Goal: Task Accomplishment & Management: Manage account settings

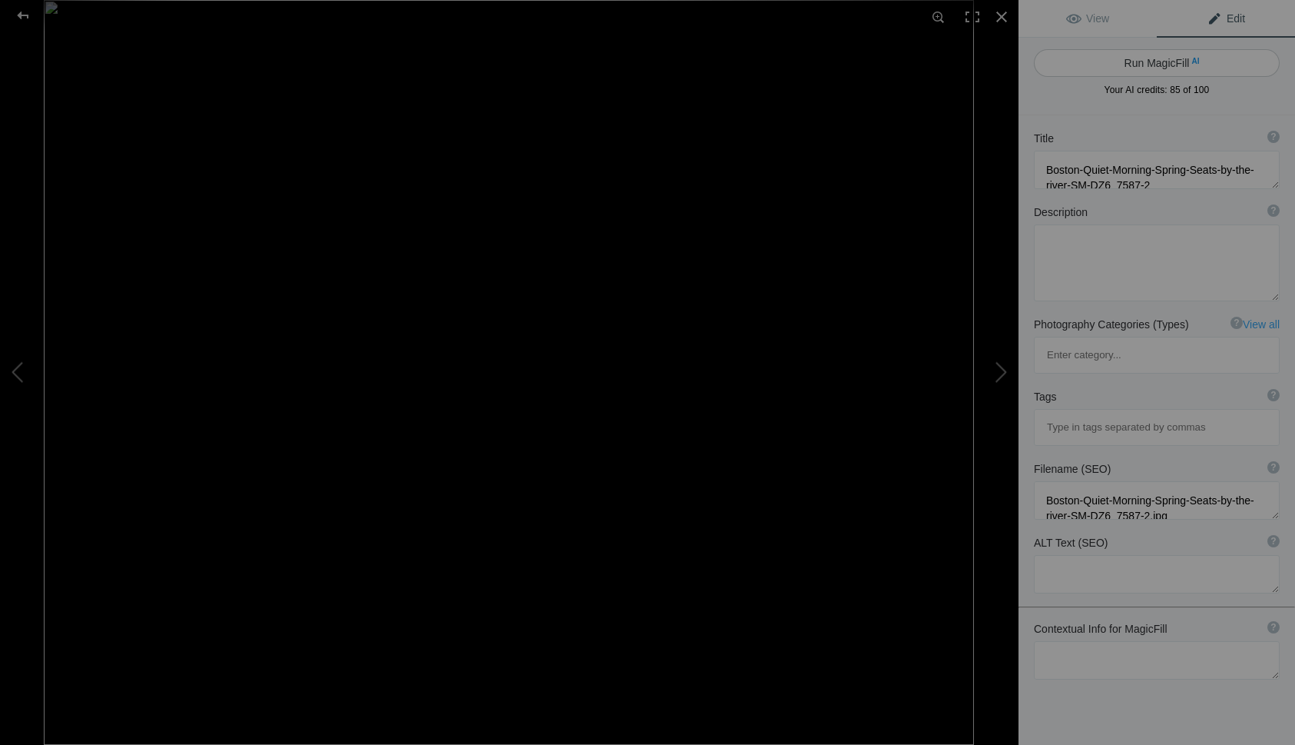
click at [1158, 68] on button "Run MagicFill AI" at bounding box center [1157, 63] width 246 height 28
type textarea "Serene Spring Morning in Boston: Cherry Blossoms and River Views"
type textarea "Experience the tranquility of a spring morning in Boston, where vibrant cherry …"
type textarea "boston-spring-morning-cherry-blossoms-river.jpg"
type textarea "A serene spring morning in Boston featuring cherry blossoms by the river, with …"
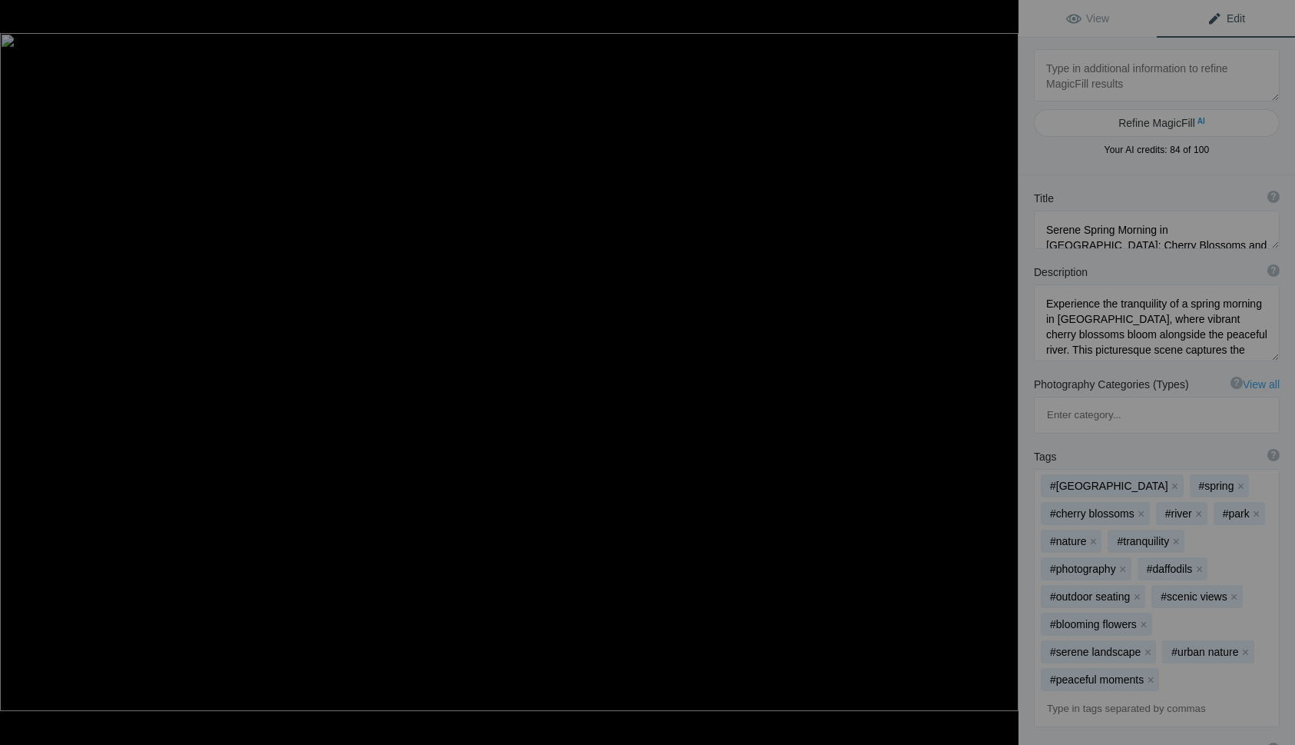
type textarea "Boston-Quiet-Morning-Spring-SM-DZ6_7551"
type textarea "Boston-Quiet-Morning-Spring-SM-DZ6_7551.jpg"
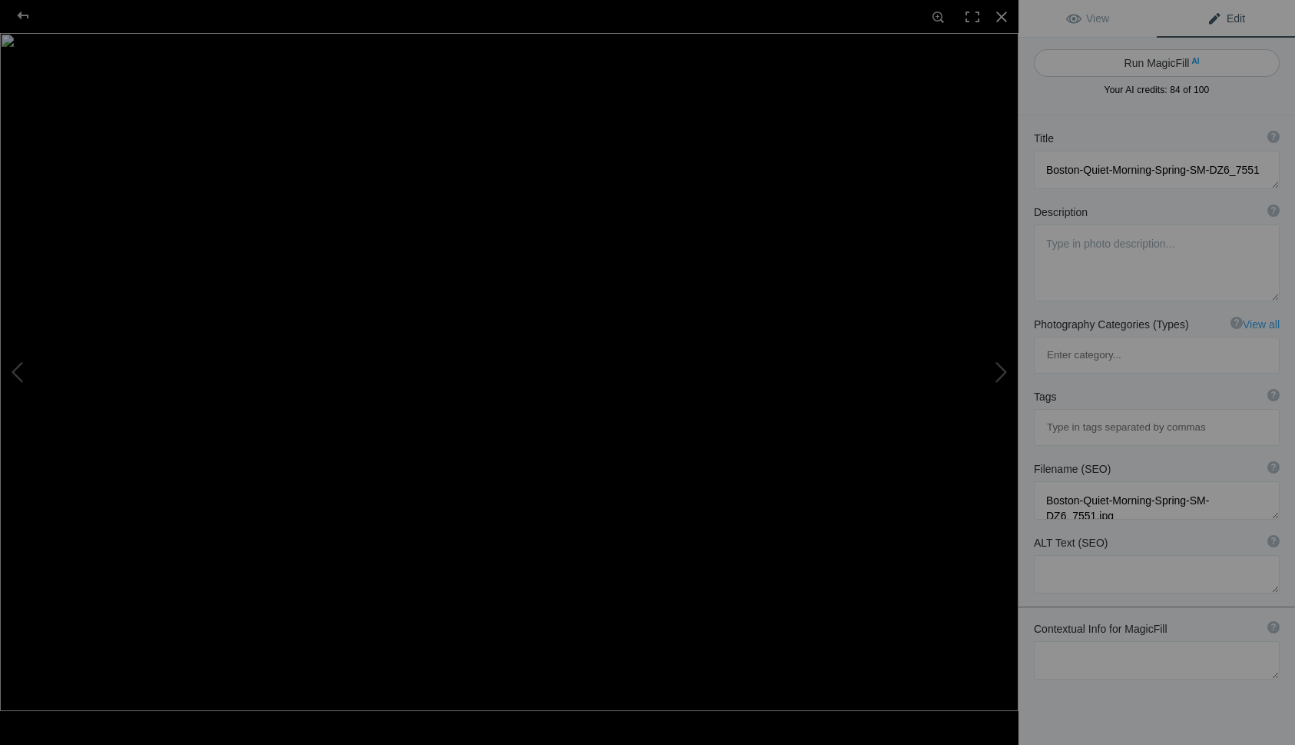
click at [1144, 67] on button "Run MagicFill AI" at bounding box center [1157, 63] width 246 height 28
type textarea "Charming Spring Morning in [GEOGRAPHIC_DATA]'s Historic Neighborhood"
type textarea "Experience the serene beauty of a quiet spring morning in [GEOGRAPHIC_DATA], wh…"
type textarea "boston-quiet-spring-morning.jpg"
type textarea "A quiet spring morning in Boston featuring an antique shop with flowering trees…"
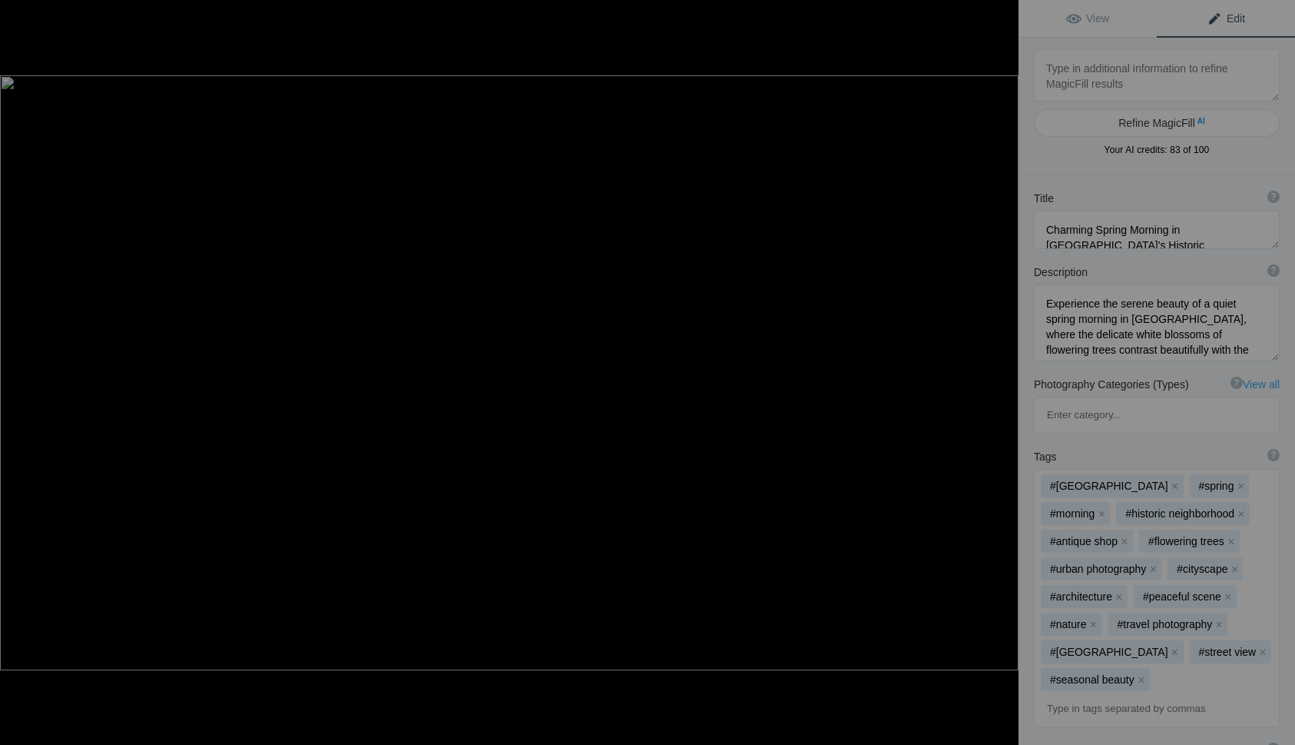
type textarea "Campton Village Morning - 14x24 Tke 3 -"
type textarea "Campton_Village_Morning_-_14x24_Tke_3_-.jpg"
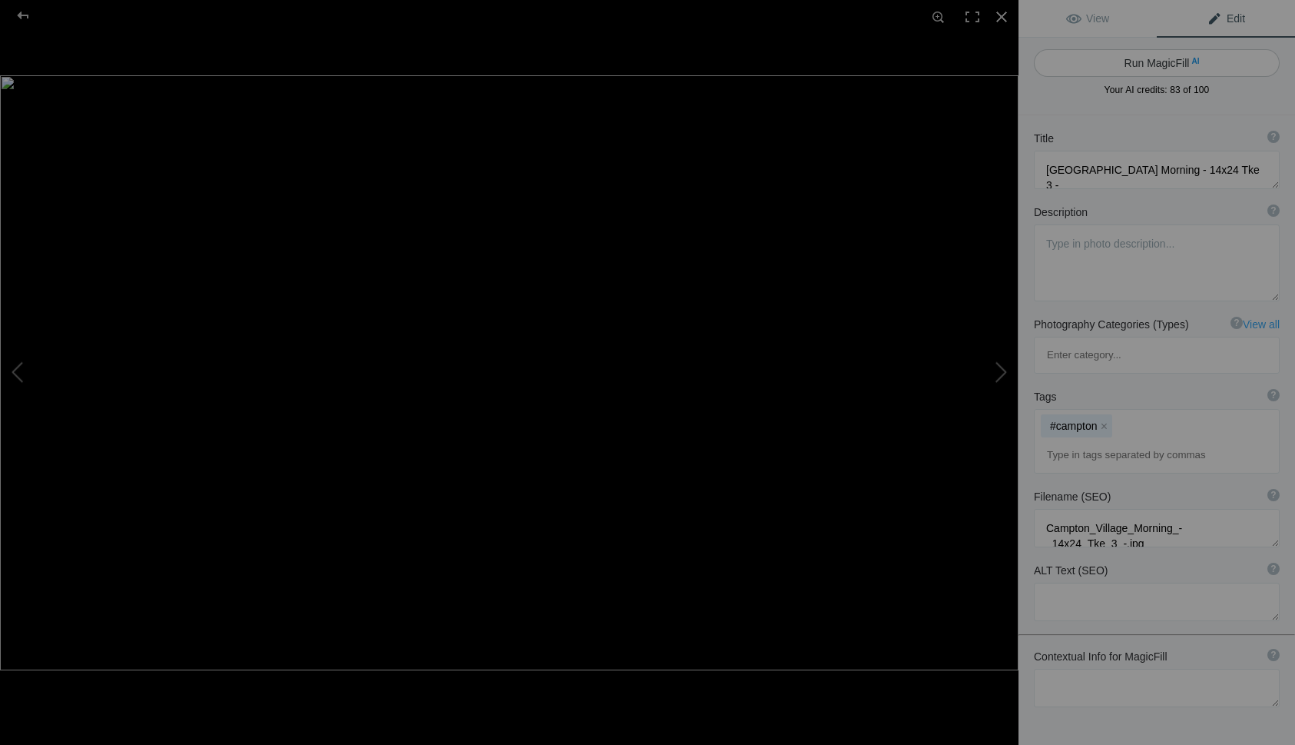
click at [1128, 69] on button "Run MagicFill AI" at bounding box center [1157, 63] width 246 height 28
type textarea "Serene Morning at Campton Village: Sunrise Over the Waterfall"
type textarea "Experience the tranquil beauty of Campton Village in this stunning photograph, …"
type textarea "campton-village-morning-waterfall.jpg"
type textarea "A picturesque morning scene at Campton Village featuring a waterfall, vibrant w…"
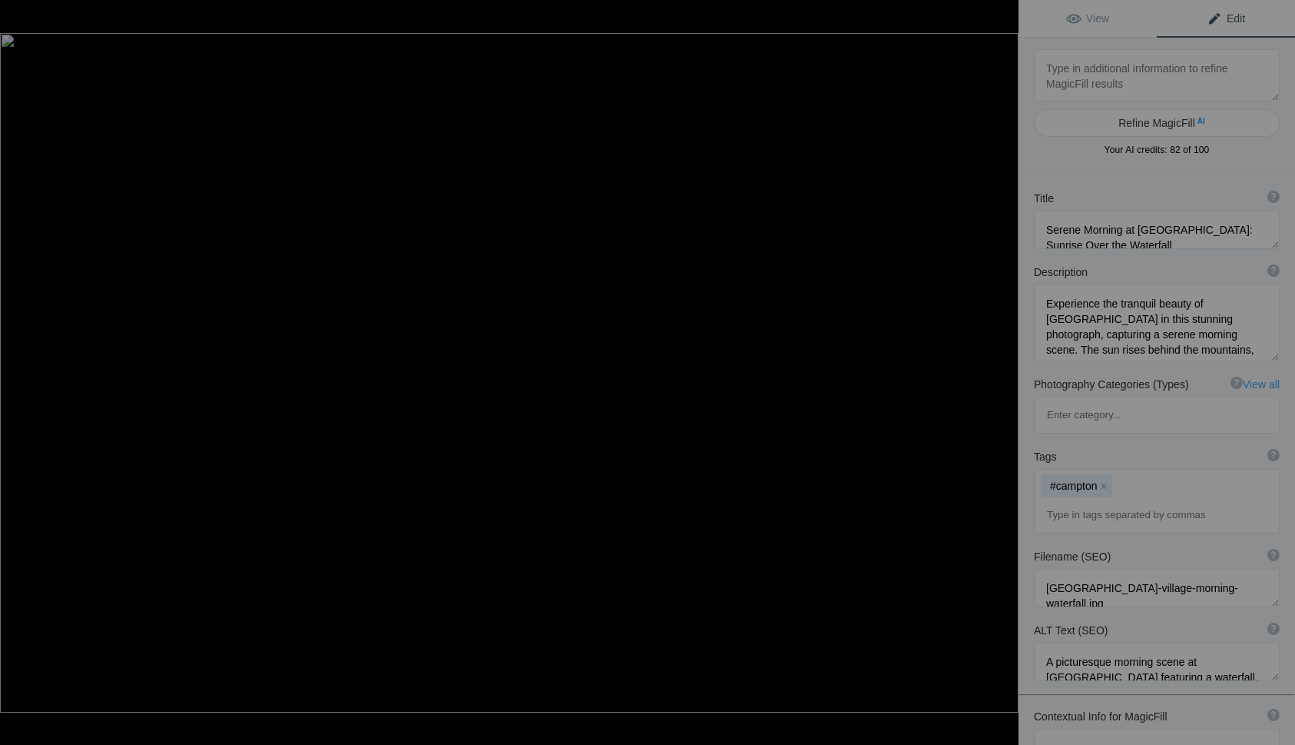
type textarea "Chocorua sunrise-DZ6_4312"
type textarea "Chocorua_sunrise-DZ6_4312.jpg"
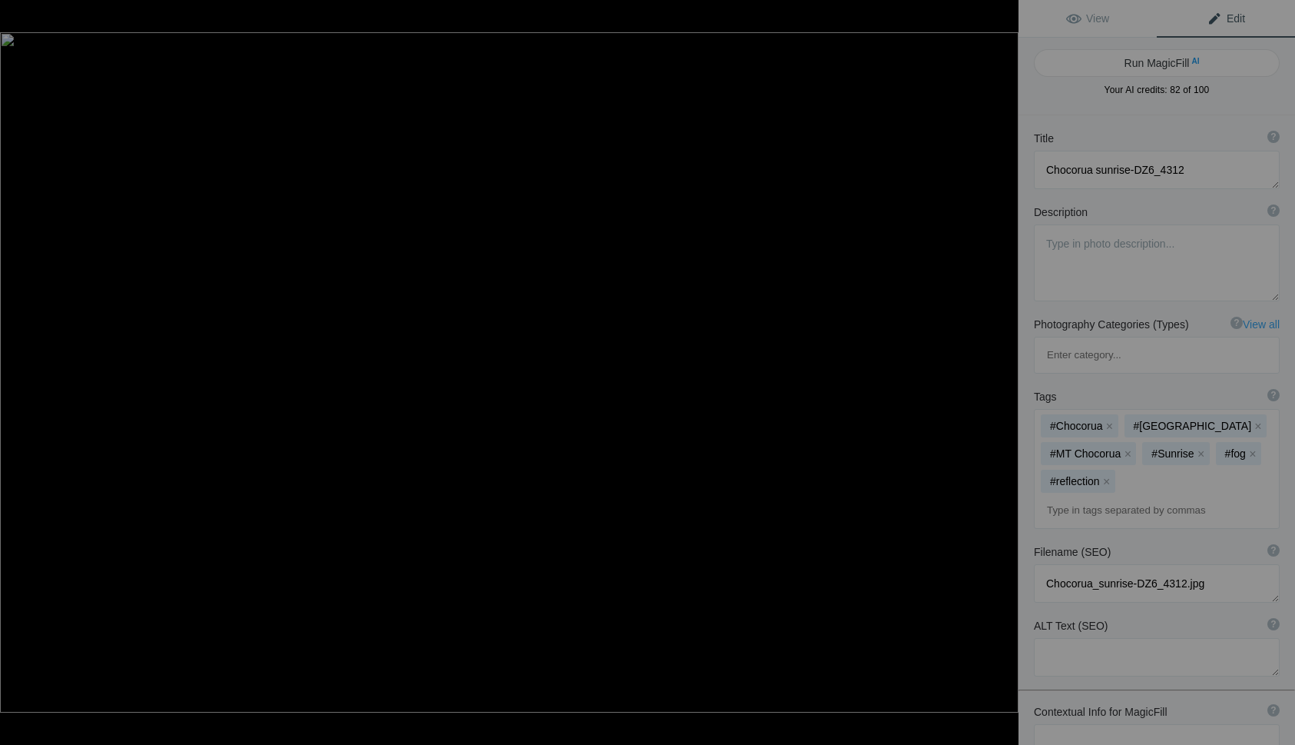
type textarea "Coast LUM-Nubble PS-DSD_3879-2-2"
type textarea "Coast_LUM-Nubble_PS-DSD_3879-2-2.tiff"
type textarea "Chocorua-Fall-reedit_SM_FAL9106-Edit"
type textarea "Chocorua-Fall-reedit_SM_FAL9106-Edit.jpg"
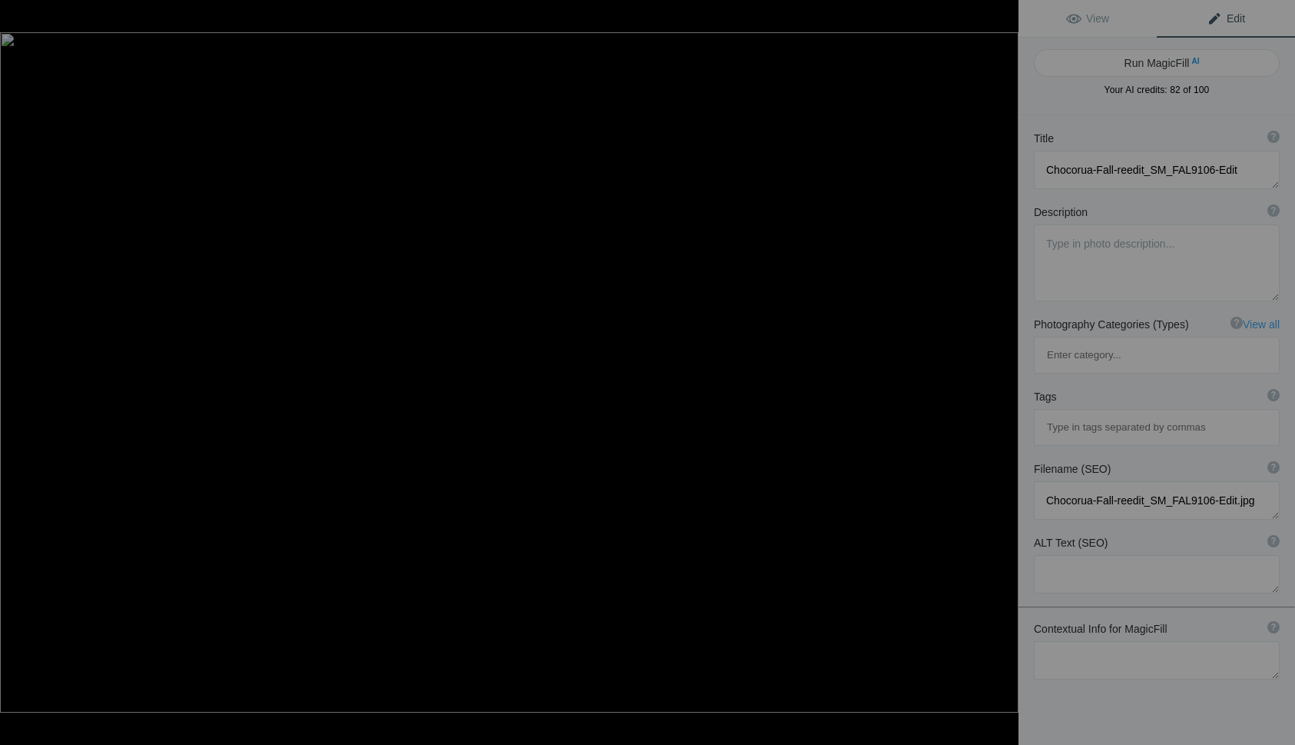
type textarea "Coast LUM-Nubble PS-DSD_3879-2-2"
type textarea "Coast_LUM-Nubble_PS-DSD_3879-2-2.tiff"
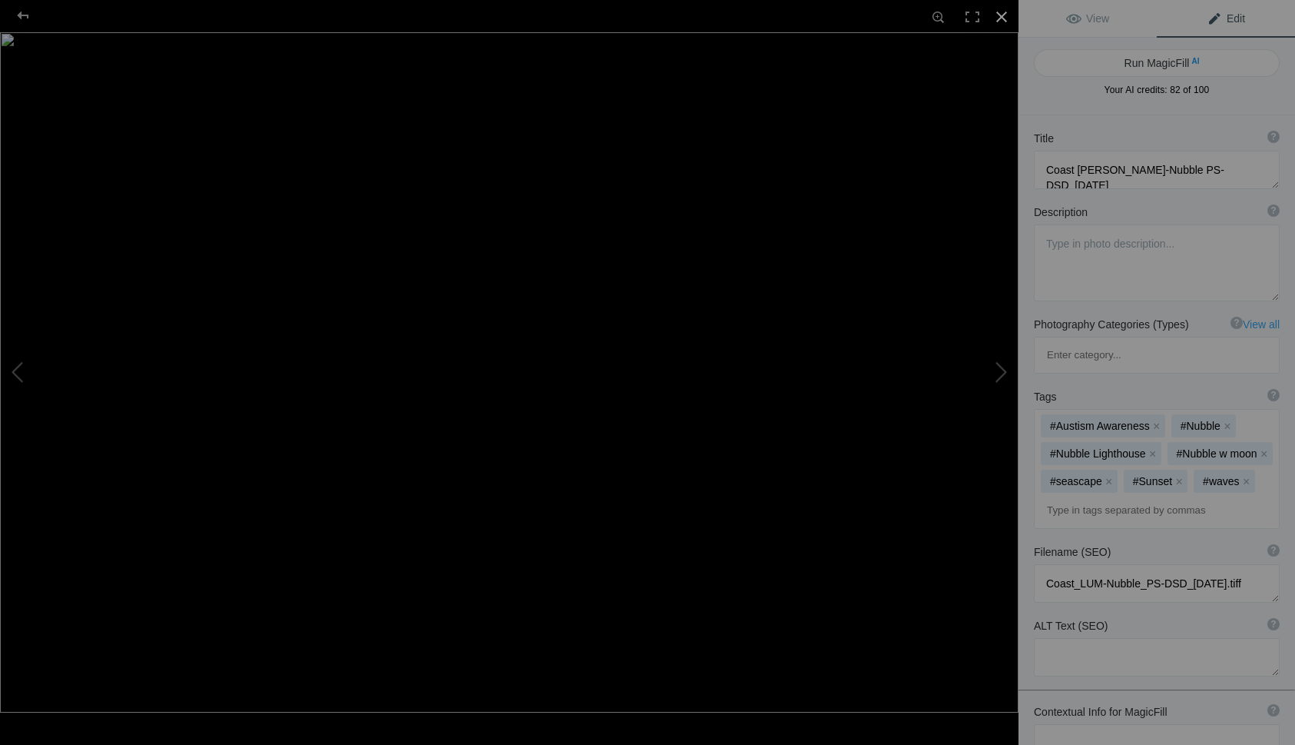
click at [1000, 12] on div at bounding box center [1002, 17] width 34 height 34
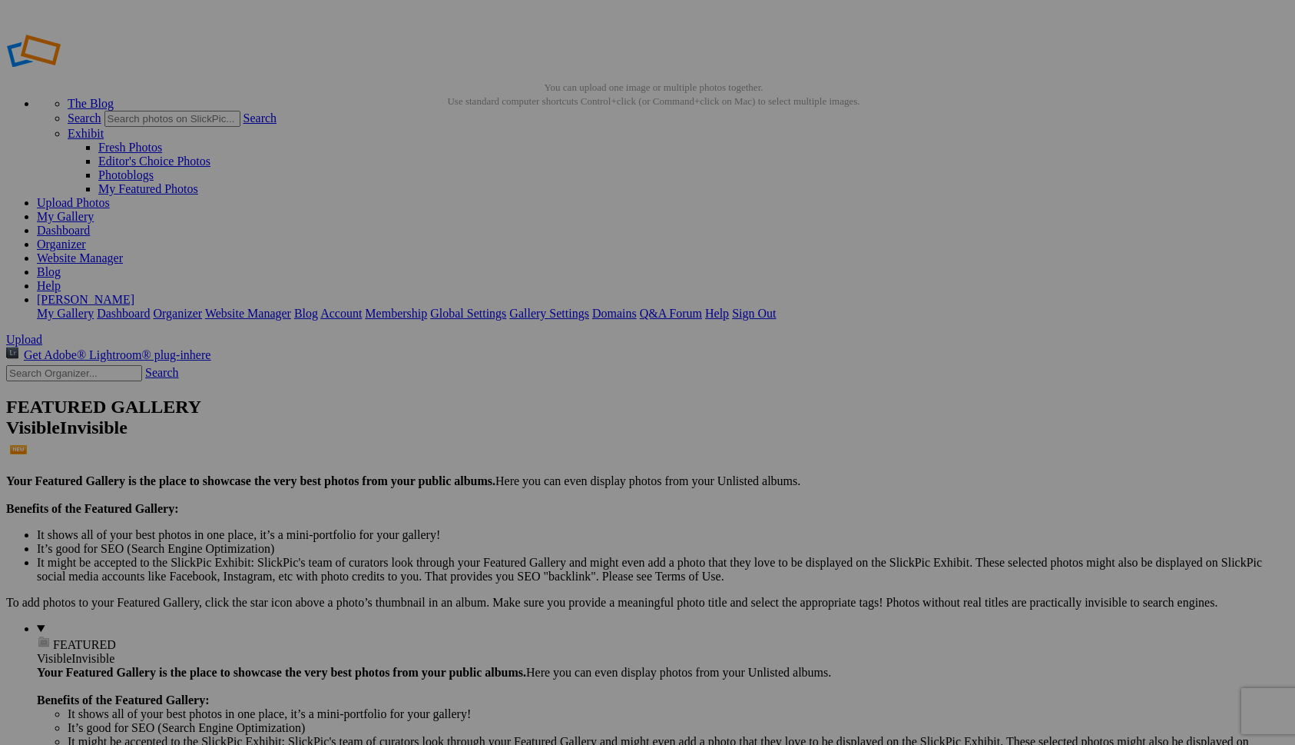
click at [546, 471] on span "Yes" at bounding box center [537, 472] width 18 height 13
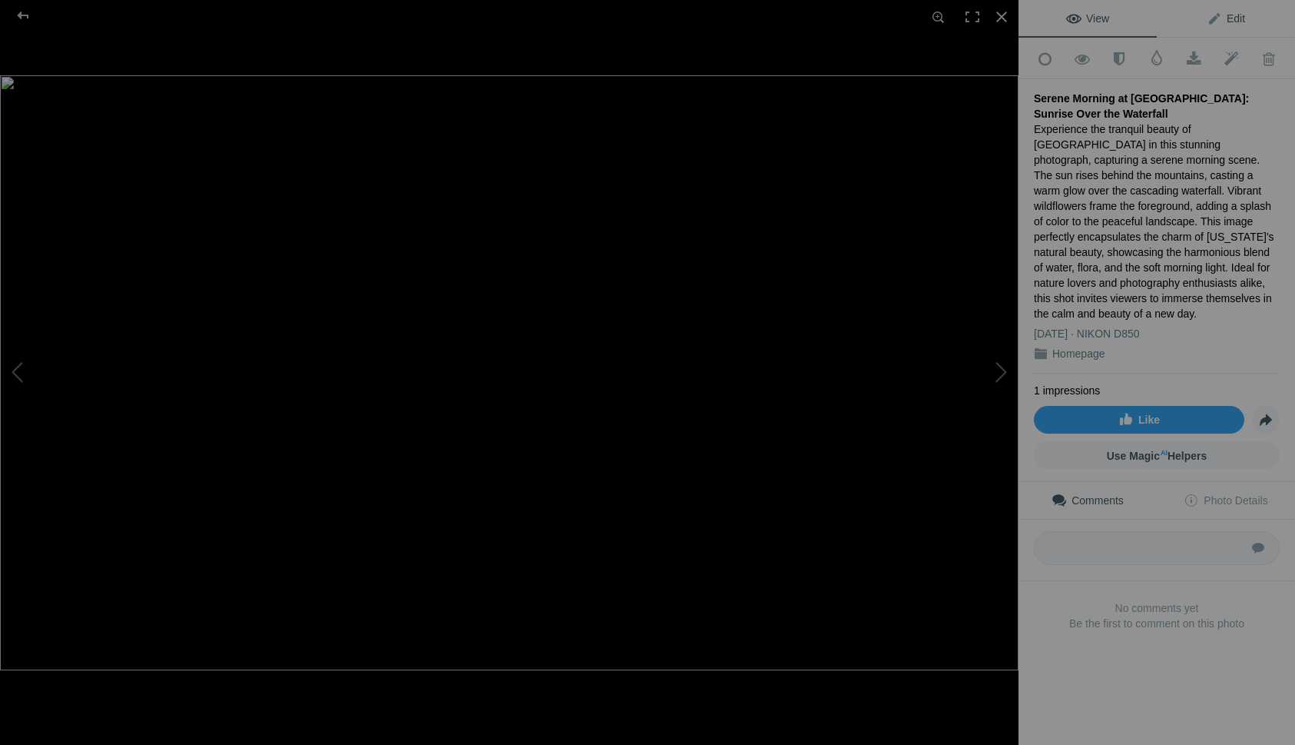
click at [1222, 18] on span "Edit" at bounding box center [1226, 18] width 38 height 12
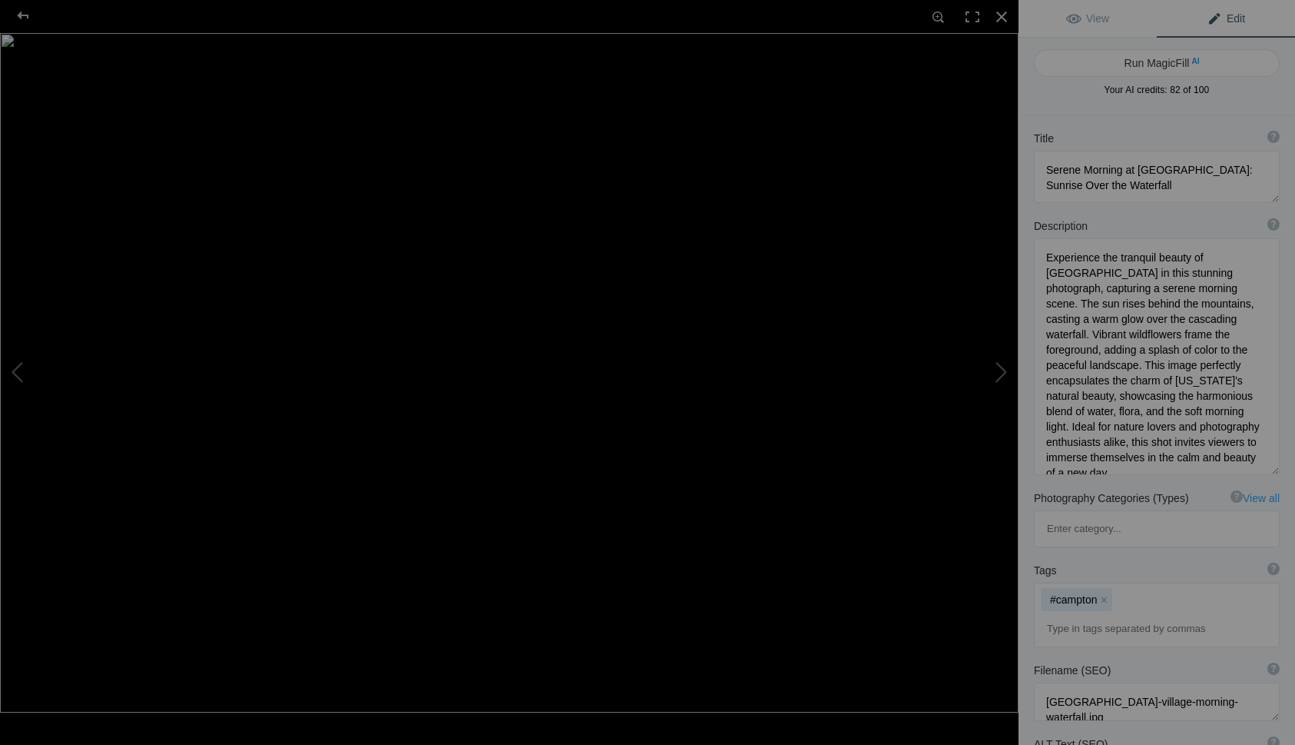
type textarea "Chocorua sunrise-DZ6_4312"
type textarea "Chocorua_sunrise-DZ6_4312.jpg"
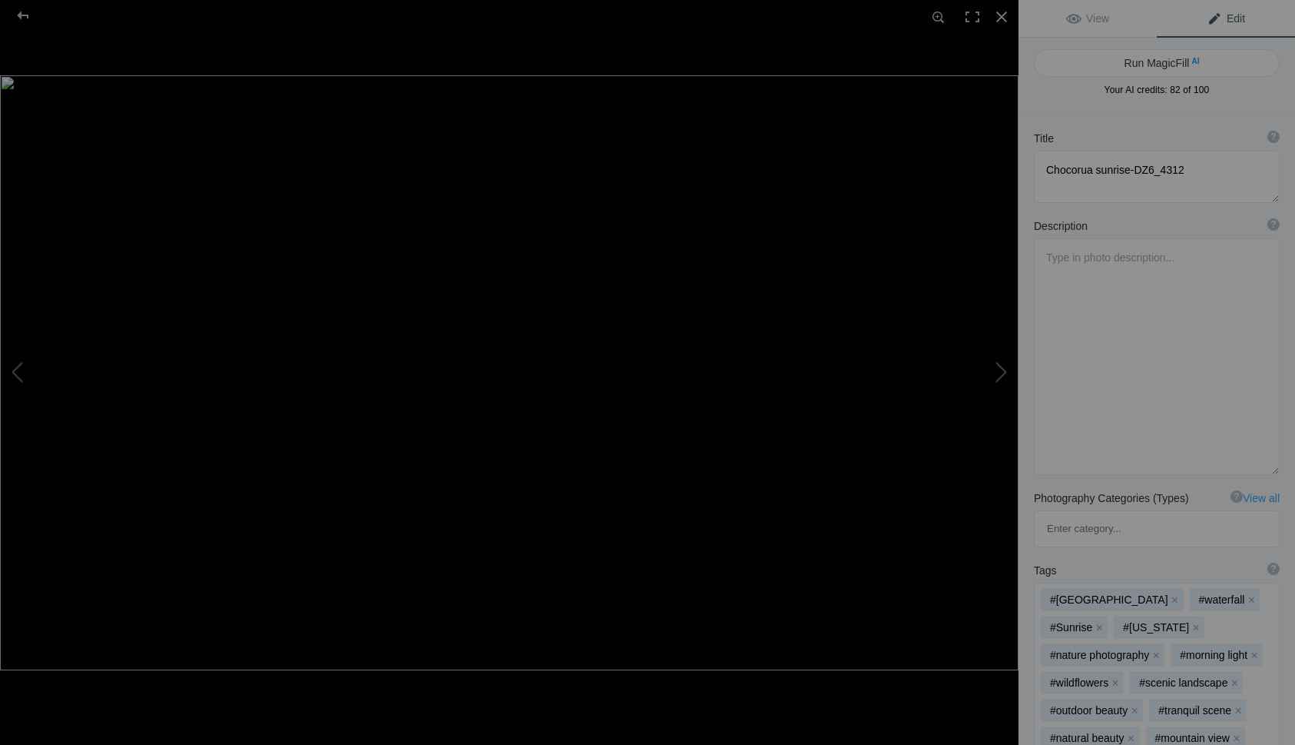
type textarea "Serene Morning at [GEOGRAPHIC_DATA]: Sunrise Over the Waterfall"
type textarea "Experience the tranquil beauty of Campton Village in this stunning photograph, …"
type textarea "campton-village-morning-waterfall.jpg"
type textarea "A picturesque morning scene at Campton Village featuring a waterfall, vibrant w…"
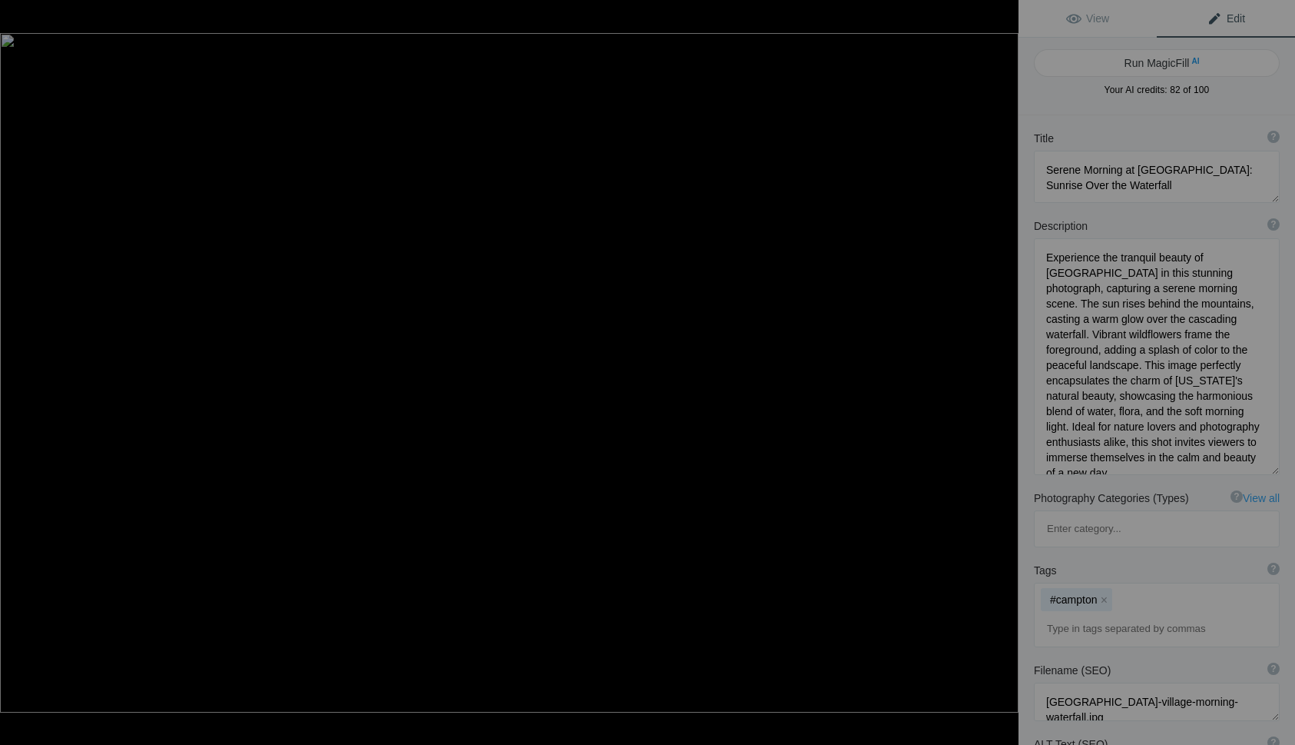
type textarea "Chocorua sunrise-DZ6_4312"
type textarea "Chocorua_sunrise-DZ6_4312.jpg"
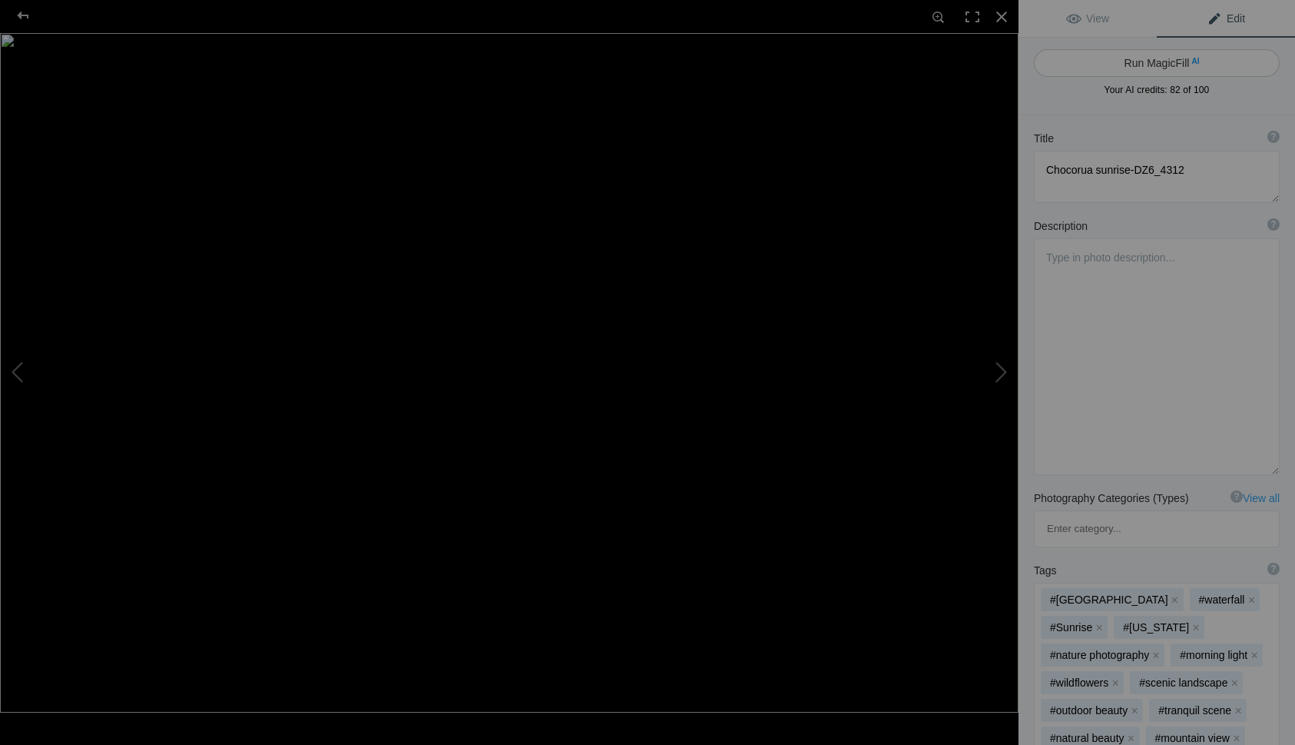
click at [1177, 67] on button "Run MagicFill AI" at bounding box center [1157, 63] width 246 height 28
type textarea "Stunning Sunrise Over [GEOGRAPHIC_DATA] Reflected in [GEOGRAPHIC_DATA]"
type textarea "Experience the breathtaking beauty of a sunrise over Mount Chocorua, captured i…"
type textarea "stunning-sunrise-mount-chocorua-crystal-lake.jpg"
type textarea "Sunrise over Mount Chocorua reflected in Crystal Lake, surrounded by lush trees…"
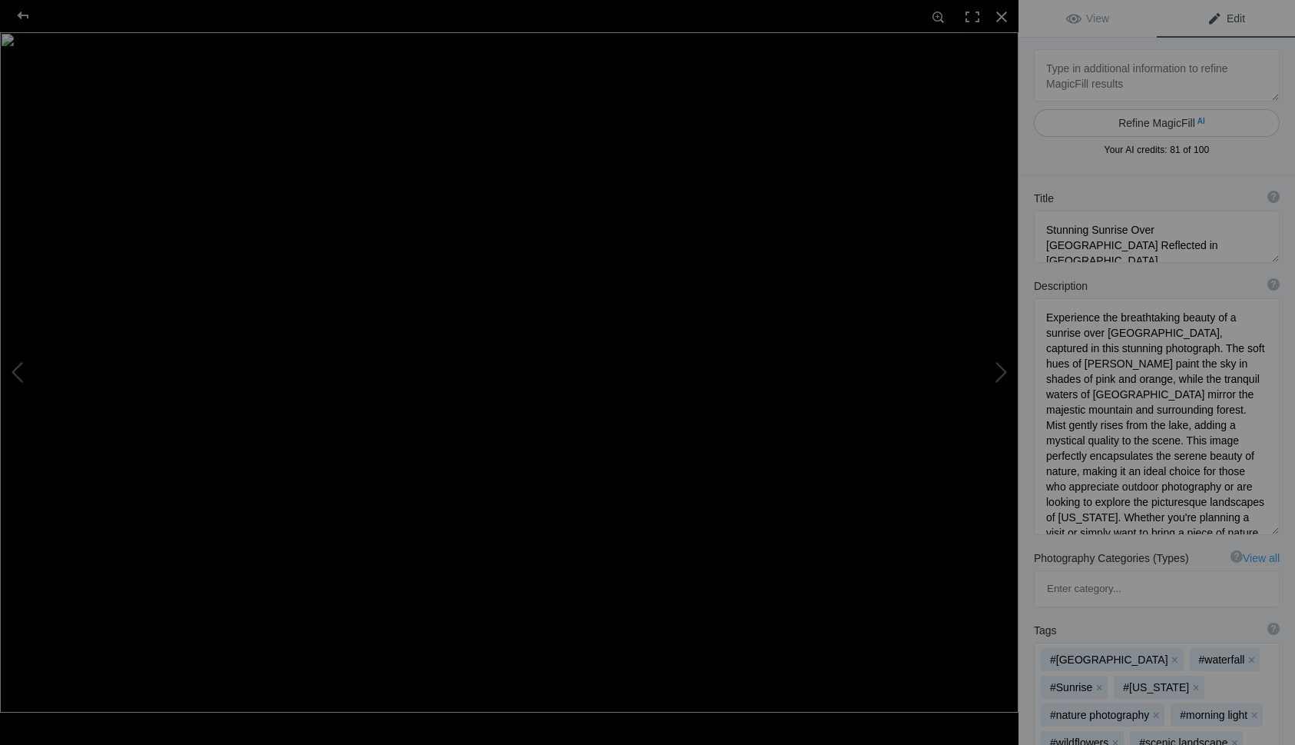
type textarea "Chocorua-Fall-reedit_SM_FAL9106-Edit"
type textarea "Chocorua-Fall-reedit_SM_FAL9106-Edit.jpg"
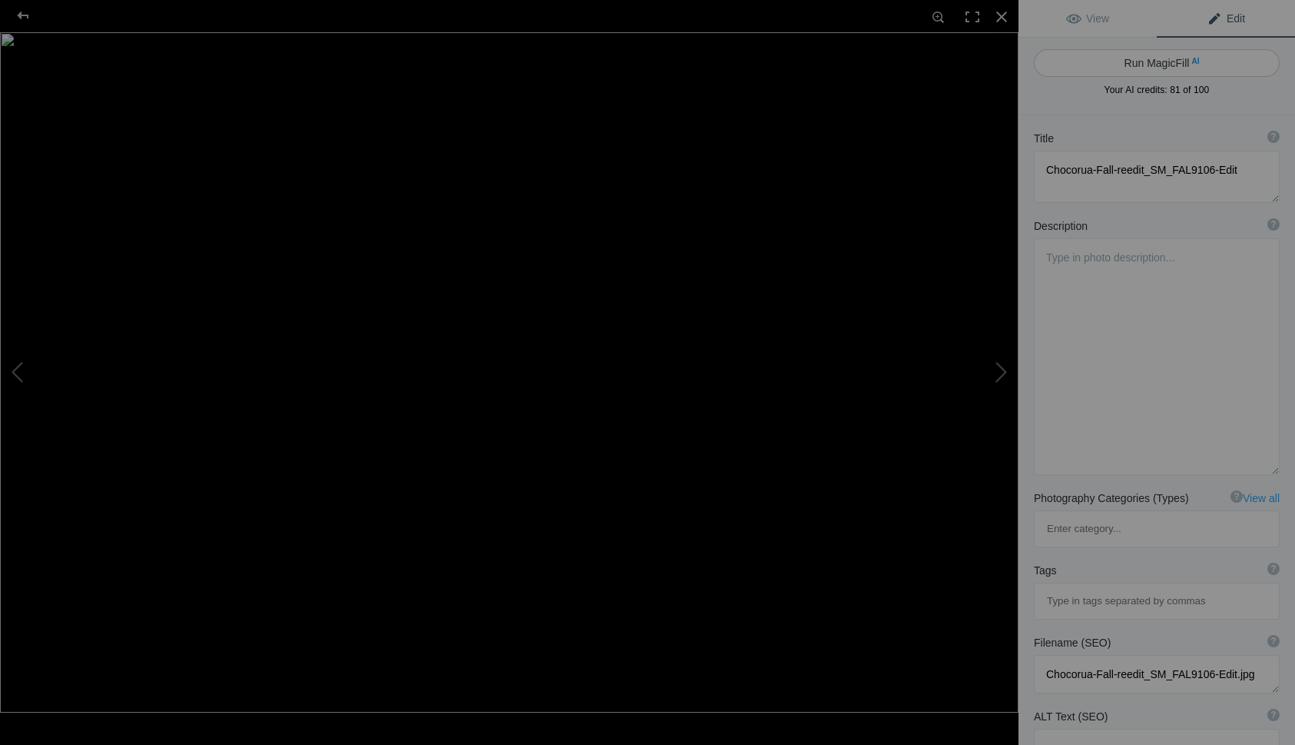
click at [1127, 58] on button "Run MagicFill AI" at bounding box center [1157, 63] width 246 height 28
type textarea "Autumn Reflections at [GEOGRAPHIC_DATA]"
type textarea "Experience the breathtaking beauty of Chocorua Lake in autumn, where vibrant ye…"
type textarea "chocorua-lake-autumn-reflections.jpg"
type textarea "Scenic view of Chocorua Lake framed by autumn leaves, reflecting colorful folia…"
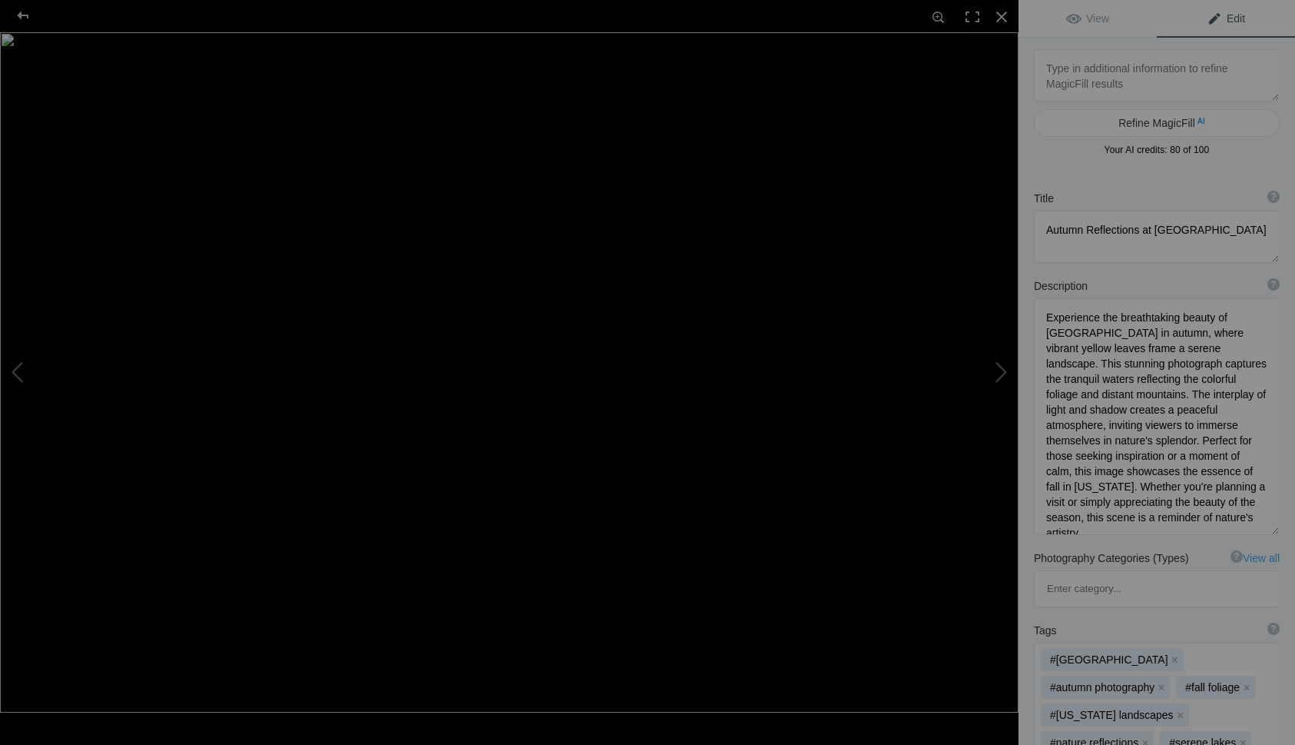
type textarea "Coast LUM-Nubble PS-DSD_3879-2-2"
type textarea "Coast_LUM-Nubble_PS-DSD_3879-2-2.tiff.null"
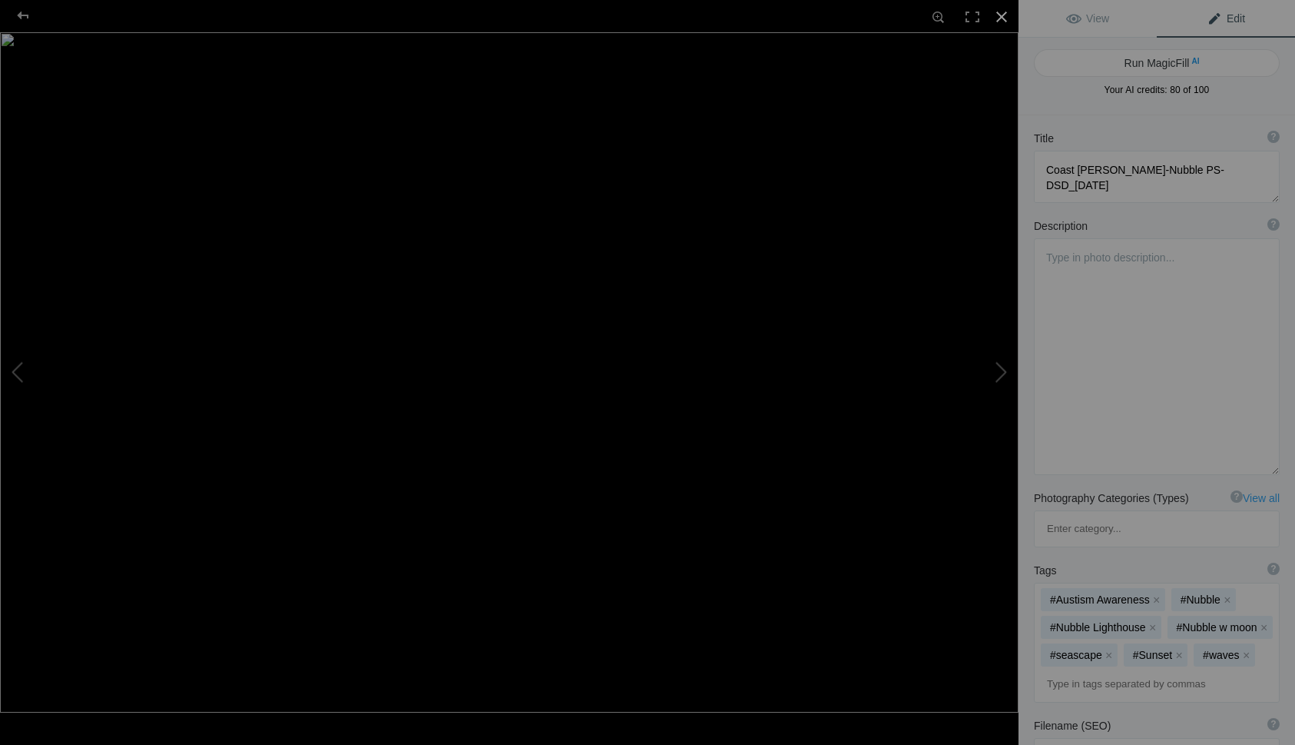
click at [1003, 18] on div at bounding box center [1002, 17] width 34 height 34
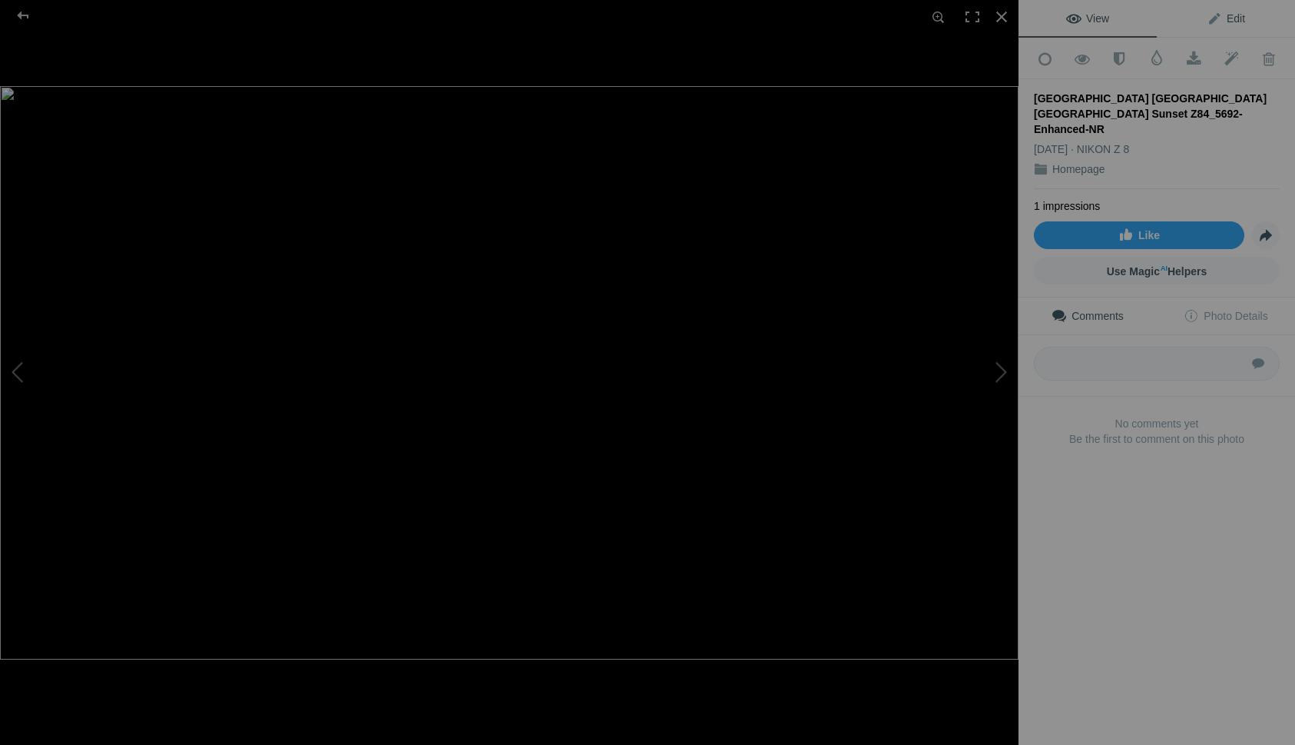
click at [1222, 25] on span "Edit" at bounding box center [1226, 18] width 38 height 12
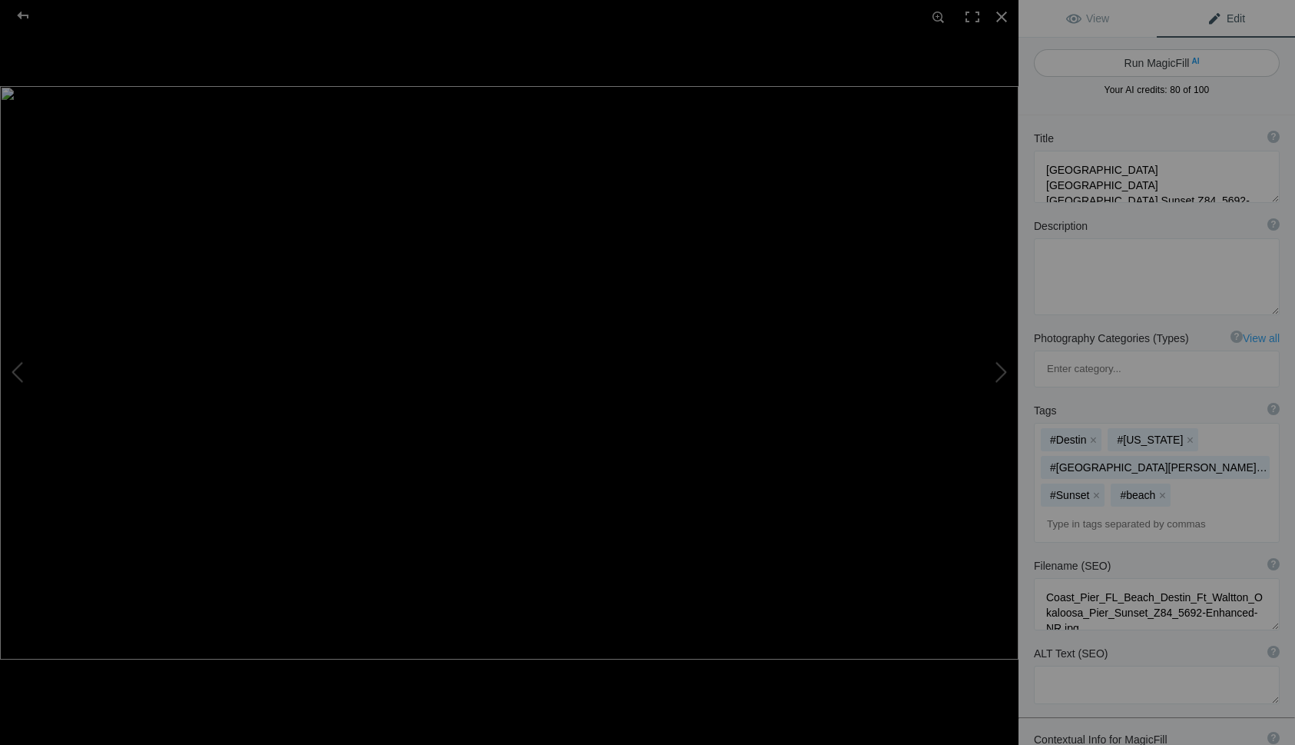
click at [1174, 66] on button "Run MagicFill AI" at bounding box center [1157, 63] width 246 height 28
type textarea "Stunning Sunset Over Okaloosa Pier in Destin, Florida"
type textarea "Experience the breathtaking beauty of a sunset at Okaloosa Pier in Destin, Flor…"
type textarea "okaloosa-pier-sunset-destin-florida.jpg"
type textarea "Sunset view of Okaloosa Pier in Destin, Florida, with vibrant colors reflecting…"
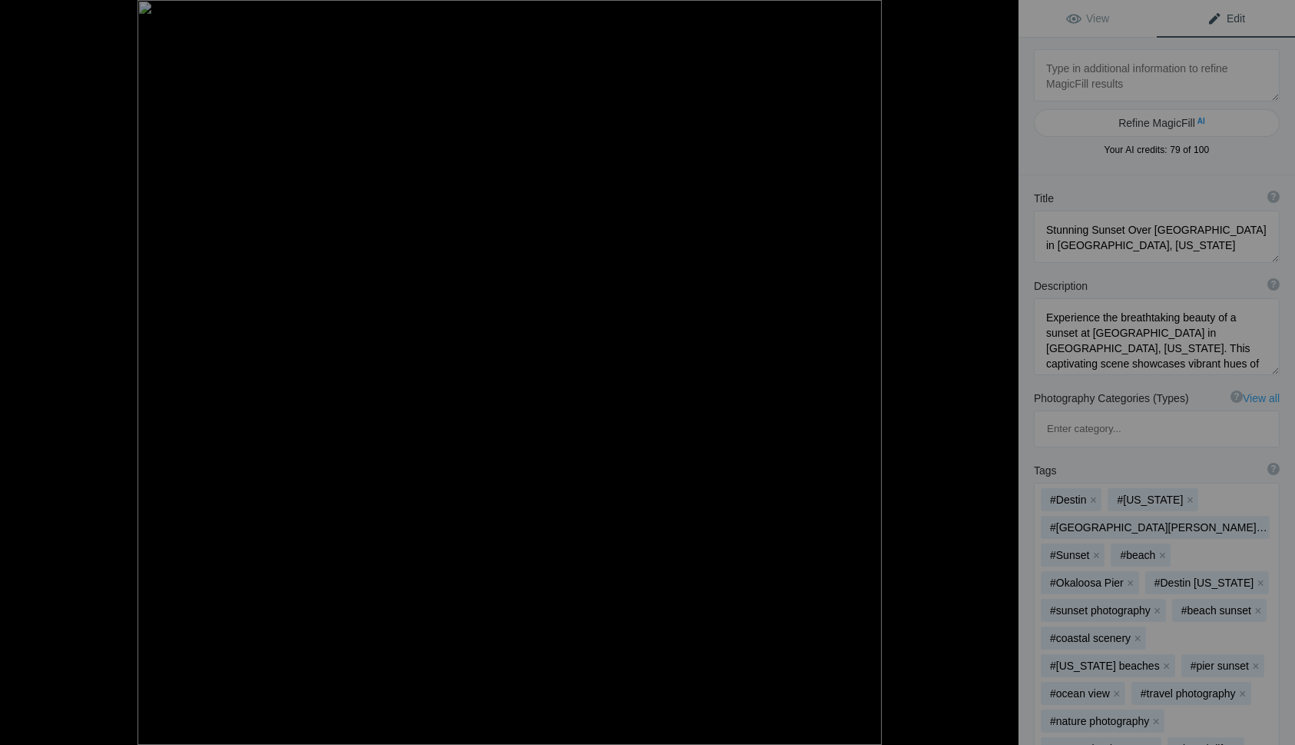
type textarea "COLLIER-M_LIONESS-RUN-BRANCH-52025-Z8W_0738"
type textarea "COLLIER-M_LIONESS-RUN-BRANCH-52025-Z8W_0738.jpg"
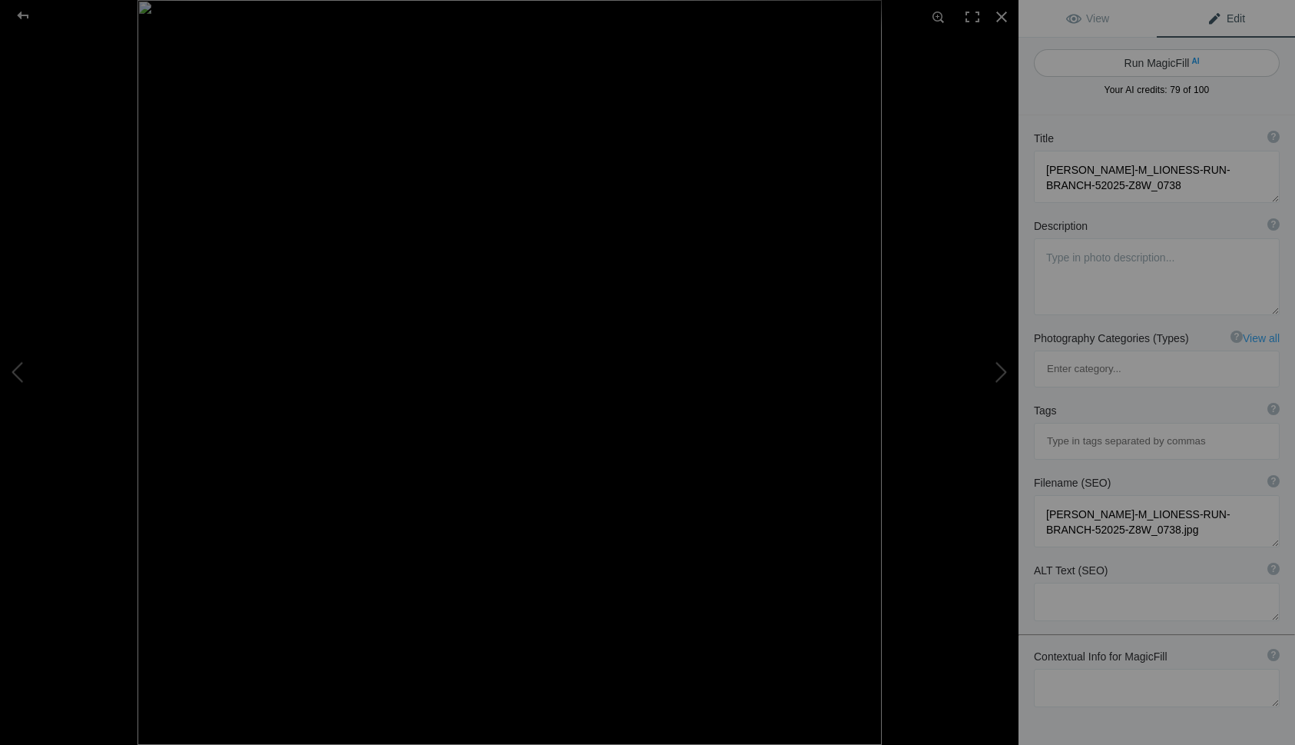
click at [1126, 65] on button "Run MagicFill AI" at bounding box center [1157, 63] width 246 height 28
type textarea "Lioness Running with Branch in Natural Habitat"
type textarea "This captivating image captures a lioness in mid-stride, gracefully running thr…"
type textarea "lioness-running-branch-natural-habitat.jpg"
type textarea "A lioness running through grass with a branch in her mouth, showcasing her stre…"
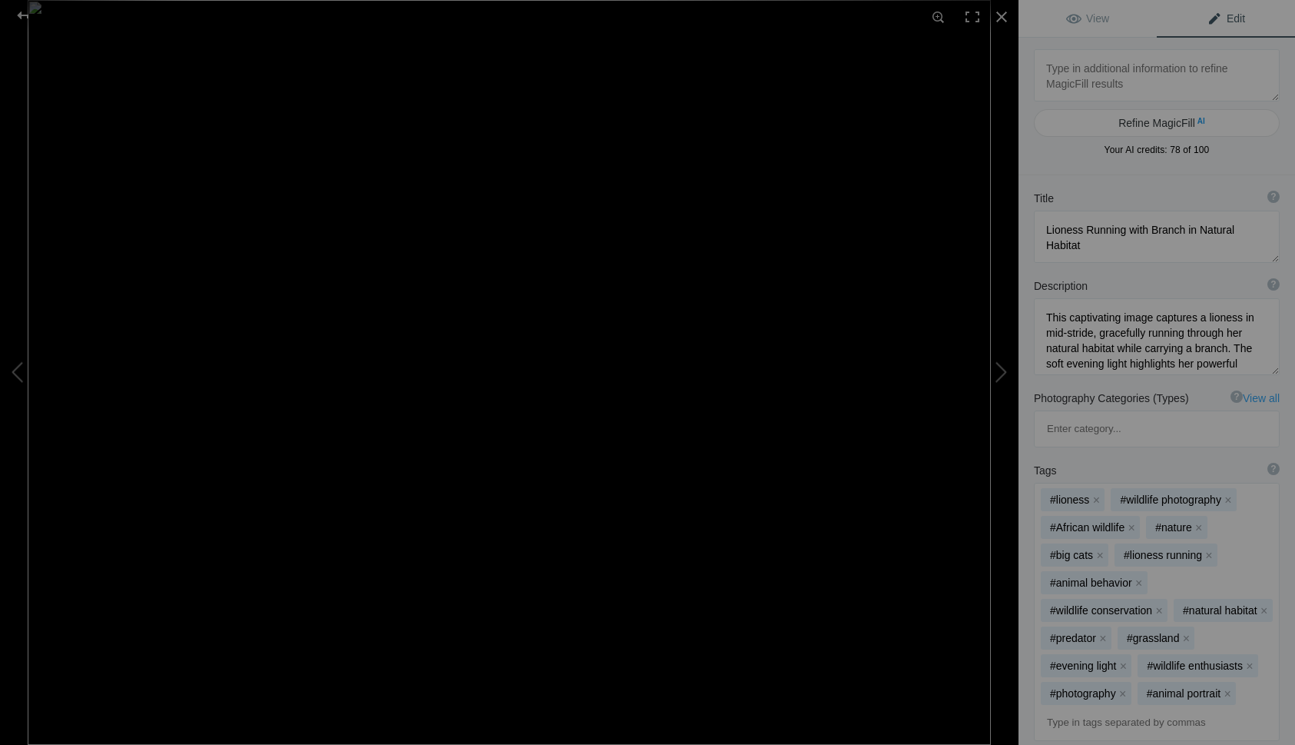
type textarea "Fir Trees Snow Purple Sunrise- WS-DZ6_3786 2"
type textarea "Fir_Trees_Snow_Purple_Sunrise-_WS-DZ6_3786_2.jpg"
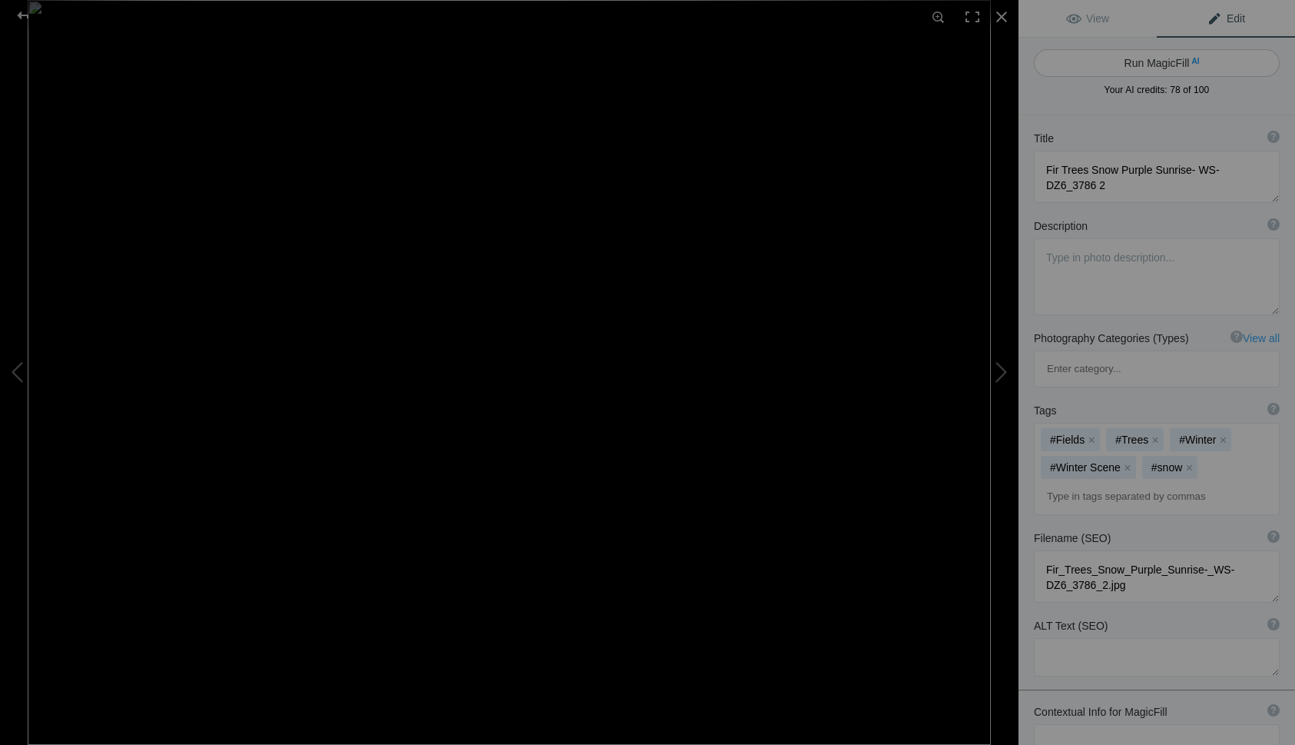
click at [1133, 60] on button "Run MagicFill AI" at bounding box center [1157, 63] width 246 height 28
type textarea "Snow-Covered Fir Trees at Purple Sunrise"
type textarea "Experience the serene beauty of a winter morning with this stunning image of sn…"
type textarea "snow-covered-fir-trees-purple-sunrise.jpg"
type textarea "Snow-covered fir trees under a purple sunrise, with footprints in the snow lead…"
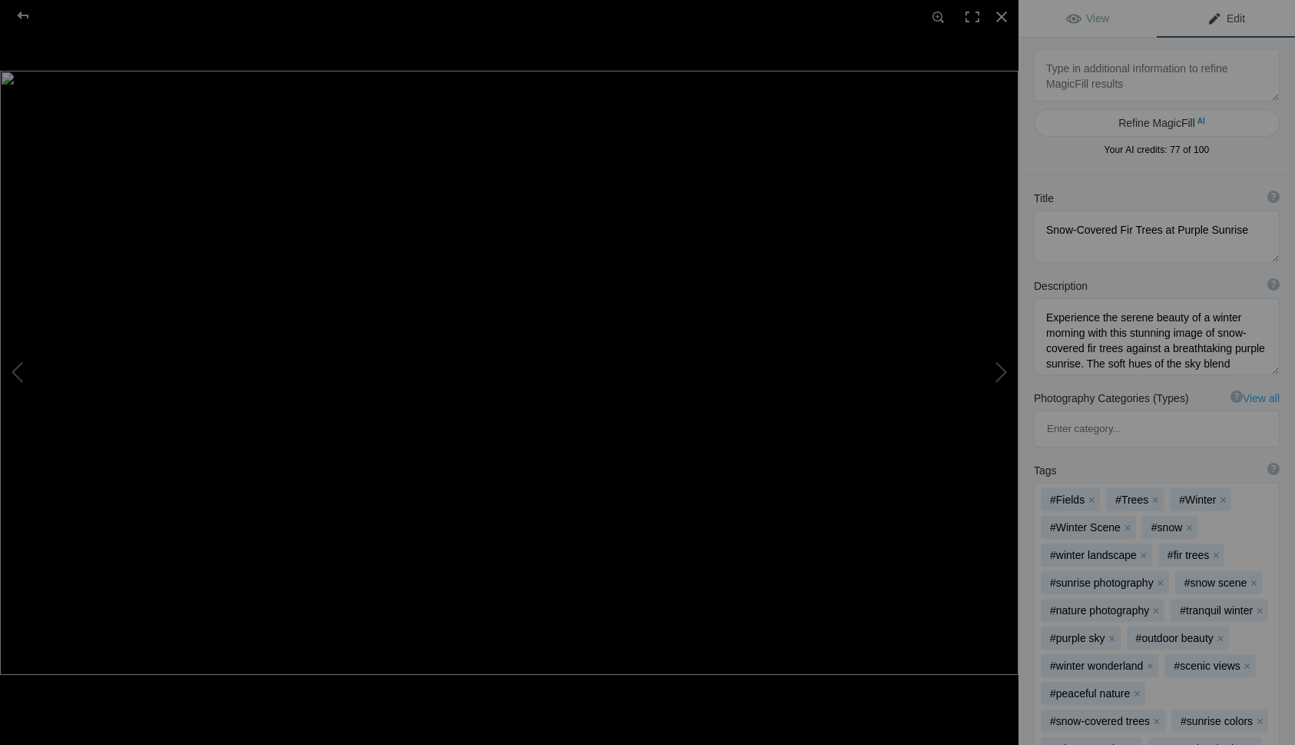
type textarea "Harpswell-Fish-House-less-Red--SM-DZ6_1868"
type textarea "Harpswell-Fish-House-less-Red--SM-DZ6_1868.jpg"
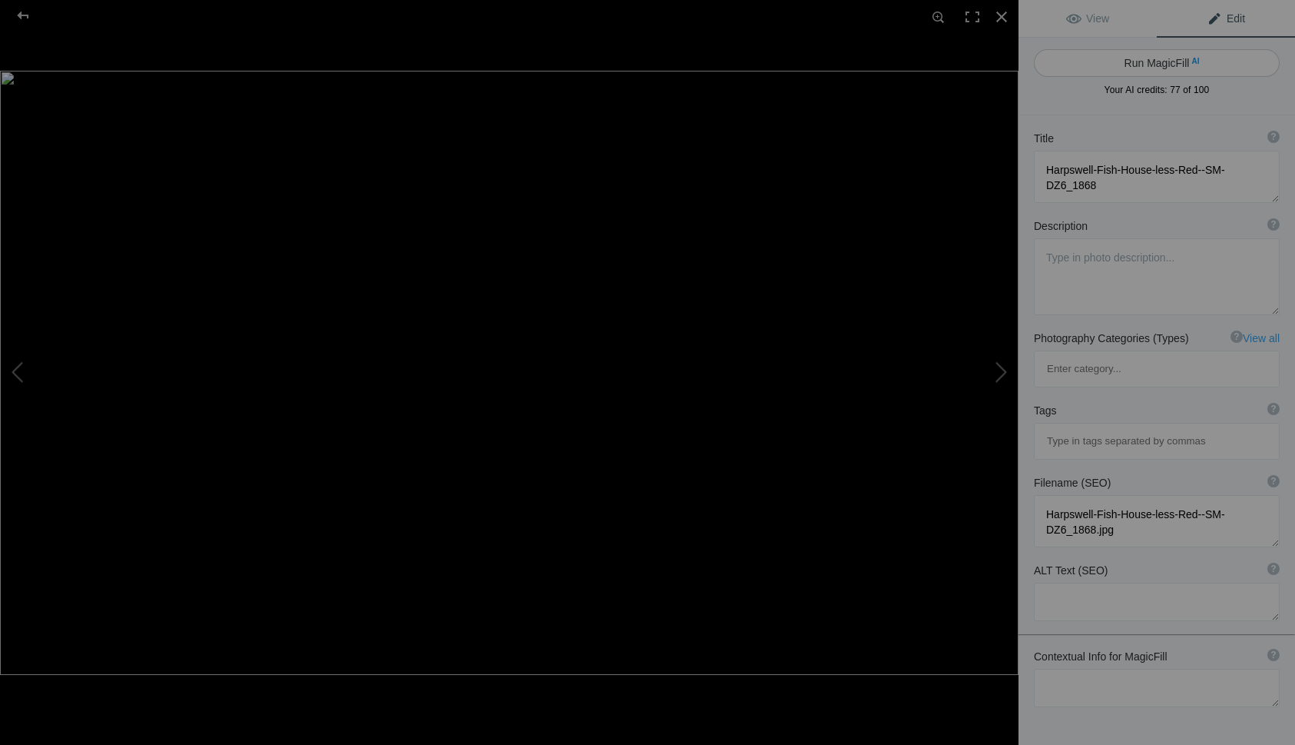
click at [1143, 49] on button "Run MagicFill AI" at bounding box center [1157, 63] width 246 height 28
type textarea "Serene Sunset at Harpswell Fish House"
type textarea "Experience the tranquil beauty of Harpswell, Maine, as the sun sets over the ic…"
type textarea "harpswell-fish-house-sunset.jpg"
type textarea "A serene sunset view of the Harpswell fish house, reflecting vibrant pink and p…"
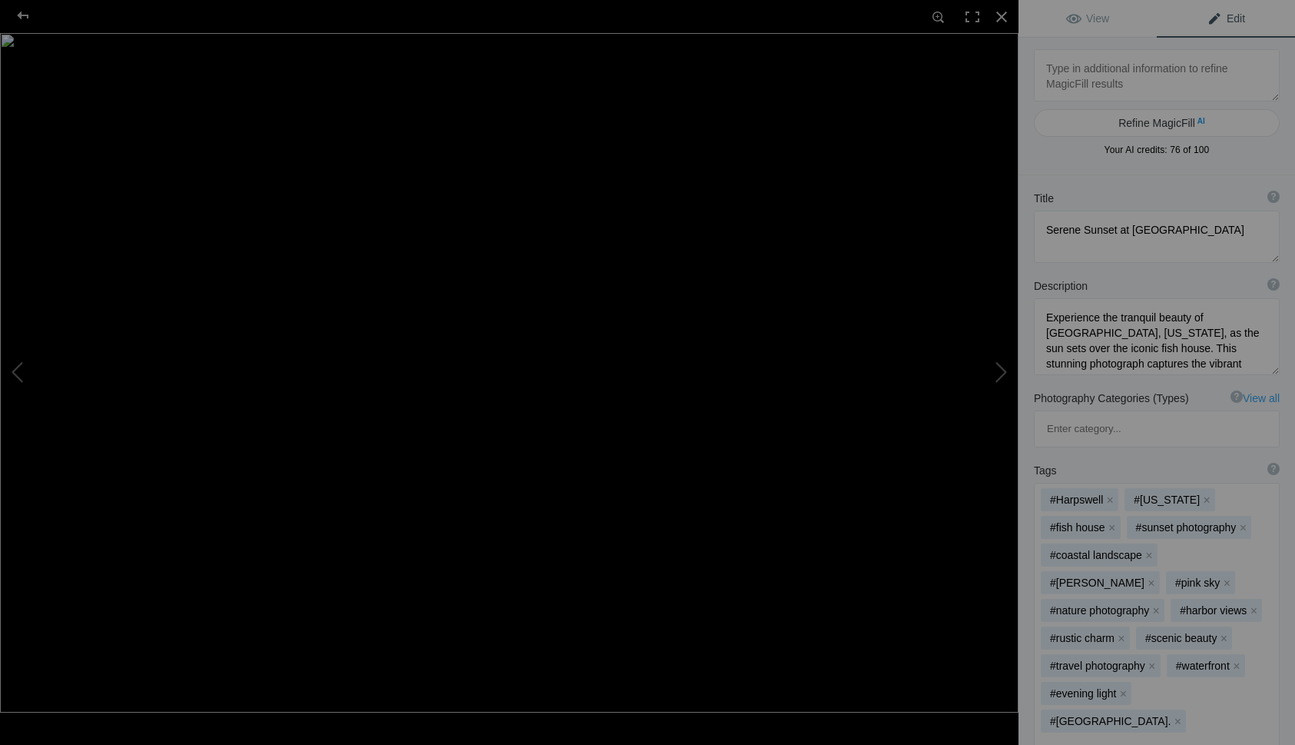
type textarea "Katahdin Kokajo 2020 Sunset-DSD_9288-Edit-1"
type textarea "Katahdin_Kokajo_2020_Sunset-DSD_9288-Edit-1.jpg"
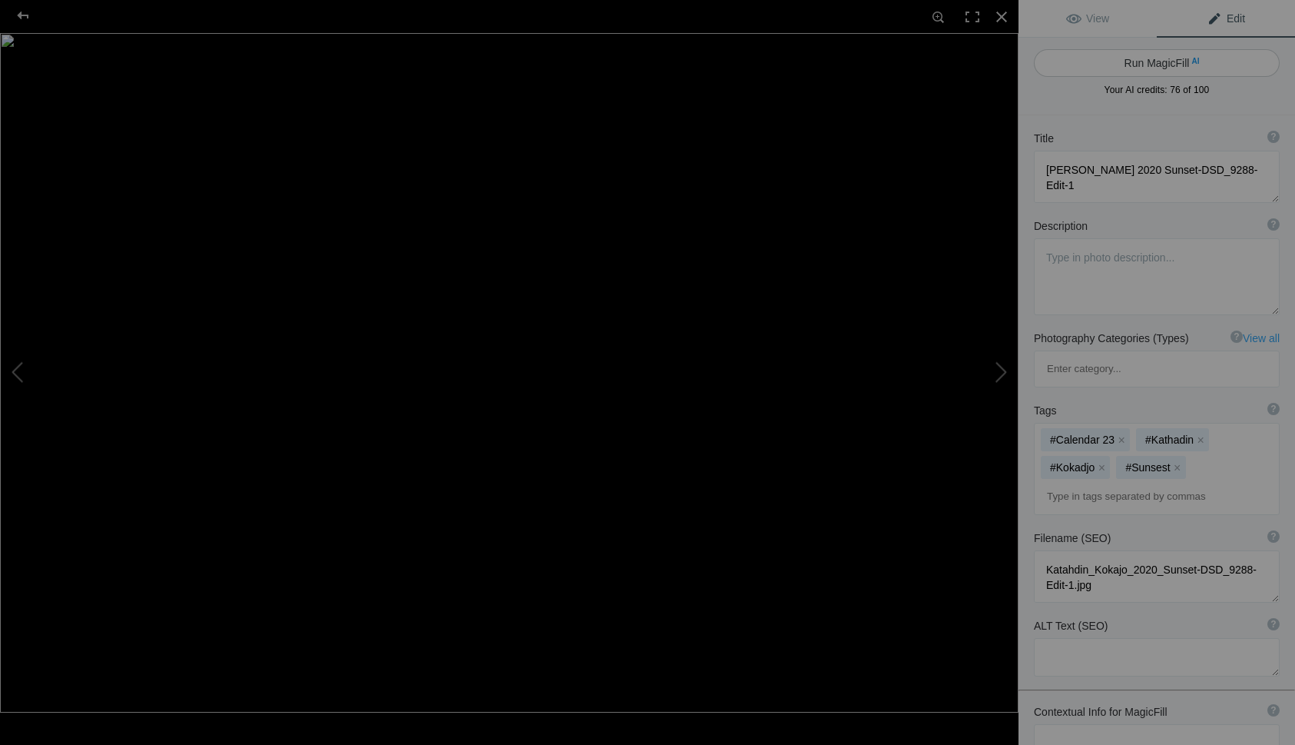
click at [1143, 67] on button "Run MagicFill AI" at bounding box center [1157, 63] width 246 height 28
type textarea "Katahdin Sunset Over Autumn Forest"
type textarea "Experience the breathtaking beauty of Mount Katahdin at sunset, where vibrant h…"
type textarea "katahdin-sunset-autumn-forest.jpg"
type textarea "A stunning sunset view of Mount Katahdin, surrounded by a colorful autumn fores…"
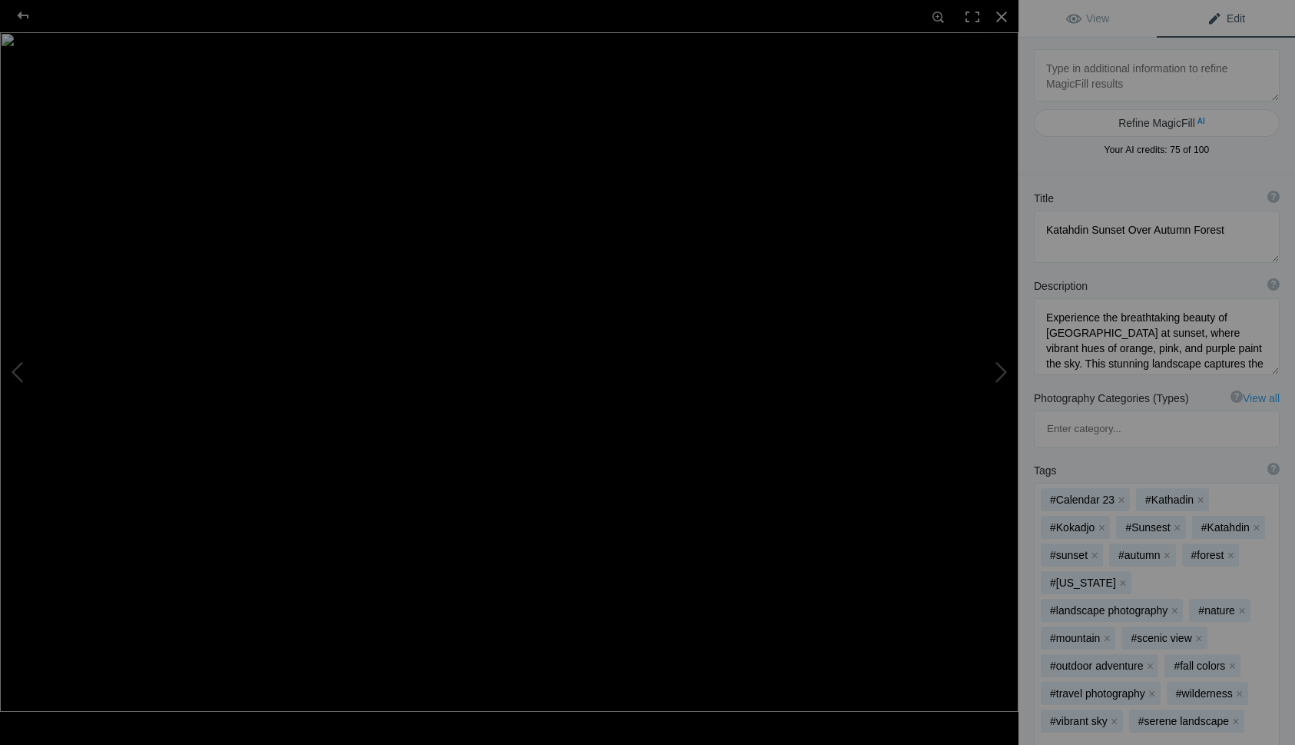
type textarea "Lioness_Pre-hunt2025-Z8W_0968"
type textarea "Lioness_Pre-hunt2025-Z8W_0968.jpg"
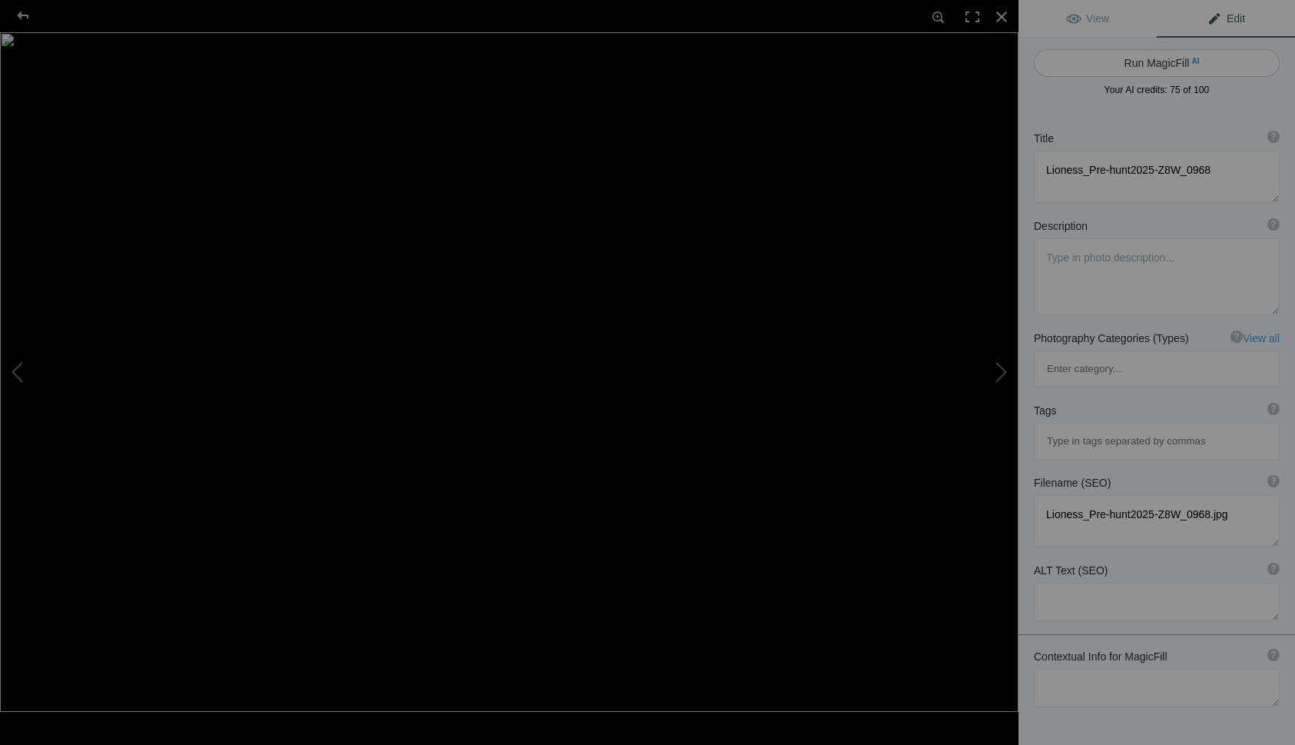
click at [1128, 64] on button "Run MagicFill AI" at bounding box center [1157, 63] width 246 height 28
type textarea "Majestic Lioness on the [PERSON_NAME] in [GEOGRAPHIC_DATA]"
type textarea "Witness the grace and power of a lioness as she prowls through the lush grassla…"
type textarea "lioness-serengeti-hunt.jpg"
type textarea "A lioness walking through the grasslands of the Serengeti, showcasing her hunti…"
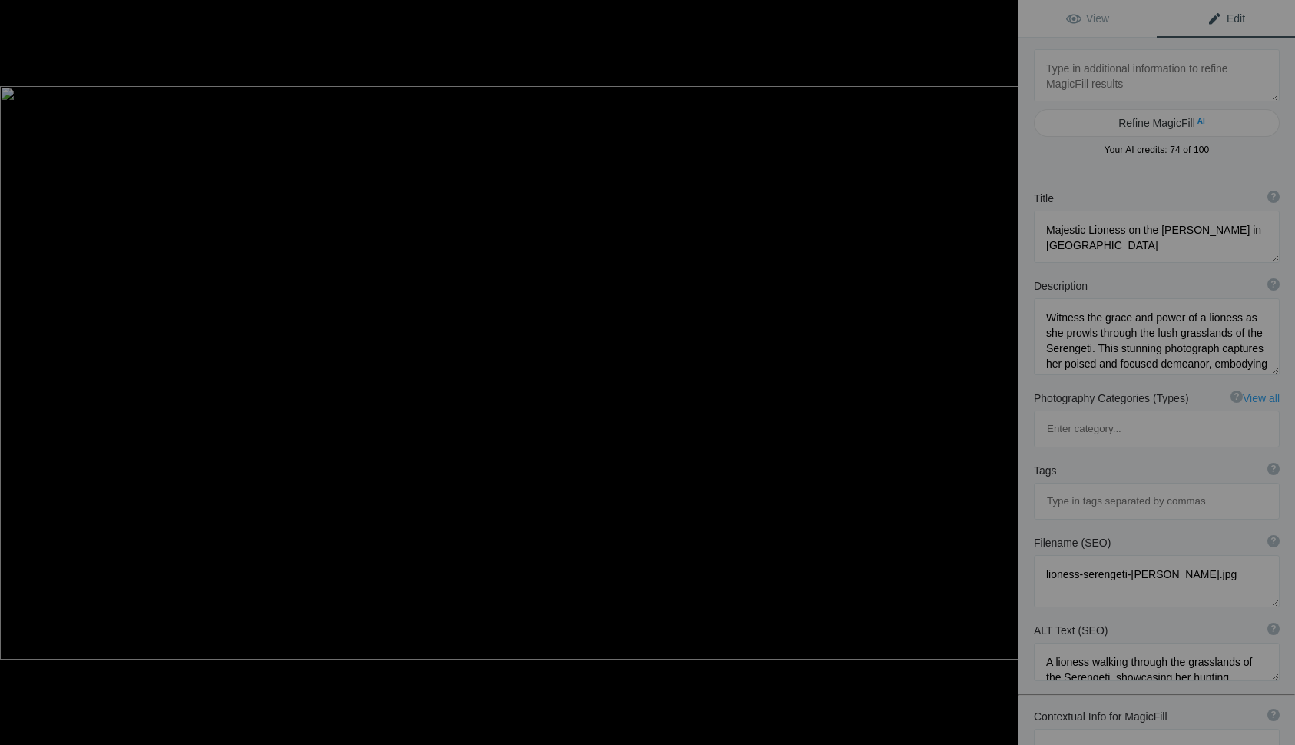
type textarea "Madison-Clouds-SM-DZ6_5749"
type textarea "Madison-Clouds-SM-DZ6_5749.jpg"
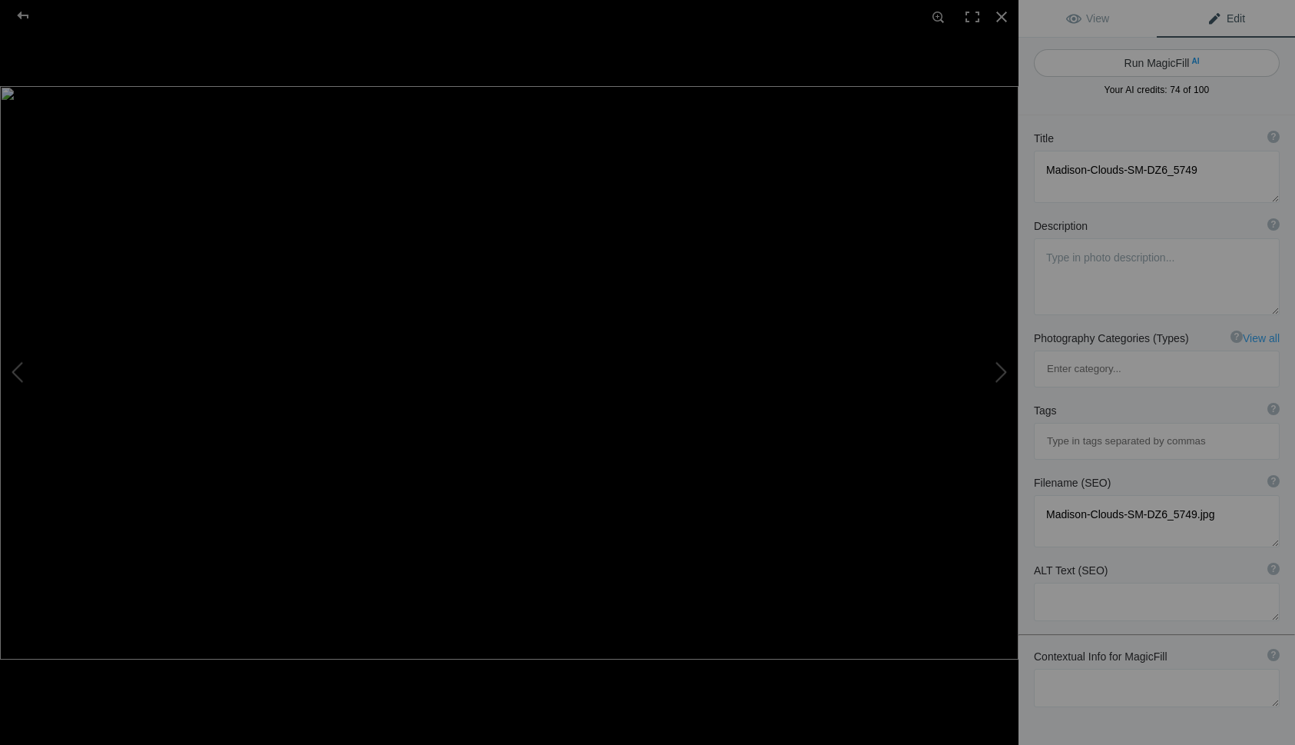
click at [1149, 62] on button "Run MagicFill AI" at bounding box center [1157, 63] width 246 height 28
type textarea "MCOLLIERUK_LON_TowerBridge_SM_LOGOZ63_5905"
type textarea "MCOLLIERUK_LON_TowerBridge_SM_LOGOZ63_5905.jpg"
type textarea "Stunning Lenticular Clouds Over Frozen Lake at [GEOGRAPHIC_DATA]"
type textarea "Experience the breathtaking beauty of lenticular clouds gracefully hovering abo…"
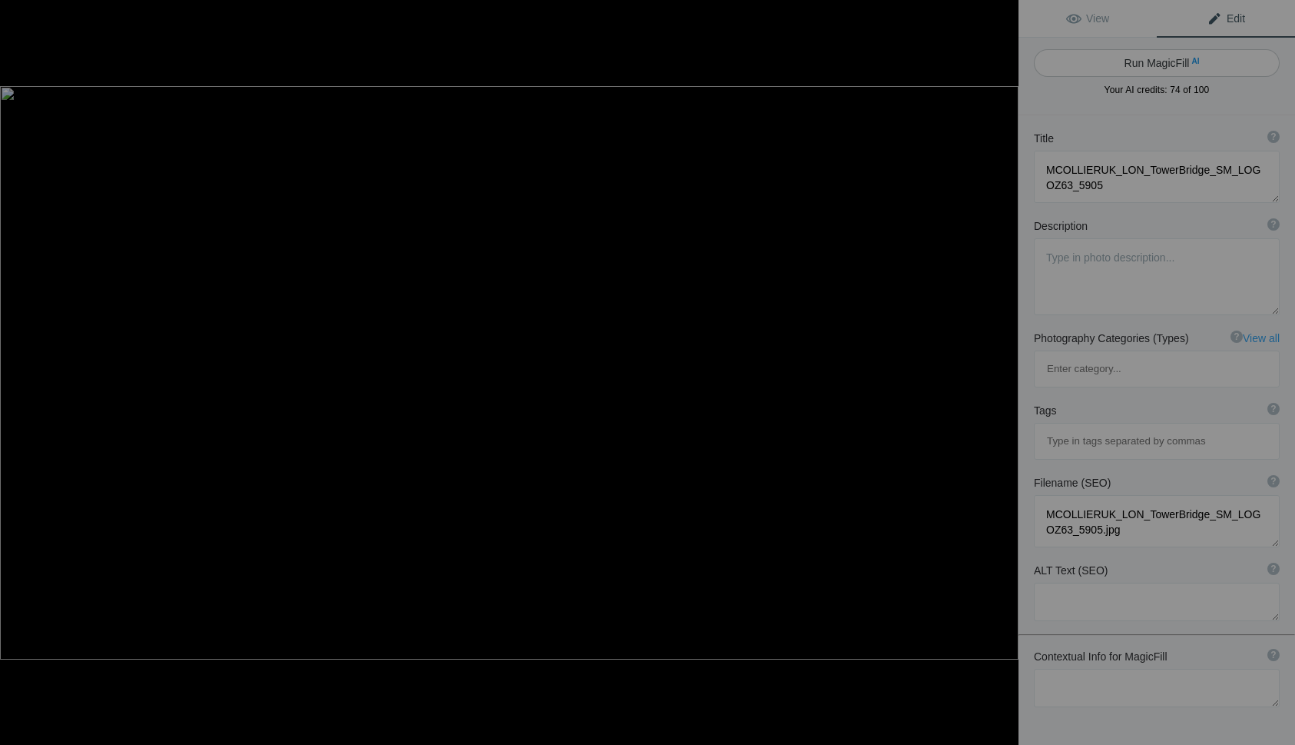
type textarea "stunning-lenticular-clouds-frozen-lake-sunset.jpg"
type textarea "A stunning view of lenticular clouds over a frozen lake at sunset, with vibrant…"
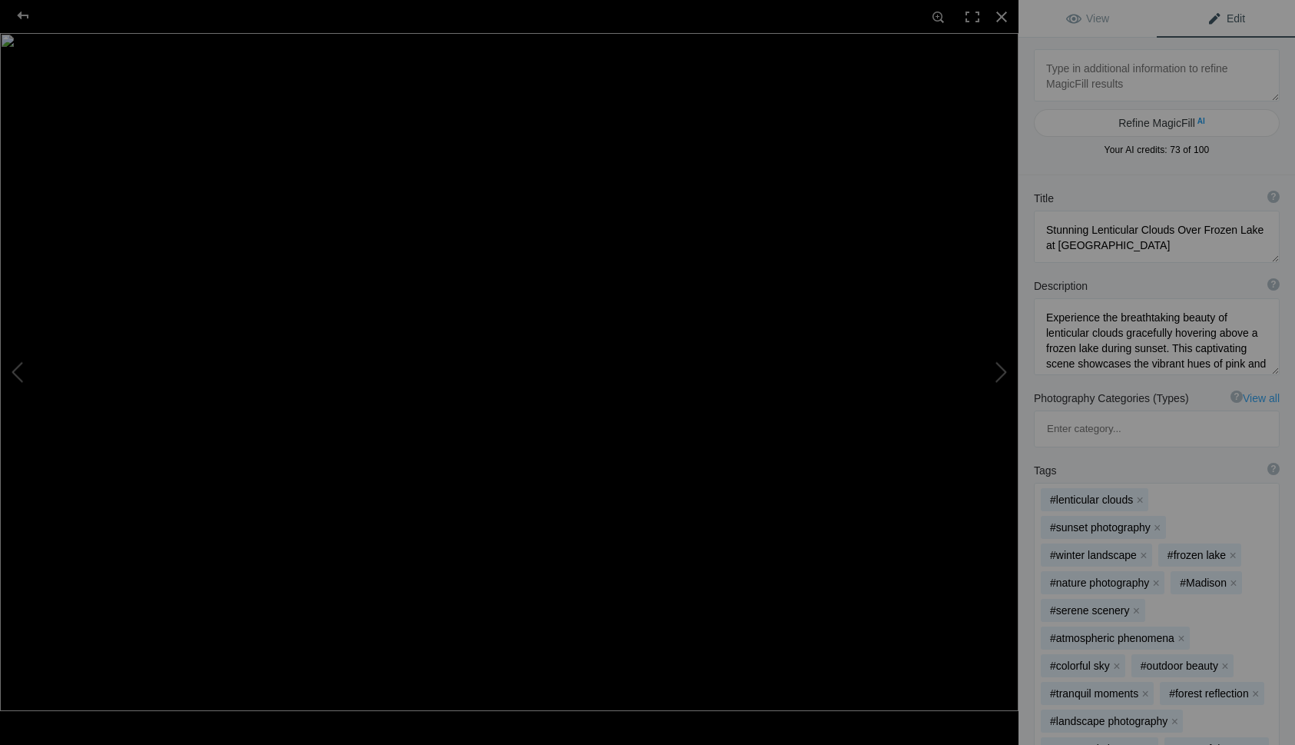
type textarea "Milky Way ACADIA Hunter Beach Milky Way -TP-DZ6_0560-HDR"
type textarea "Milky_Way_ACADIA_Hunter_Beach_Milky_Way_-TP-DZ6_0560-HDR.jpg"
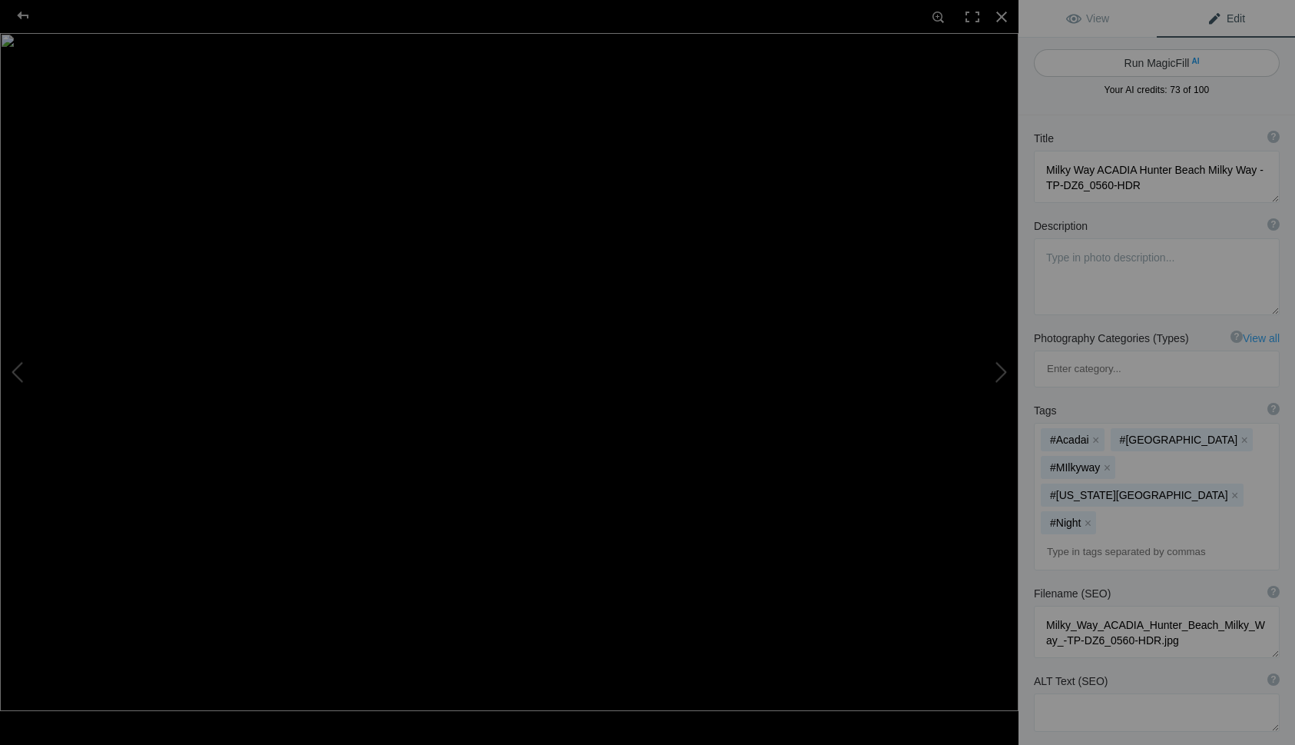
click at [1136, 56] on button "Run MagicFill AI" at bounding box center [1157, 63] width 246 height 28
type textarea "Stunning Milky Way Over [GEOGRAPHIC_DATA] at [GEOGRAPHIC_DATA]"
type textarea "Experience the breathtaking beauty of the Milky Way as it stretches across the …"
type textarea "milky-way-hunter-beach-acadia-national-park.jpg"
type textarea "A stunning view of the Milky Way over Hunter Beach in Acadia National Park, fea…"
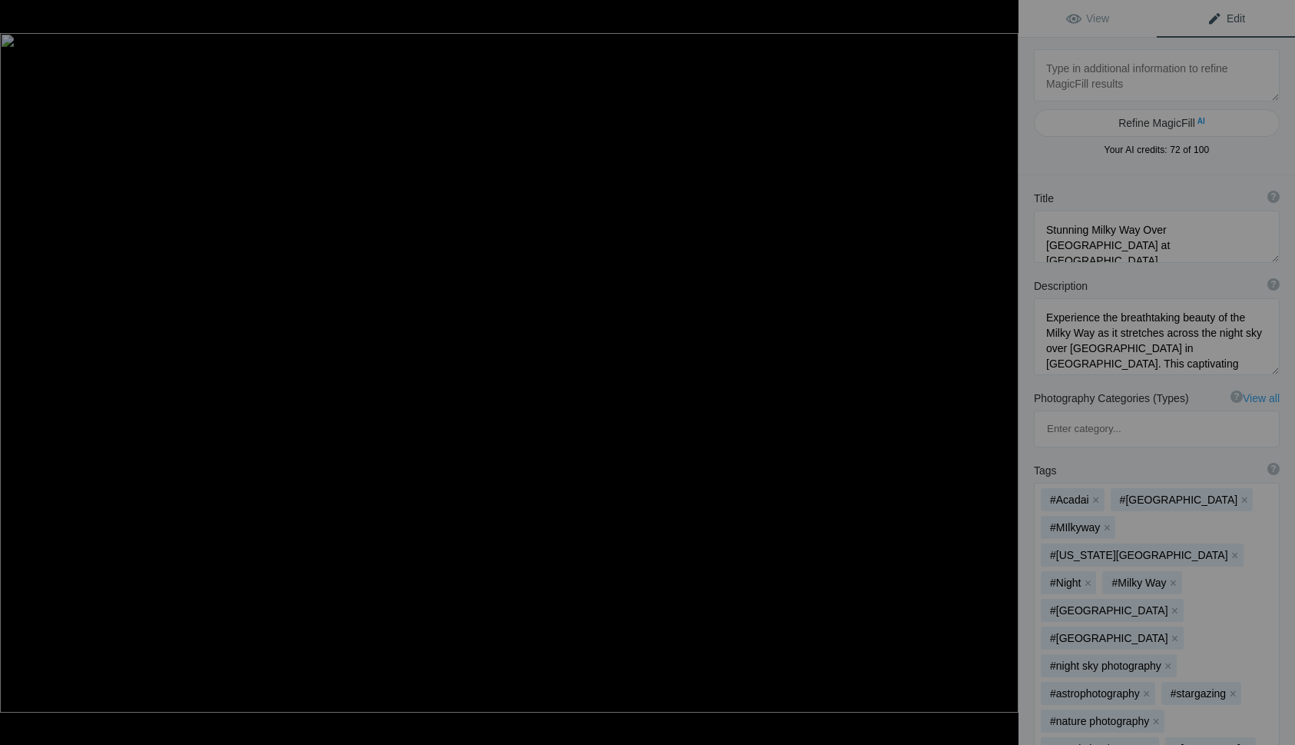
type textarea "Old Orchard Beach bench Sunrise 2022-DS8_4910"
type textarea "Sit and watch the Sun rise and seasmoke"
type textarea "Old_Orchard_Beach_bench_Sunrise_2022-DS8_4910.jpg"
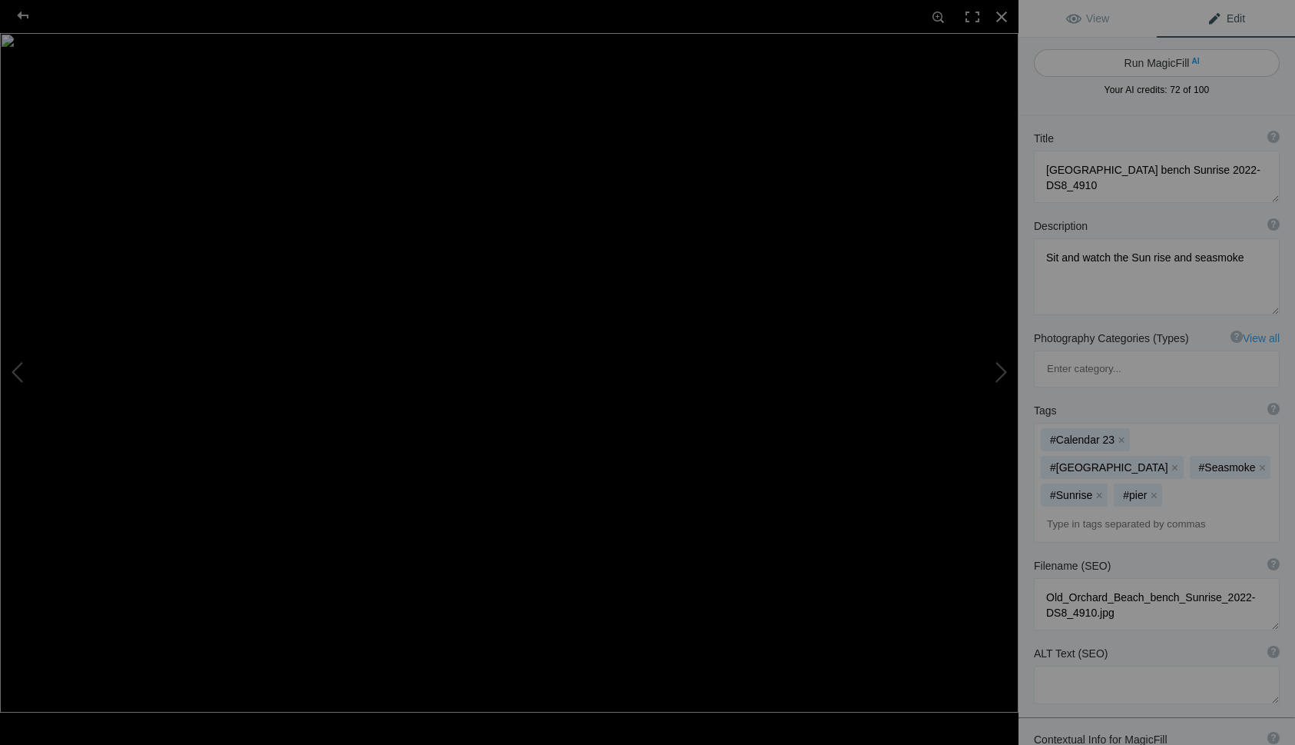
click at [1136, 65] on button "Run MagicFill AI" at bounding box center [1157, 63] width 246 height 28
type textarea "Sunrise at [GEOGRAPHIC_DATA]: Tranquil Moments by the Pier"
type textarea "Experience the serene beauty of a sunrise at Old Orchard Beach, where the golde…"
type textarea "old-orchard-beach-sunrise.jpg"
type textarea "A serene sunrise at Old Orchard Beach, featuring a weathered bench in the foreg…"
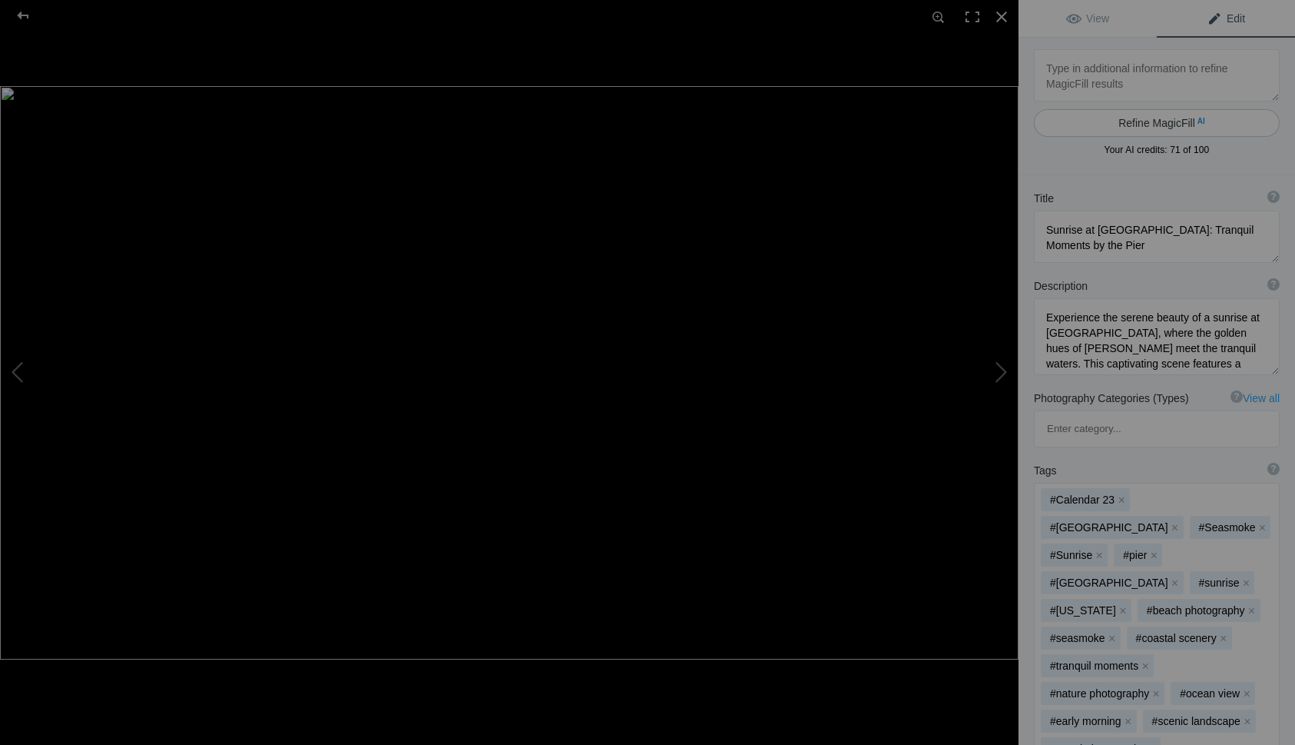
type textarea "OOB-Pier-Sunset-Low-Tide-Reflection-Clouds-seaweed--SM-DZ6_7899"
type textarea "OOB-Pier-Sunset-Low-Tide-Reflection-Clouds-seaweed--SM-DZ6_7899.jpg"
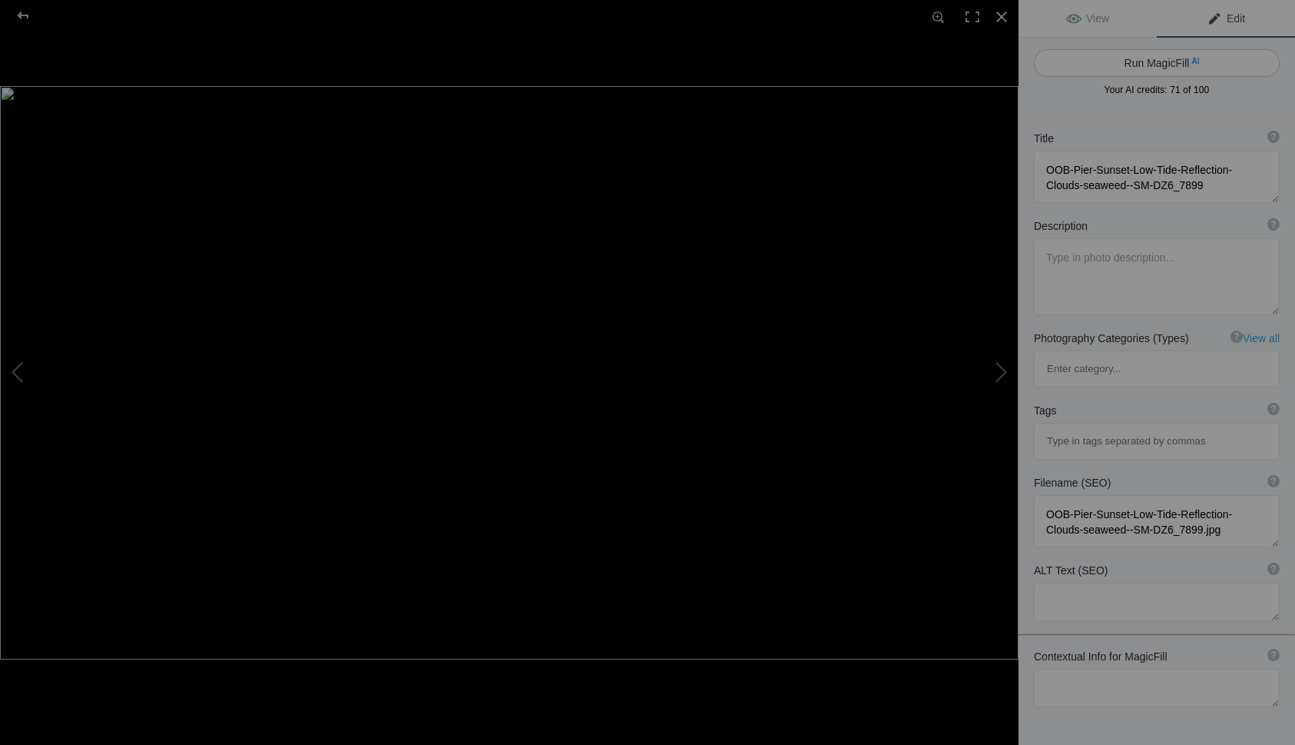
click at [1126, 56] on button "Run MagicFill AI" at bounding box center [1157, 63] width 246 height 28
type textarea "Sunset Reflection at [GEOGRAPHIC_DATA] with Low Tide and Seaweed"
type textarea "Experience the breathtaking beauty of Old Orchard Beach Pier at sunset, where v…"
type textarea "oob-pier-sunset-low-tide-seaweed.jpg"
type textarea "A stunning sunset view of Old Orchard Beach Pier, showcasing reflections on the…"
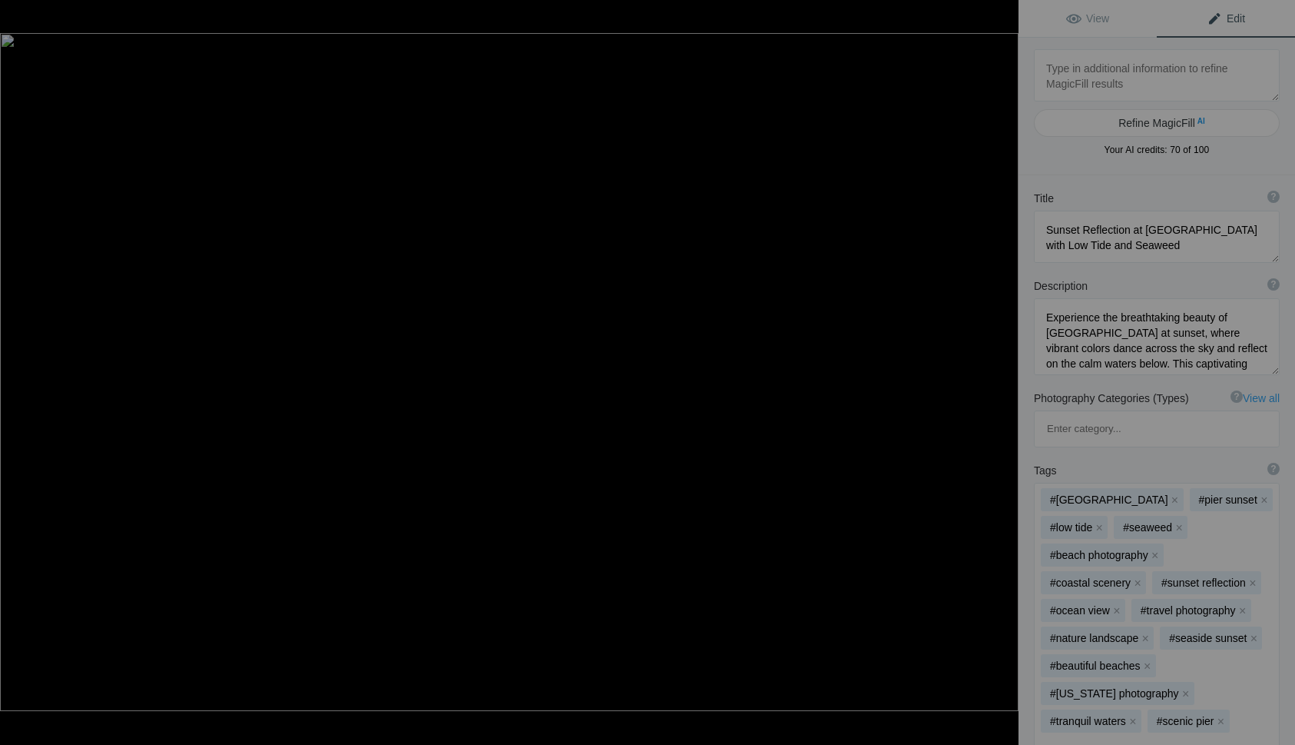
type textarea "Pier Ft Walton Beach -1.5 ETSY-DZ6_6344"
type textarea "Pier_Ft_Walton_Beach_-1.5_ETSY-DZ6_6344.jpg"
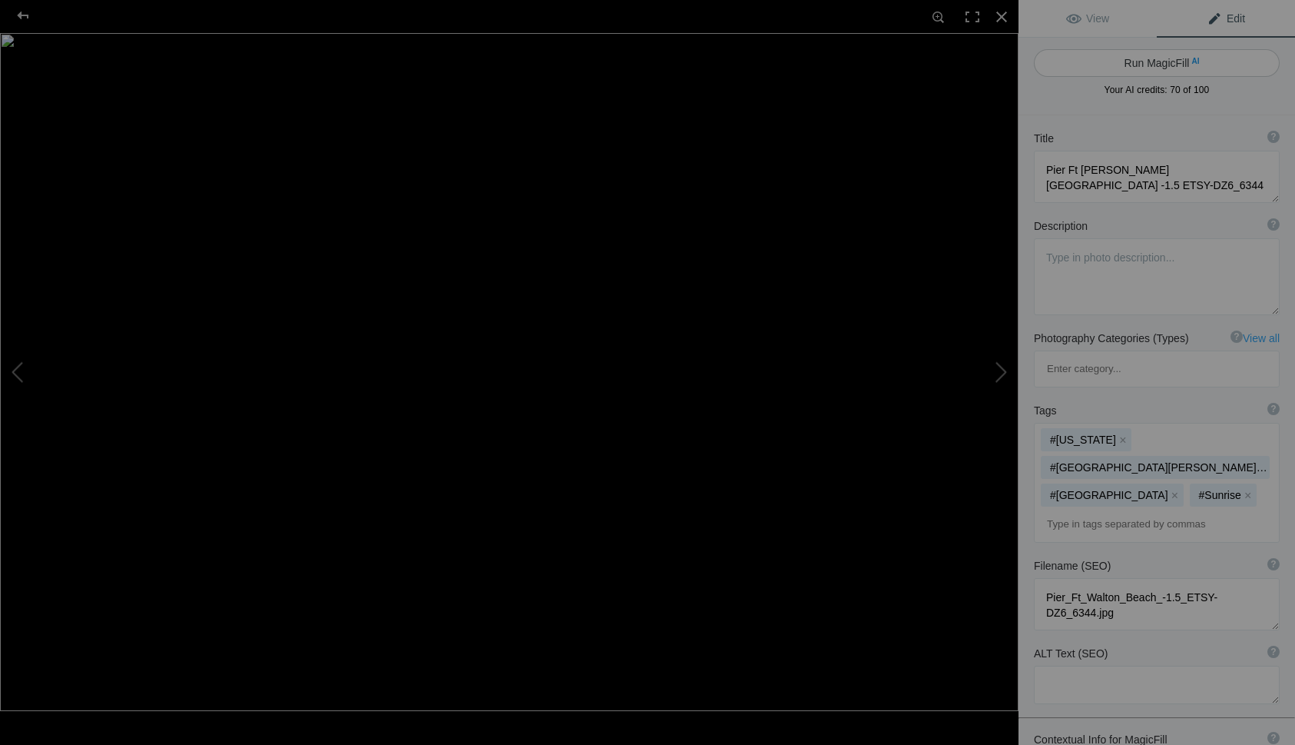
click at [1147, 69] on button "Run MagicFill AI" at bounding box center [1157, 63] width 246 height 28
type textarea "Stunning Sunset at [GEOGRAPHIC_DATA][PERSON_NAME]"
type textarea "Experience the breathtaking beauty of Fort Walton Beach with this stunning suns…"
type textarea "fort-walton-beach-pier-sunset.jpg"
type textarea "A stunning sunset view of the Fort Walton Beach pier, with vibrant colors refle…"
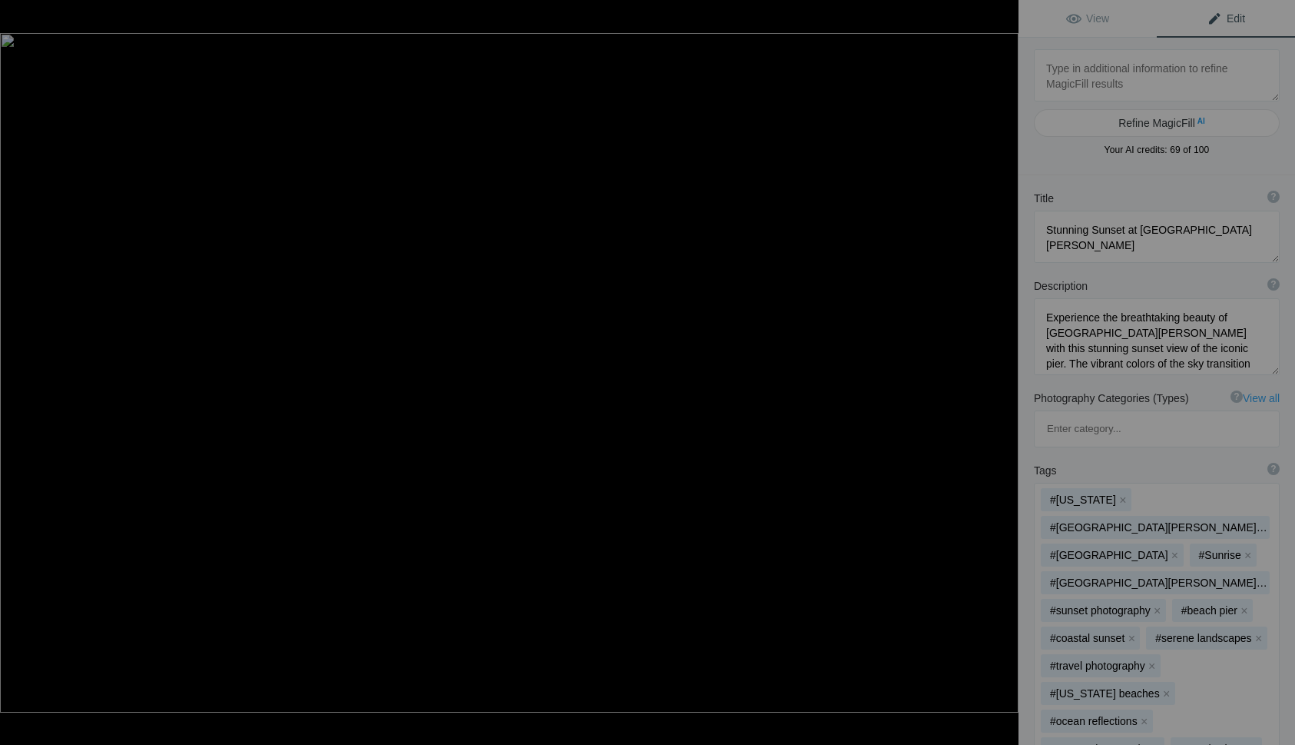
type textarea "Pittsburg Isl Sunrise -_Z998744"
type textarea "Pittsburg_Isl_Sunrise_-_Z998744.jpg"
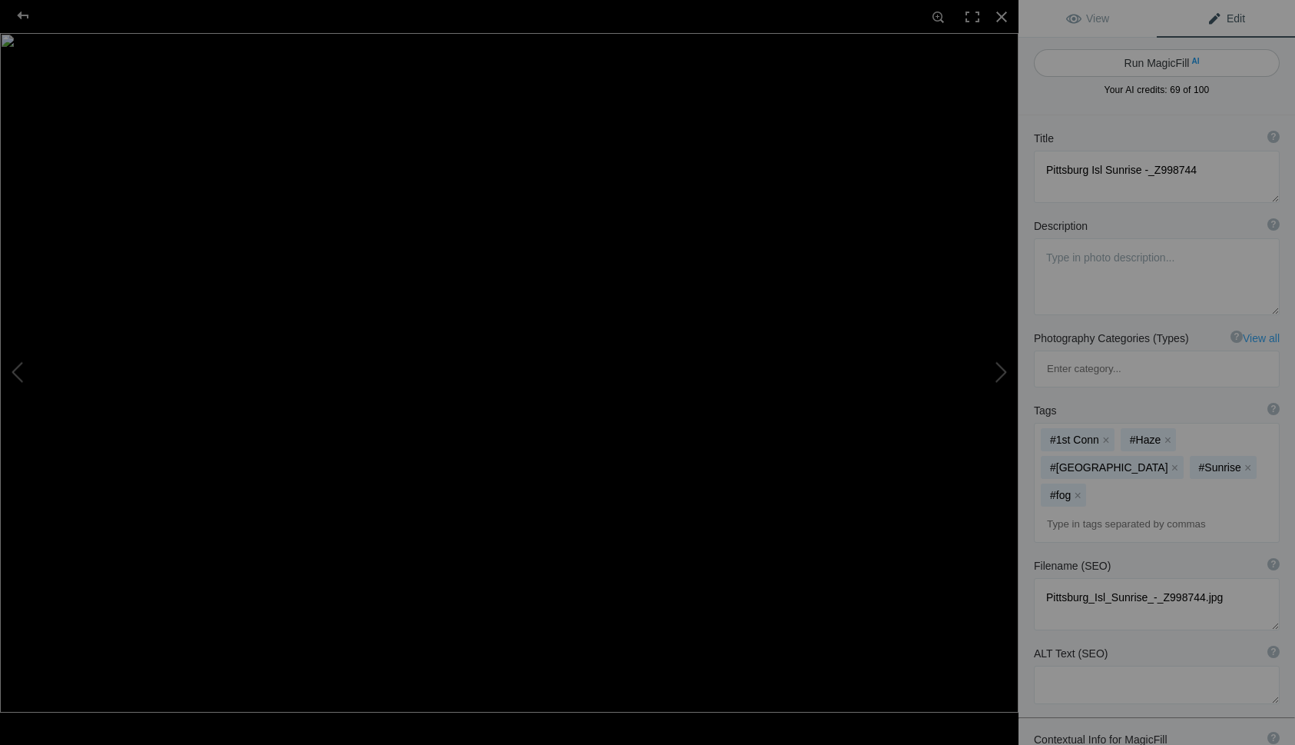
click at [1147, 62] on button "Run MagicFill AI" at bounding box center [1157, 63] width 246 height 28
type textarea "Serene Sunrise Over [GEOGRAPHIC_DATA]"
type textarea "Experience the tranquil beauty of a sunrise over Pittsburg Island, where the so…"
type textarea "pittsburg-island-sunrise.jpg"
type textarea "A serene sunrise over Pittsburg Island, featuring misty waters and reflections …"
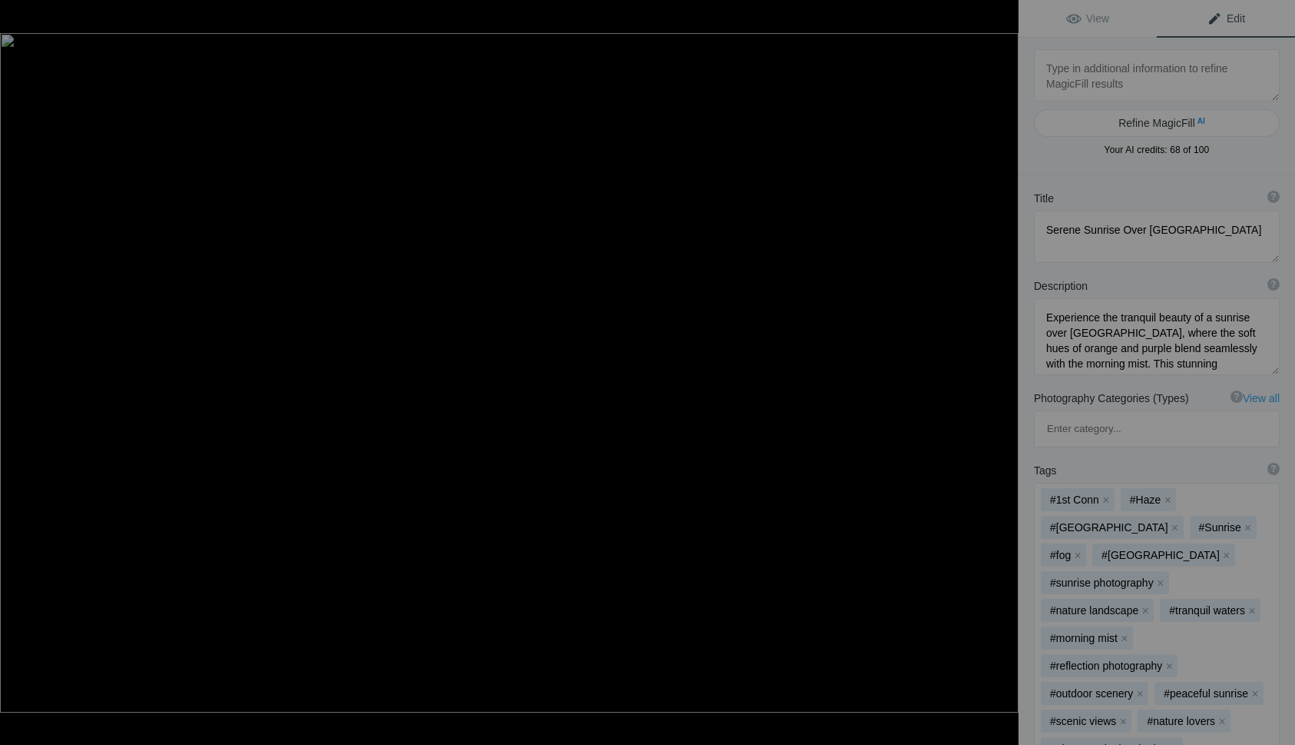
type textarea "Portland-Head-Light_SM_LOGO5541"
type textarea "Portland-Head-Light_SM_LOGO5541.jpg"
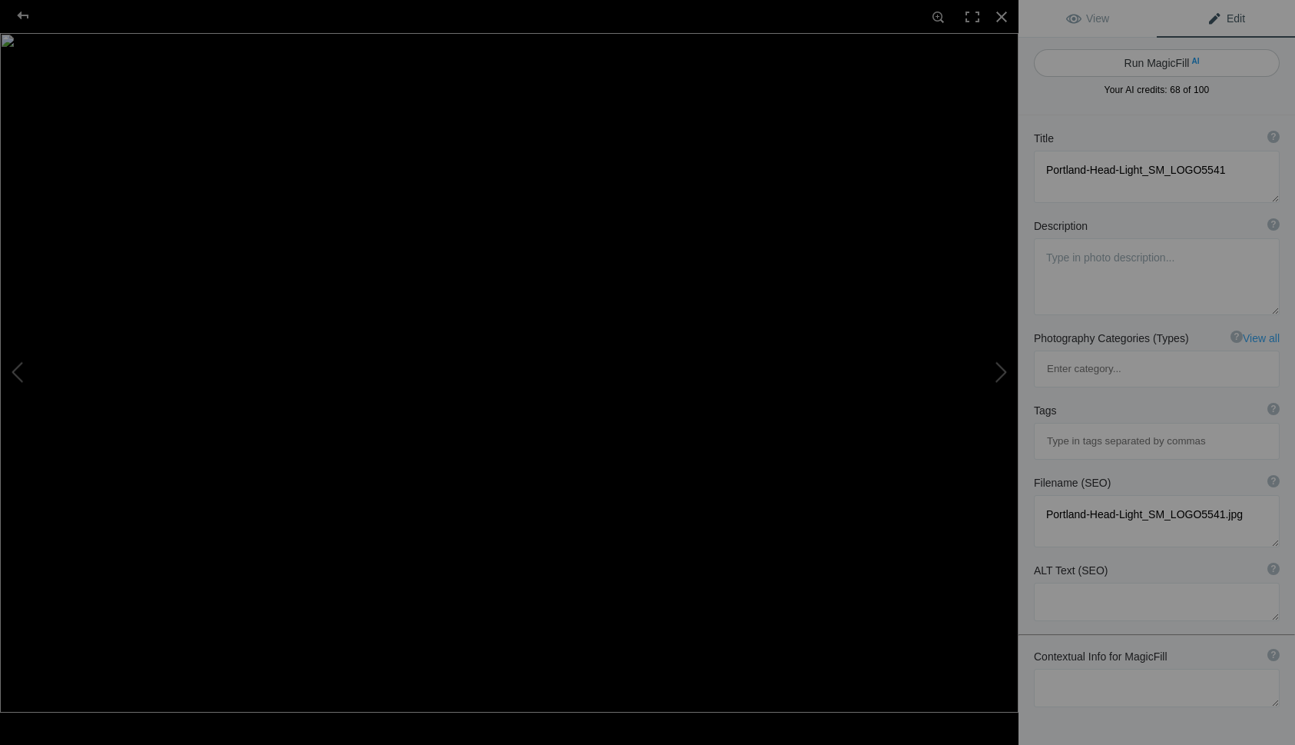
click at [1139, 64] on button "Run MagicFill AI" at bounding box center [1157, 63] width 246 height 28
type textarea "Stunning Sunset at [GEOGRAPHIC_DATA] in [US_STATE]"
type textarea "Experience the breathtaking beauty of Portland Head Light, one of Maine's most …"
type textarea "portland-head-light-sunset.jpg"
type textarea "A picturesque view of Portland Head Light lighthouse during sunset, with colorf…"
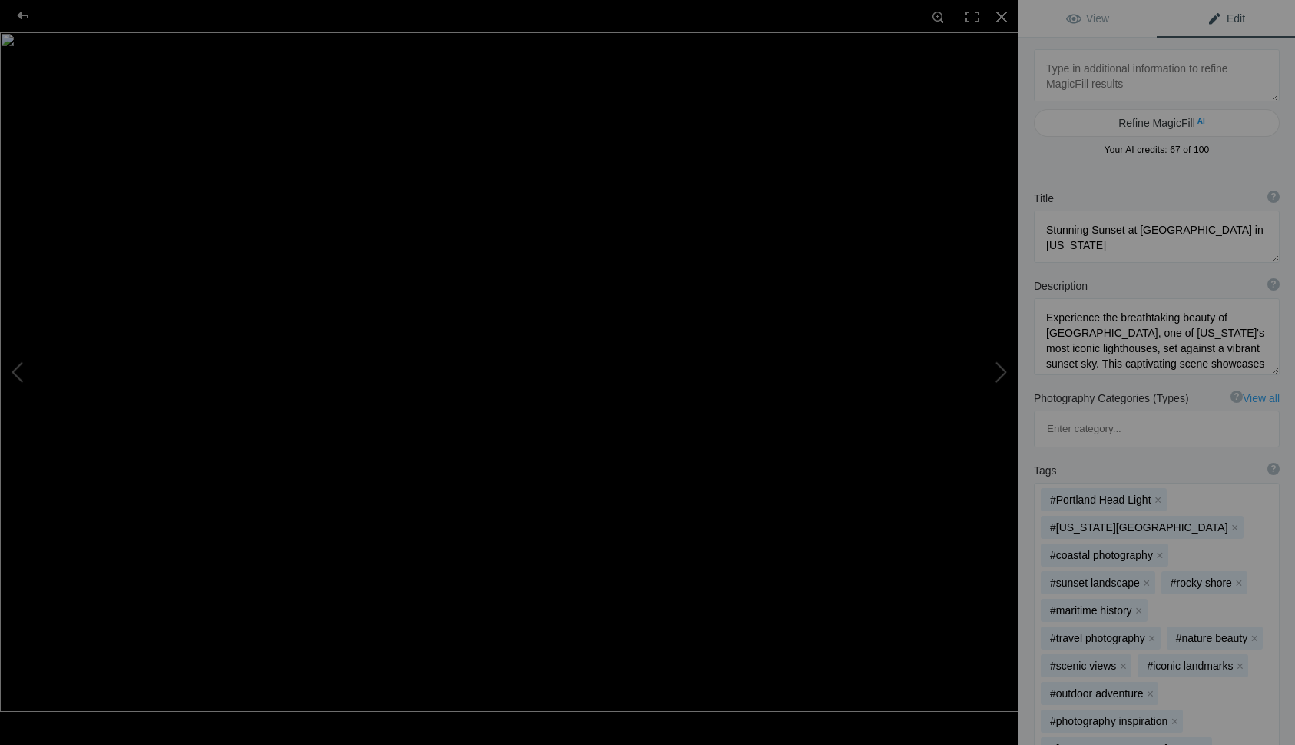
type textarea "Saguaro Cactus Sunset Lightning Tuscon -ETSY4x6-_Z623984-Enhanced-NR"
type textarea "Saguaro_Cactus_Sunset_Lightning_Tuscon_-ETSY4x6-_Z623984-Enhanced-NR.jpg"
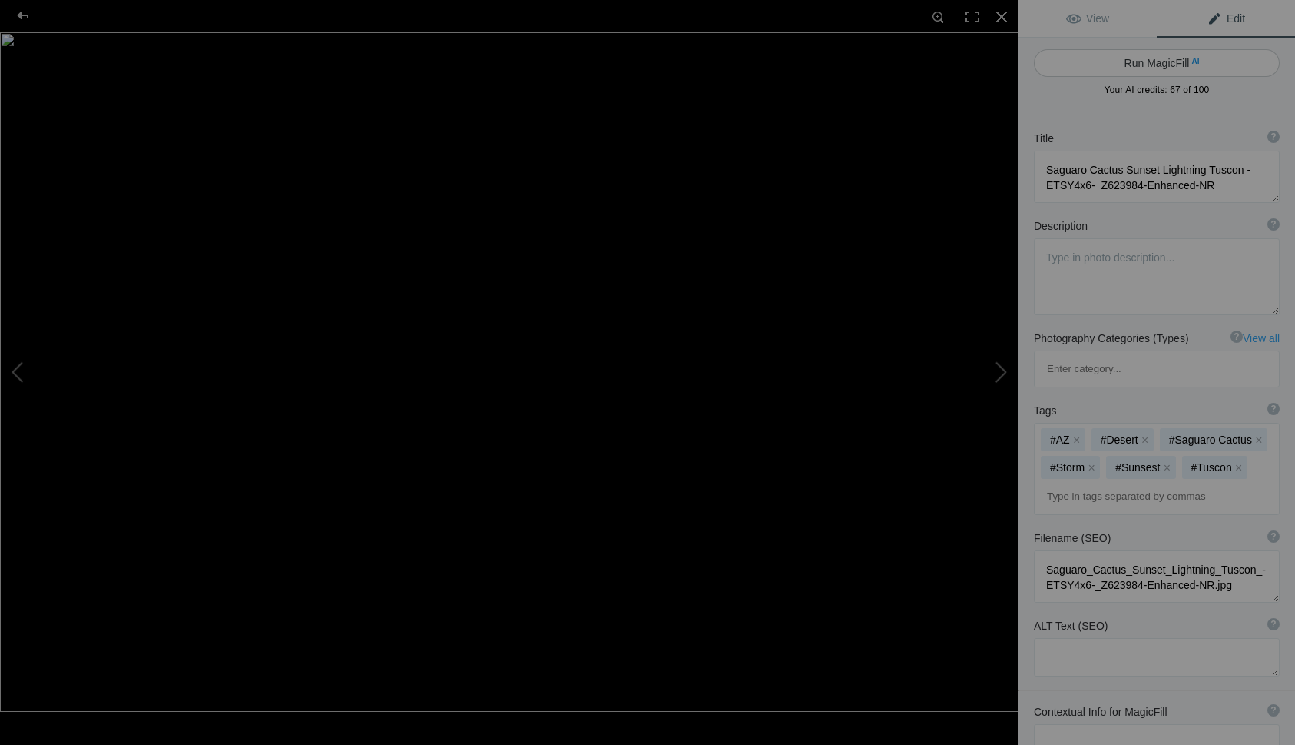
click at [1134, 60] on button "Run MagicFill AI" at bounding box center [1157, 63] width 246 height 28
type textarea "Stunning Saguaro Cactus at Sunset with Lightning in Tucson"
type textarea "Experience the breathtaking beauty of a Saguaro cactus standing tall against a …"
type textarea "stunning-saguaro-cactus-sunset-lightning-tucson.jpg"
type textarea "A Saguaro cactus stands in the foreground against a colorful sunset sky with li…"
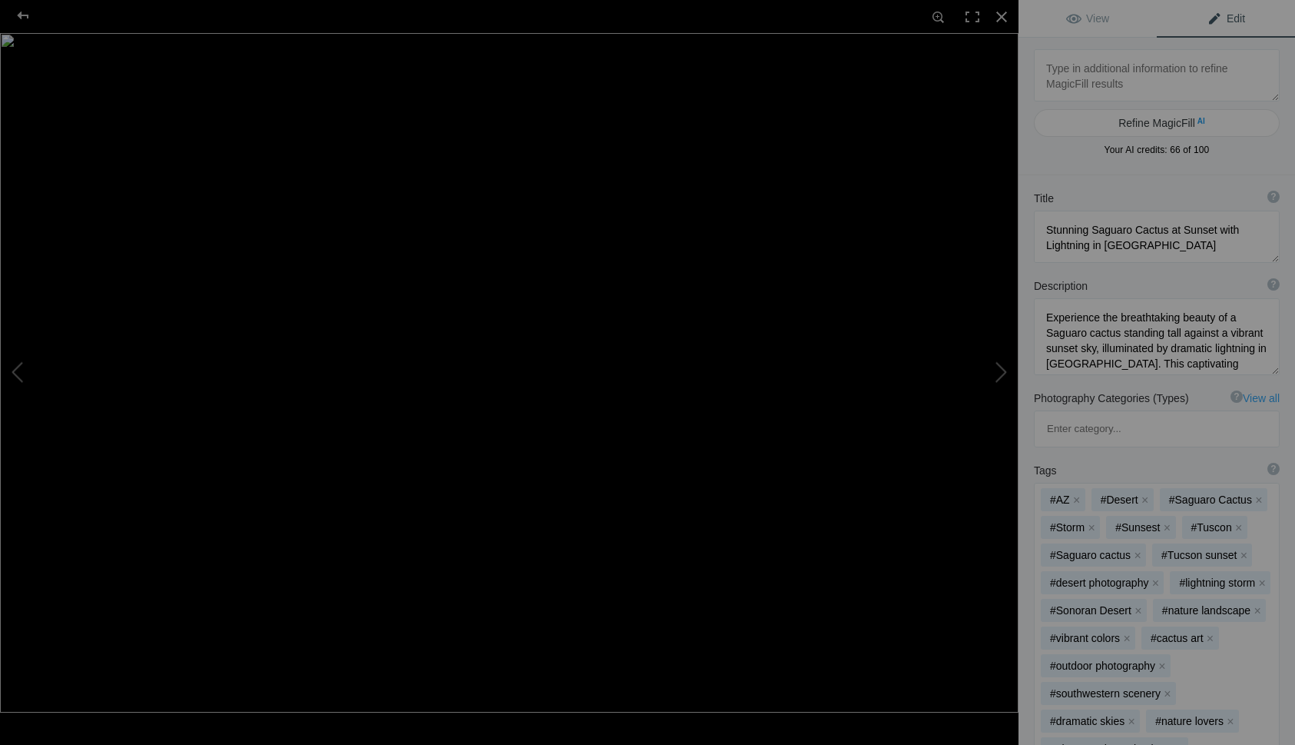
type textarea "Stone-Church-Winter-Sunrise-w-Clouds-v2---logoZ63_1090-Enhanced-NR-2"
type textarea "Stone-Church-Winter-Sunrise-w-Clouds-v2---logoZ63_1090-Enhanced-NR-2.jpg"
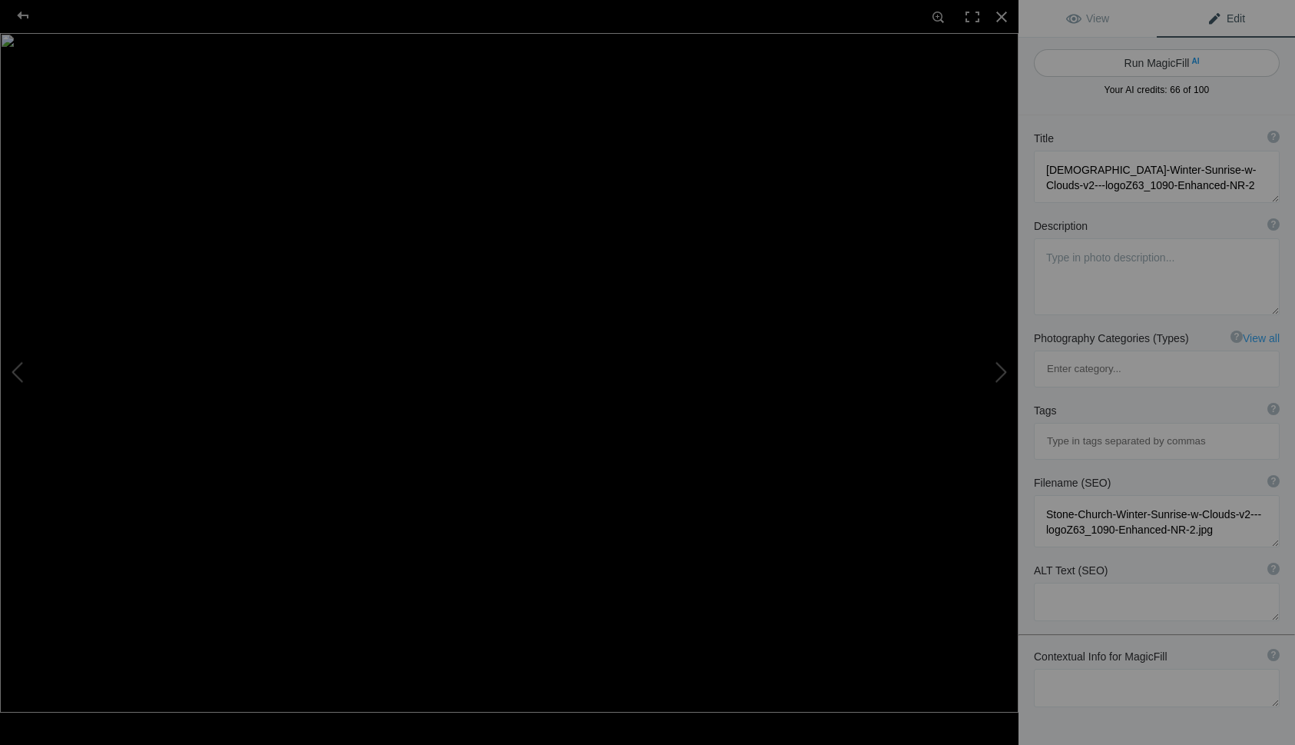
click at [1129, 63] on button "Run MagicFill AI" at bounding box center [1157, 63] width 246 height 28
type textarea "Winter Sunrise Over Stone Church with Clouds"
type textarea "Experience the serene beauty of a winter sunrise illuminating the historic Ston…"
type textarea "stone-church-winter-sunrise-clouds.jpg"
type textarea "A winter sunrise casts soft colors over the Stone Church beside a frozen lake, …"
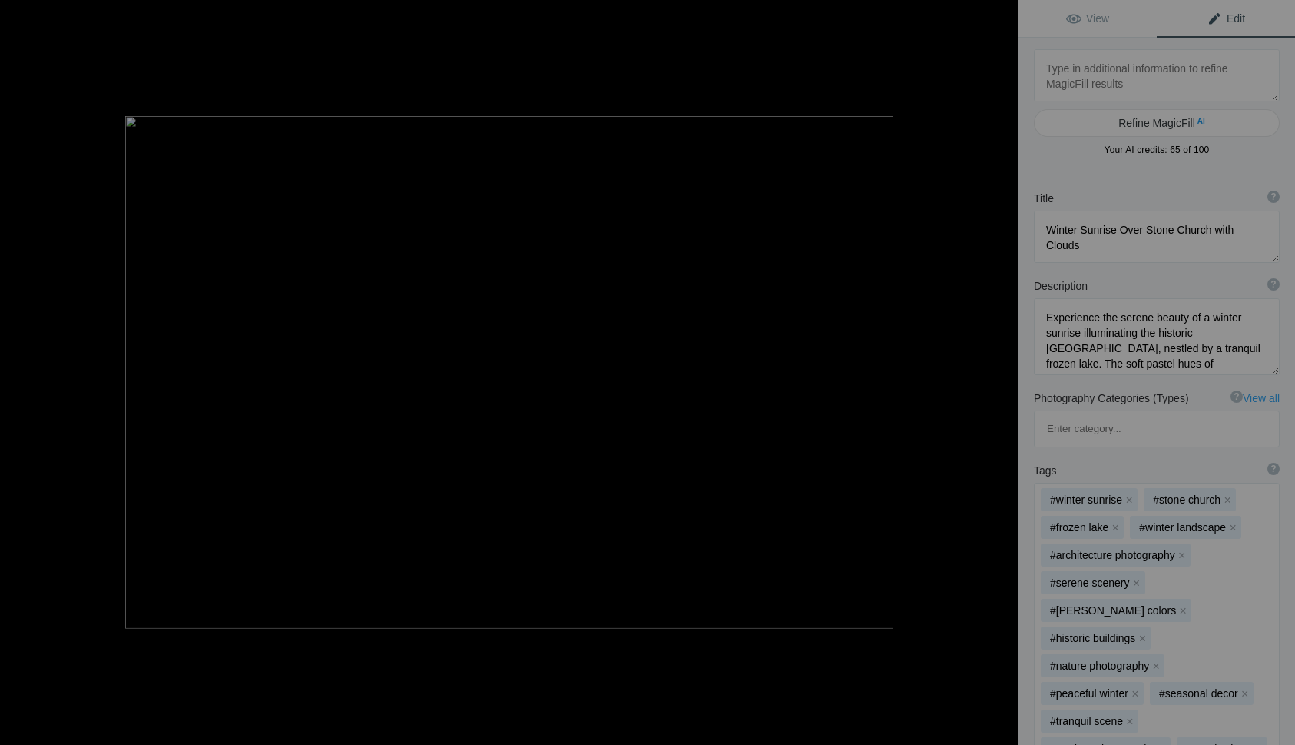
type textarea "Sunsert-Okaloosa-Pier-CV-22-SMZ63_0774"
type textarea "Sunsert-Okaloosa-Pier-CV-22-SMZ63_0774.jpg"
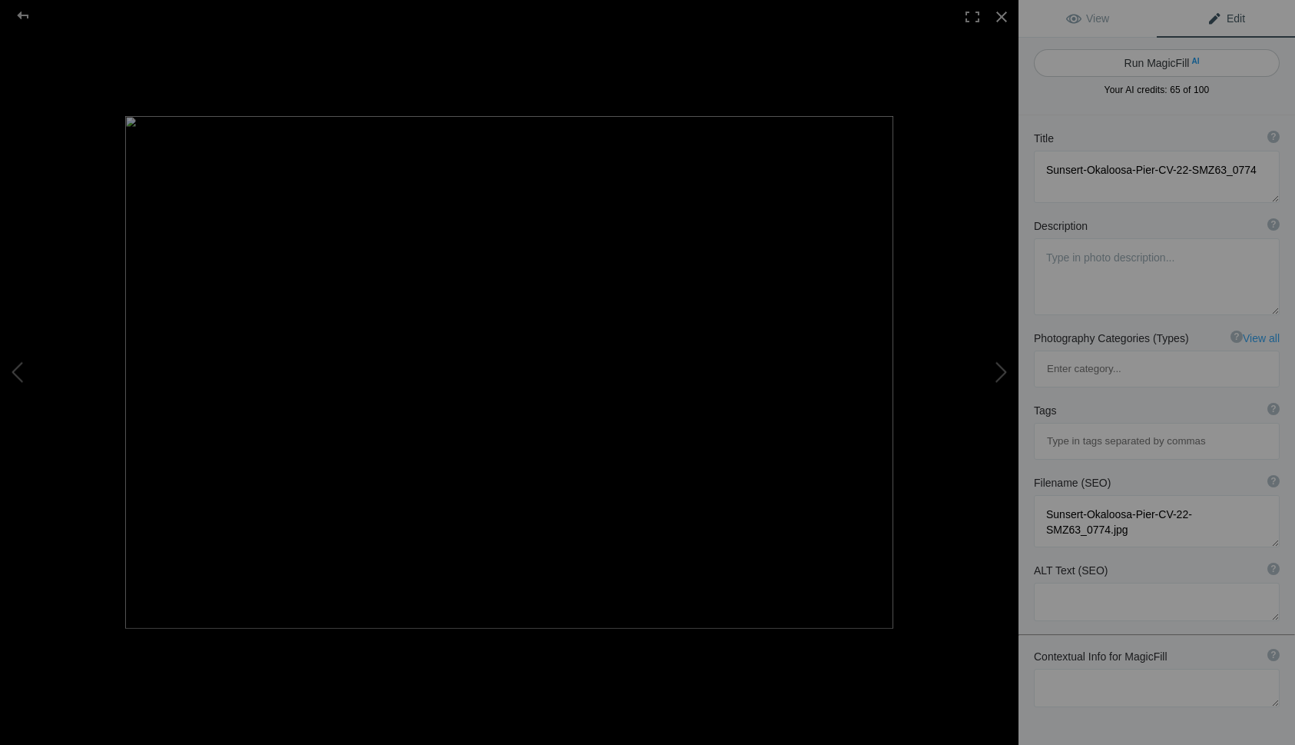
click at [1142, 59] on button "Run MagicFill AI" at bounding box center [1157, 63] width 246 height 28
type textarea "Stunning Sunset Over Okaloosa Pier with Drone in Flight"
type textarea "Experience the breathtaking beauty of a sunset at Okaloosa Pier, where the vibr…"
type textarea "okaloosa-pier-sunset-drone.jpg"
type textarea "A stunning sunset over Okaloosa Pier with a drone flying above the tranquil oce…"
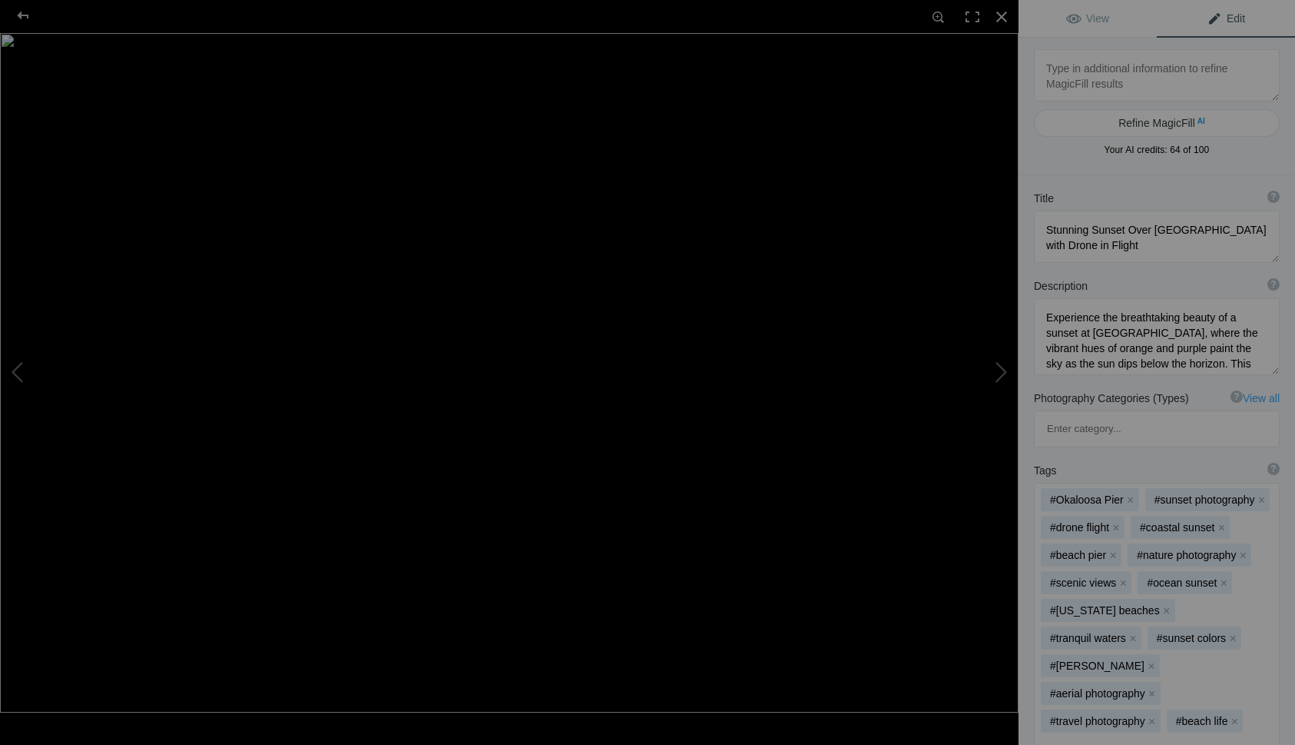
type textarea "Top of the World Sunrise 2022-_Z990079"
type textarea "Top_of_the_World_Sunrise_2022-_Z990079.jpg"
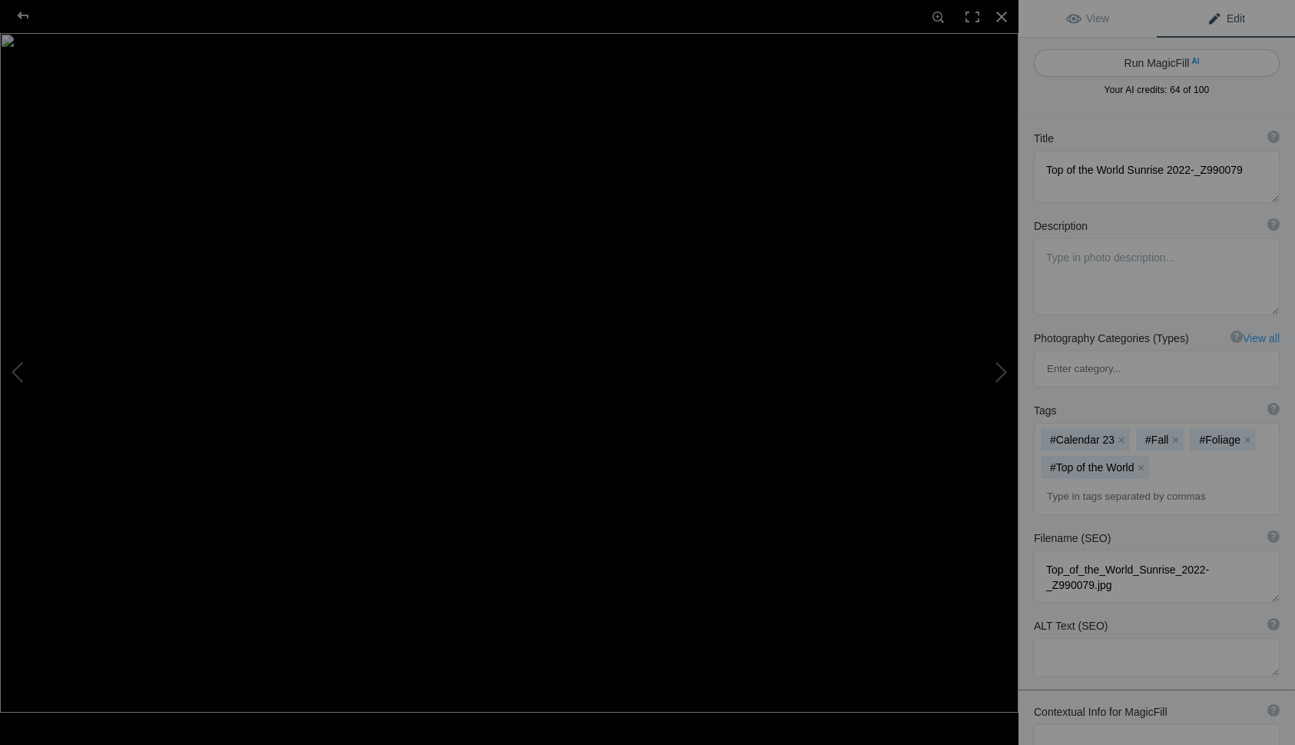
click at [1183, 58] on button "Run MagicFill AI" at bounding box center [1157, 63] width 246 height 28
type textarea "Autumn Sunrise Over Majestic Mountains"
type textarea "Experience the breathtaking beauty of an autumn sunrise in this stunning landsc…"
type textarea "autumn-sunrise-majestic-mountains.jpg"
type textarea "A vibrant autumn sunrise over mountains, featuring colorful foliage and a seren…"
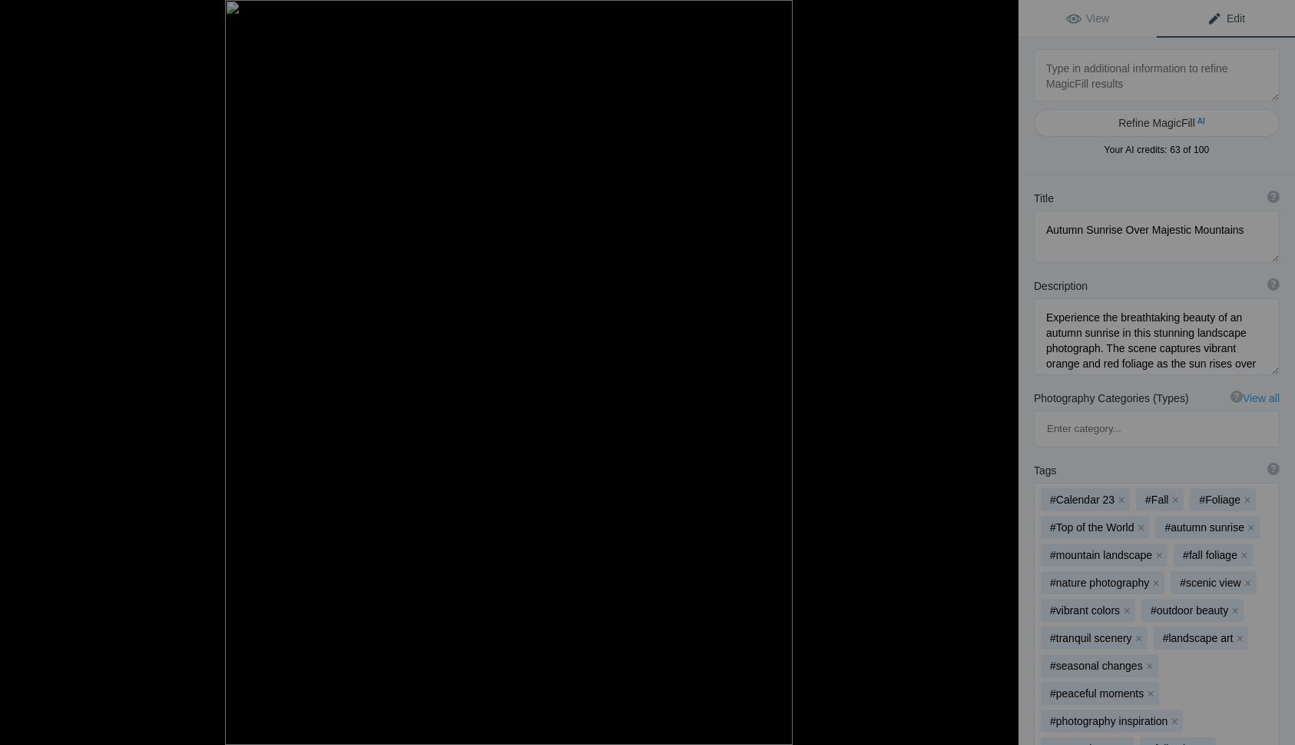
type textarea "Two-Palms-Sunset--SM-"
type textarea "Two-Palms-Sunset--SM-.jpg"
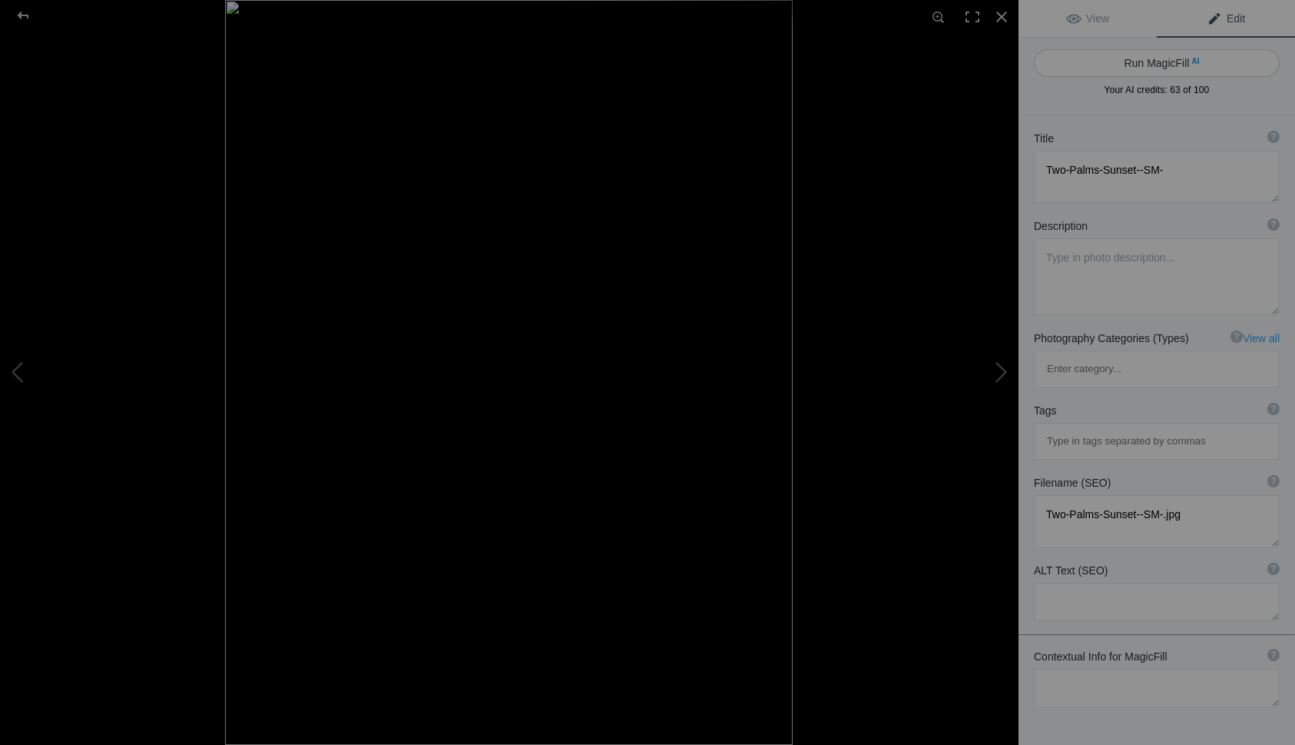
click at [1136, 59] on button "Run MagicFill AI" at bounding box center [1157, 63] width 246 height 28
type textarea "Serene Sunset Over Two Palm Trees by the Water"
type textarea "Experience the tranquil beauty of a sunset captured over two palm trees, silhou…"
type textarea "serene-sunset-two-palm-trees.jpg"
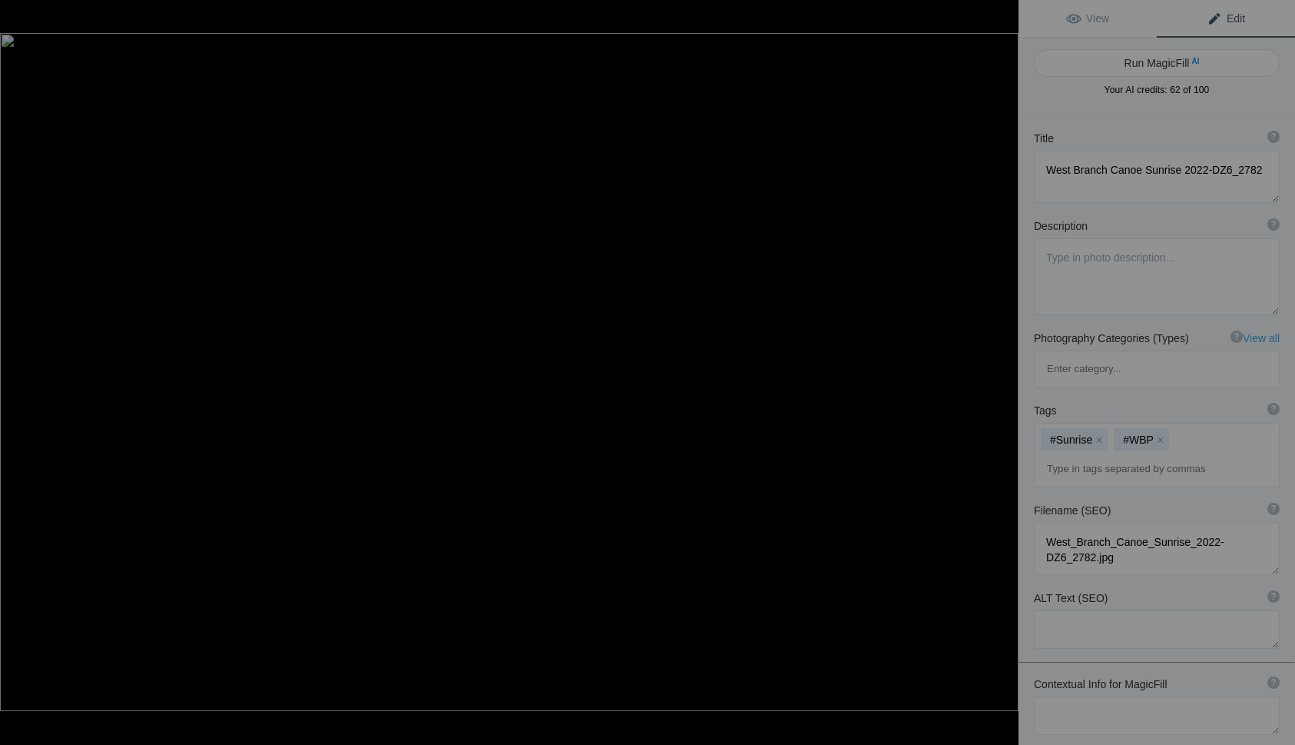
click at [1136, 59] on button "Run MagicFill AI" at bounding box center [1157, 63] width 246 height 28
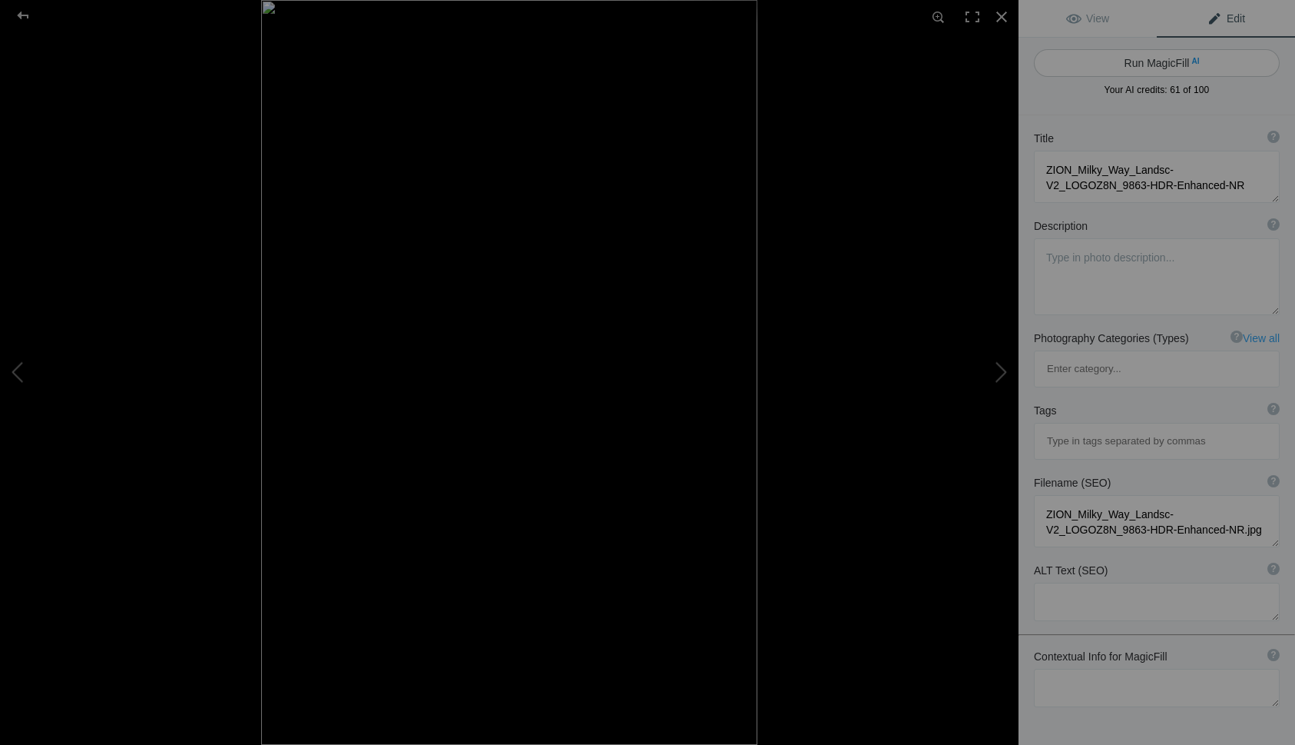
click at [1139, 62] on button "Run MagicFill AI" at bounding box center [1157, 63] width 246 height 28
click at [1142, 63] on button "Run MagicFill AI" at bounding box center [1157, 63] width 246 height 28
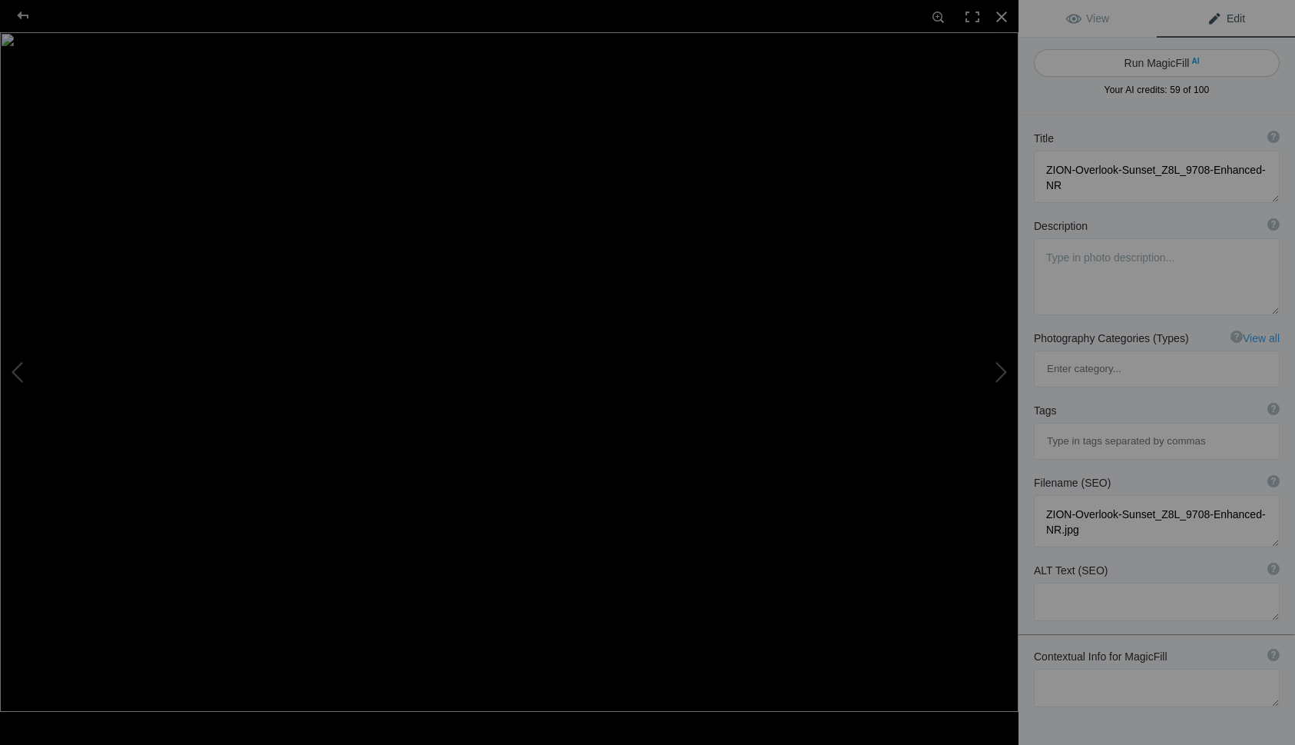
click at [1139, 61] on button "Run MagicFill AI" at bounding box center [1157, 63] width 246 height 28
click at [1136, 61] on button "Run MagicFill AI" at bounding box center [1157, 63] width 246 height 28
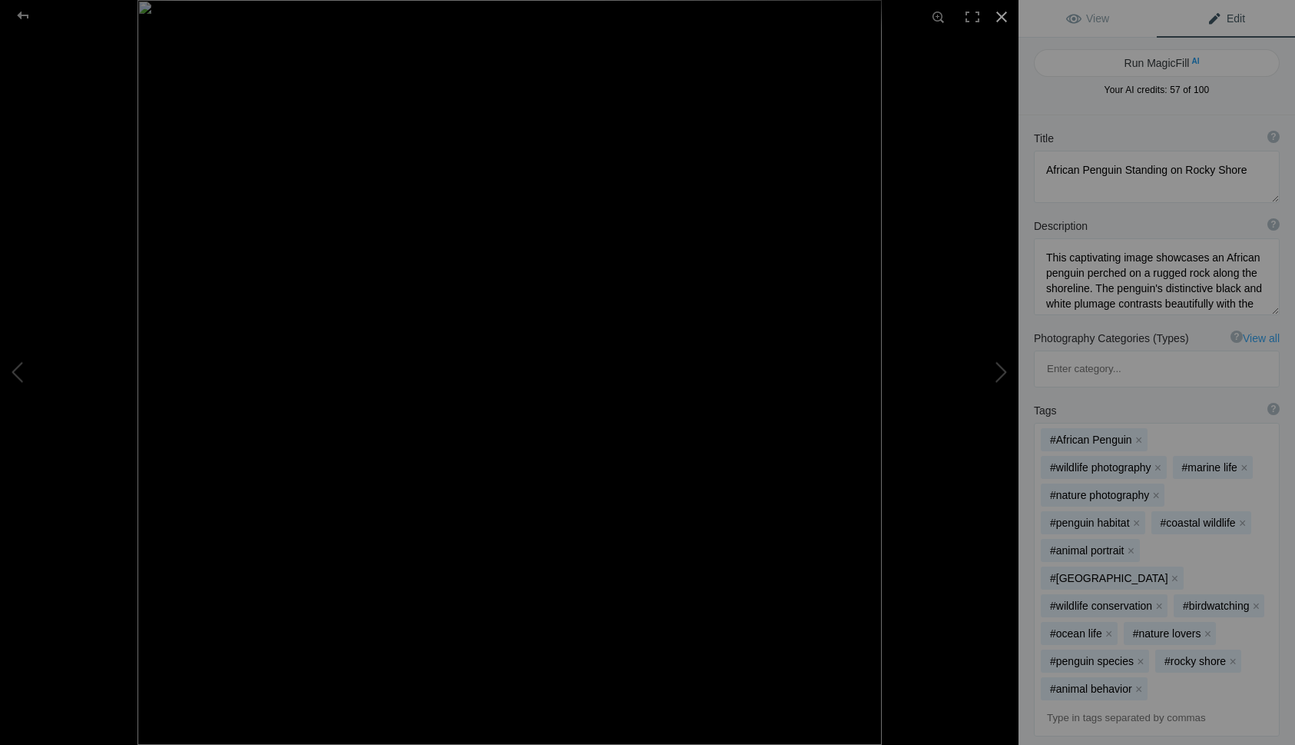
click at [1001, 13] on div at bounding box center [1002, 17] width 34 height 34
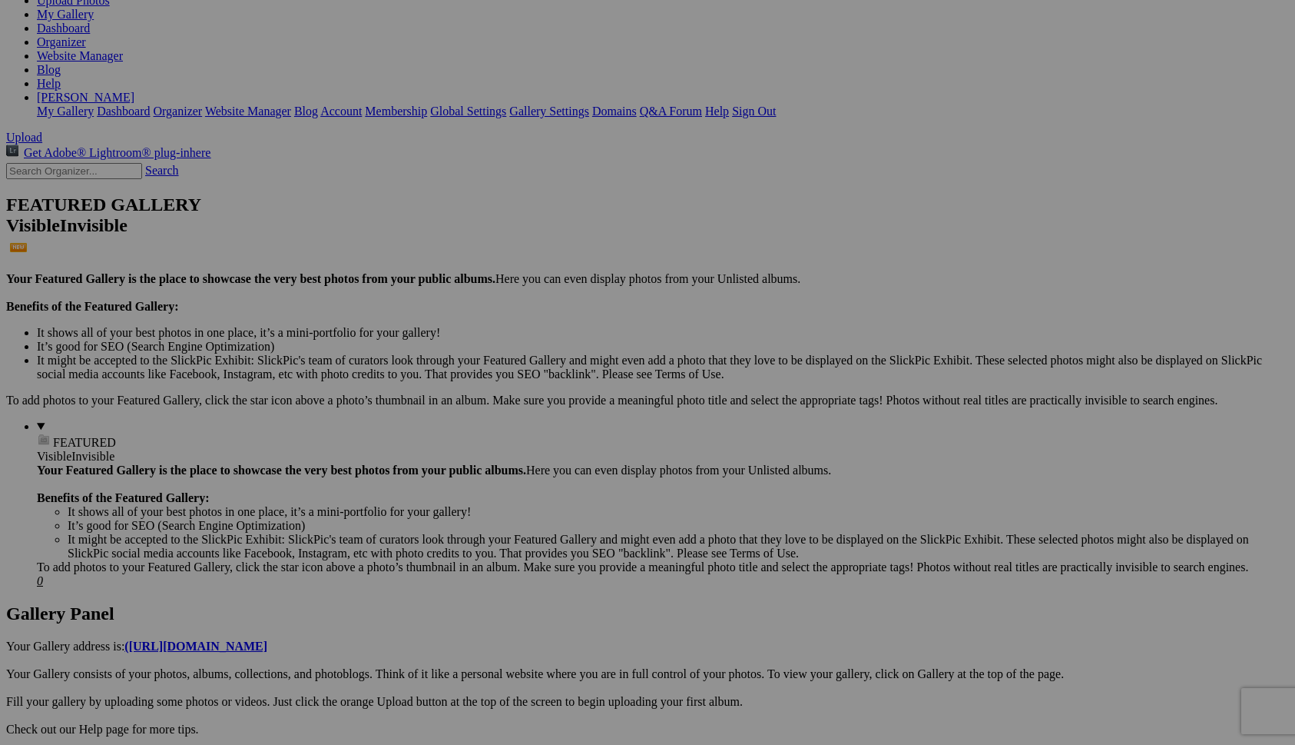
scroll to position [205, 0]
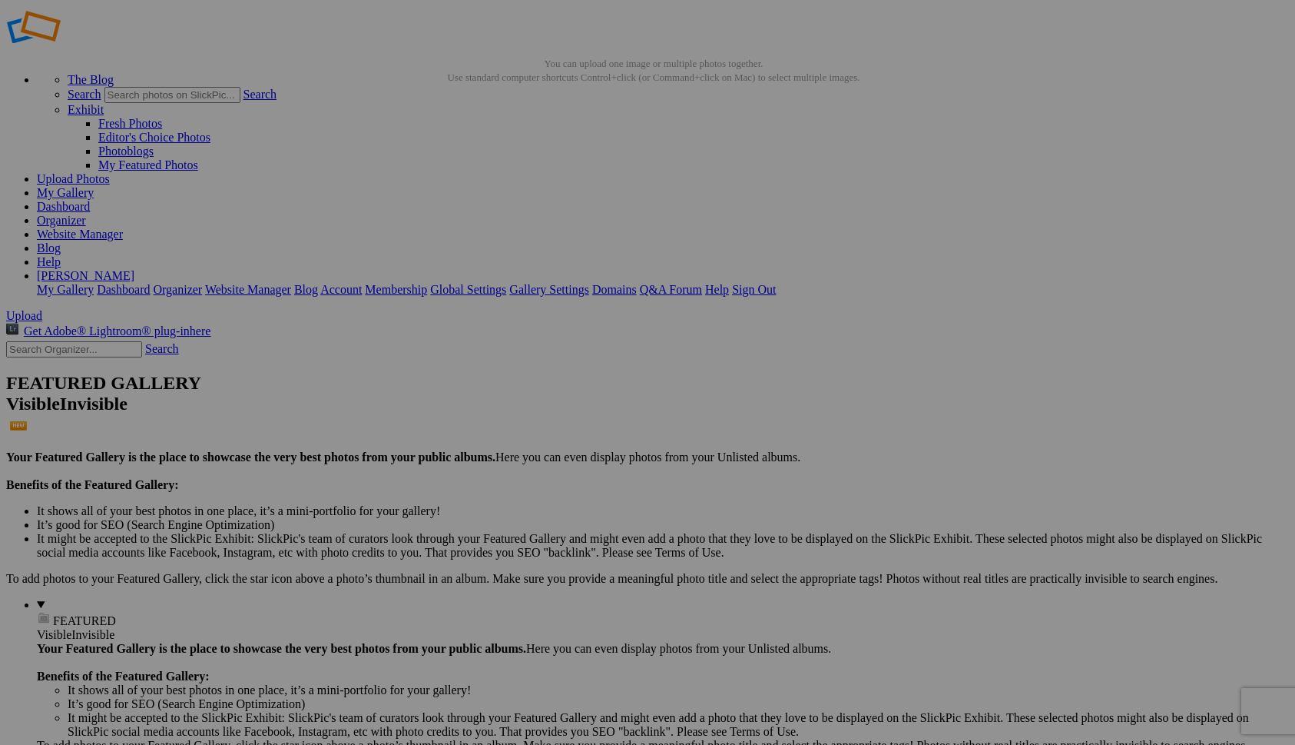
scroll to position [0, 0]
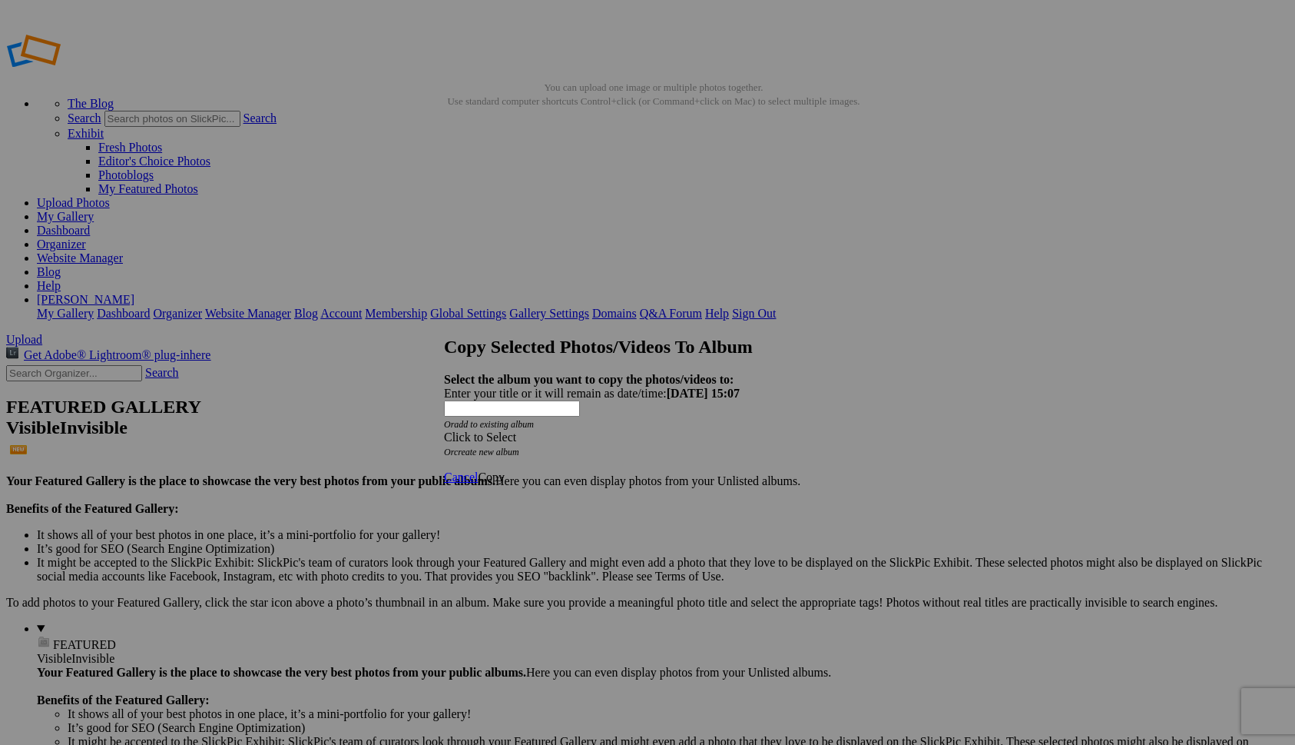
click at [519, 446] on link "create new album" at bounding box center [486, 451] width 65 height 11
click at [529, 386] on div "Enter your title or it will remain as date/time: 2025-09-29 15:07" at bounding box center [647, 393] width 407 height 14
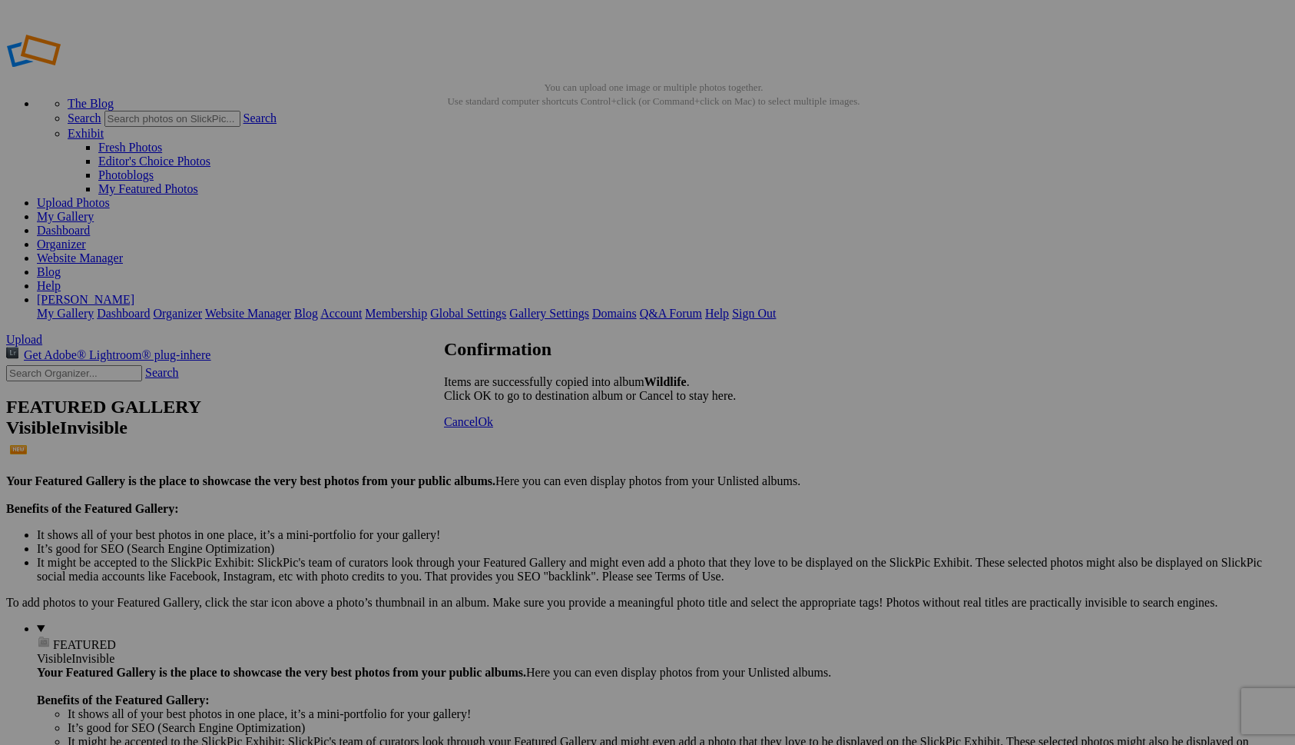
click at [493, 428] on span "Ok" at bounding box center [485, 421] width 15 height 13
drag, startPoint x: 864, startPoint y: 216, endPoint x: 390, endPoint y: 193, distance: 475.4
drag, startPoint x: 857, startPoint y: 207, endPoint x: 649, endPoint y: 187, distance: 209.2
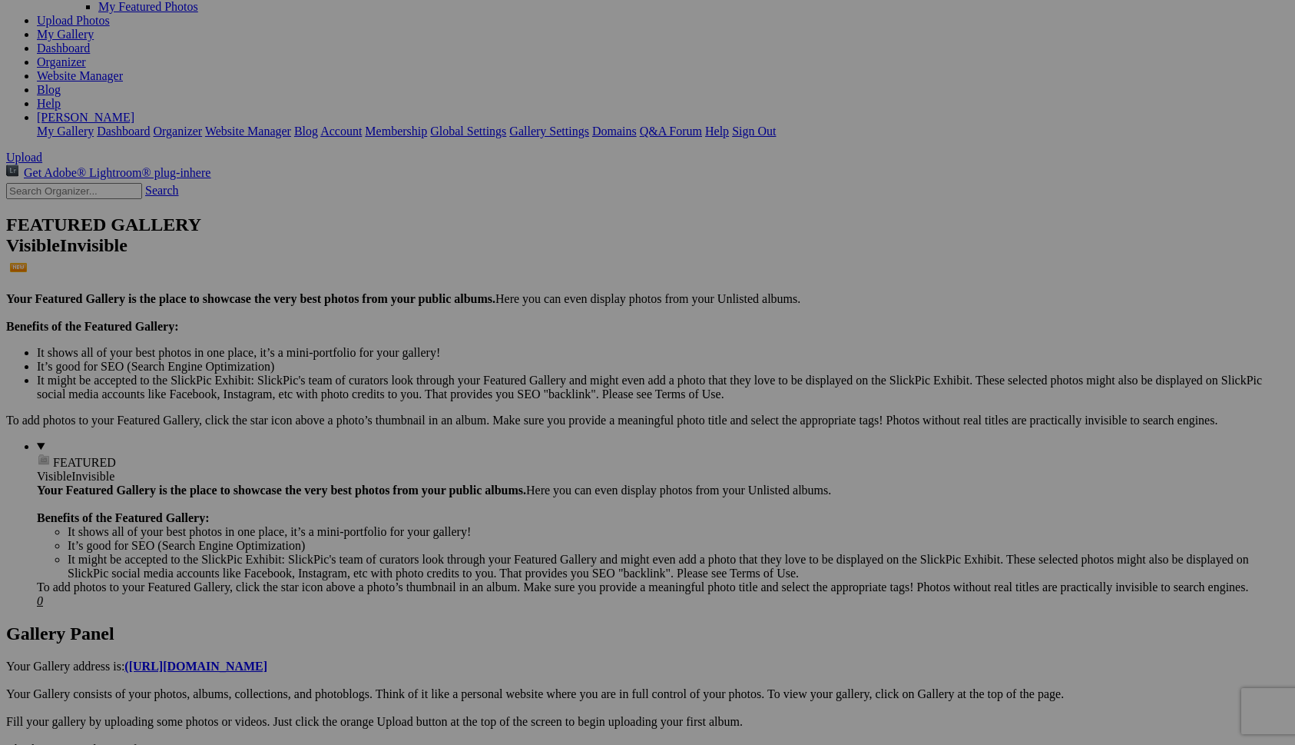
scroll to position [185, 0]
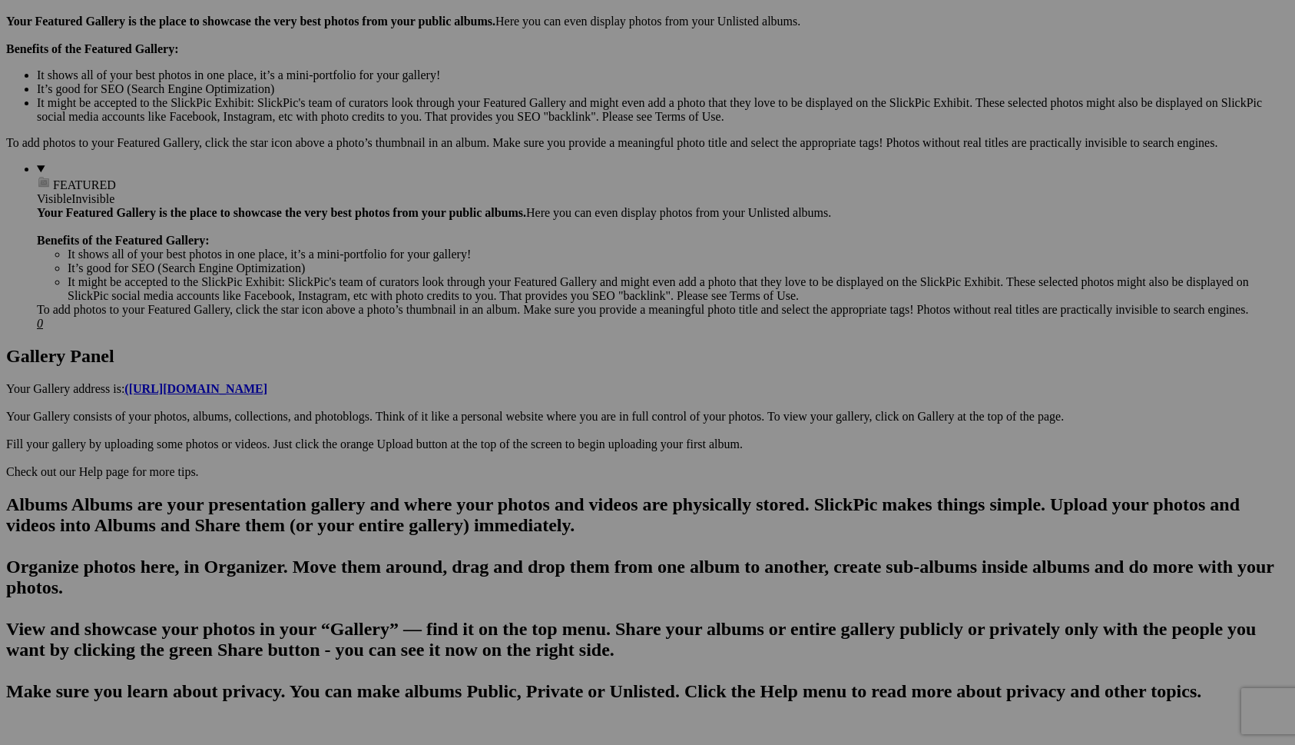
scroll to position [465, 0]
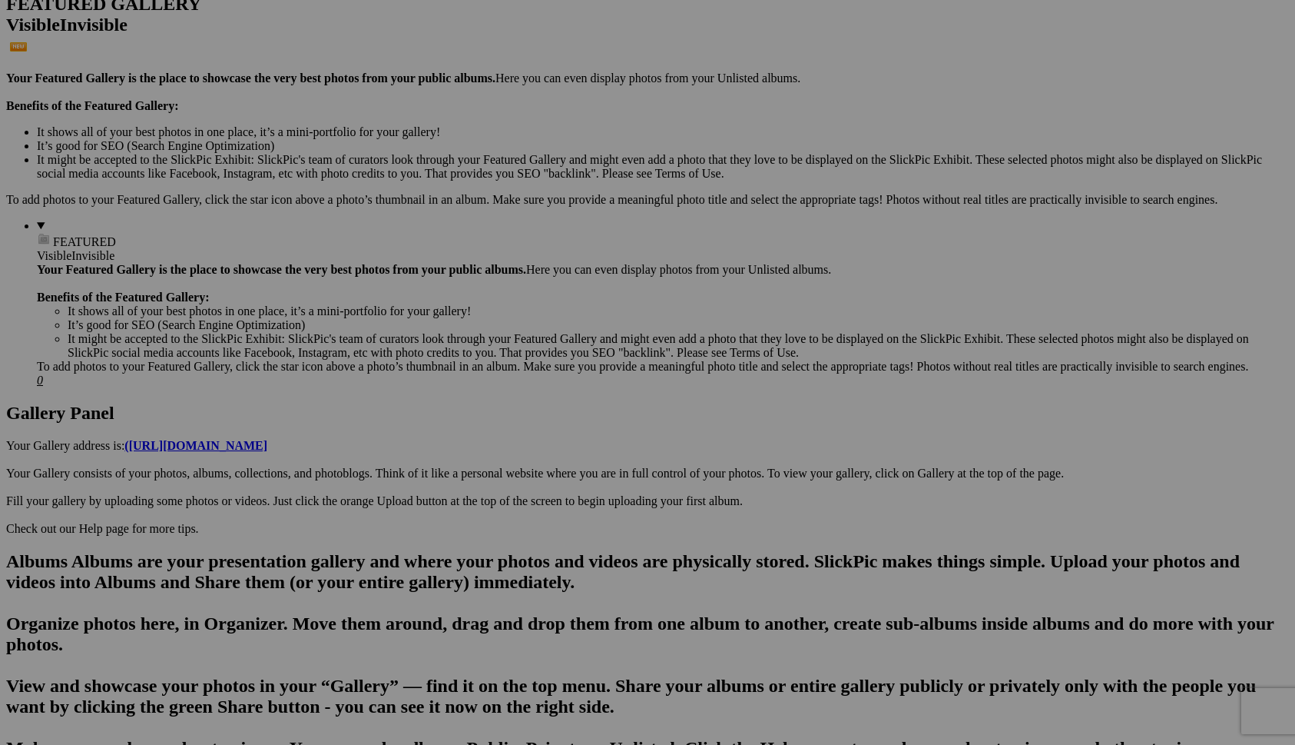
scroll to position [400, 0]
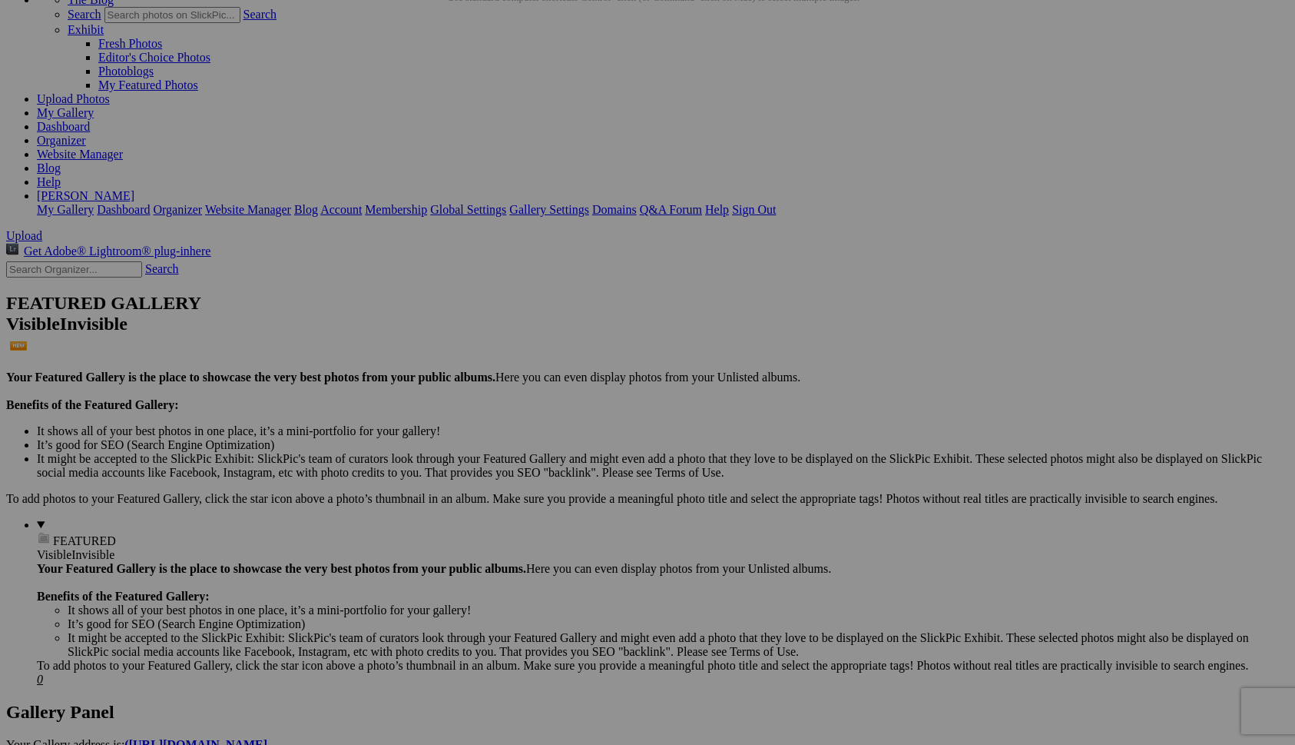
scroll to position [0, 0]
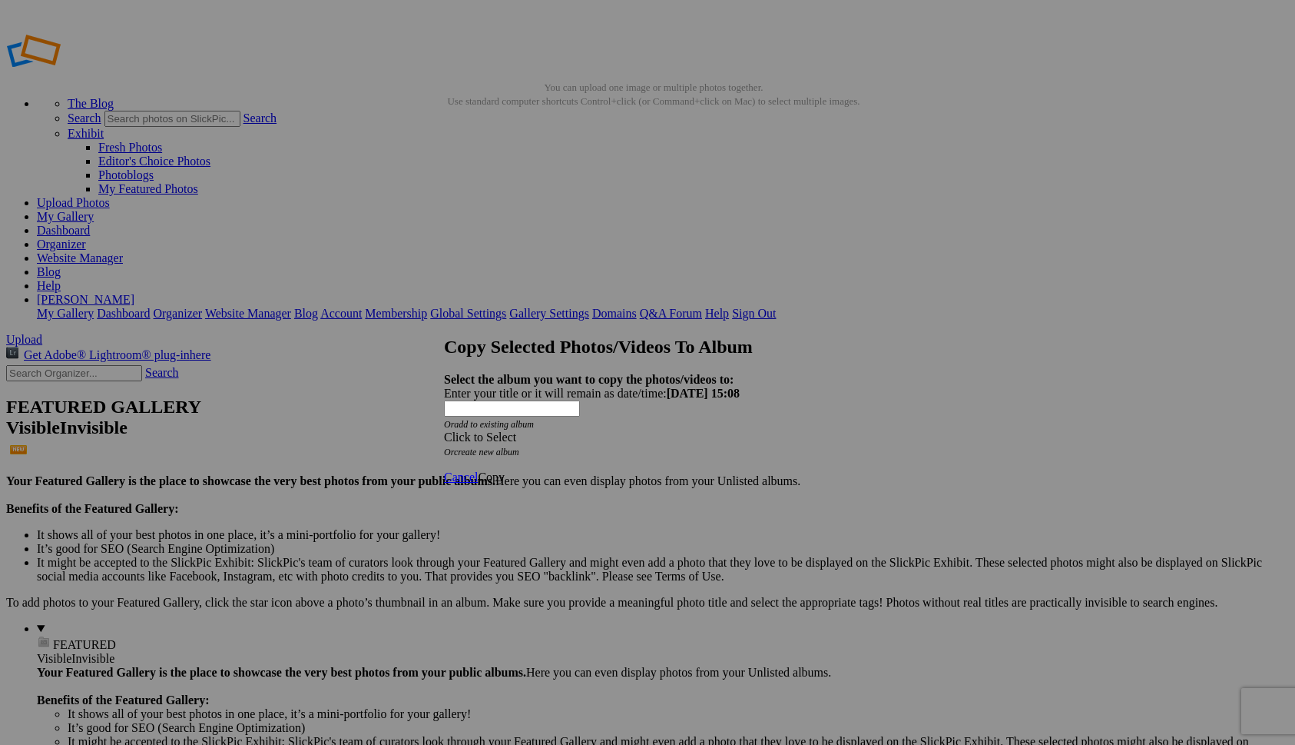
click at [519, 446] on link "create new album" at bounding box center [486, 451] width 65 height 11
click at [535, 386] on div "Enter your title or it will remain as date/time: 2025-09-29 15:08" at bounding box center [647, 393] width 407 height 14
type input "Cityscapes"
click at [505, 442] on span "Copy" at bounding box center [491, 435] width 27 height 13
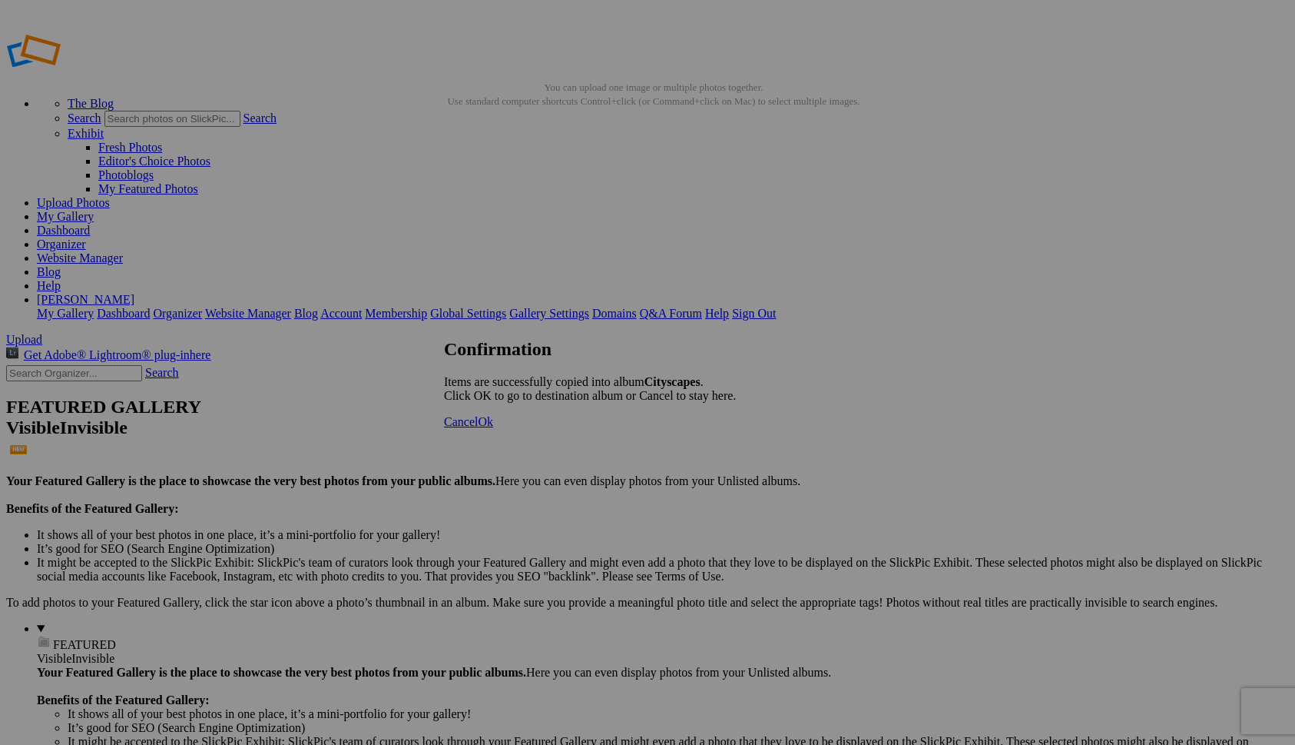
click at [493, 428] on link "Ok" at bounding box center [485, 421] width 15 height 13
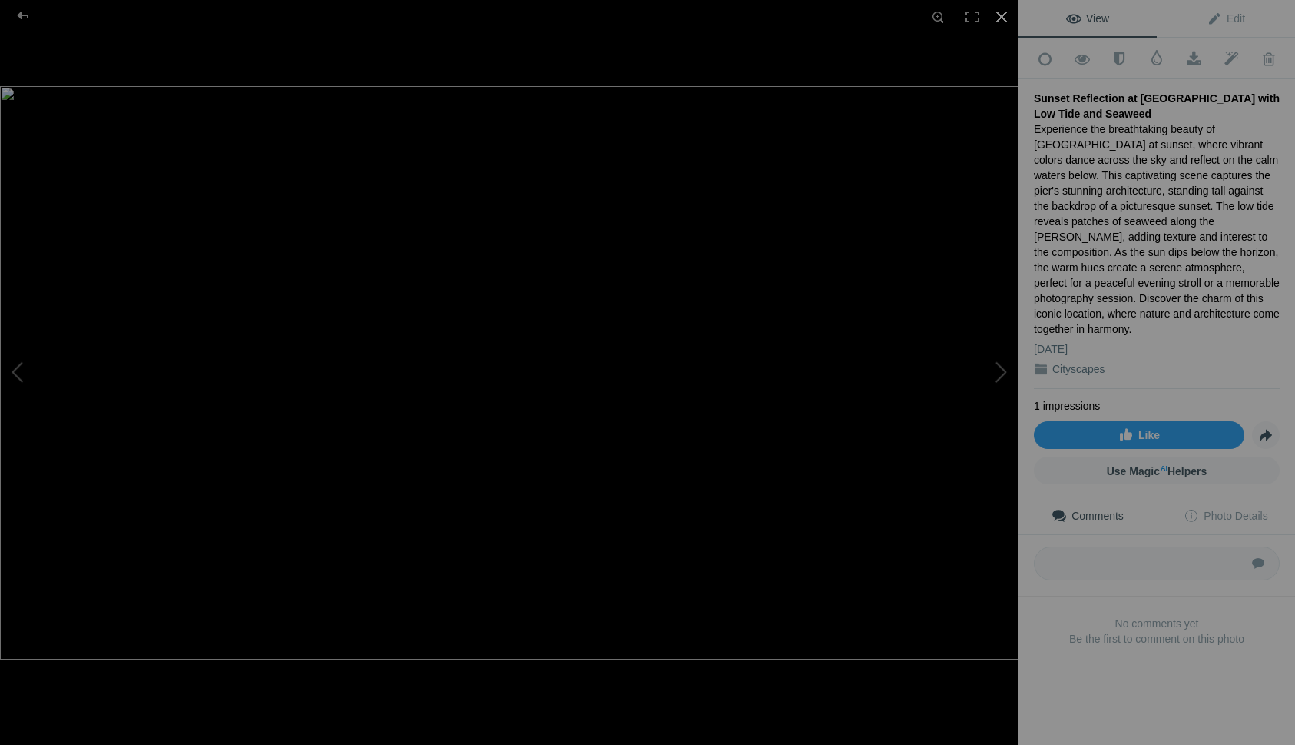
click at [1004, 22] on div at bounding box center [1002, 17] width 34 height 34
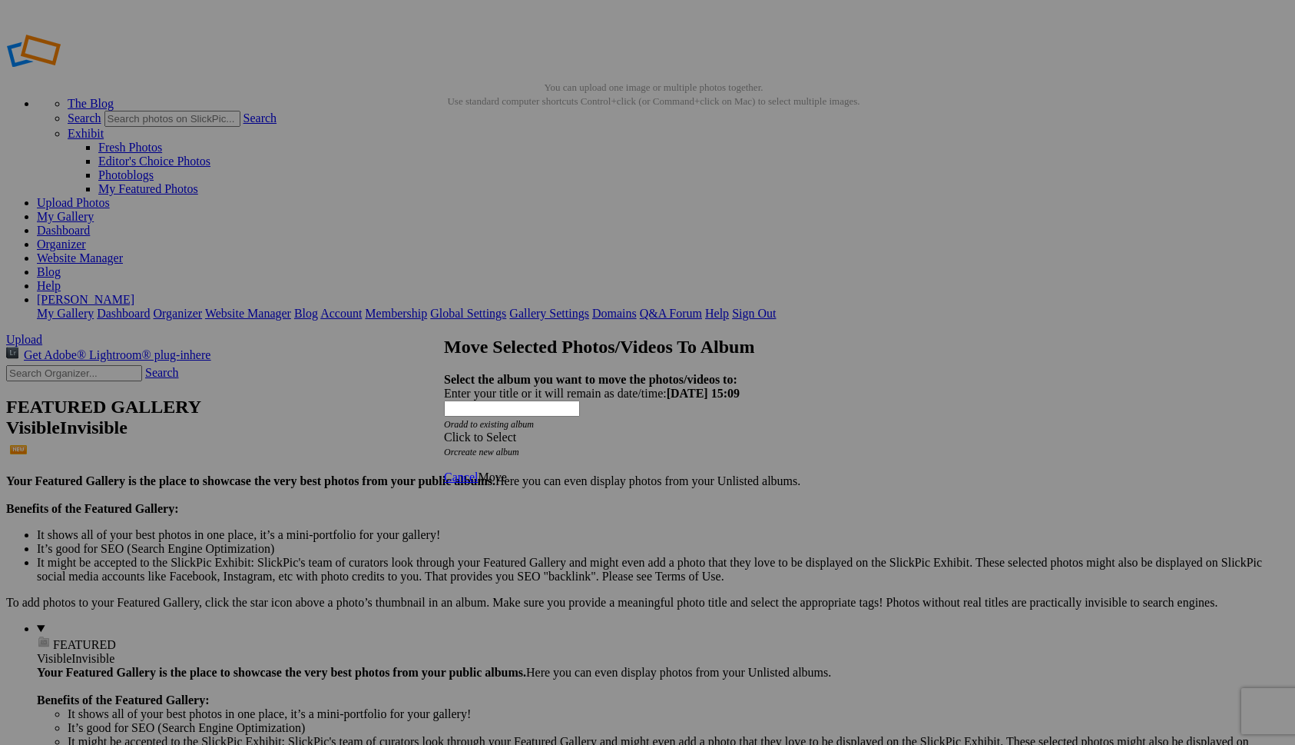
click at [519, 446] on link "create new album" at bounding box center [486, 451] width 65 height 11
click at [519, 386] on div "Enter your title or it will remain as date/time: [DATE] 15:09" at bounding box center [647, 393] width 407 height 14
type input "Landscapes"
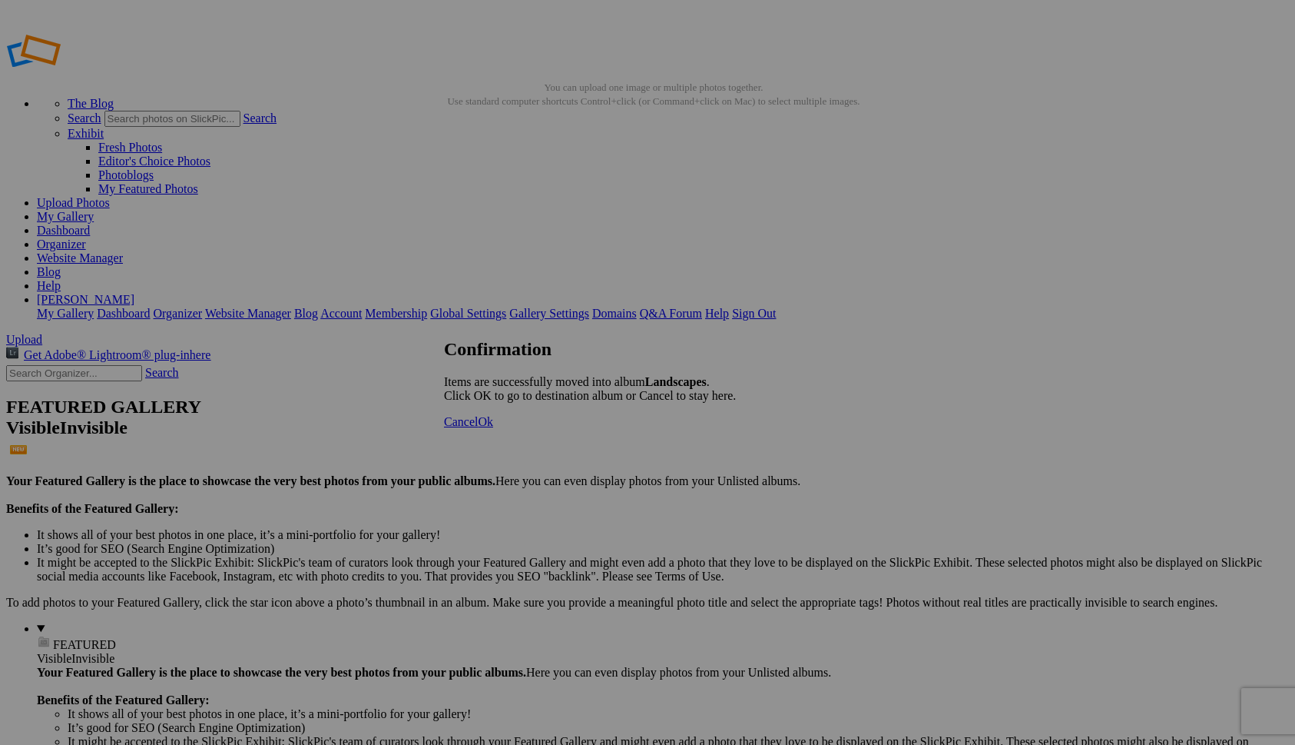
click at [478, 428] on span "Cancel" at bounding box center [461, 421] width 34 height 13
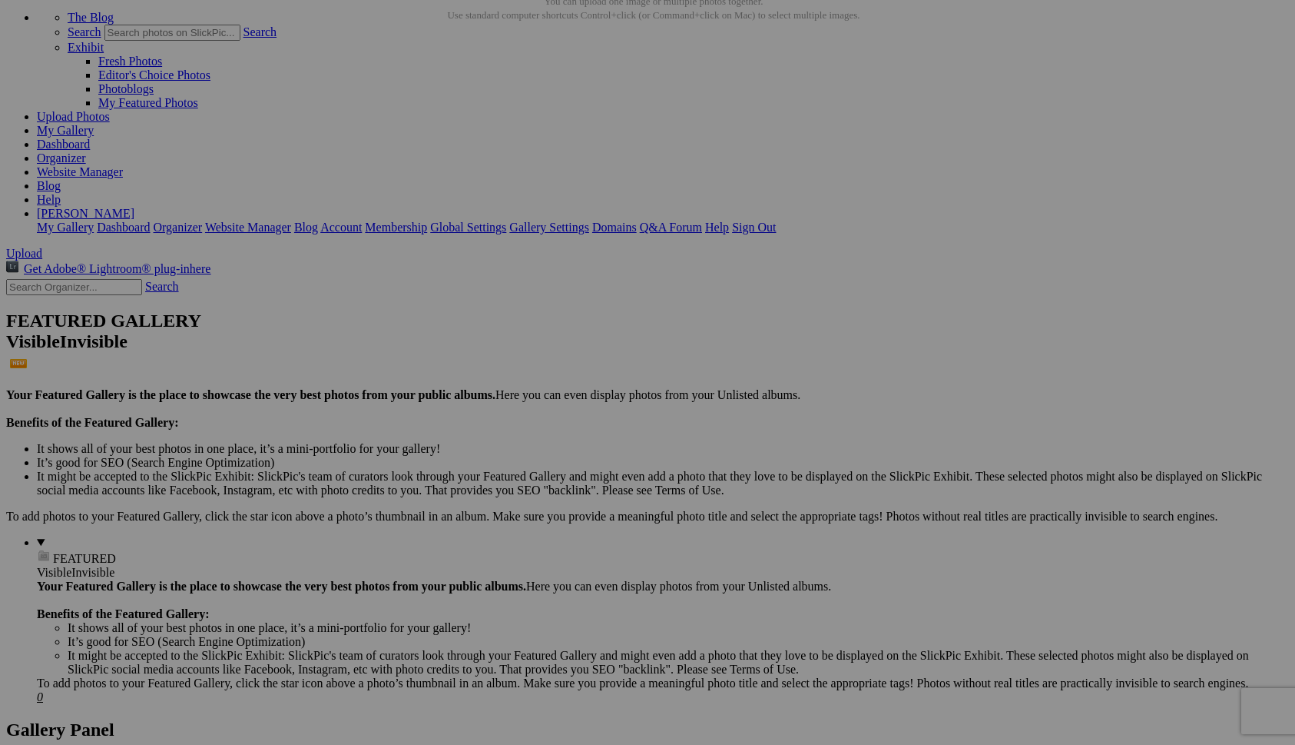
scroll to position [95, 0]
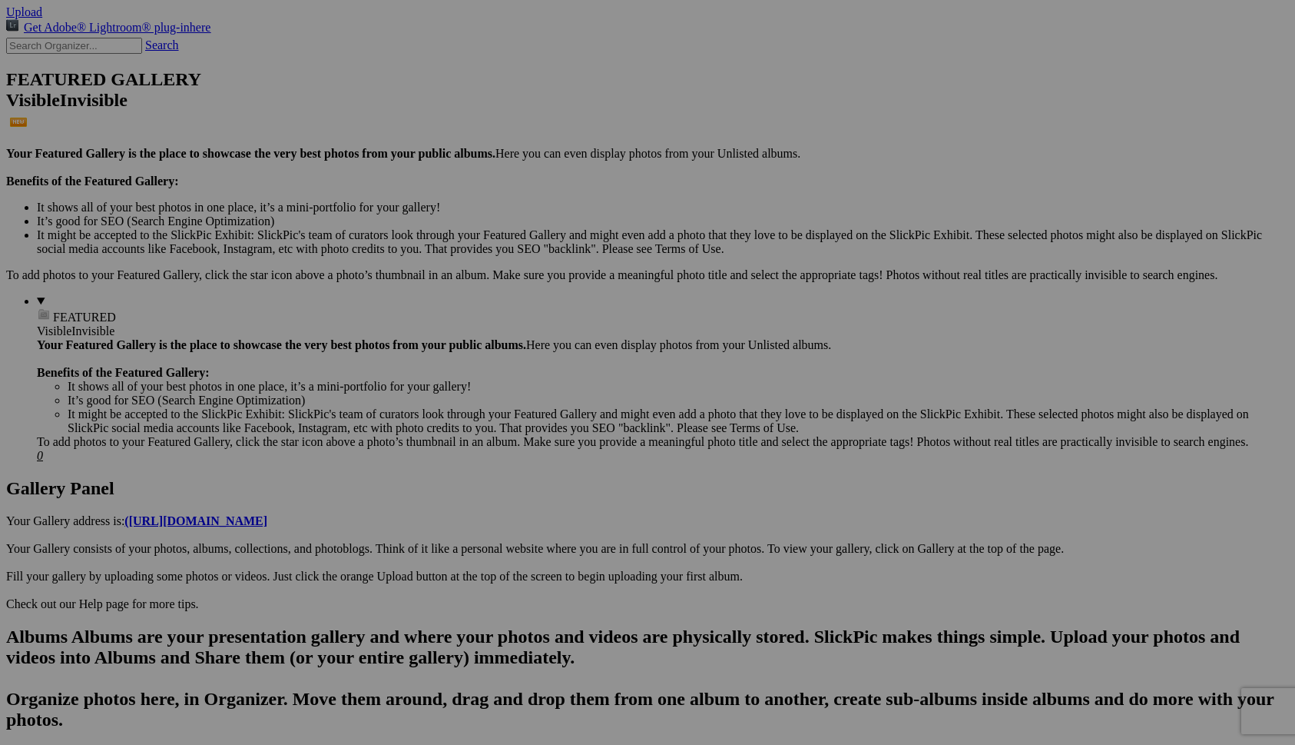
scroll to position [336, 0]
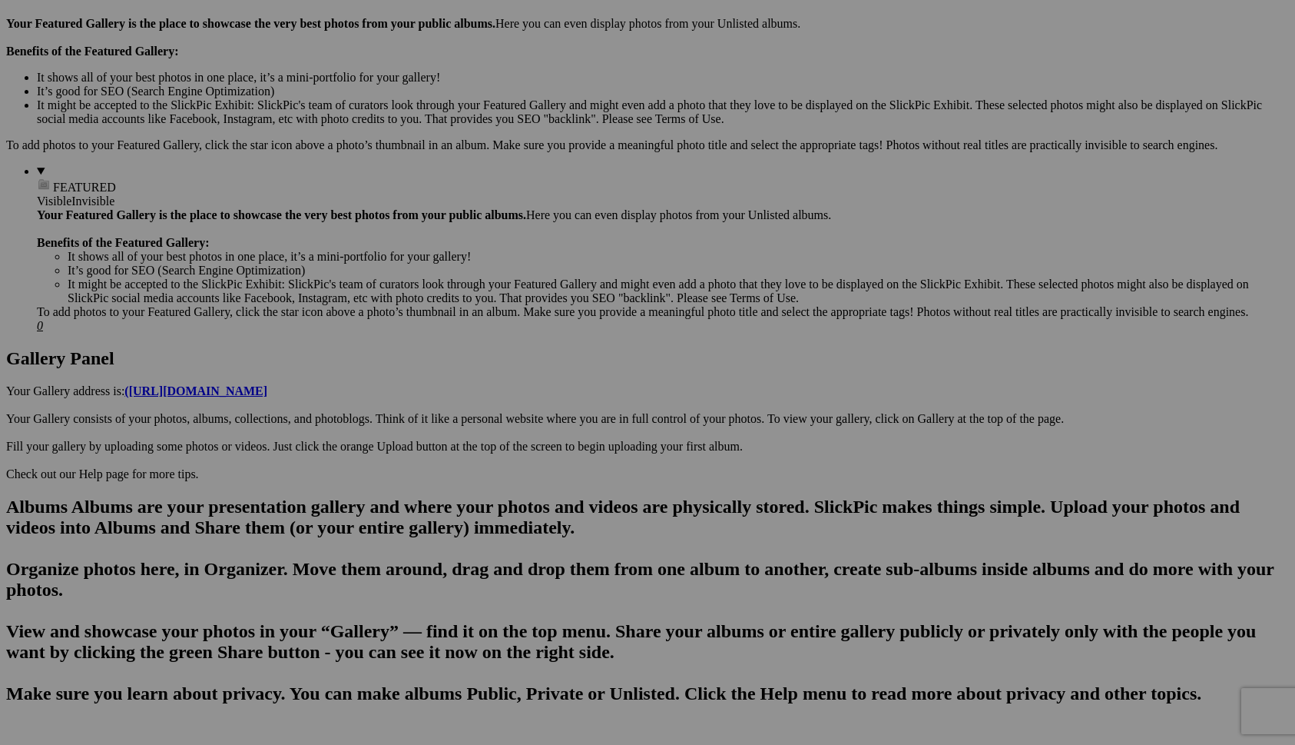
scroll to position [465, 0]
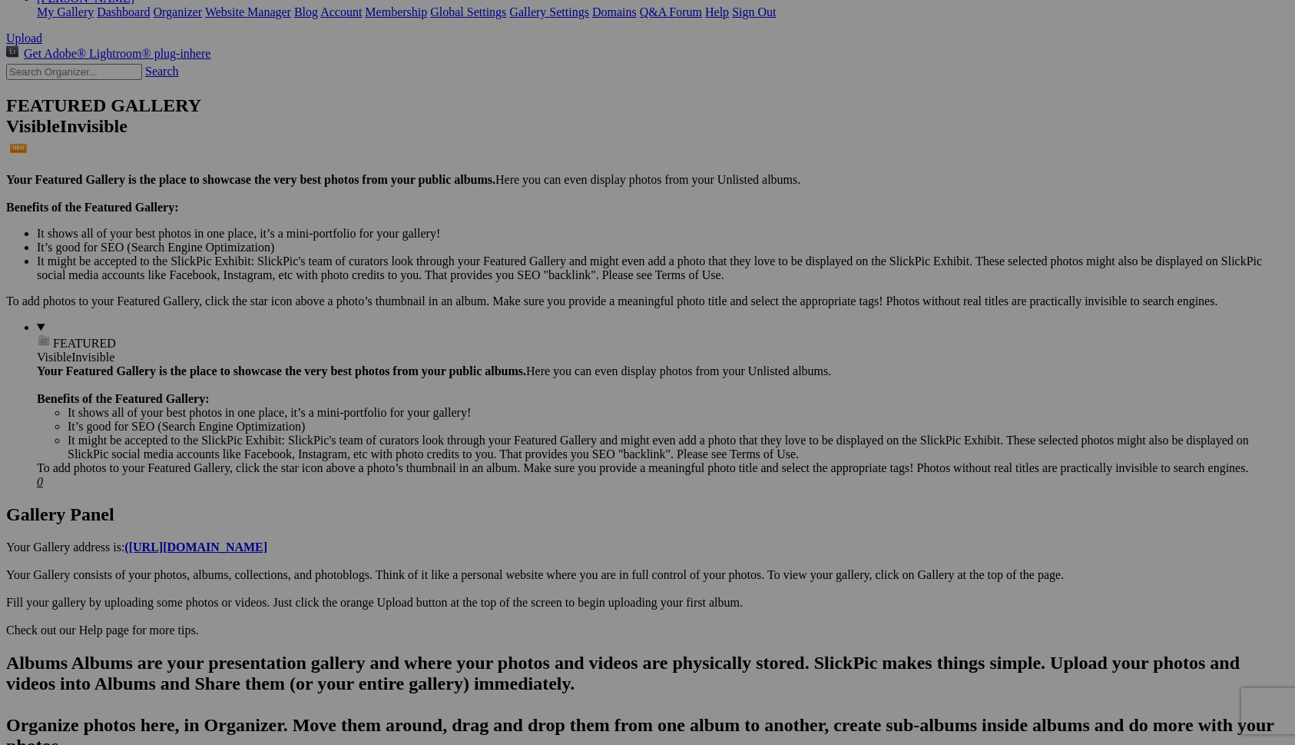
scroll to position [0, 0]
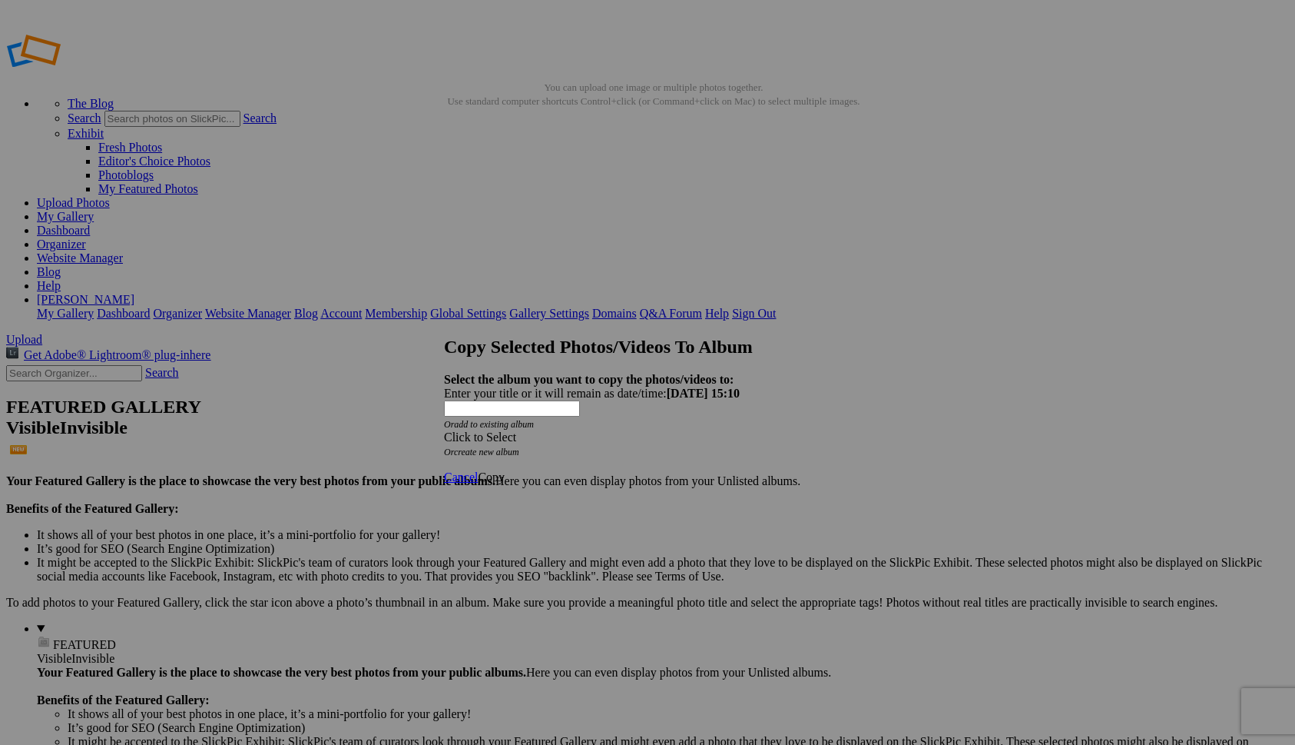
click at [579, 430] on div "Click to Select" at bounding box center [647, 437] width 407 height 14
click at [543, 424] on link "Landscapes" at bounding box center [538, 417] width 58 height 13
click at [505, 470] on span "Copy" at bounding box center [491, 476] width 27 height 13
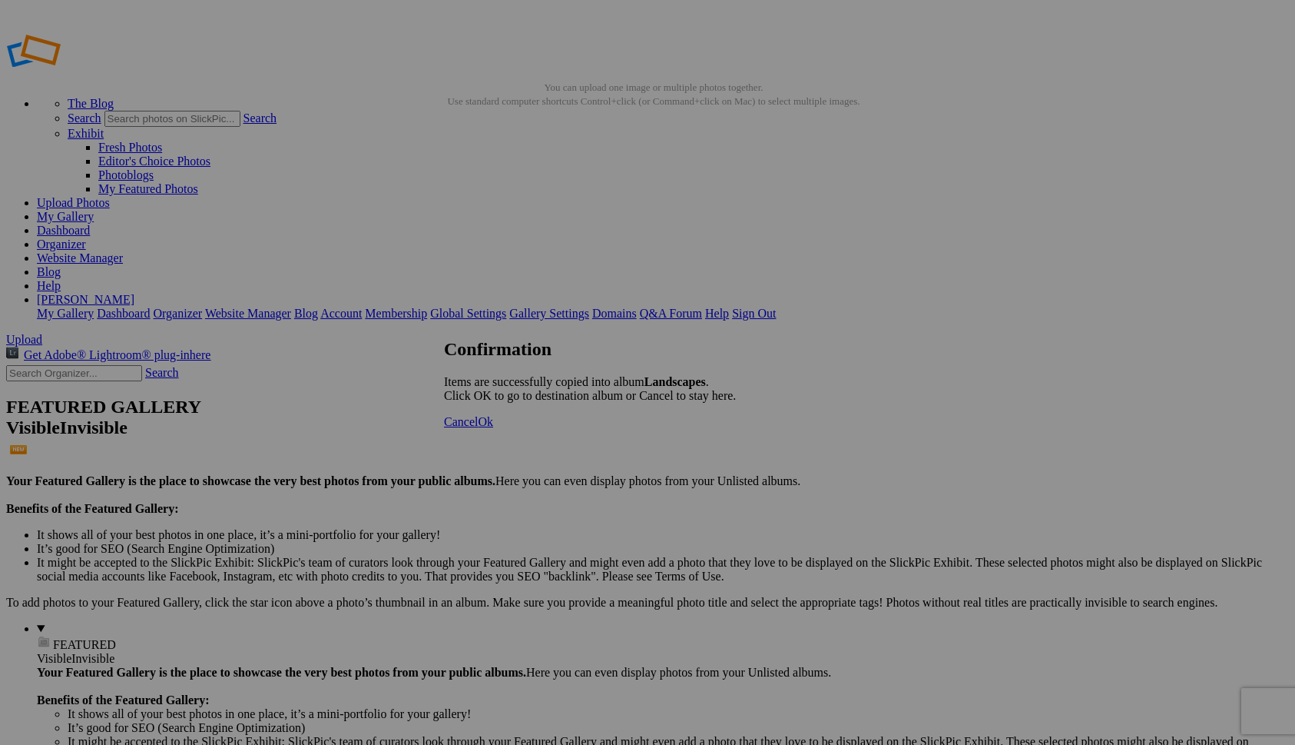
click at [493, 428] on span "Ok" at bounding box center [485, 421] width 15 height 13
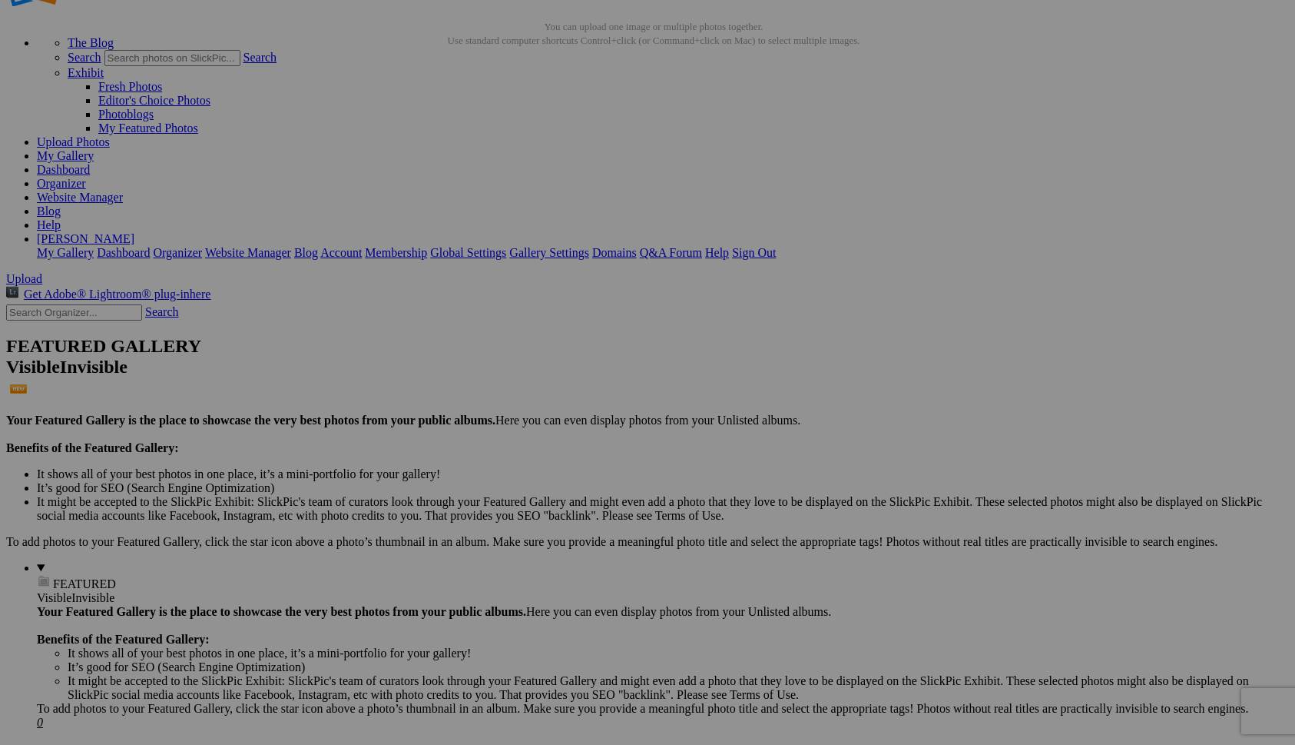
scroll to position [270, 0]
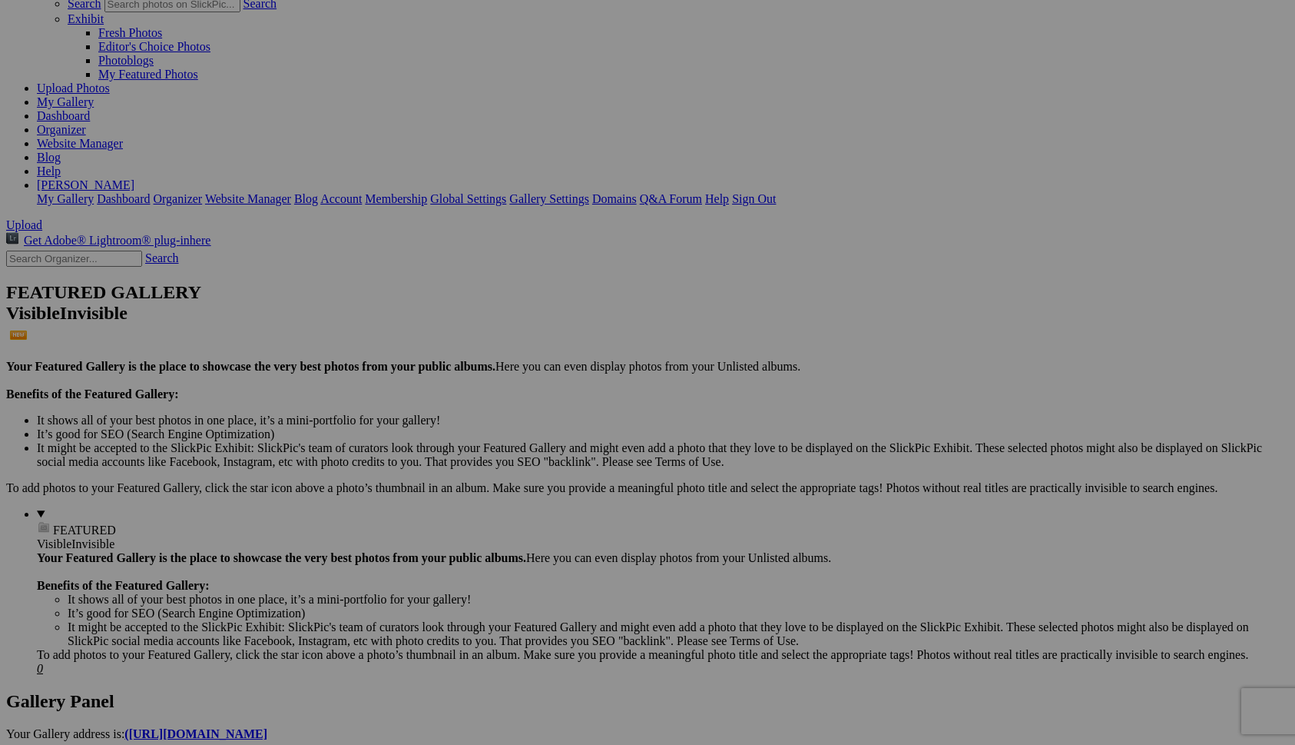
scroll to position [117, 0]
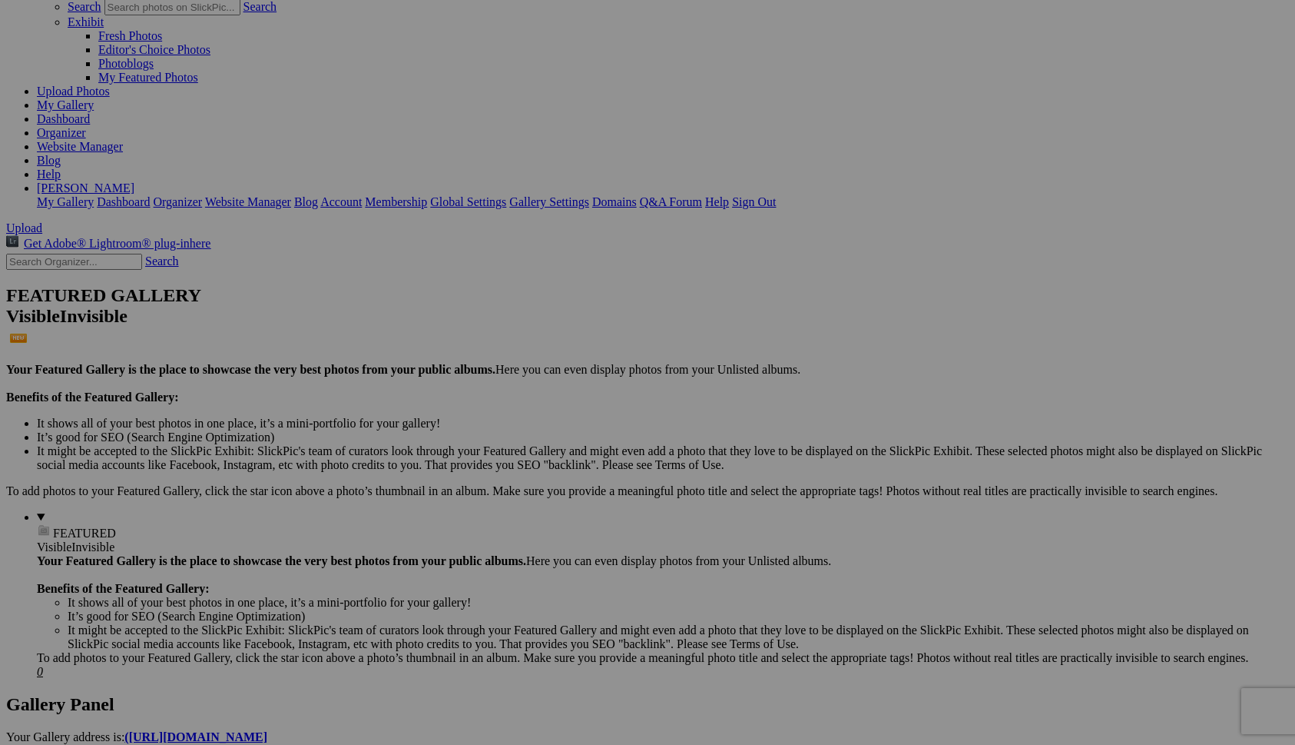
scroll to position [0, 0]
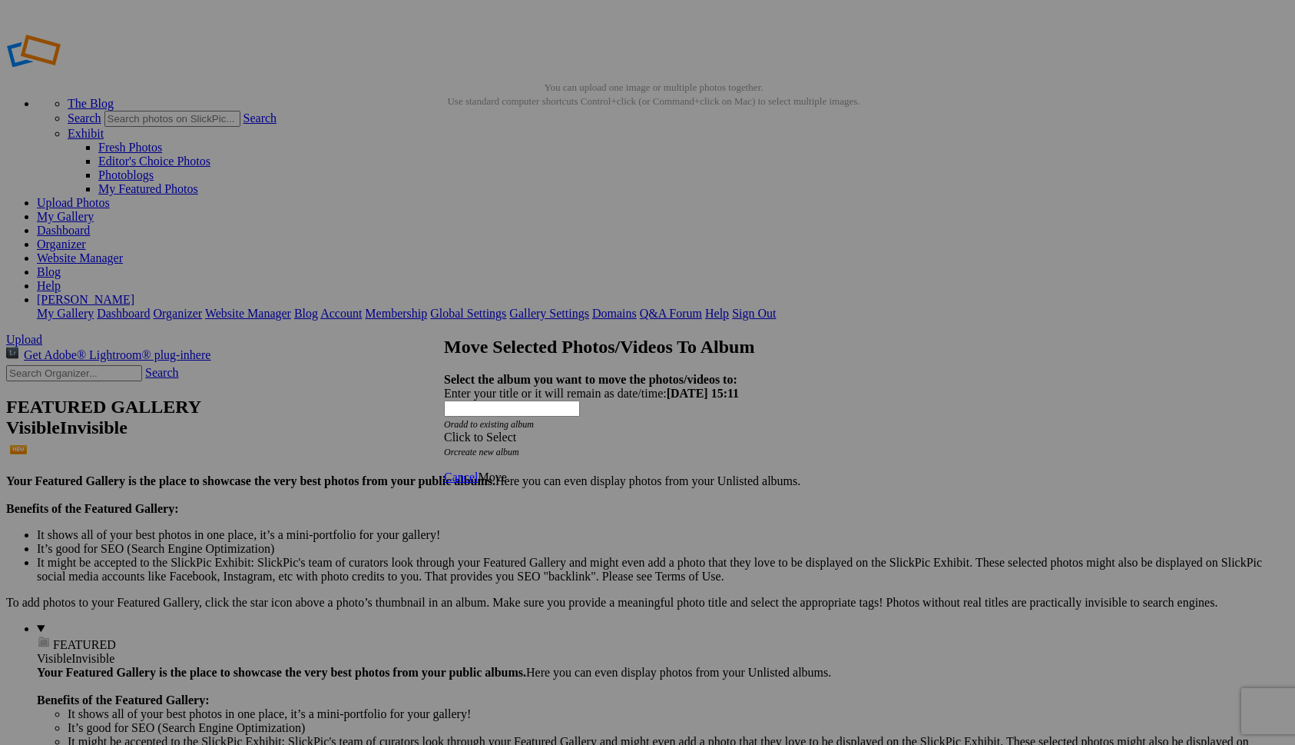
click at [519, 446] on link "create new album" at bounding box center [486, 451] width 65 height 11
click at [529, 388] on div "Enter your title or it will remain as date/time: 2025-09-29 15:11" at bounding box center [647, 393] width 407 height 14
type input "Waterscapes"
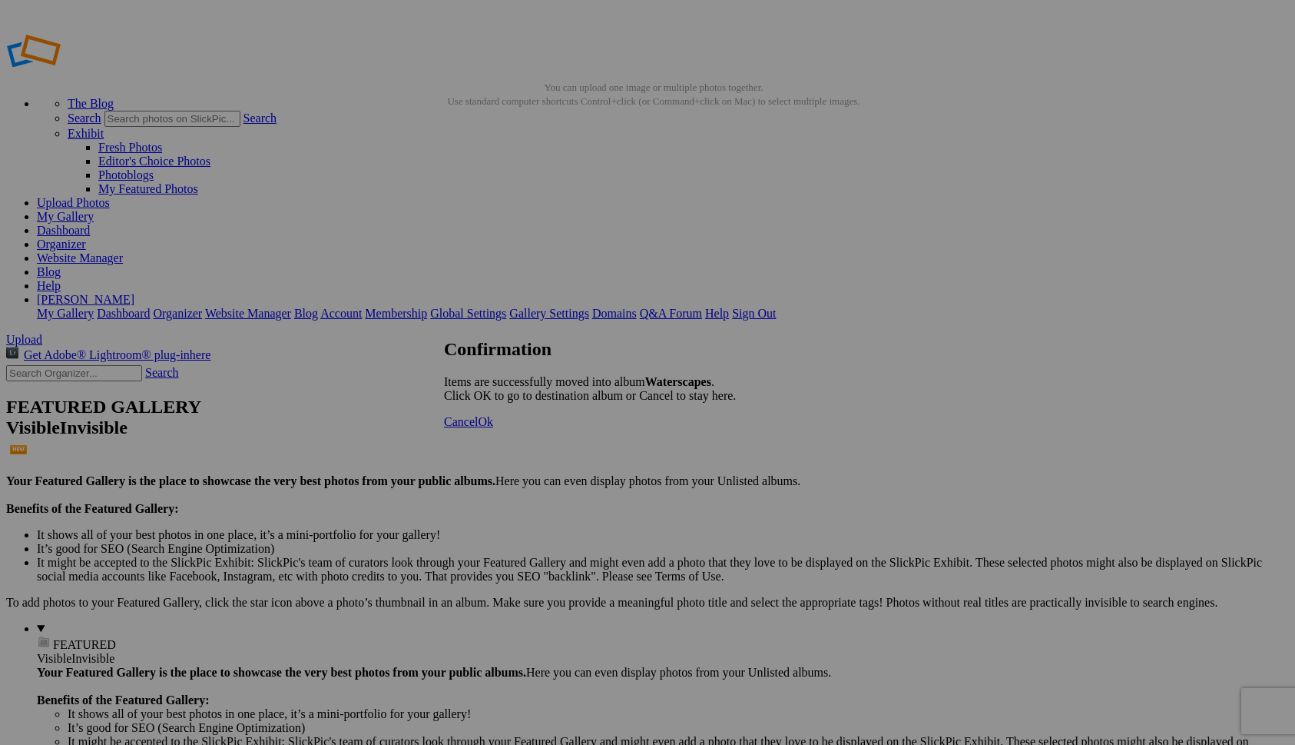
click at [493, 428] on span "Ok" at bounding box center [485, 421] width 15 height 13
drag, startPoint x: 836, startPoint y: 226, endPoint x: 670, endPoint y: 206, distance: 167.2
drag, startPoint x: 1106, startPoint y: 226, endPoint x: 650, endPoint y: 181, distance: 458.6
drag, startPoint x: 698, startPoint y: 426, endPoint x: 967, endPoint y: 396, distance: 270.5
drag, startPoint x: 309, startPoint y: 430, endPoint x: 437, endPoint y: 420, distance: 128.7
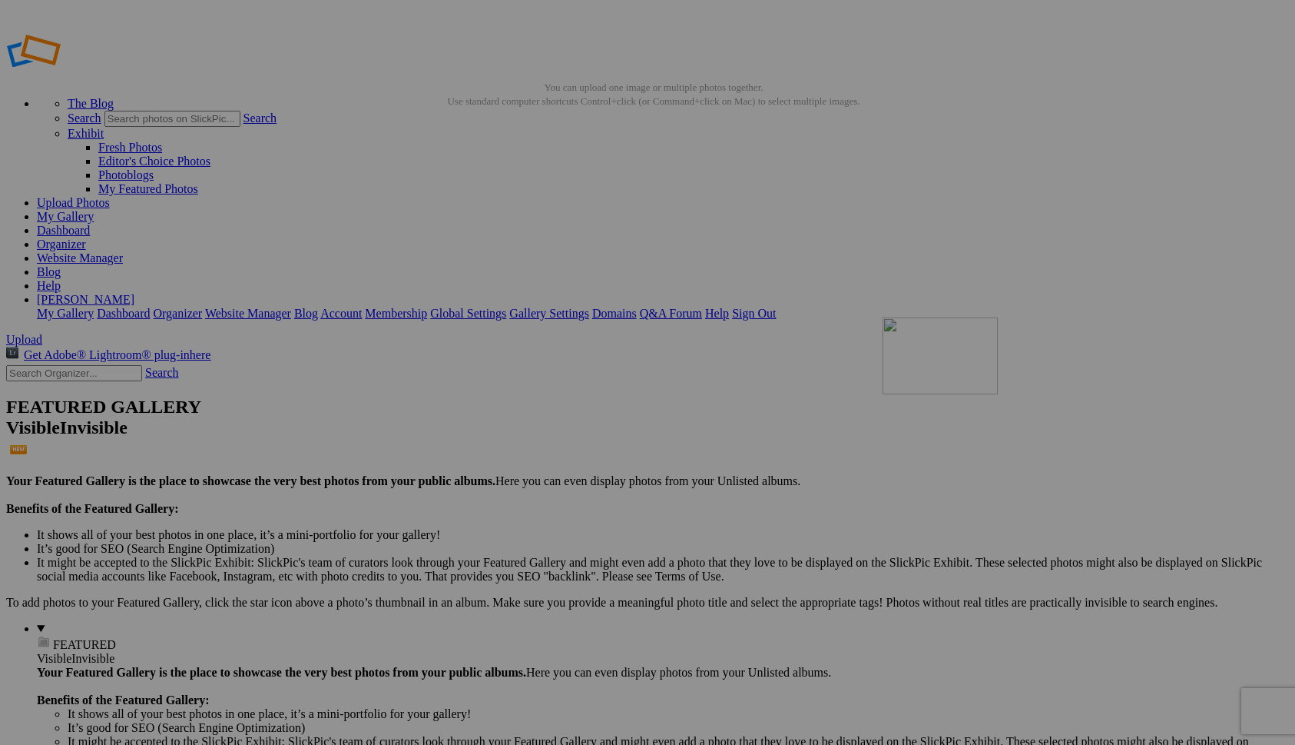
drag, startPoint x: 974, startPoint y: 227, endPoint x: 1101, endPoint y: 418, distance: 228.9
drag, startPoint x: 288, startPoint y: 442, endPoint x: 943, endPoint y: 201, distance: 697.7
drag, startPoint x: 1120, startPoint y: 227, endPoint x: 415, endPoint y: 403, distance: 726.9
drag, startPoint x: 562, startPoint y: 423, endPoint x: 247, endPoint y: 385, distance: 317.4
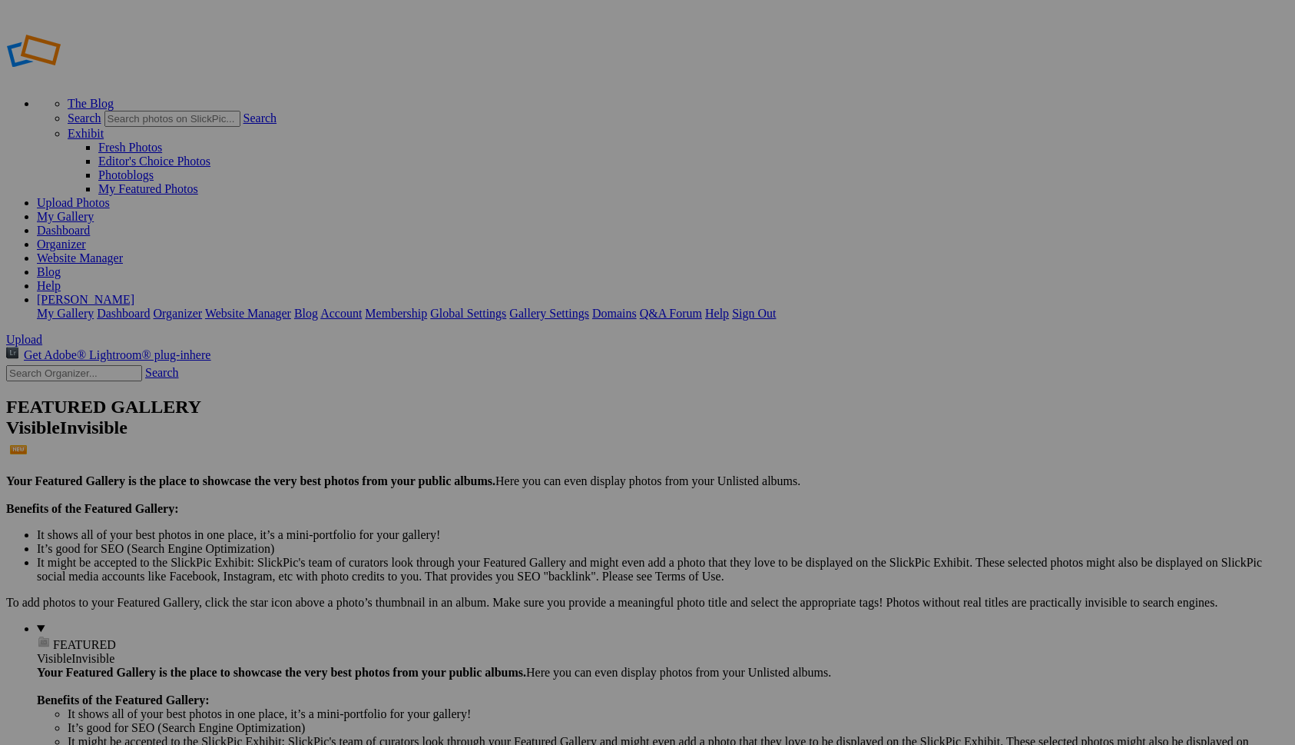
drag, startPoint x: 1119, startPoint y: 232, endPoint x: 406, endPoint y: 193, distance: 713.3
drag, startPoint x: 577, startPoint y: 439, endPoint x: 546, endPoint y: 249, distance: 193.1
drag, startPoint x: 979, startPoint y: 235, endPoint x: 660, endPoint y: 201, distance: 320.7
drag, startPoint x: 1129, startPoint y: 432, endPoint x: 632, endPoint y: 392, distance: 499.5
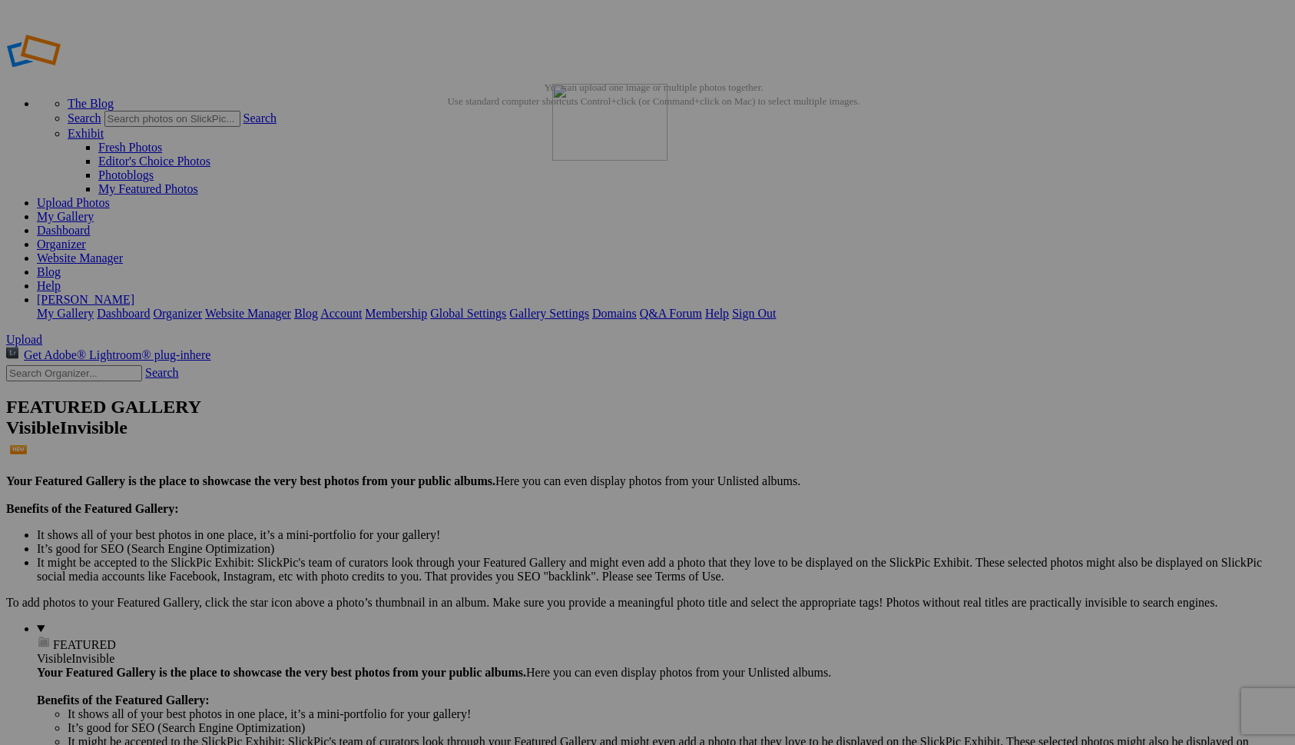
drag, startPoint x: 307, startPoint y: 423, endPoint x: 776, endPoint y: 196, distance: 521.0
drag, startPoint x: 978, startPoint y: 223, endPoint x: 493, endPoint y: 395, distance: 514.5
drag, startPoint x: 575, startPoint y: 424, endPoint x: 394, endPoint y: 393, distance: 183.2
drag, startPoint x: 997, startPoint y: 418, endPoint x: 807, endPoint y: 195, distance: 293.2
drag, startPoint x: 974, startPoint y: 212, endPoint x: 317, endPoint y: 388, distance: 680.8
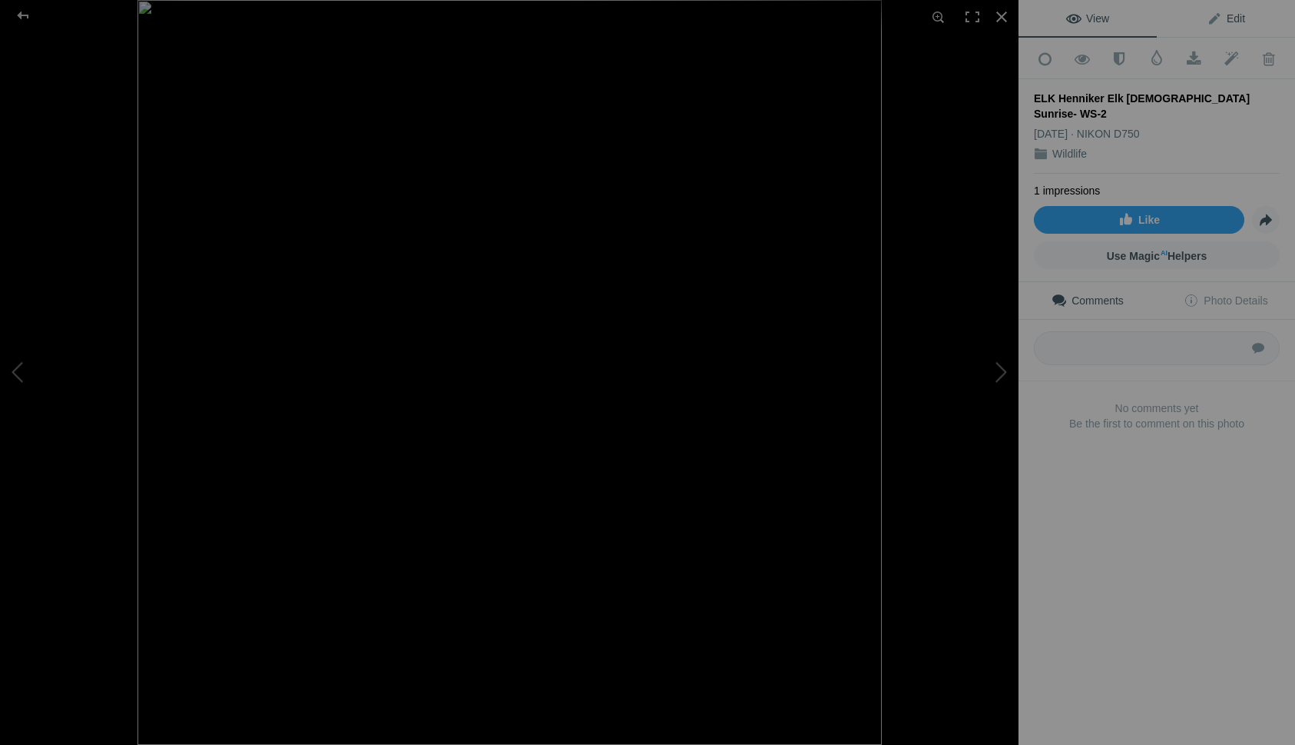
click at [1199, 18] on link "Edit" at bounding box center [1226, 18] width 138 height 37
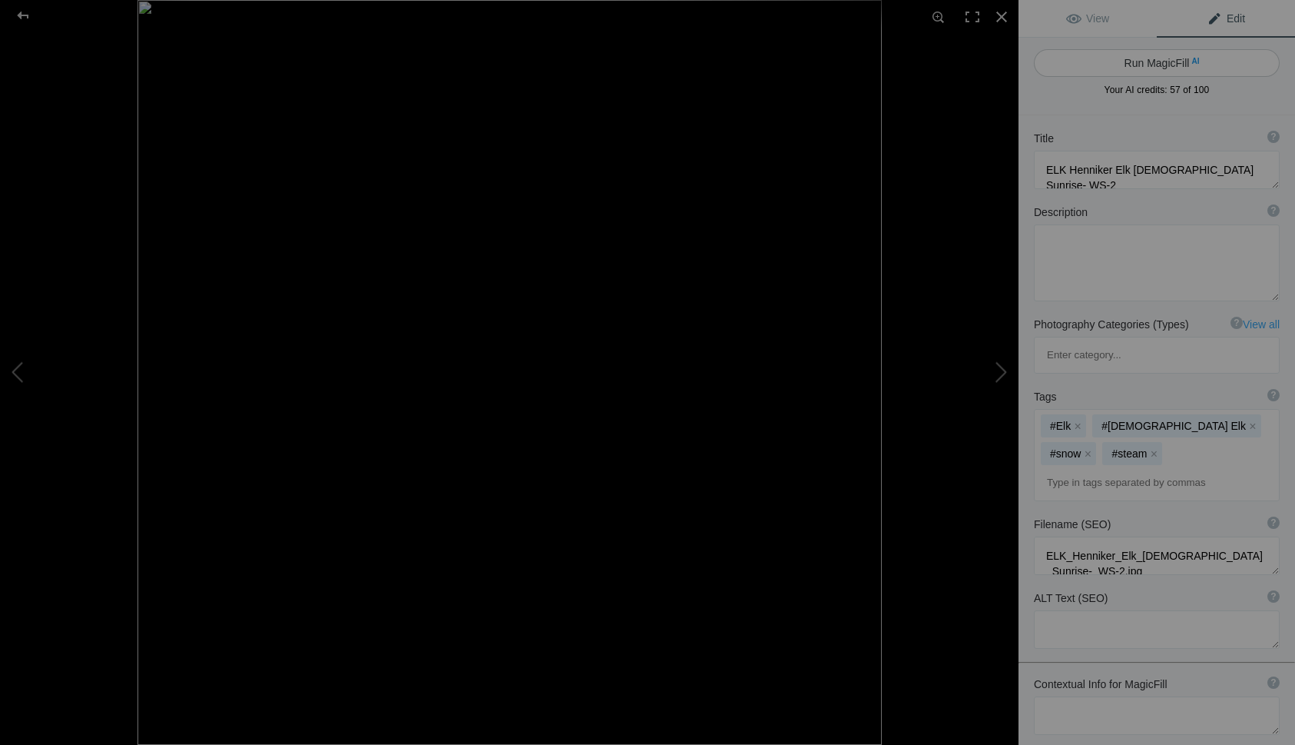
click at [1129, 61] on button "Run MagicFill AI" at bounding box center [1157, 63] width 246 height 28
type textarea "Majestic [DEMOGRAPHIC_DATA] Elk at [GEOGRAPHIC_DATA] in [GEOGRAPHIC_DATA], [GEO…"
type textarea "Witness the beauty of a [DEMOGRAPHIC_DATA] elk standing gracefully in the snow …"
type textarea "[DEMOGRAPHIC_DATA]-elk-sunrise-henniker-nh.jpg"
type textarea "A [DEMOGRAPHIC_DATA] elk stands in the snow at sunrise in [GEOGRAPHIC_DATA], [U…"
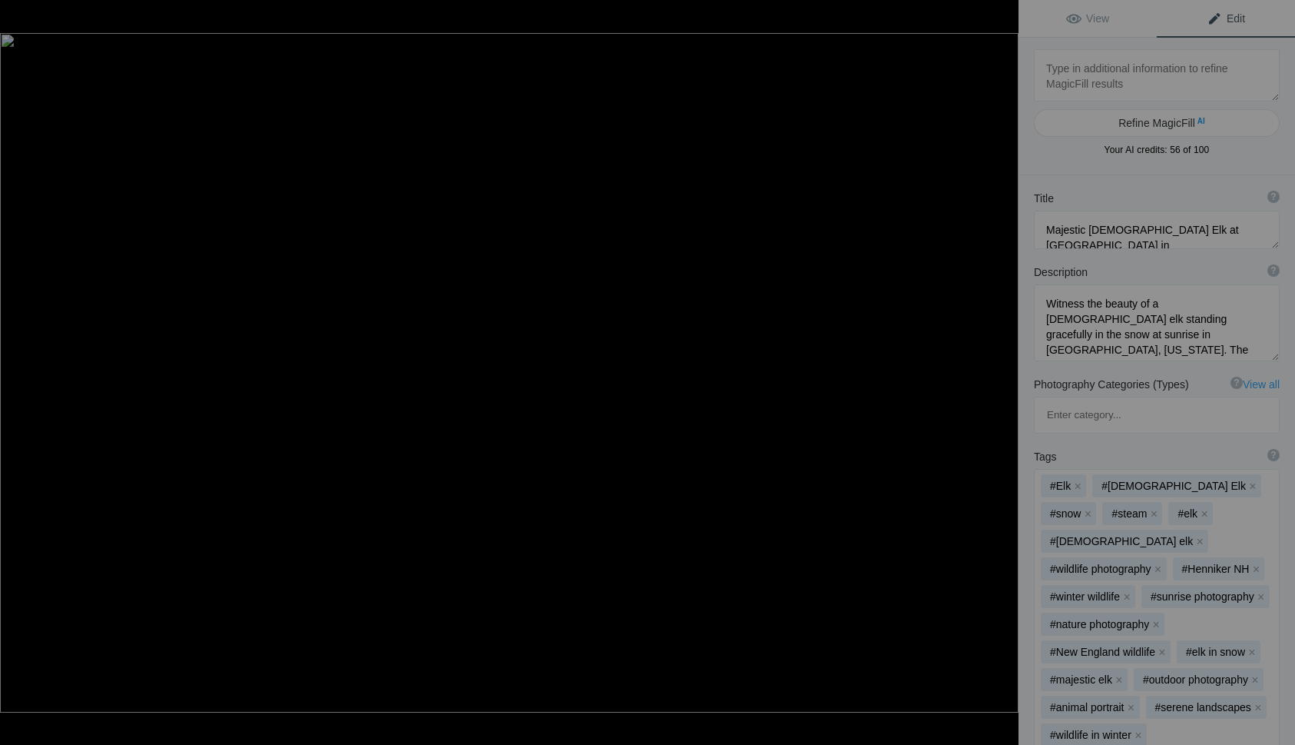
type textarea "Grizzly on Log 4x6 PRT-"
type textarea "Grizzly_on_Log_4x6_PRT-.jpg"
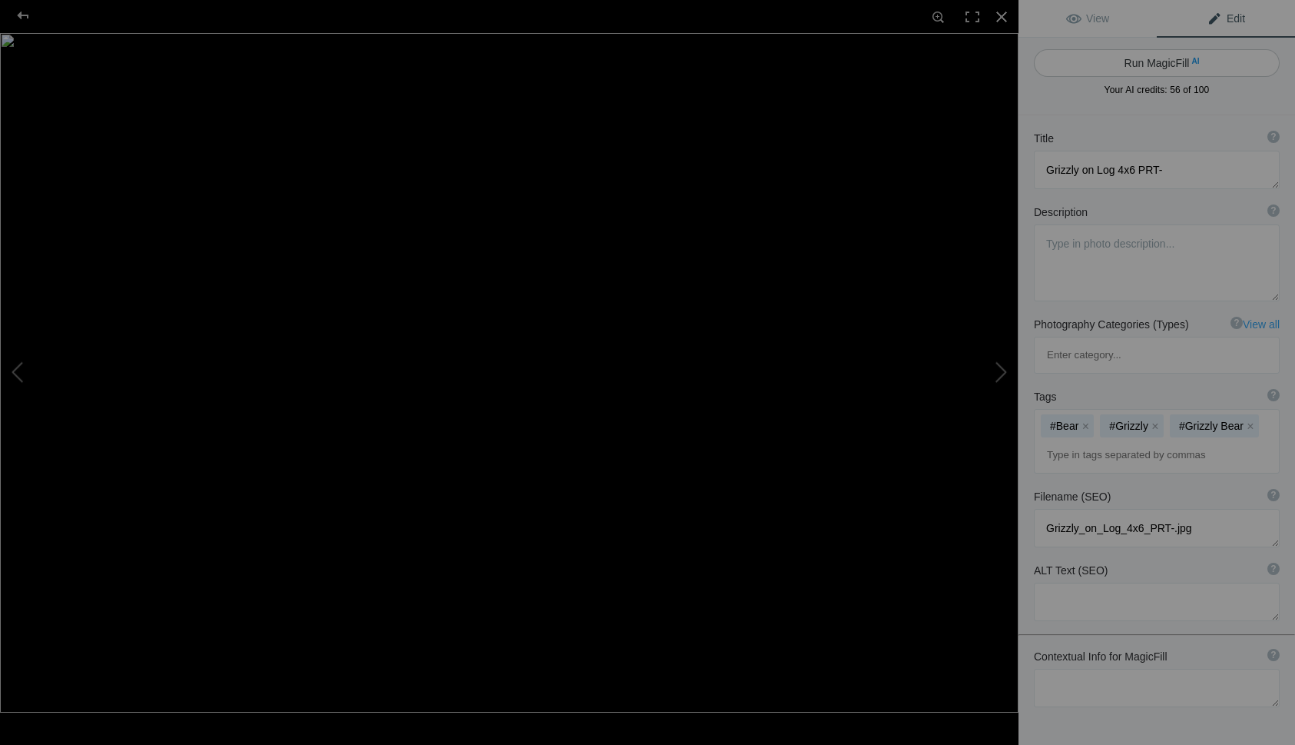
click at [1146, 59] on button "Run MagicFill AI" at bounding box center [1157, 63] width 246 height 28
type textarea "Grizzly Bear Walking on Log in Natural Habitat"
type textarea "This stunning photograph captures a grizzly bear confidently navigating a log i…"
type textarea "grizzly-bear-walking-on-log.jpg"
type textarea "Grizzly bear walking on a log in a lush green environment, showcasing its power…"
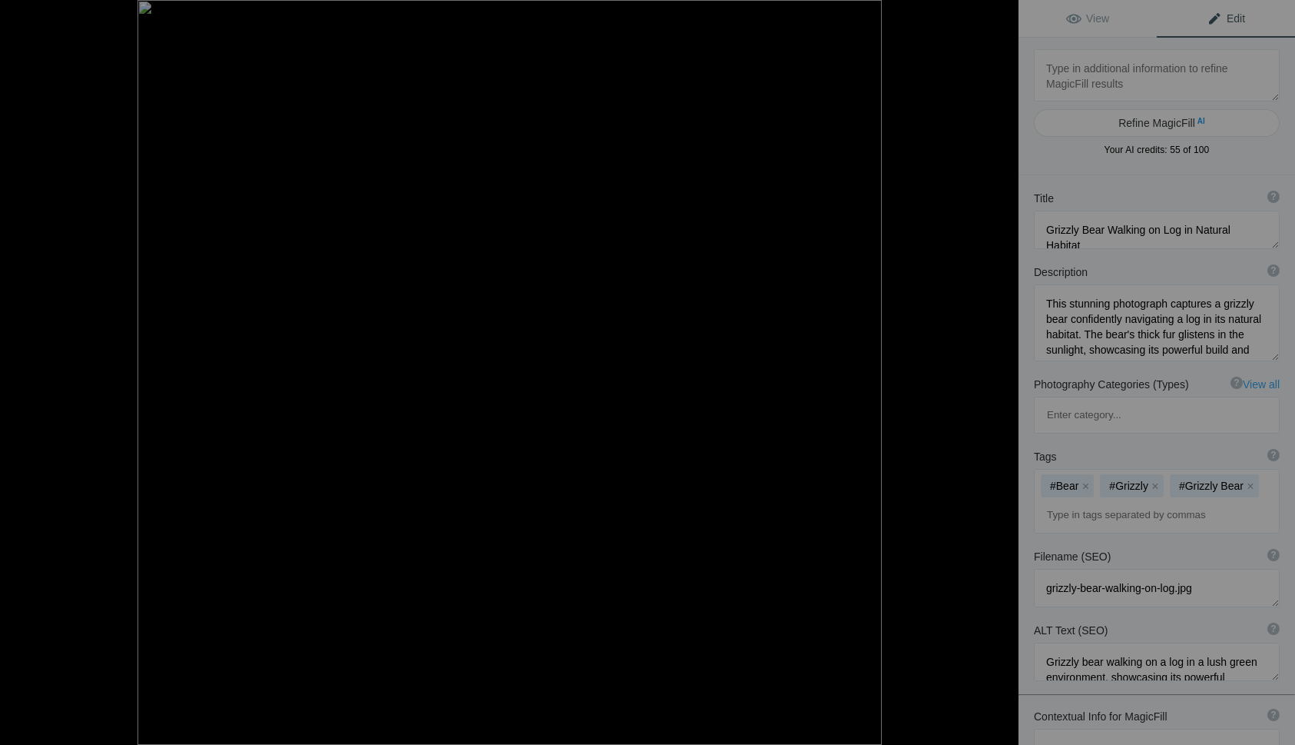
type textarea "Lion_Approach2025-Z8W_4046"
type textarea "Lion_Approach2025-Z8W_4046.jpg"
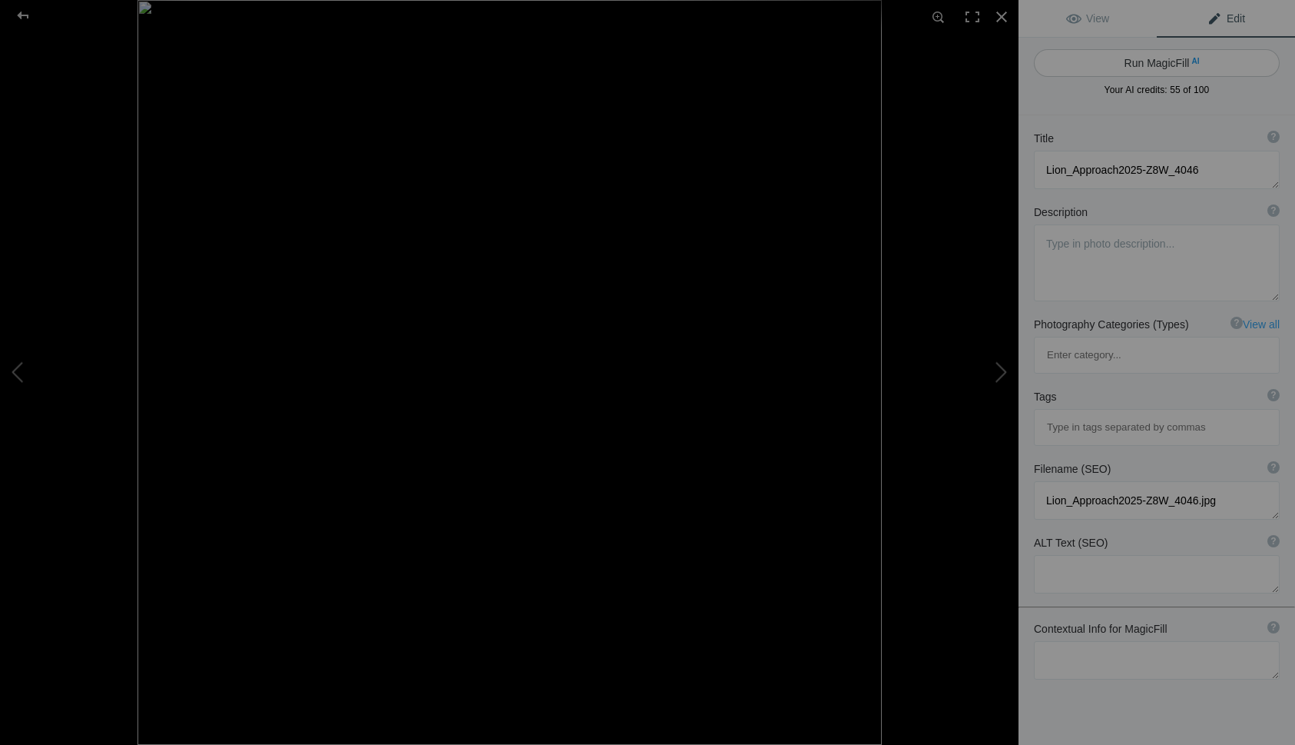
click at [1146, 62] on button "Run MagicFill AI" at bounding box center [1157, 63] width 246 height 28
type textarea "Majestic Lion Strolling Through the Savanna"
type textarea "Witness the power and grace of a lion as it confidently strides along a sunlit …"
type textarea "majestic-lion-strolling-savanna.jpg"
type textarea "A majestic lion walking along a sunlit path in the savanna, showcasing its powe…"
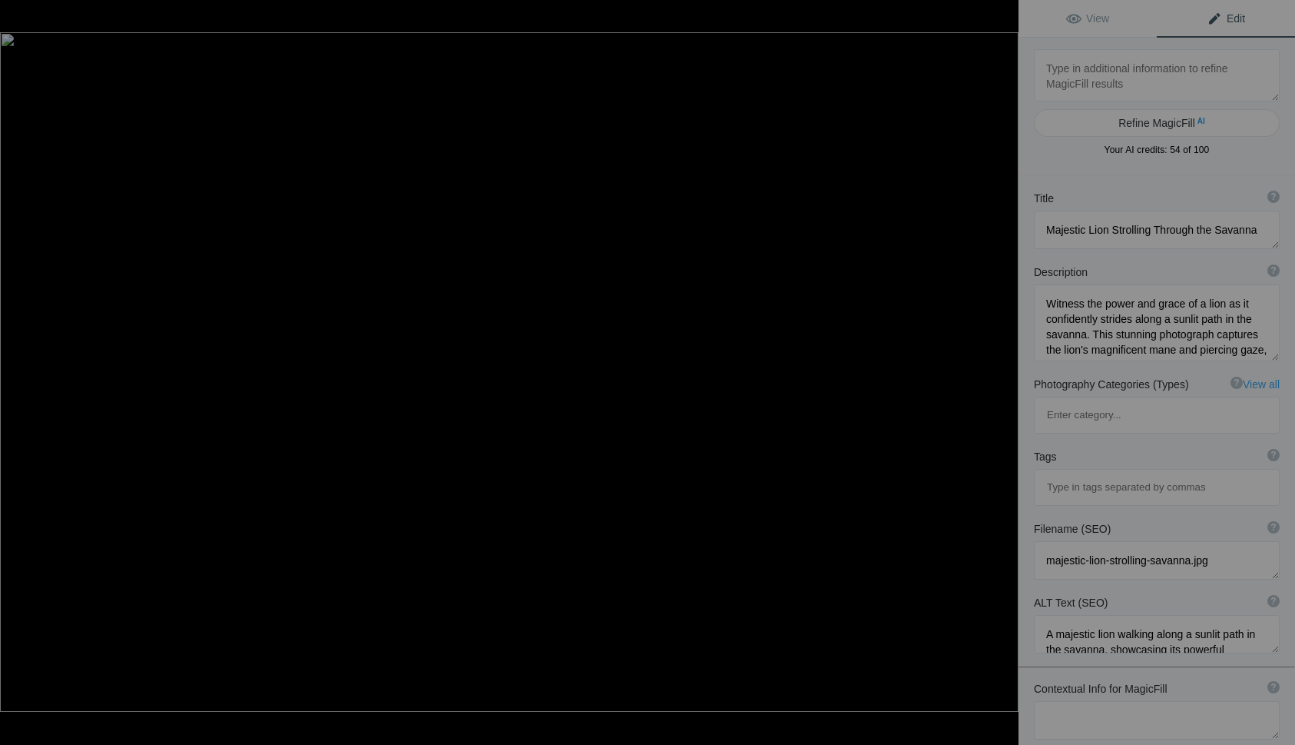
type textarea "Lioness_hunt_mom_warthog2025-Z8W_1014"
type textarea "Lioness_hunt_mom_warthog2025-Z8W_1014.jpg"
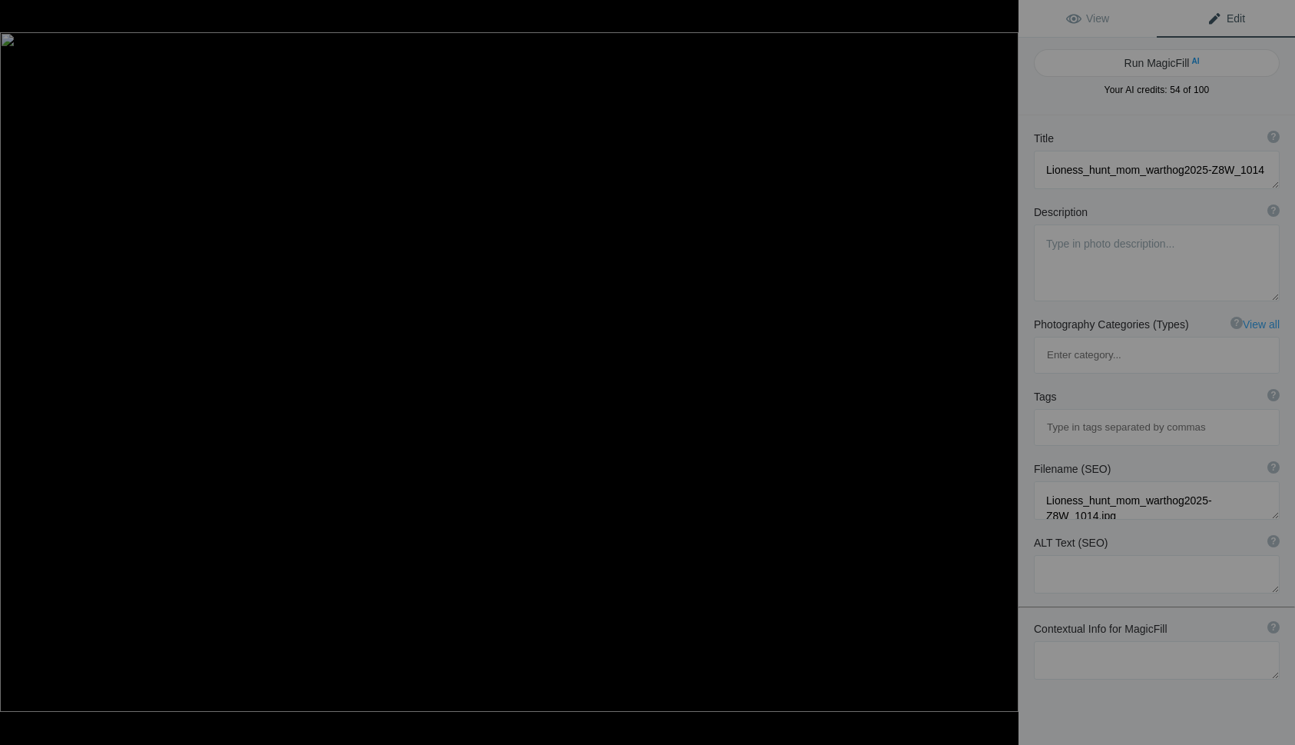
click at [1146, 62] on button "Run MagicFill AI" at bounding box center [1157, 63] width 246 height 28
type textarea "Lioness Chasing Warthog in the Wild"
type textarea "Witness the thrilling moment as a lioness pursues a warthog across the African …"
type textarea "lioness-chasing-warthog.jpg"
type textarea "A lioness chasing a warthog across the African savanna, capturing a moment of p…"
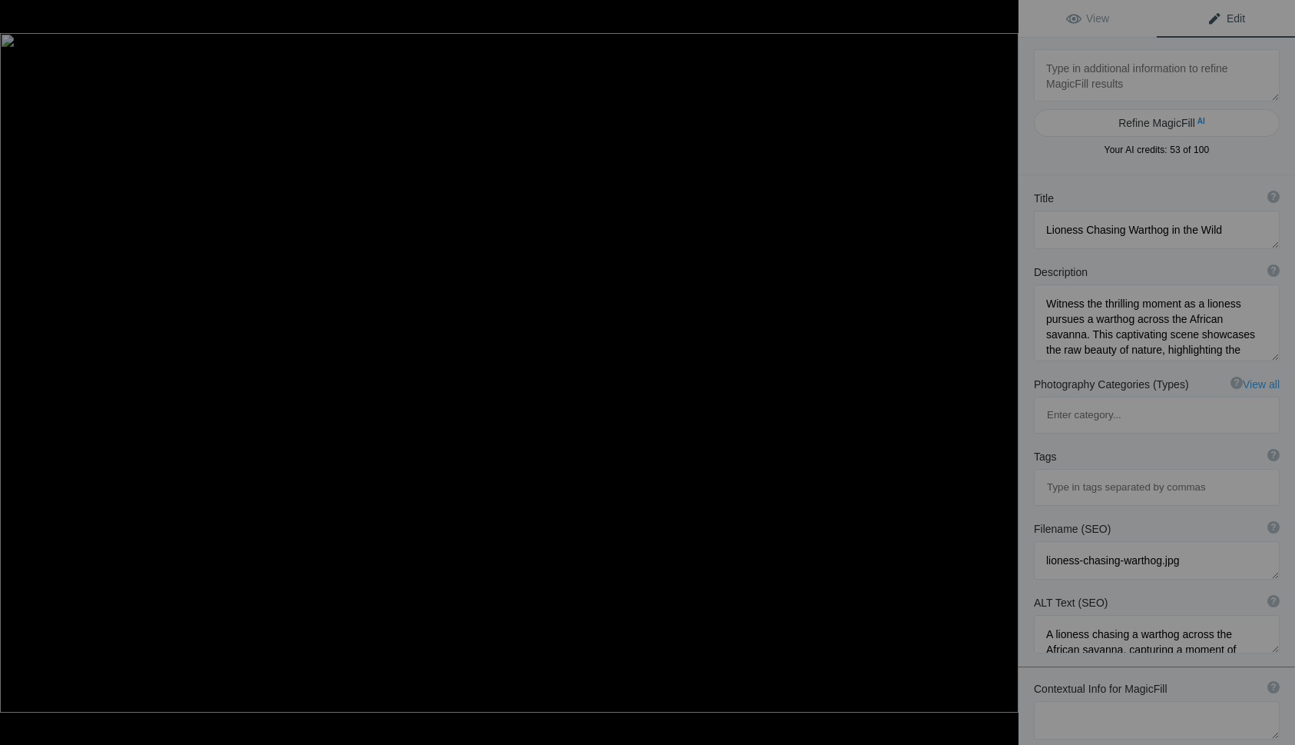
type textarea "Moose Mom Calf 4x6 ETSY-_Z993435"
type textarea "Moose_Mom_Calf_4x6_ETSY-_Z993435.jpg"
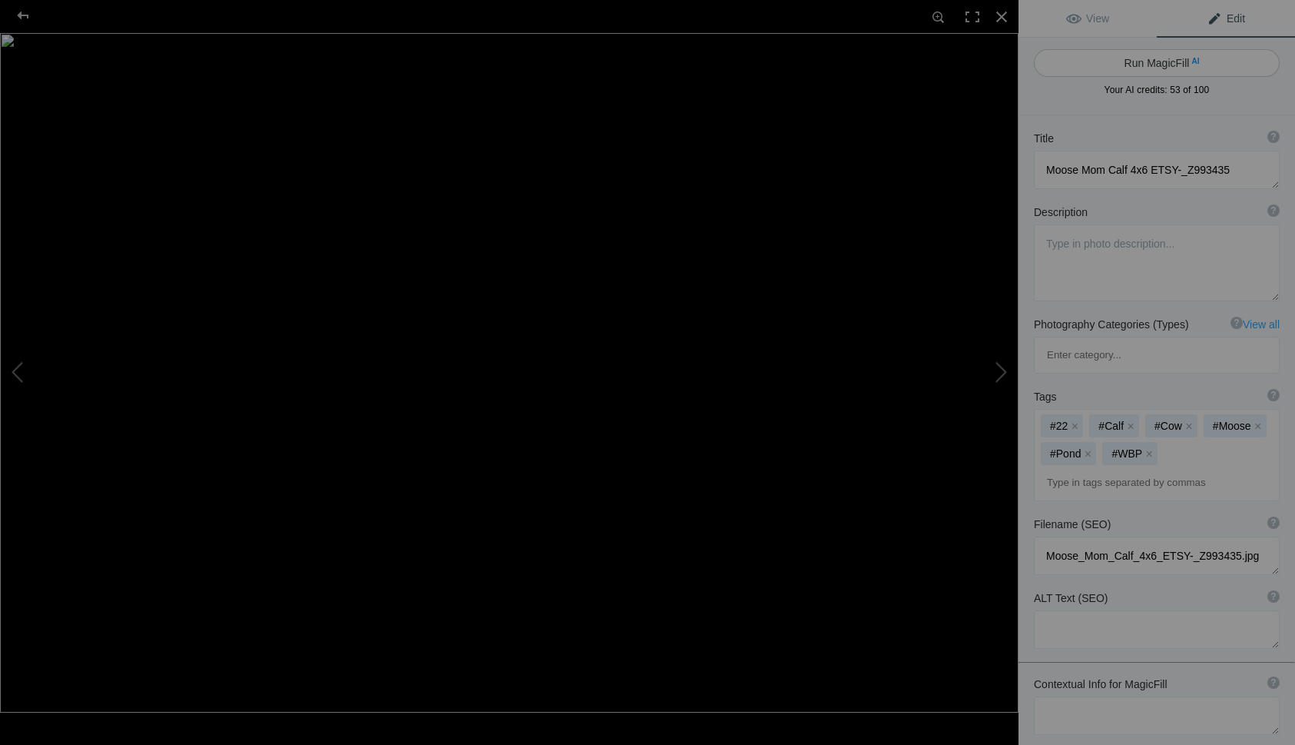
click at [1145, 63] on button "Run MagicFill AI" at bounding box center [1157, 63] width 246 height 28
type textarea "Majestic Moose Mother and Calf in Misty Morning Light"
type textarea "This stunning photograph captures a serene moment between a moose mother and he…"
type textarea "moose-mother-calf-misty-morning.jpg"
type textarea "A moose mother and her calf standing in a misty wetland at dawn, surrounded by …"
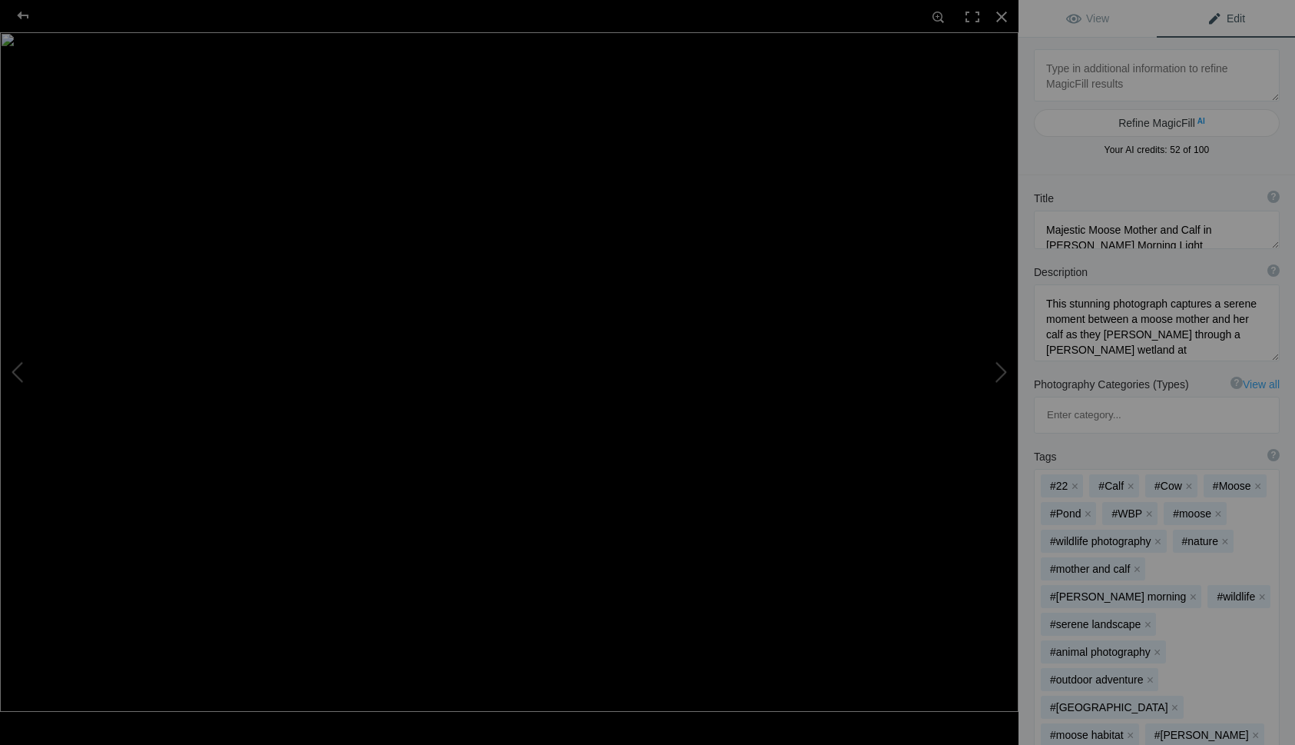
type textarea "MOOSE Mom Teeth Side Sauna 1.5 PRNT-_Z993312"
type textarea "MOOSE_Mom_Teeth_Side_Sauna_1.5_PRNT-_Z993312.jpg"
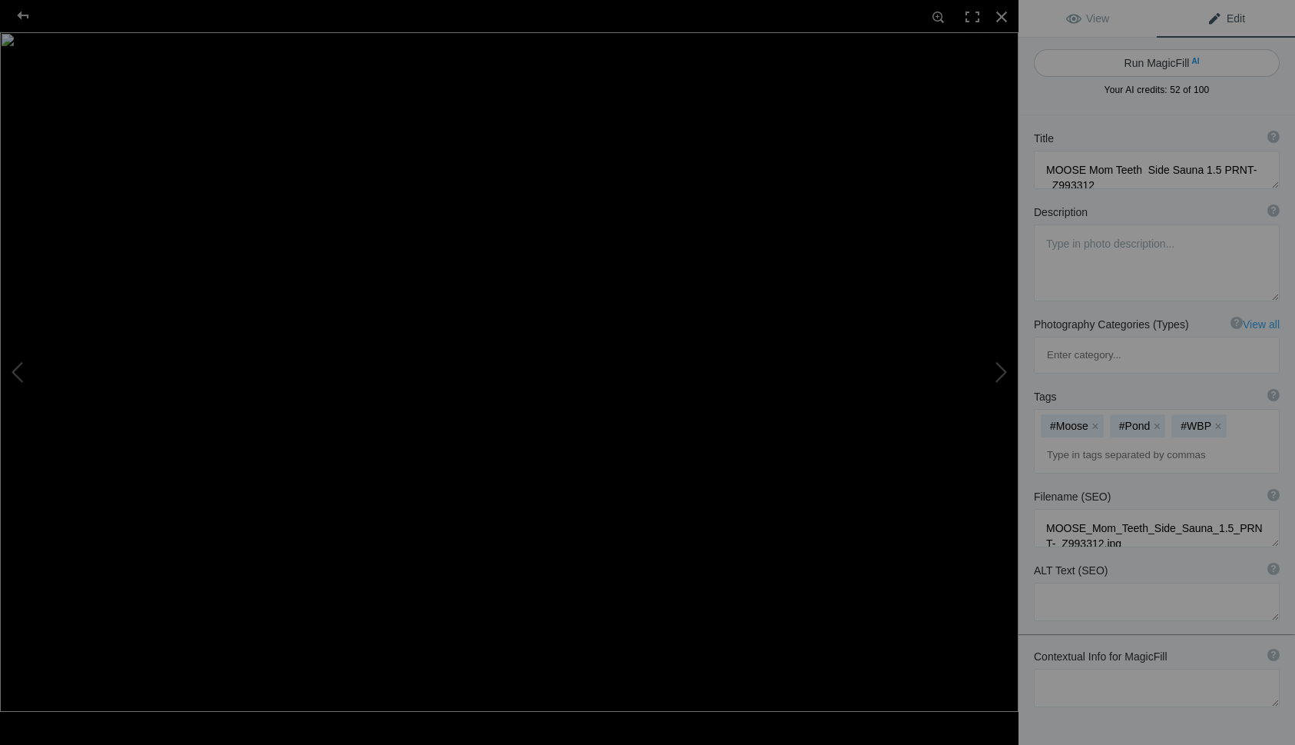
click at [1134, 58] on button "Run MagicFill AI" at bounding box center [1157, 63] width 246 height 28
type textarea "Majestic Moose Swimming at Sunrise"
type textarea "Witness the serene beauty of a moose gracefully swimming through tranquil water…"
type textarea "moose-swimming-sunrise.jpg"
type textarea "A moose swimming in calm waters at sunrise, surrounded by golden light and refl…"
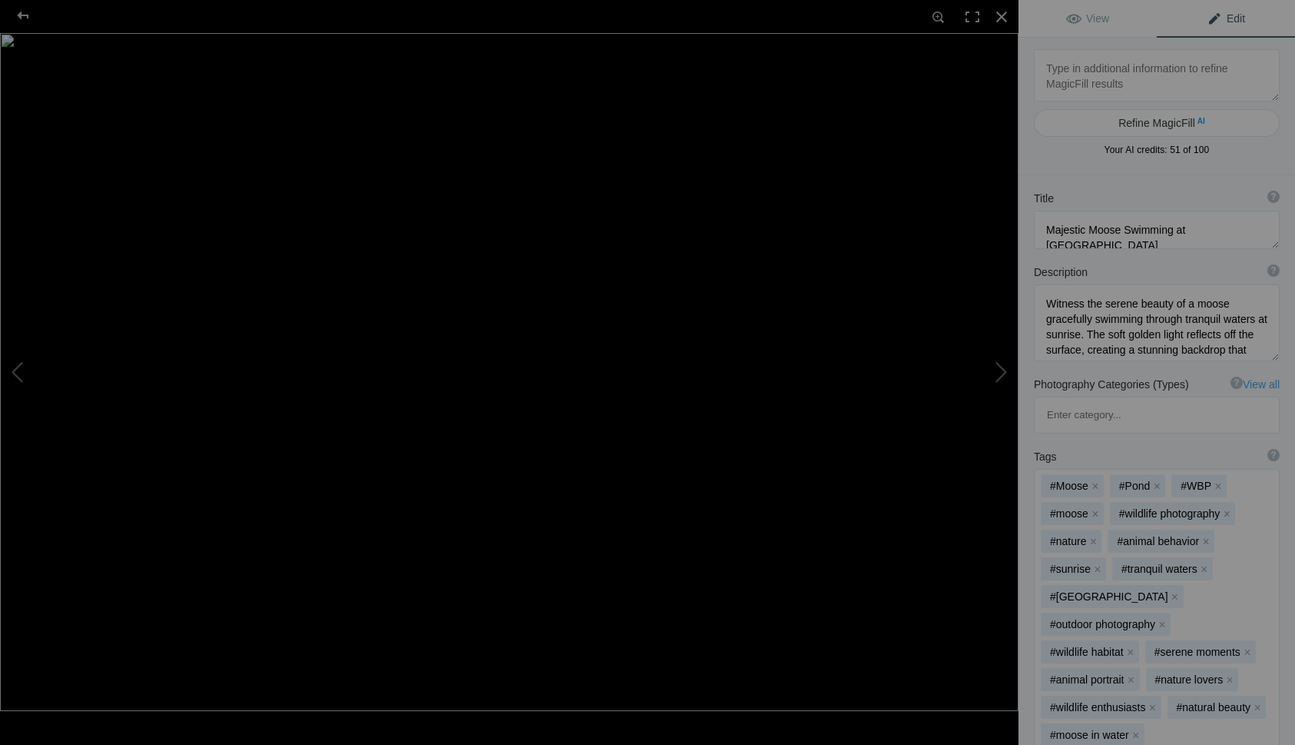
type textarea "RMNA Bison Single Mtn - EC-DZ6_6555"
type textarea "RMNA_Bison_Single_Mtn_-_EC-DZ6_6555.jpg"
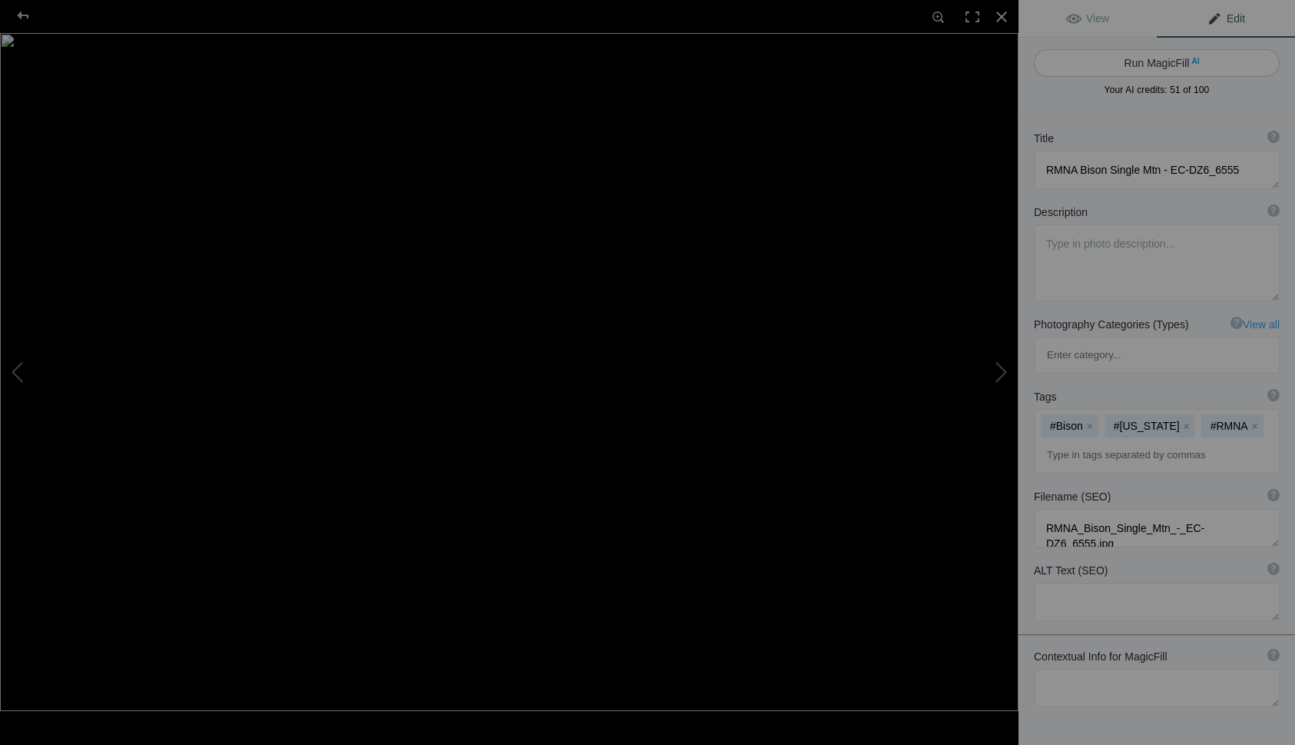
click at [1142, 61] on button "Run MagicFill AI" at bounding box center [1157, 63] width 246 height 28
type textarea "Majestic Bison in Golden Grasslands with Snow-Capped Mountains"
type textarea "This stunning photograph captures a solitary bison standing proudly in a golden…"
type textarea "majestic-bison-golden-grasslands-snow-capped-mountains.jpg"
type textarea "A solitary bison stands in golden grasslands with snow-capped mountains in the …"
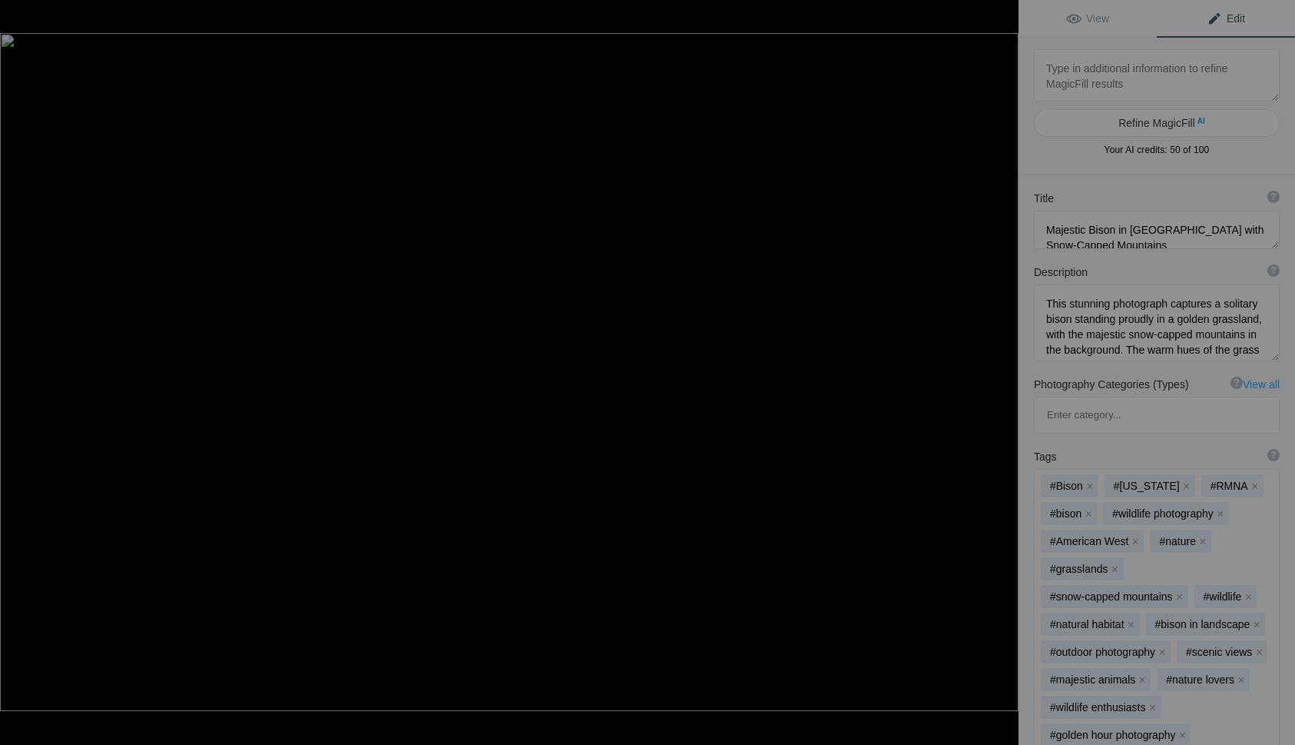
type textarea "Scottish-Highland-Sunset-Franconia-SW-view-SM-4027"
type textarea "Scottish-Highland-Sunset-Franconia-SW-view-SM-4027.jpg"
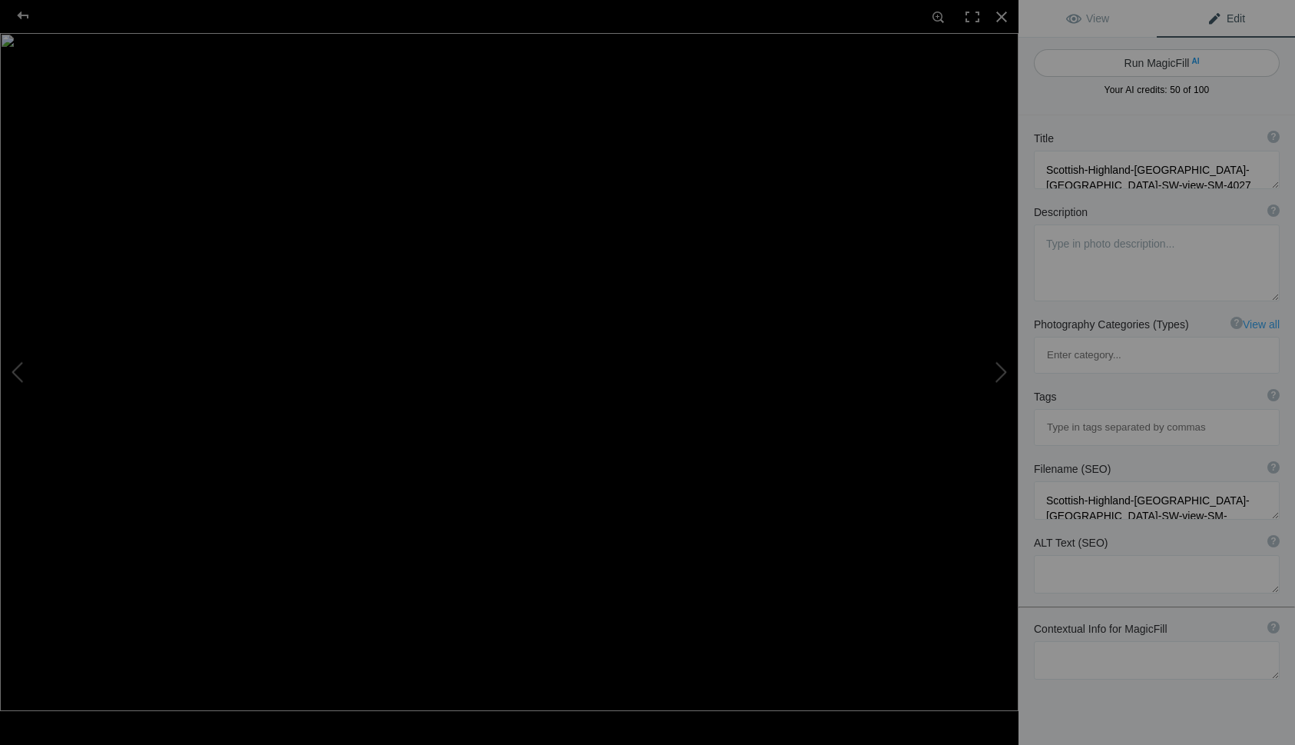
click at [1141, 59] on button "Run MagicFill AI" at bounding box center [1157, 63] width 246 height 28
type textarea "Majestic Highland Cow Against a Vibrant Sunset in Franconia"
type textarea "Experience the breathtaking beauty of a Highland cow standing proudly in a snow…"
type textarea "highland-cow-sunset-franconia.jpg"
type textarea "A Highland cow stands in a snowy field with a vibrant sunset sky in Franconia, …"
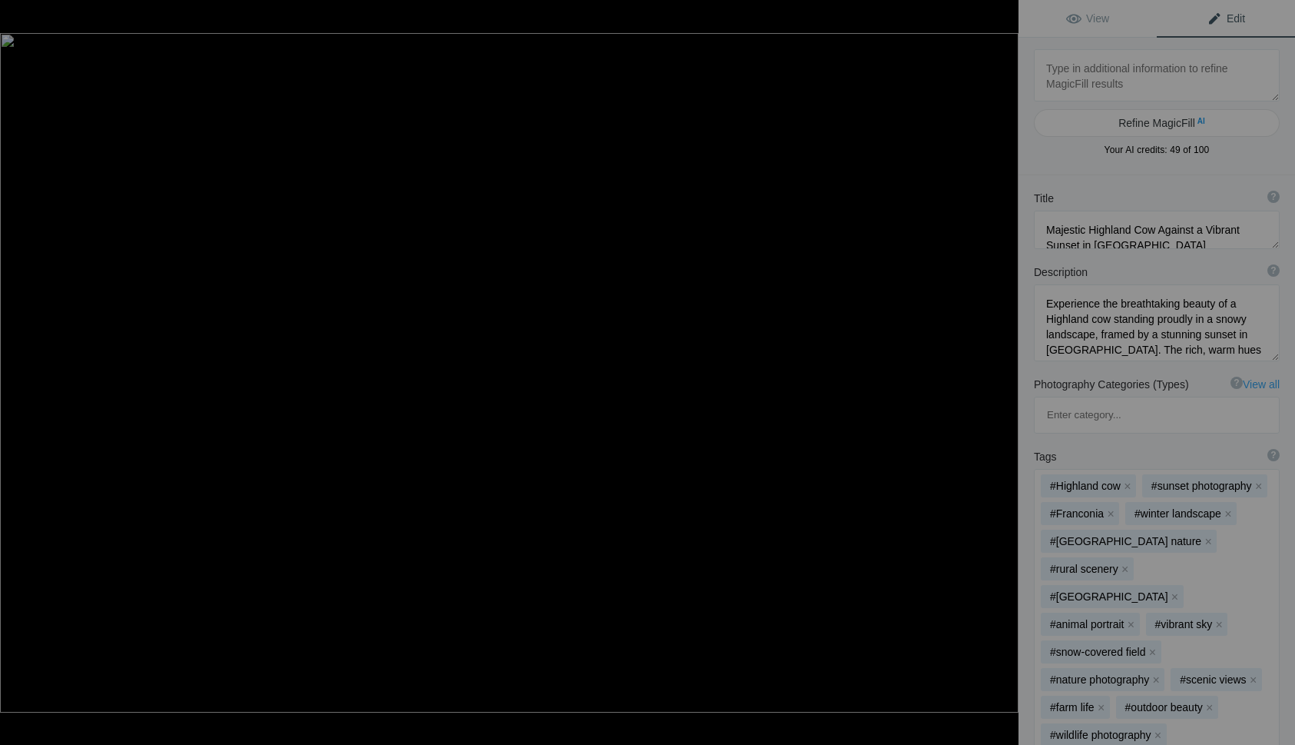
type textarea "Snowy-flight-in-grass-4311"
type textarea "Snowy-flight-in-grass-4311.jpg"
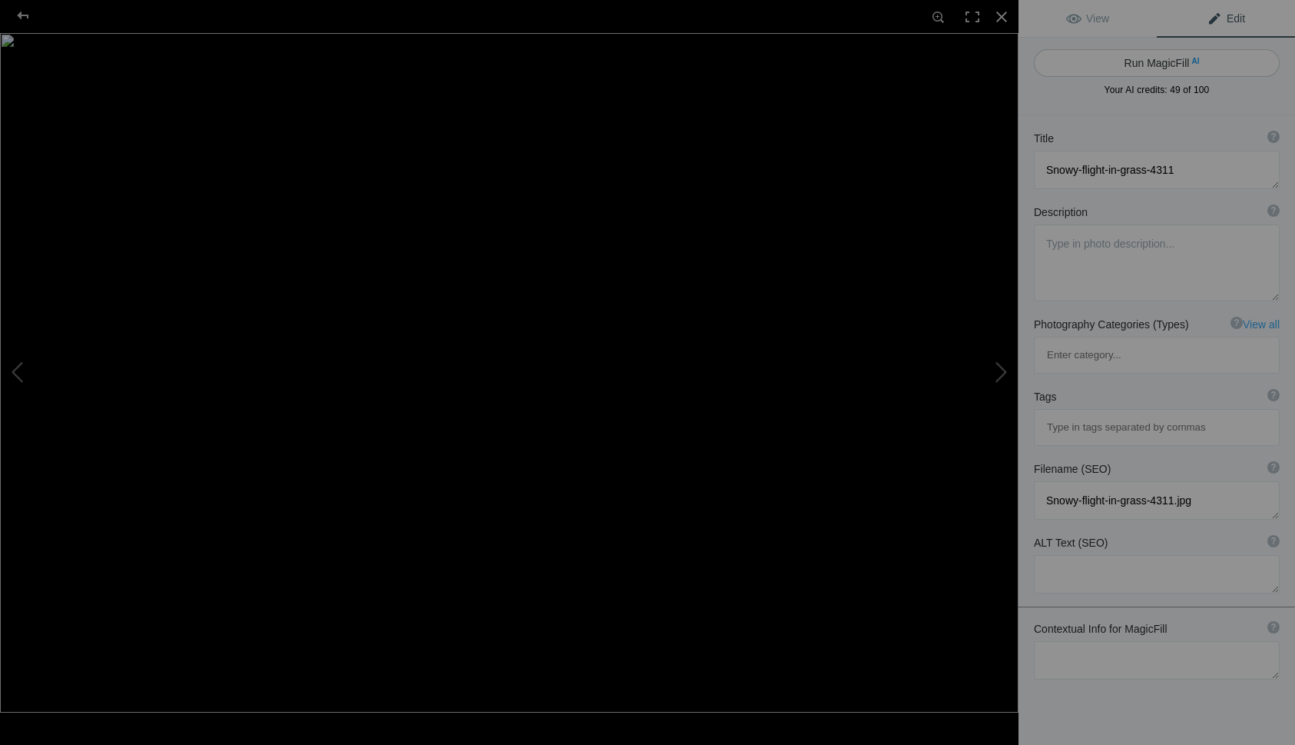
click at [1135, 64] on button "Run MagicFill AI" at bounding box center [1157, 63] width 246 height 28
type textarea "Snowy Owl in Flight Over Snowy Landscape"
type textarea "This stunning image captures a majestic snowy owl gracefully soaring above a sn…"
type textarea "snowy-owl-in-flight-snowy-landscape.jpg"
type textarea "A snowy owl flying gracefully over a snowy landscape with tall grasses and a ca…"
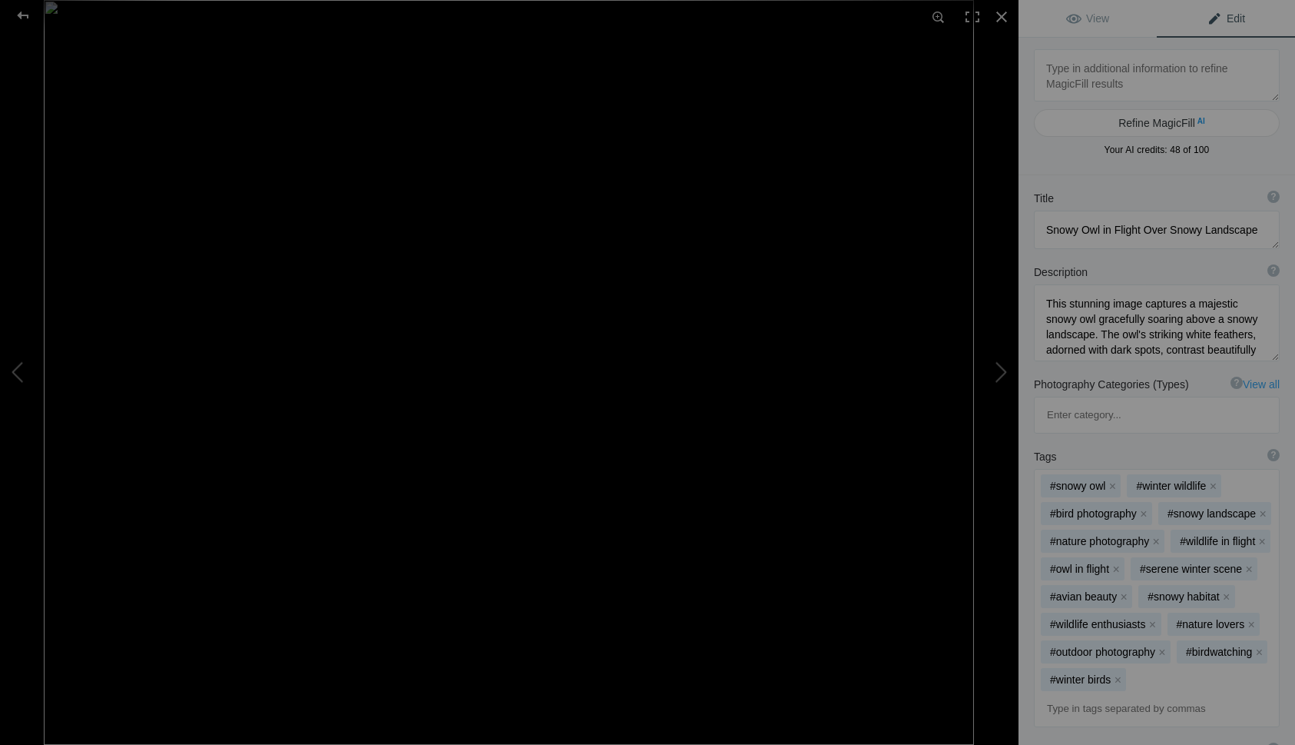
type textarea "Majestic Barred Owl in Flight Among Trees"
type textarea "Witness the stunning beauty of a Barred Owl soaring gracefully through a forest…"
type textarea "Barred-Owl-Fligtht-Trees-IG-D25_6598.jpg"
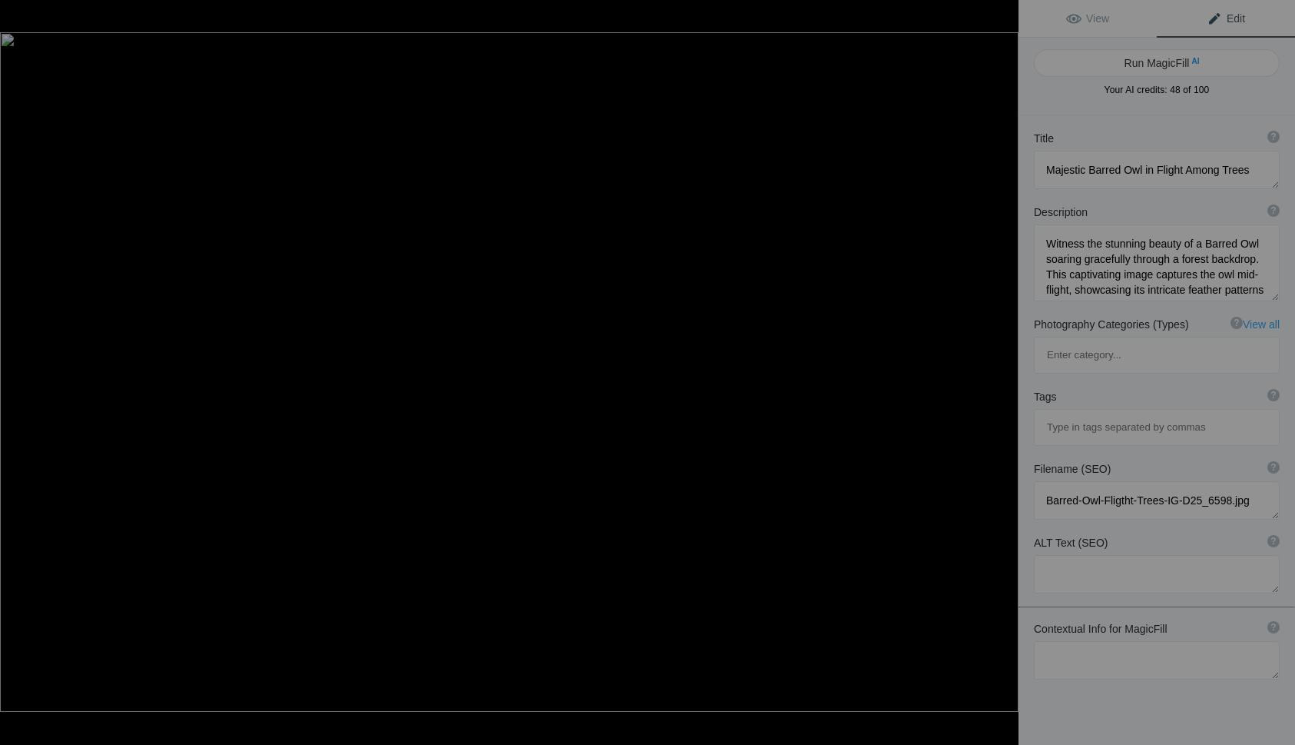
type textarea "Majestic Lioness on the [PERSON_NAME] in [GEOGRAPHIC_DATA]"
type textarea "Witness the grace and power of a lioness as she prowls through the lush grassla…"
type textarea "Lioness_Pre-hunt2025-Z8W_0968.jpg"
click at [1001, 12] on div at bounding box center [1002, 17] width 34 height 34
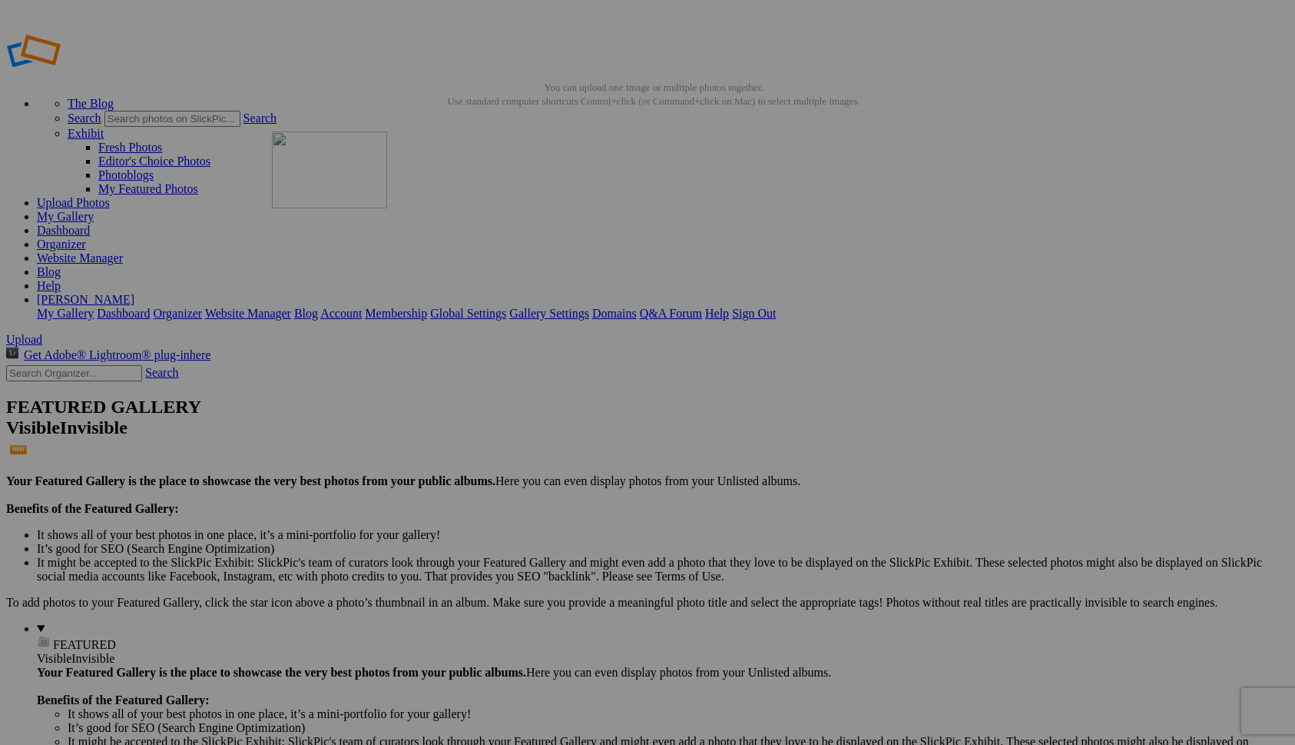
drag, startPoint x: 426, startPoint y: 426, endPoint x: 493, endPoint y: 204, distance: 231.9
drag, startPoint x: 306, startPoint y: 435, endPoint x: 382, endPoint y: 207, distance: 240.5
drag, startPoint x: 700, startPoint y: 430, endPoint x: 669, endPoint y: 194, distance: 238.6
drag, startPoint x: 1136, startPoint y: 438, endPoint x: 959, endPoint y: 196, distance: 299.7
drag, startPoint x: 1143, startPoint y: 435, endPoint x: 645, endPoint y: 202, distance: 549.6
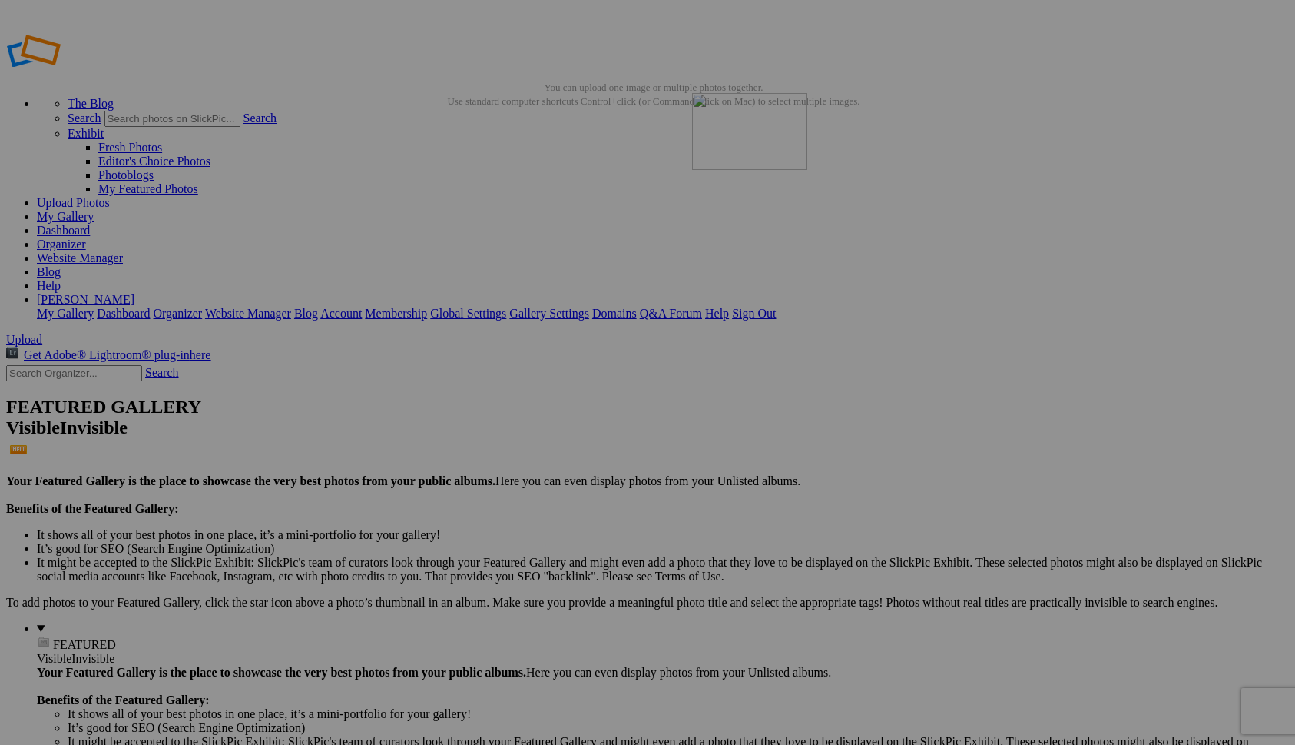
drag, startPoint x: 705, startPoint y: 434, endPoint x: 914, endPoint y: 205, distance: 310.0
drag, startPoint x: 996, startPoint y: 431, endPoint x: 508, endPoint y: 223, distance: 530.5
drag, startPoint x: 1109, startPoint y: 428, endPoint x: 870, endPoint y: 217, distance: 318.5
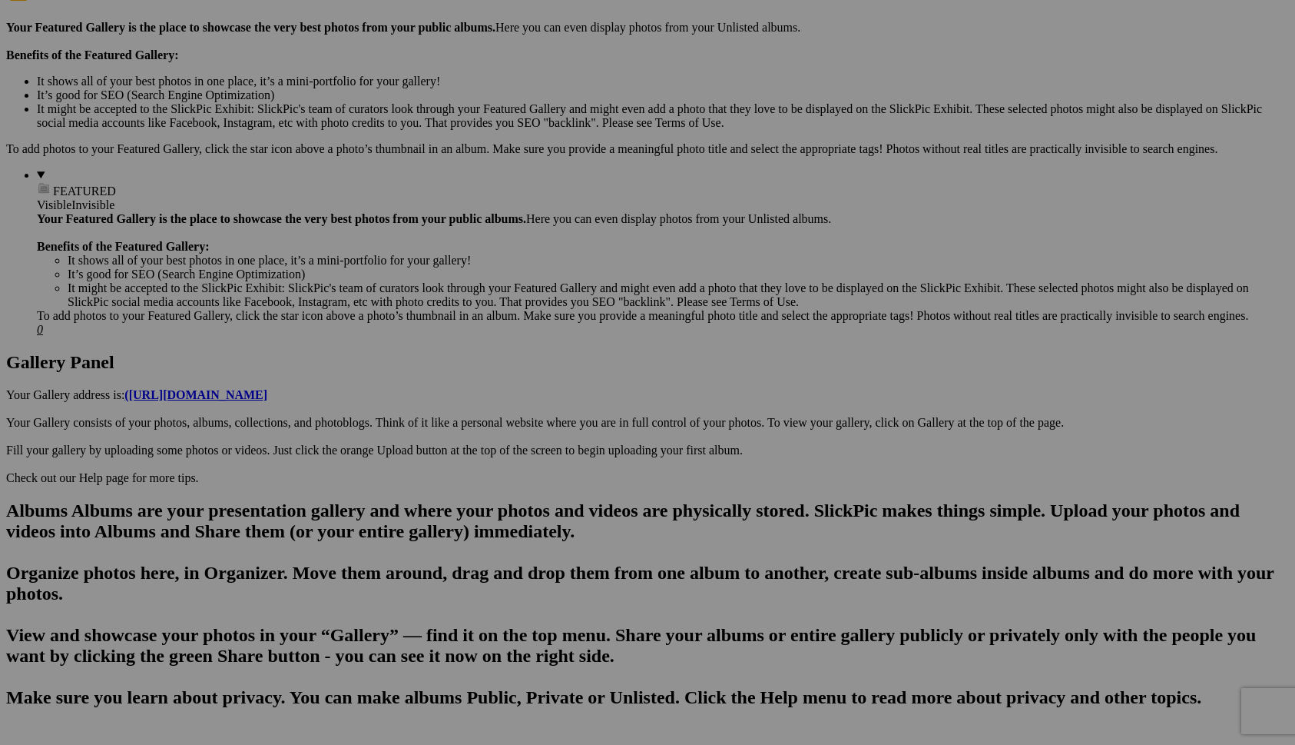
scroll to position [465, 0]
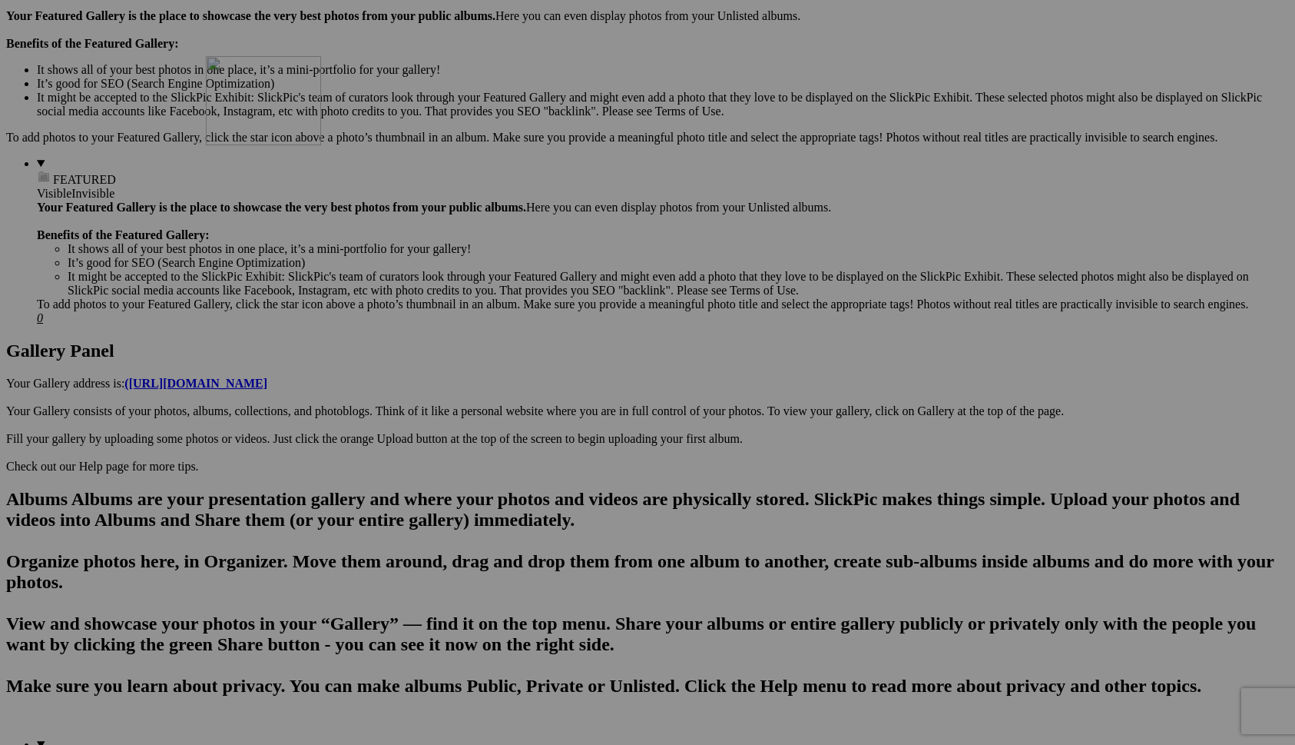
drag, startPoint x: 740, startPoint y: 569, endPoint x: 391, endPoint y: 176, distance: 525.8
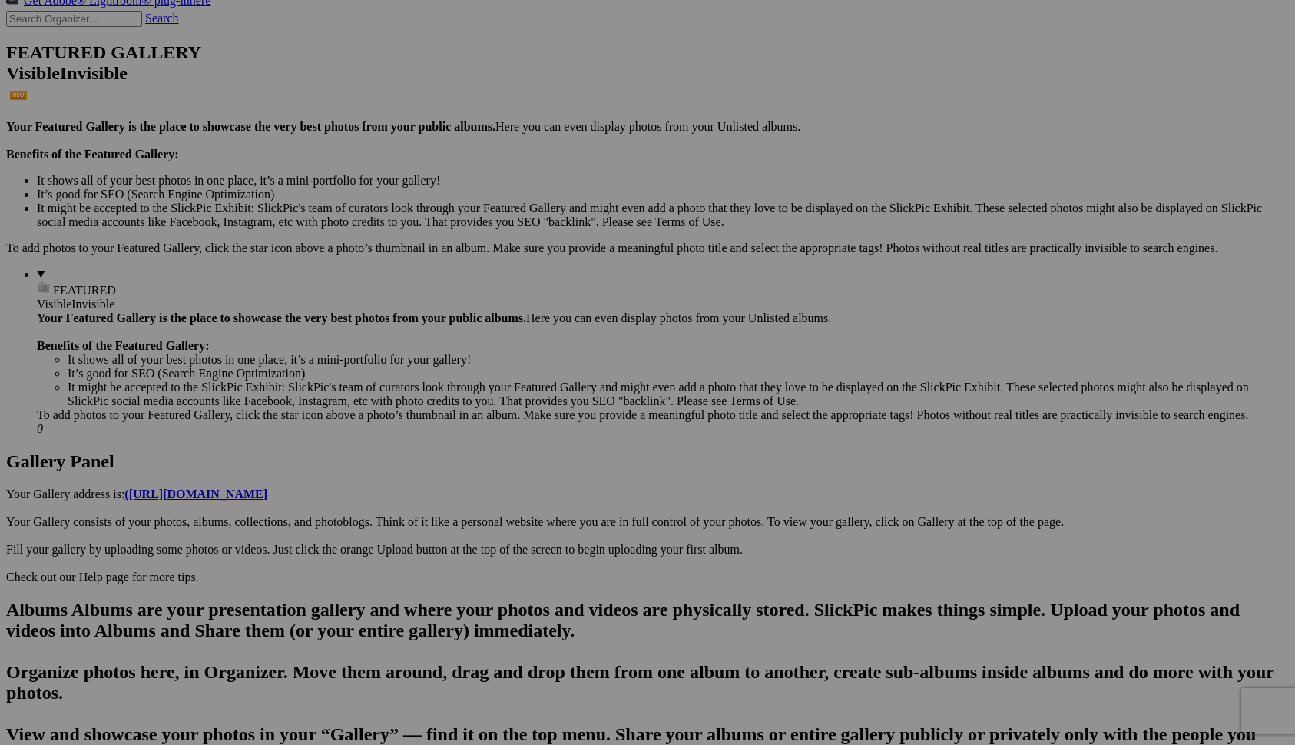
scroll to position [0, 0]
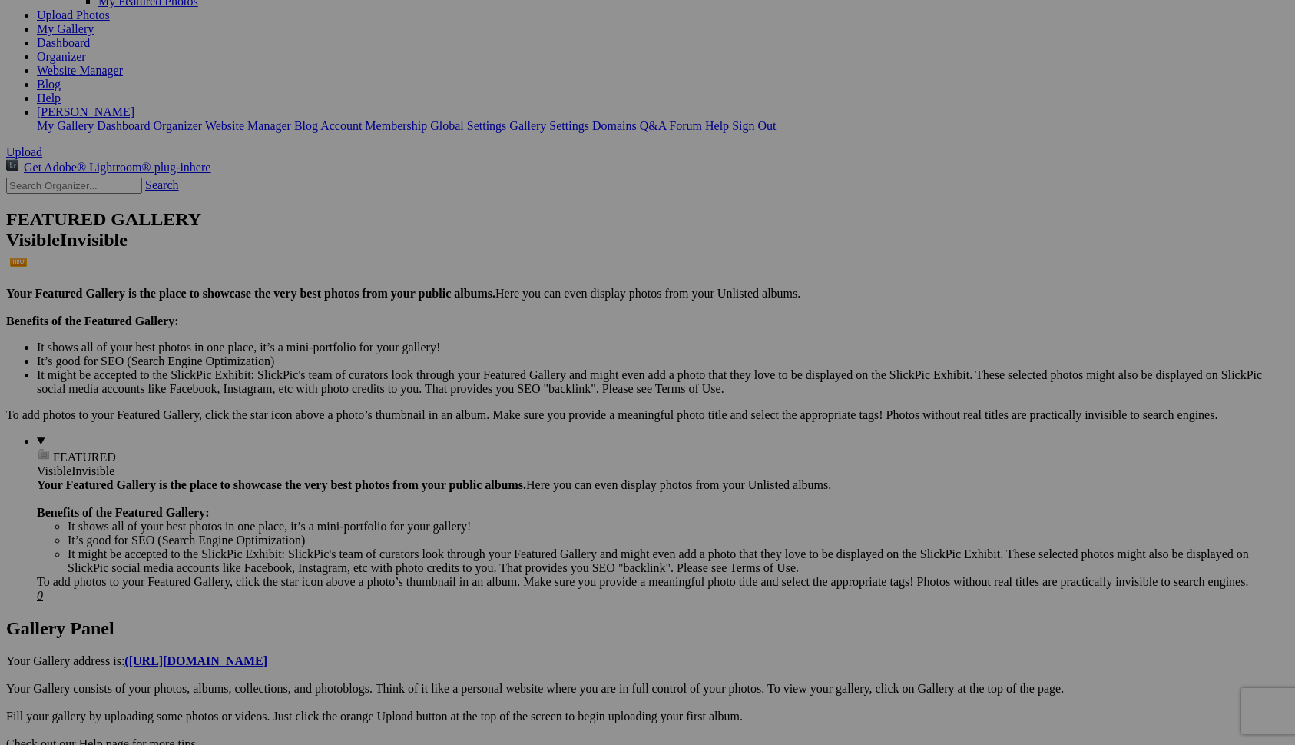
scroll to position [188, 0]
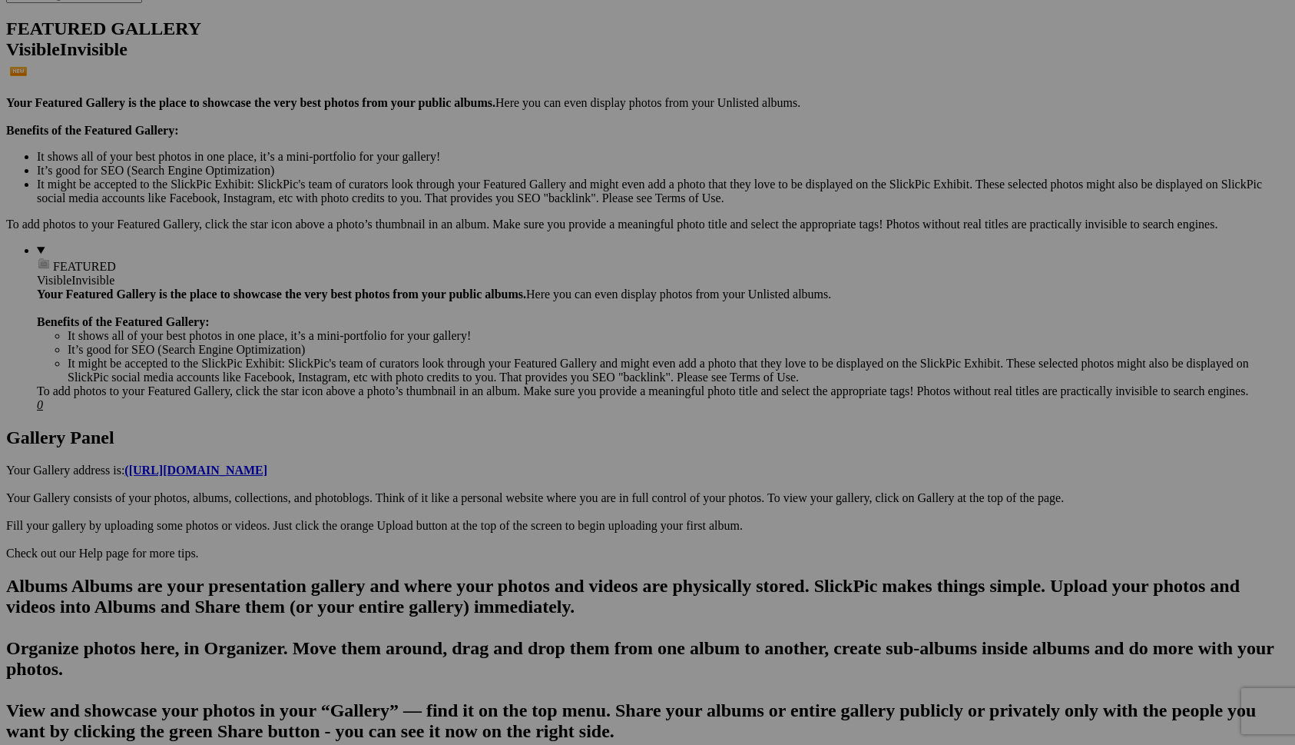
scroll to position [381, 0]
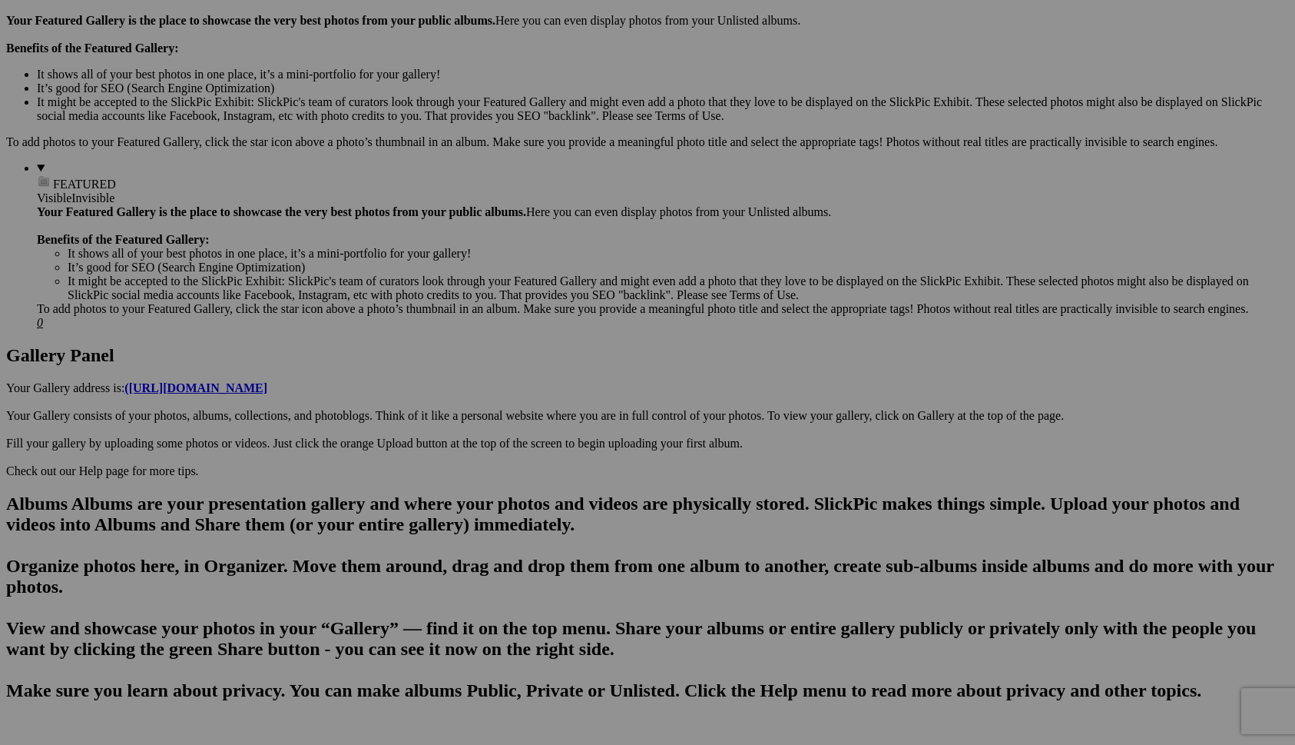
scroll to position [465, 0]
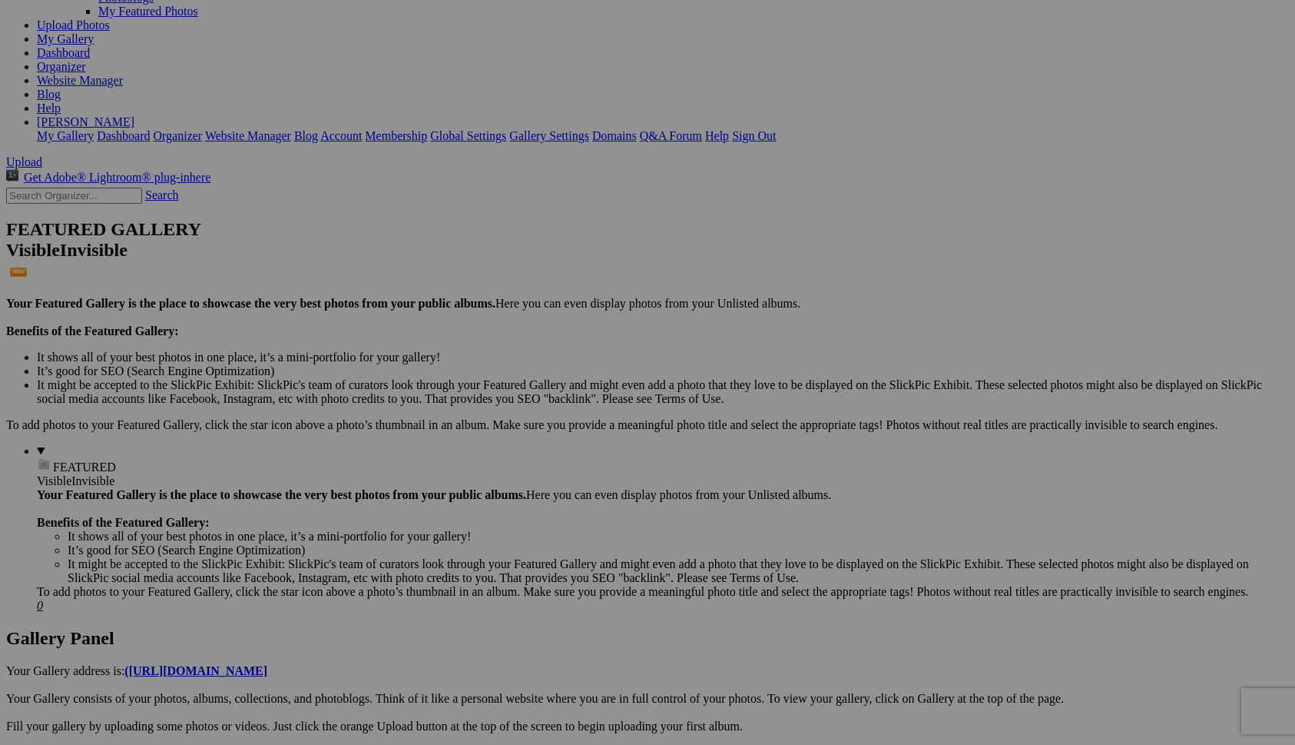
scroll to position [0, 0]
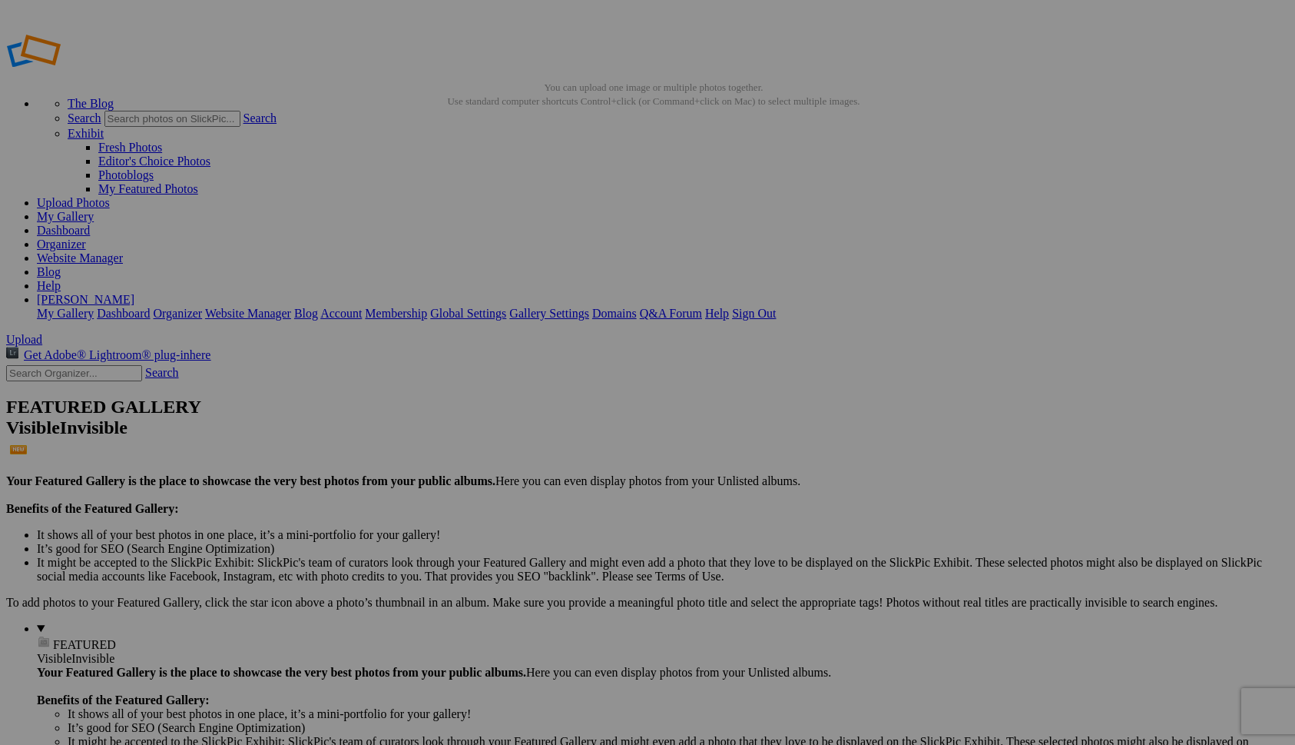
click at [546, 480] on span "Yes" at bounding box center [537, 486] width 18 height 13
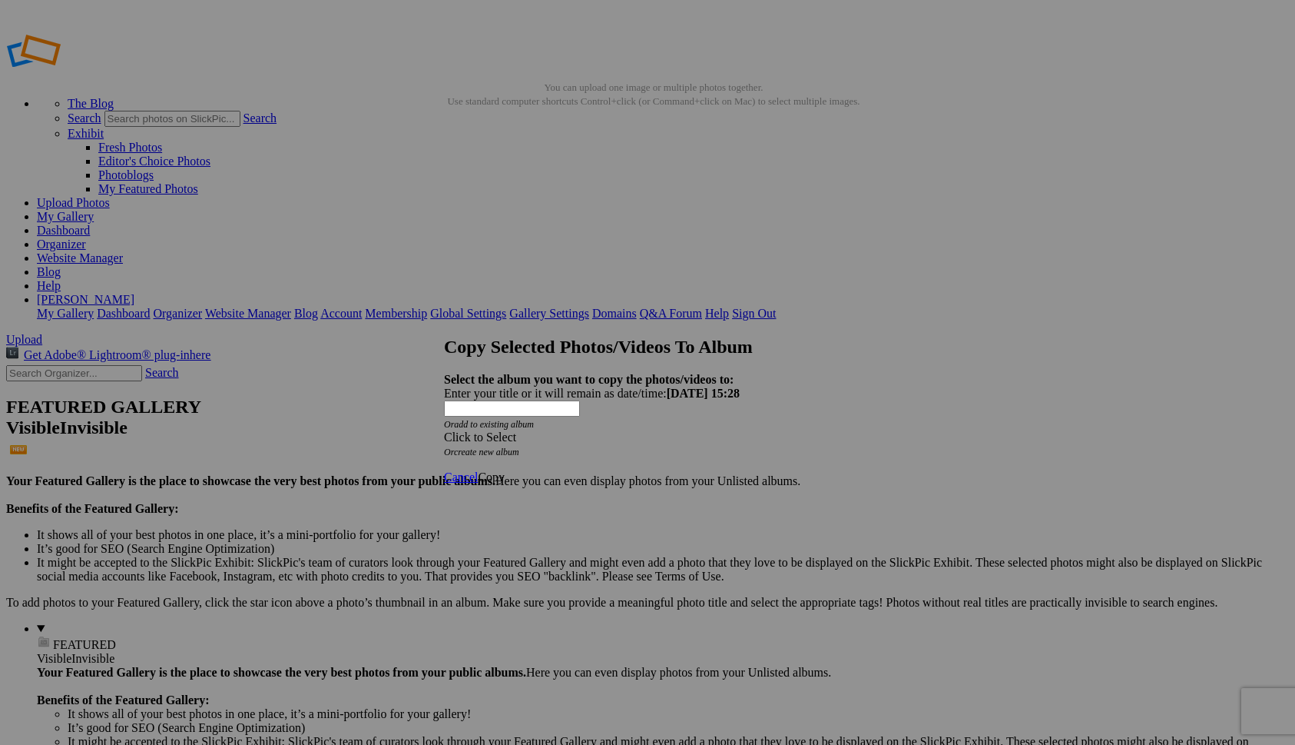
click at [683, 430] on div "Click to Select" at bounding box center [647, 437] width 407 height 14
click at [562, 479] on link "Homepage" at bounding box center [535, 472] width 53 height 13
click at [505, 470] on span "Copy" at bounding box center [491, 476] width 27 height 13
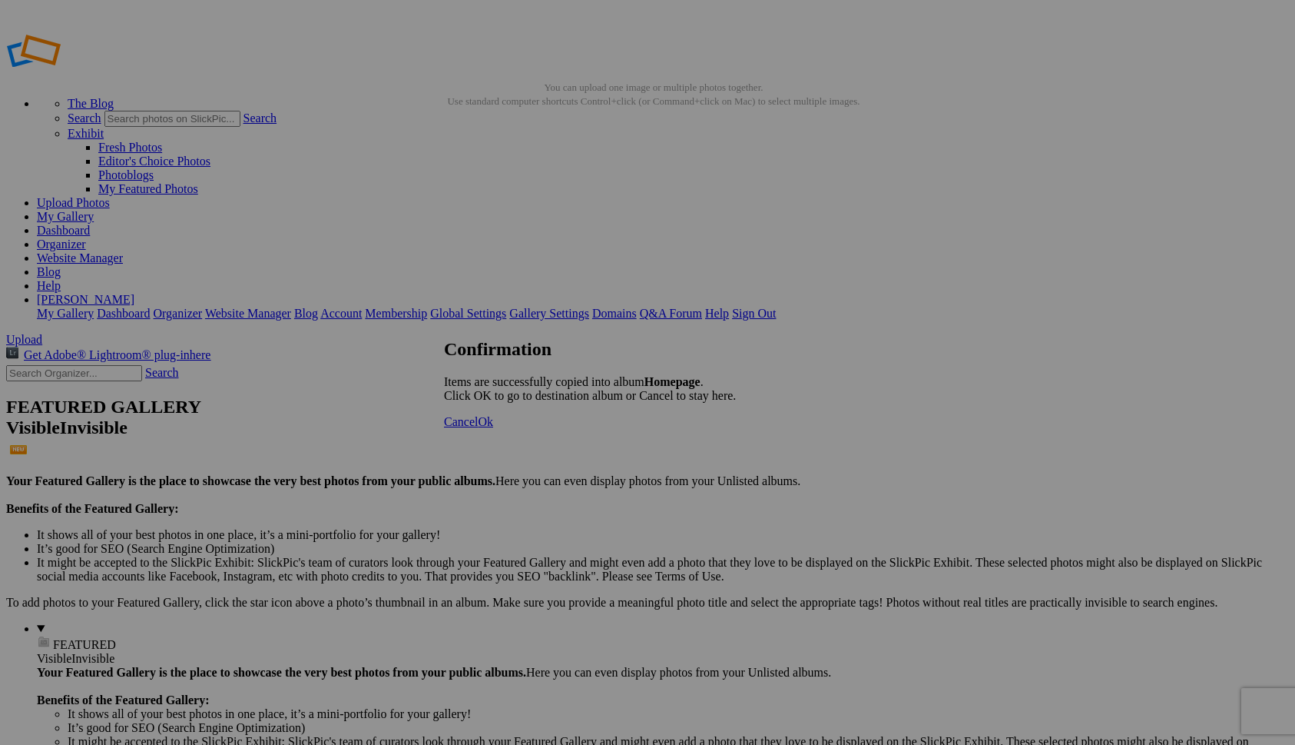
click at [493, 428] on span "Ok" at bounding box center [485, 421] width 15 height 13
drag, startPoint x: 296, startPoint y: 654, endPoint x: 382, endPoint y: 276, distance: 387.7
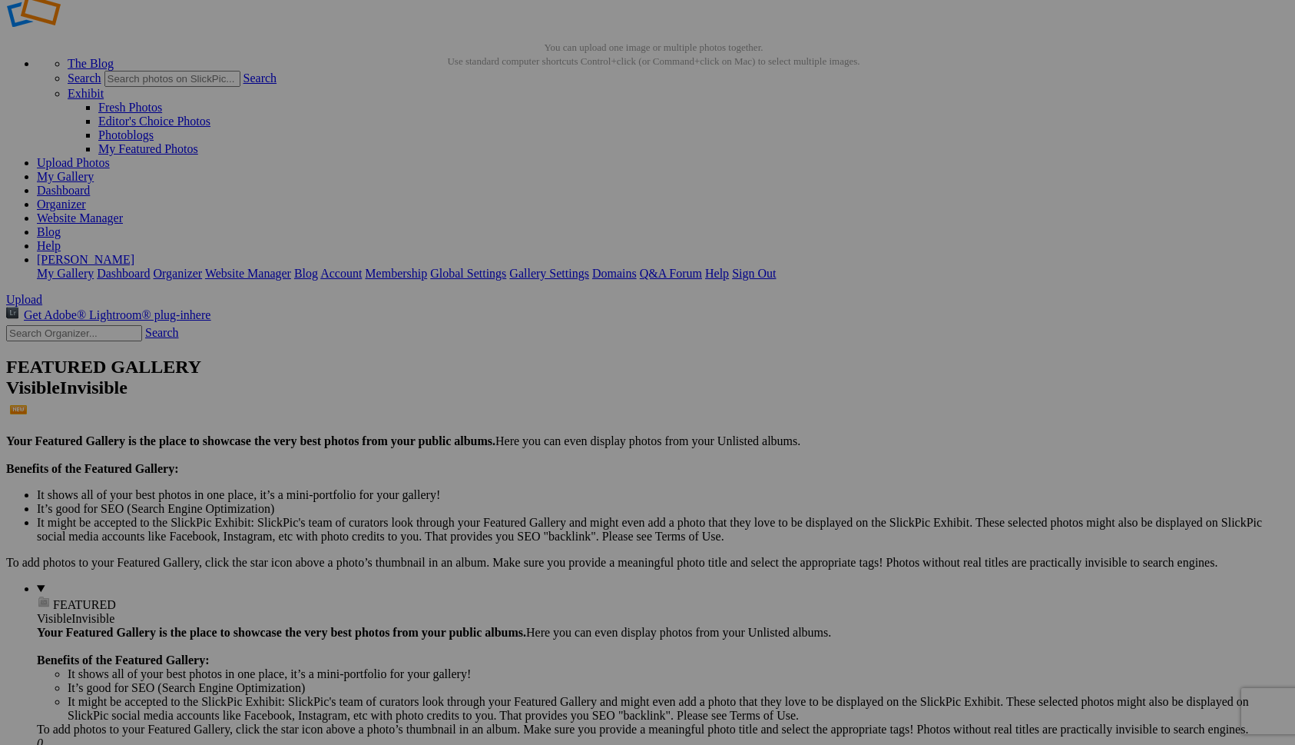
scroll to position [39, 0]
drag, startPoint x: 974, startPoint y: 396, endPoint x: 666, endPoint y: 168, distance: 383.4
drag, startPoint x: 569, startPoint y: 599, endPoint x: 781, endPoint y: 149, distance: 497.7
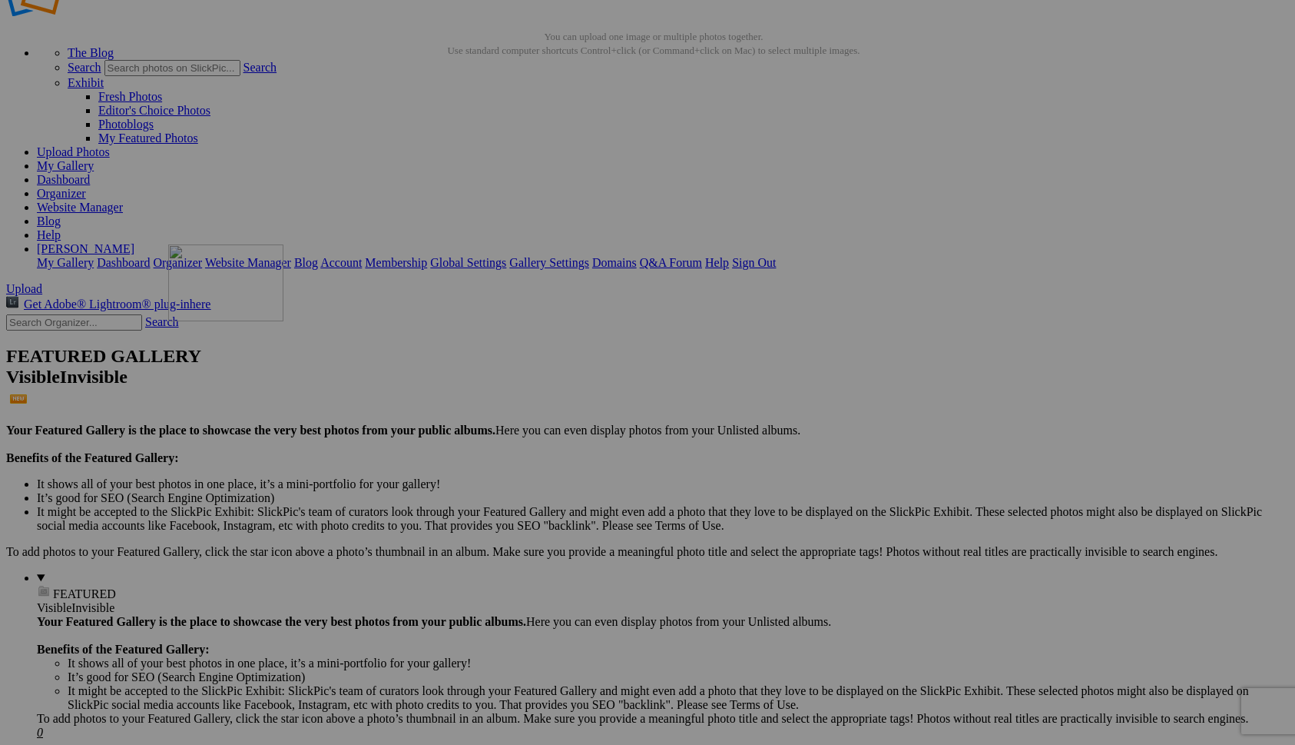
drag, startPoint x: 556, startPoint y: 599, endPoint x: 390, endPoint y: 376, distance: 277.4
drag, startPoint x: 709, startPoint y: 581, endPoint x: 680, endPoint y: 381, distance: 201.9
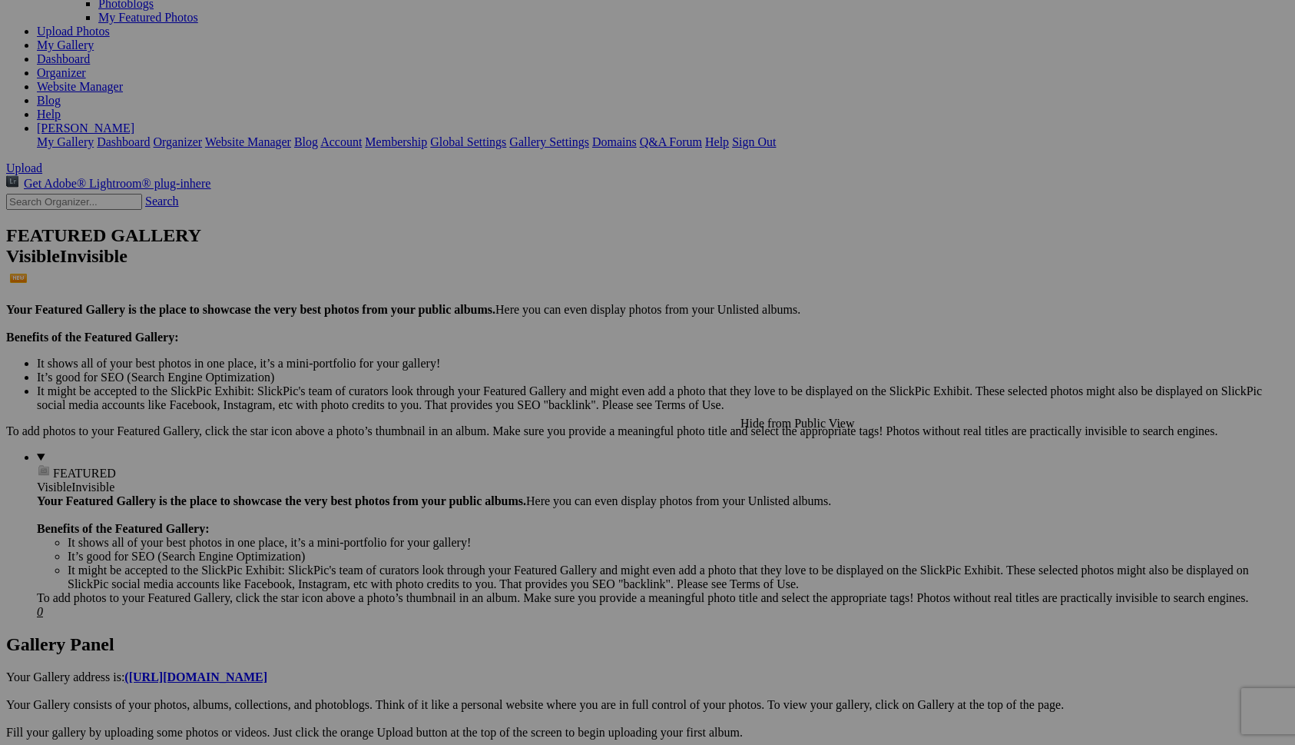
scroll to position [179, 0]
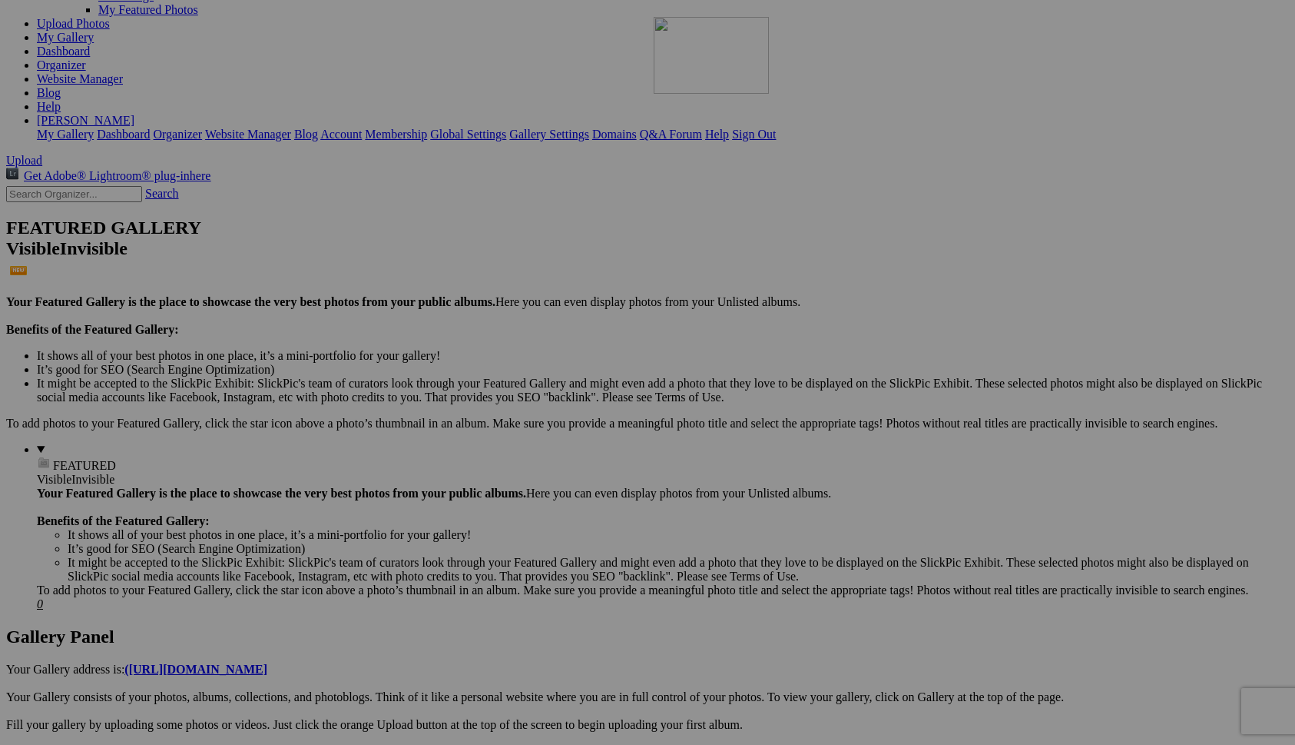
drag, startPoint x: 851, startPoint y: 677, endPoint x: 874, endPoint y: 152, distance: 525.3
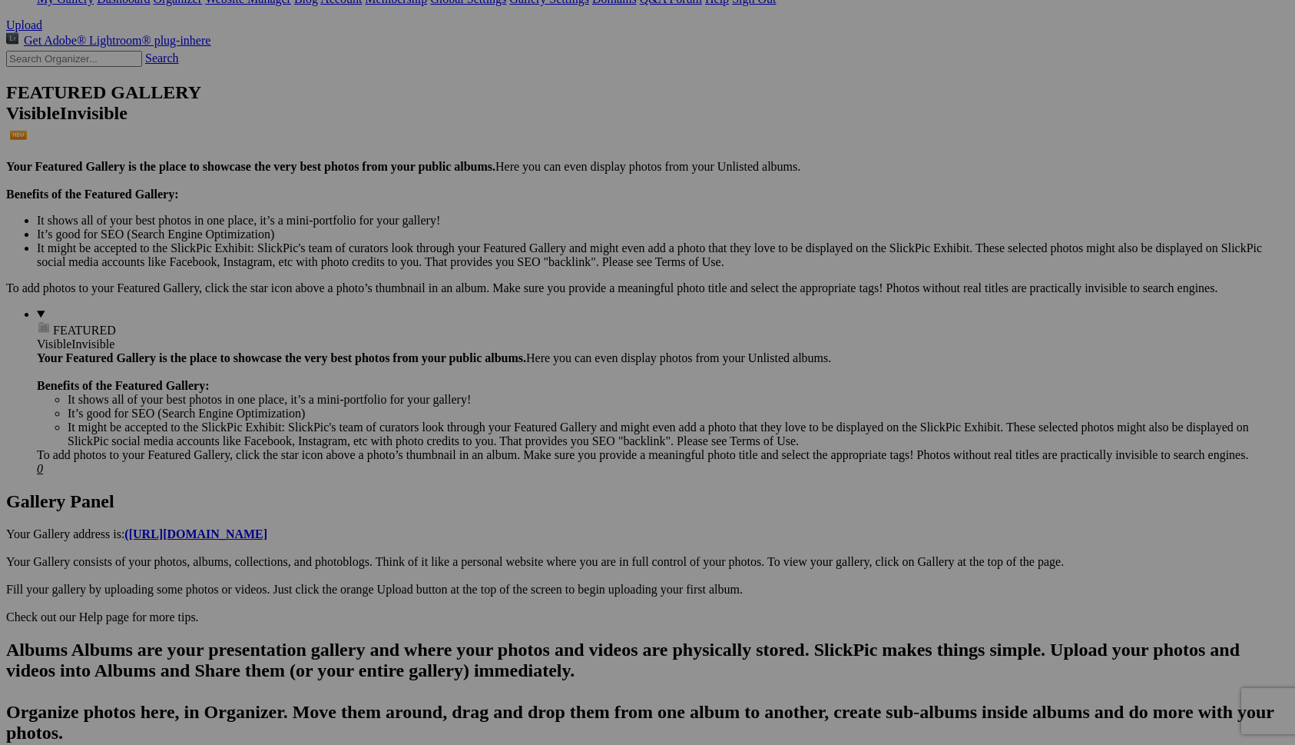
scroll to position [316, 0]
drag, startPoint x: 970, startPoint y: 507, endPoint x: 406, endPoint y: 119, distance: 684.5
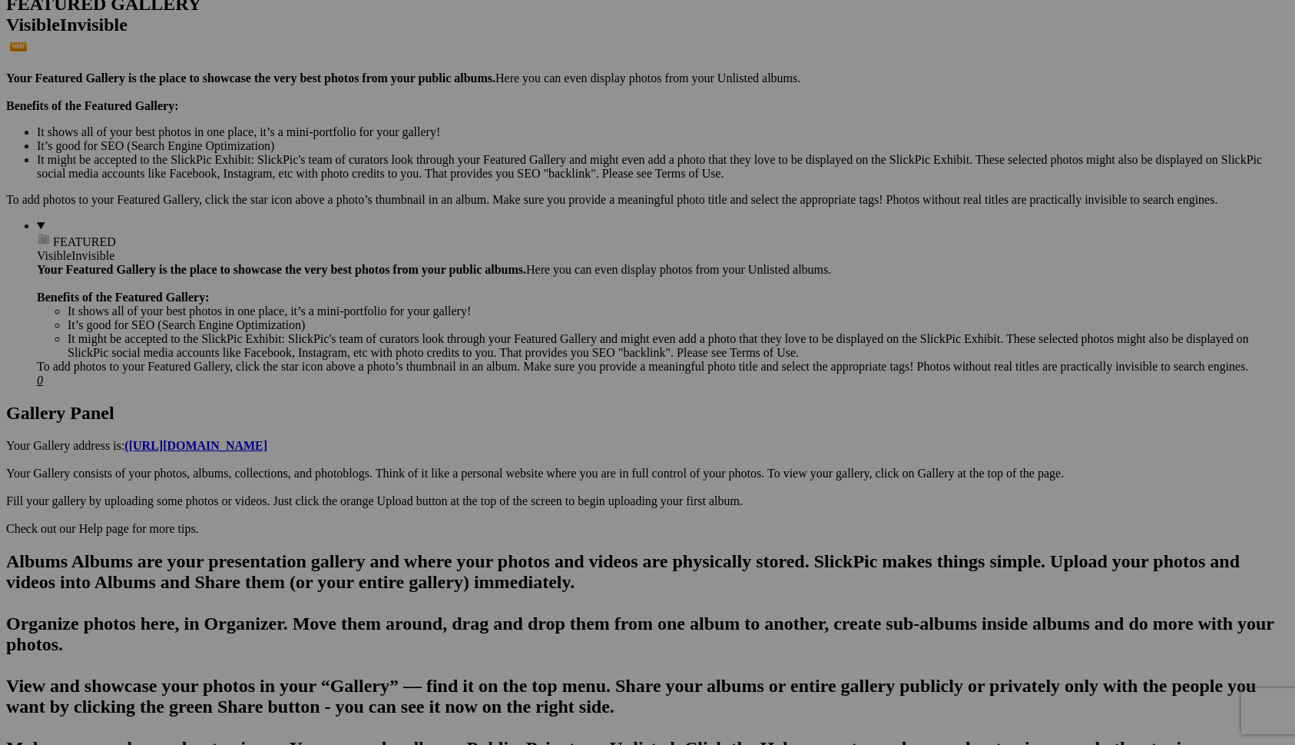
scroll to position [401, 0]
drag, startPoint x: 429, startPoint y: 648, endPoint x: 382, endPoint y: 204, distance: 447.4
drag, startPoint x: 827, startPoint y: 245, endPoint x: 519, endPoint y: 196, distance: 312.0
drag, startPoint x: 855, startPoint y: 232, endPoint x: 630, endPoint y: 213, distance: 225.9
drag, startPoint x: 834, startPoint y: 436, endPoint x: 812, endPoint y: 250, distance: 187.2
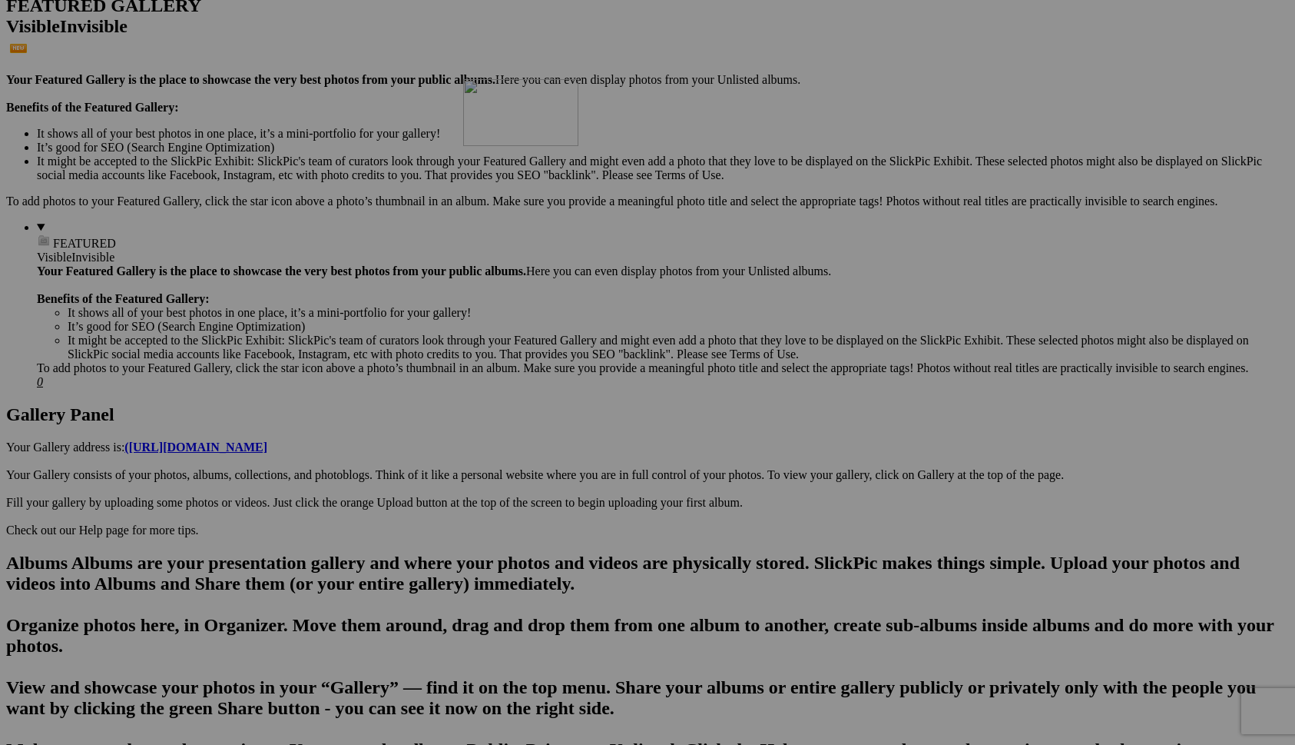
drag, startPoint x: 423, startPoint y: 443, endPoint x: 685, endPoint y: 213, distance: 349.0
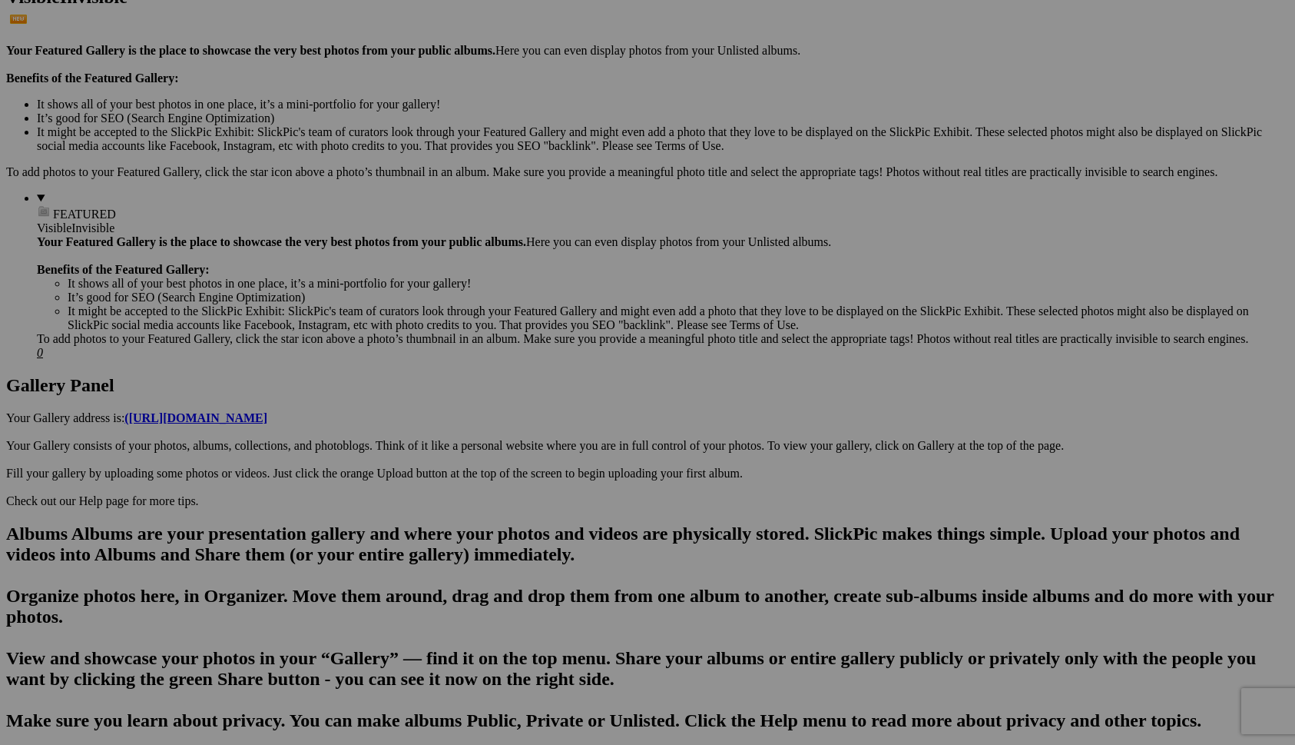
scroll to position [433, 0]
drag, startPoint x: 736, startPoint y: 404, endPoint x: 383, endPoint y: 366, distance: 354.8
drag, startPoint x: 560, startPoint y: 622, endPoint x: 1063, endPoint y: 157, distance: 685.1
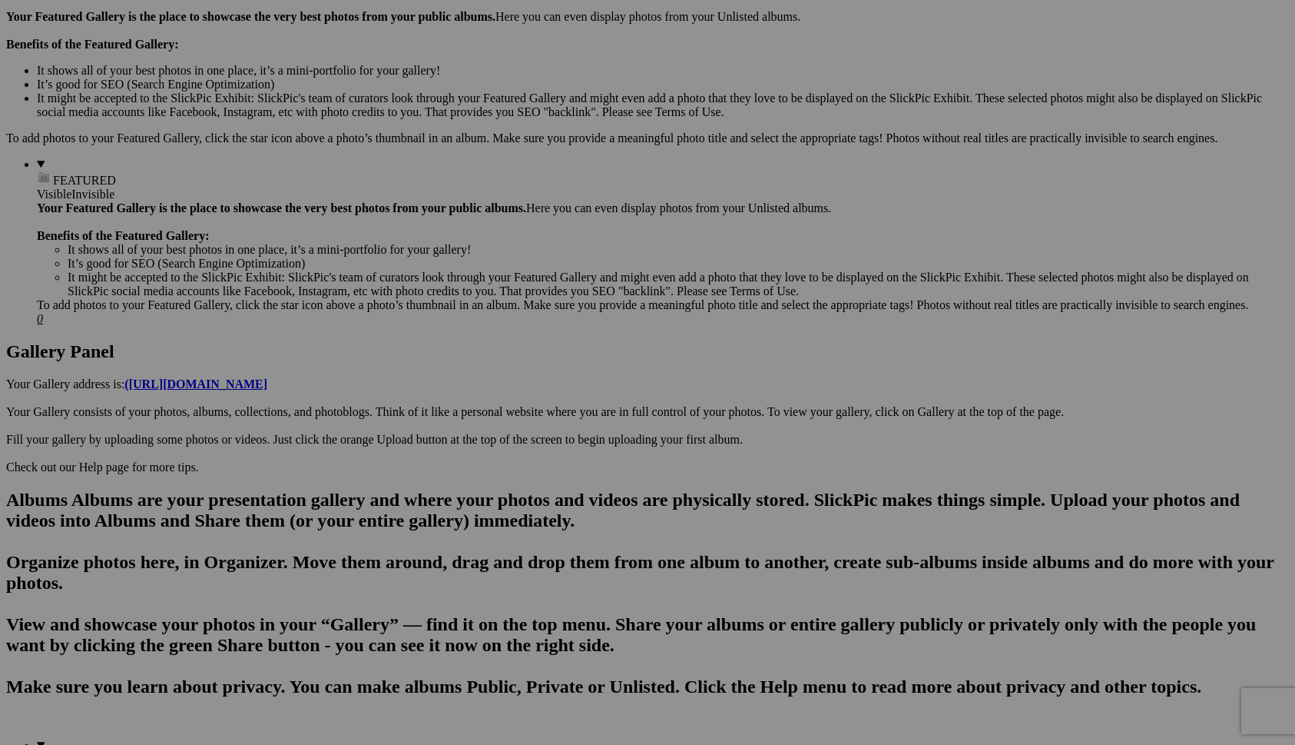
scroll to position [465, 0]
drag, startPoint x: 1123, startPoint y: 575, endPoint x: 281, endPoint y: 333, distance: 875.2
drag, startPoint x: 860, startPoint y: 565, endPoint x: 548, endPoint y: 344, distance: 382.5
drag, startPoint x: 440, startPoint y: 566, endPoint x: 1060, endPoint y: 531, distance: 620.3
drag, startPoint x: 688, startPoint y: 563, endPoint x: 534, endPoint y: 541, distance: 156.0
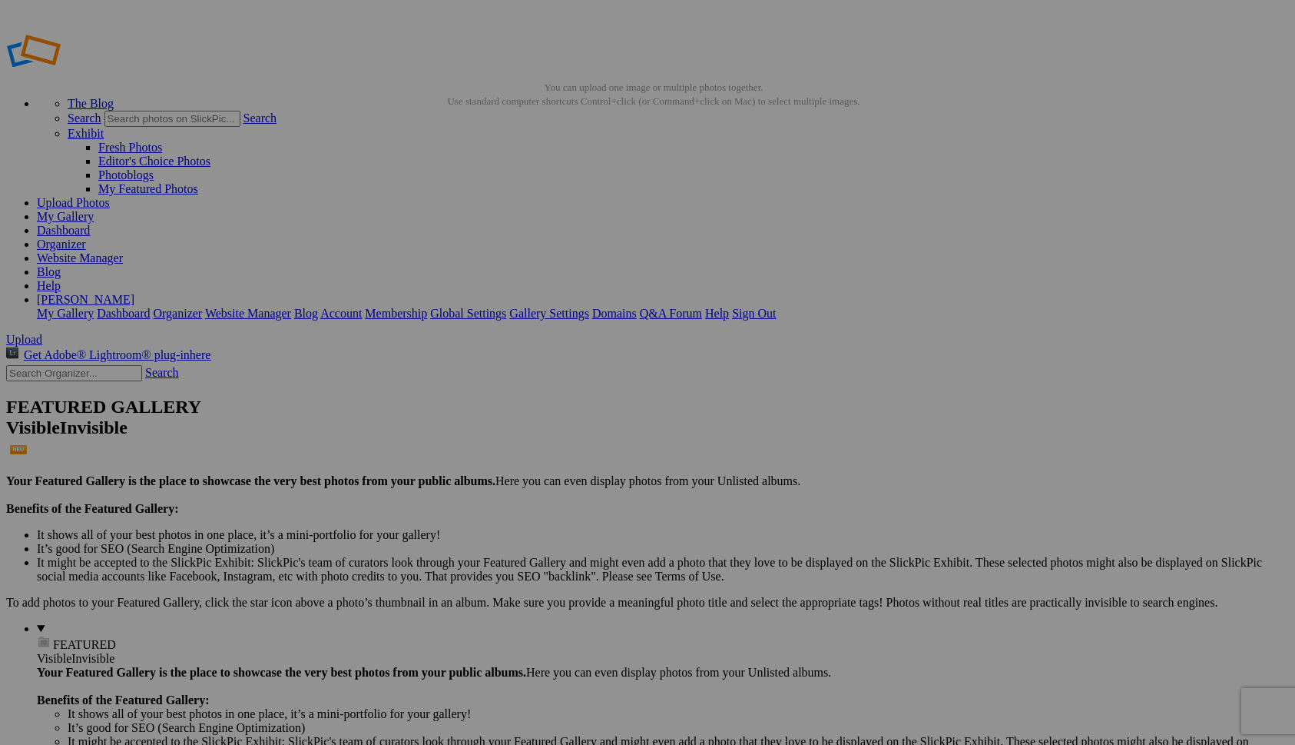
scroll to position [2, 0]
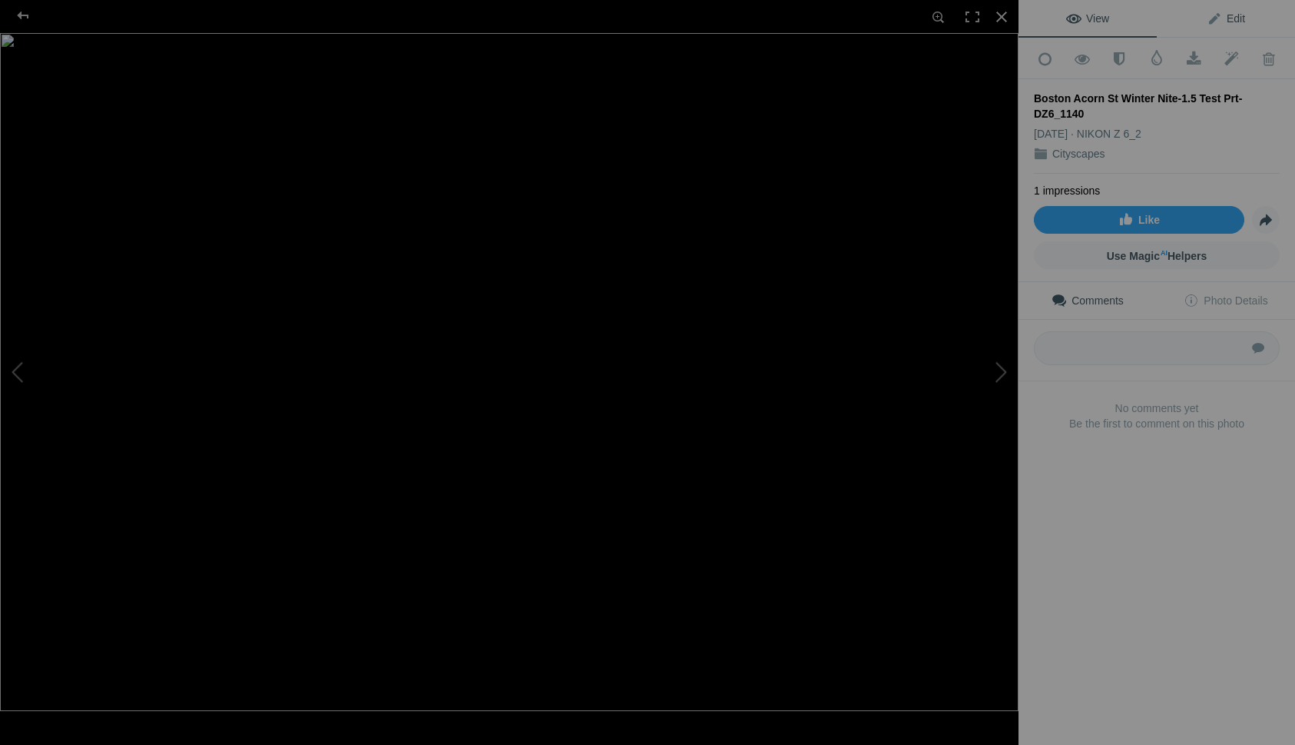
click at [1213, 20] on span "Edit" at bounding box center [1226, 18] width 38 height 12
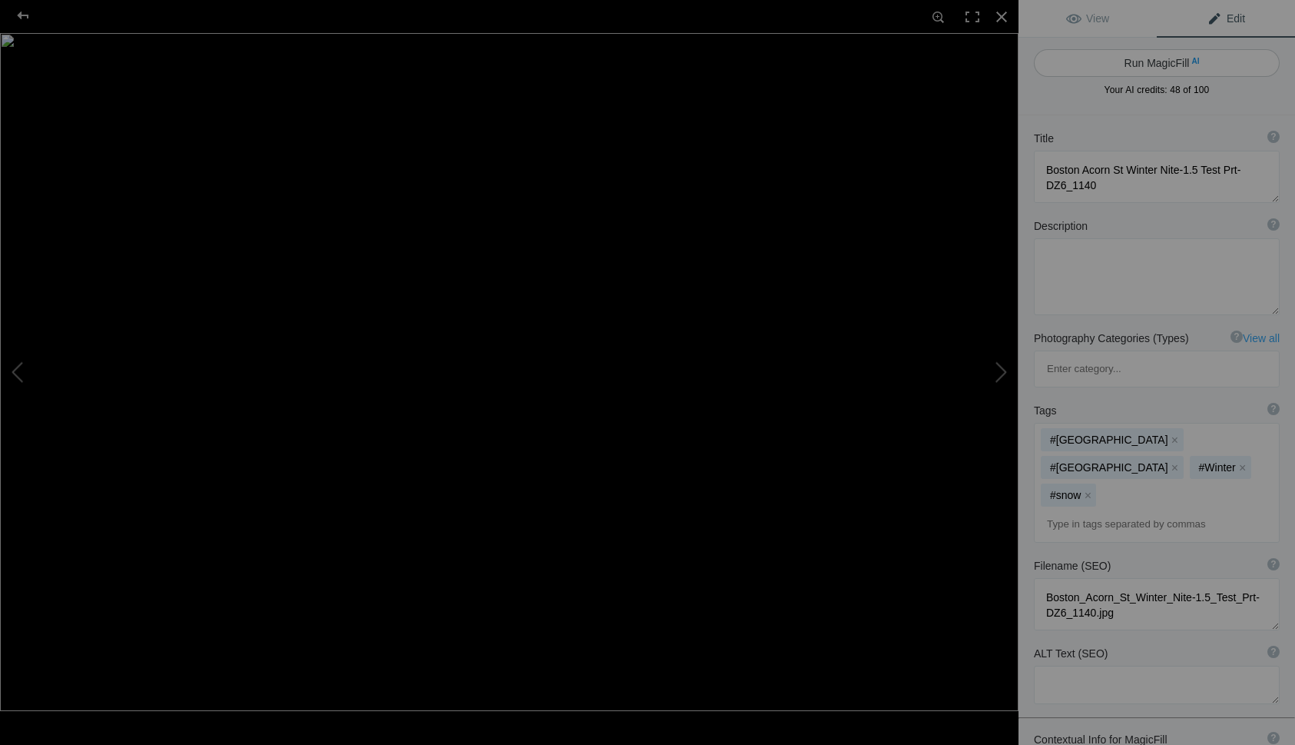
click at [1117, 65] on button "Run MagicFill AI" at bounding box center [1157, 63] width 246 height 28
type textarea "Charming Winter Night in [GEOGRAPHIC_DATA]'s [GEOGRAPHIC_DATA]"
type textarea "Experience the enchanting beauty of [GEOGRAPHIC_DATA] in [GEOGRAPHIC_DATA] duri…"
type textarea "boston-acorn-street-winter-night.jpg"
type textarea "A winter night scene on [GEOGRAPHIC_DATA] in [GEOGRAPHIC_DATA], featuring histo…"
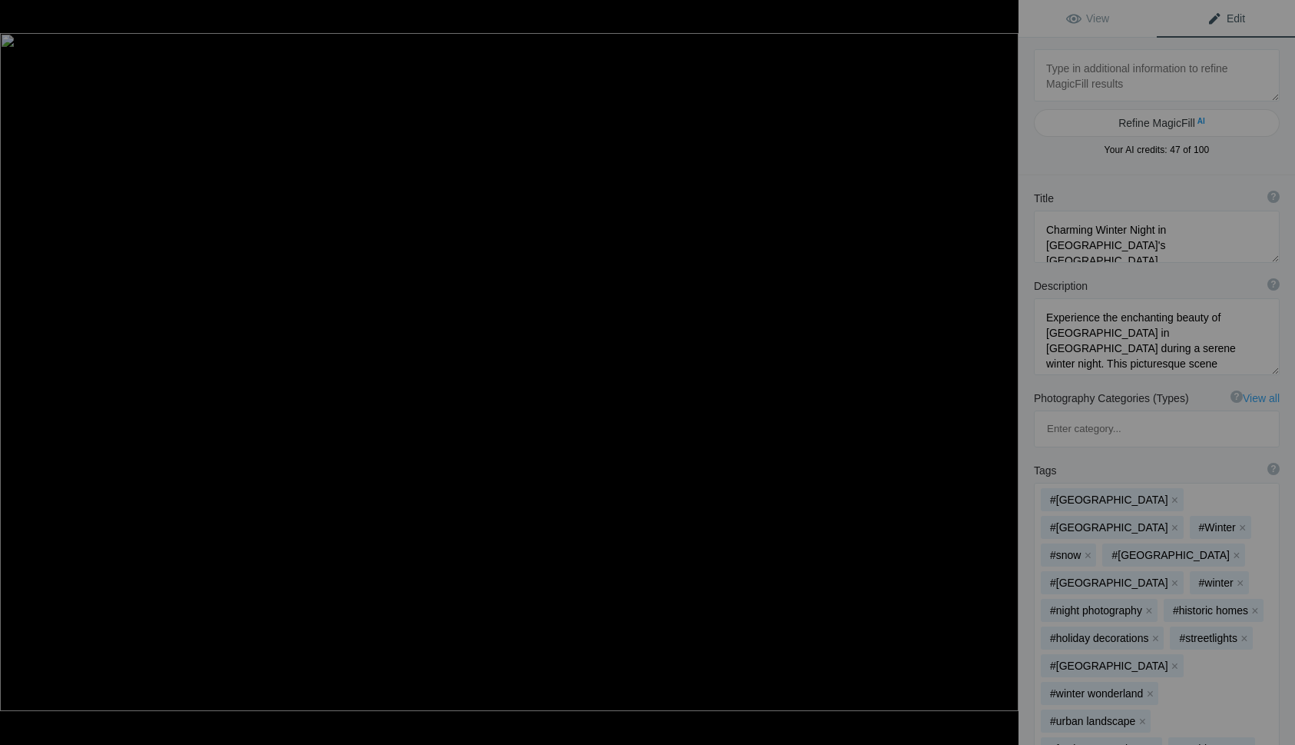
type textarea "Boston Comm Night Winter Moon Brdge Statue -PRT 1.5-BOSTON NIGHT Footbridge Pat…"
type textarea "Boston_Comm_Night_Winter_Moon_Brdge_Statue_-PRT_1.5-BOSTON_NIGHT_Footbridge_Pat…"
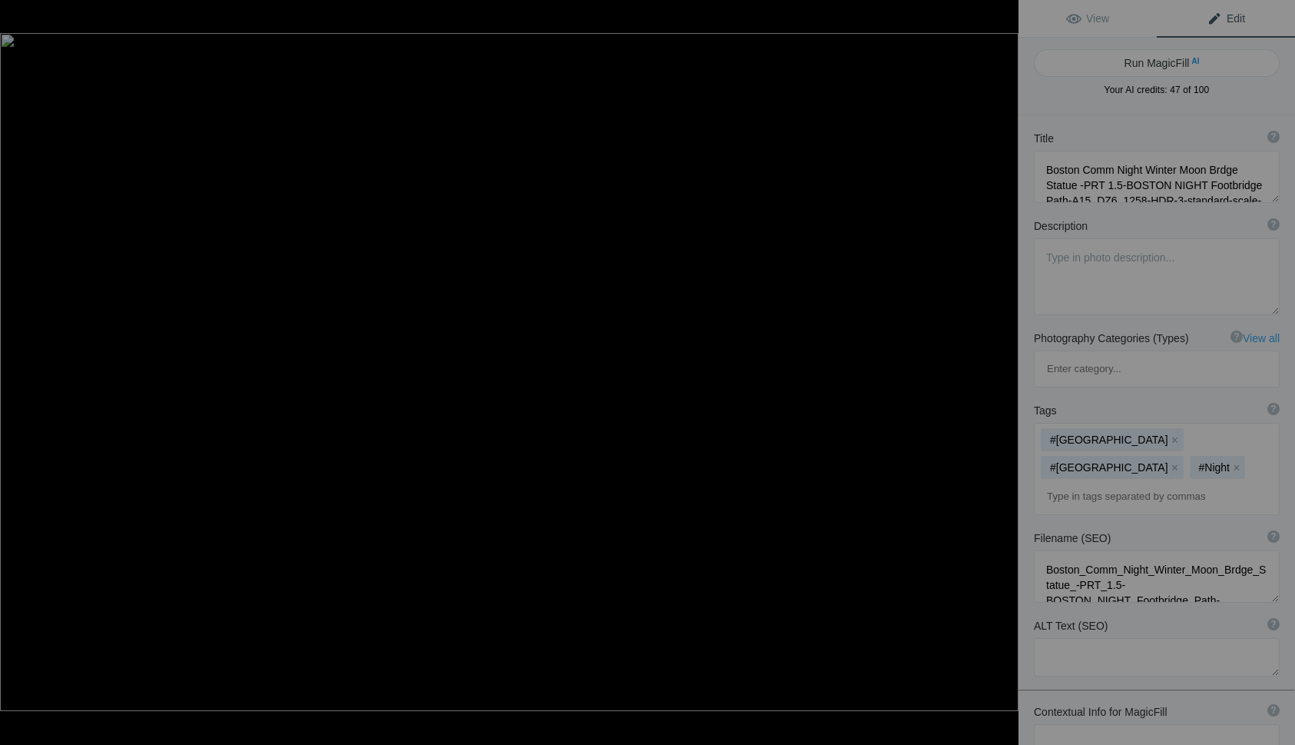
click at [1117, 65] on button "Run MagicFill AI" at bounding box center [1157, 63] width 246 height 28
type textarea "Winter Moonlit Pathway at [GEOGRAPHIC_DATA]'s Comm Night"
type textarea "Experience the enchanting beauty of a winter night in [GEOGRAPHIC_DATA] as the …"
type textarea "winter-moonlit-pathway-[GEOGRAPHIC_DATA]-comm-night.jpg"
type textarea "A winter night scene in [GEOGRAPHIC_DATA] featuring a snow-covered footbridge i…"
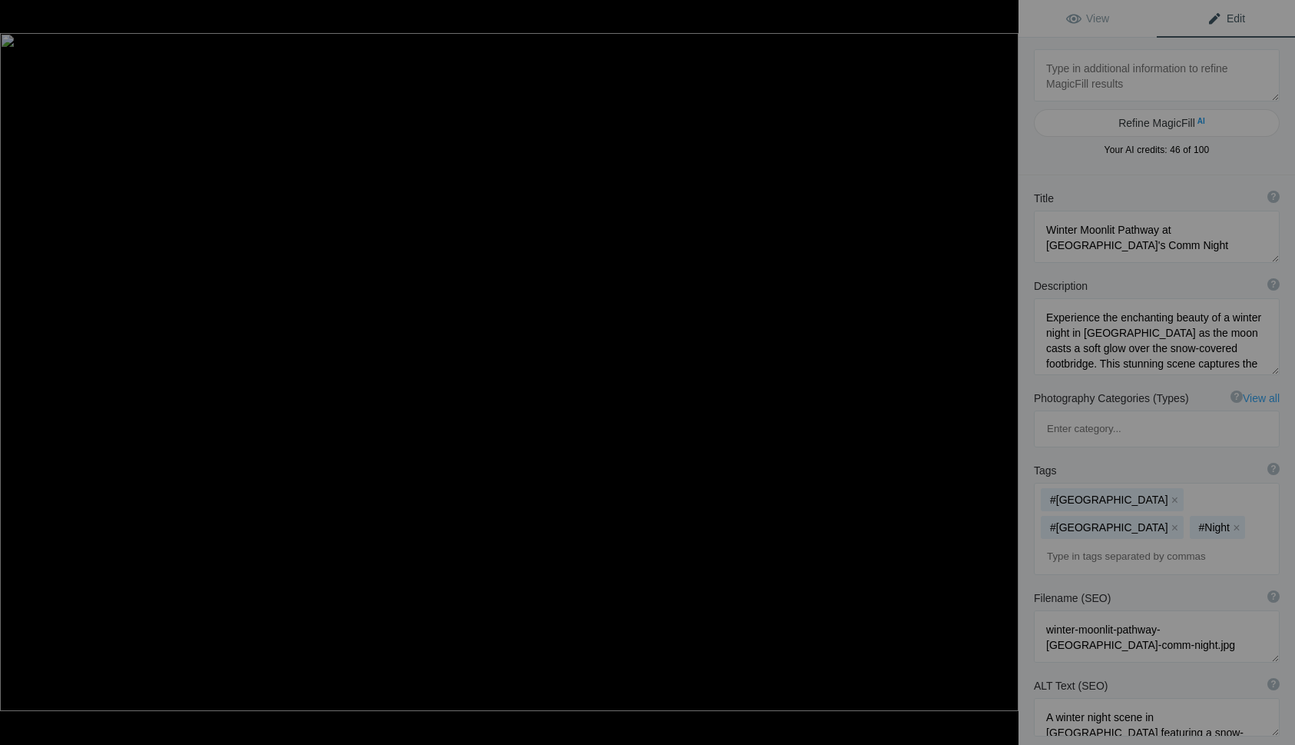
type textarea "Boston-Backbay-Alleyno-cars-Blue-Hr_-SM-2-2"
type textarea "Boston-Backbay-Alleyno-cars-Blue-Hr_-SM-2-2.jpg"
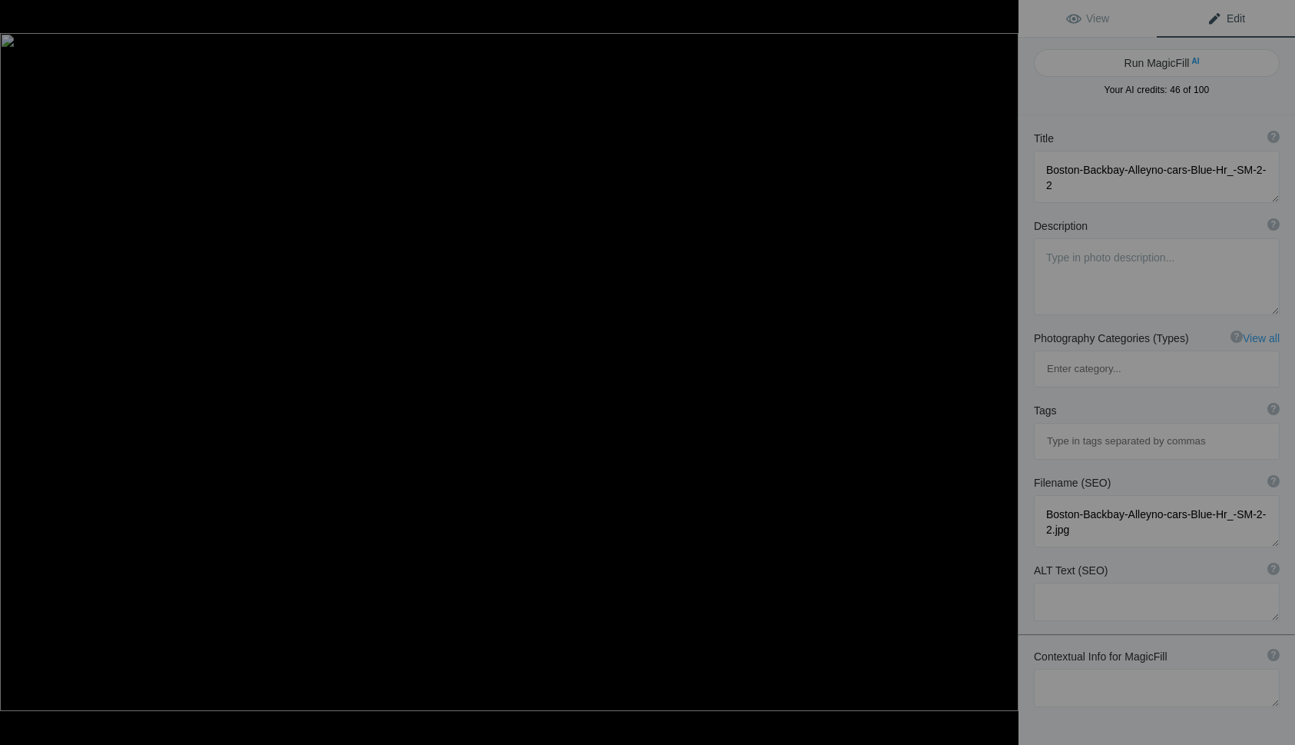
click at [1117, 65] on button "Run MagicFill AI" at bounding box center [1157, 63] width 246 height 28
type textarea "Charming Blue Hour in [GEOGRAPHIC_DATA]'s Back Bay Neighborhood"
type textarea "Experience the serene beauty of [GEOGRAPHIC_DATA]'s Back Bay during the enchant…"
type textarea "boston-back-bay-blue-hour-street.jpg"
type textarea "A quiet street in [GEOGRAPHIC_DATA]'s [GEOGRAPHIC_DATA] neighborhood illuminate…"
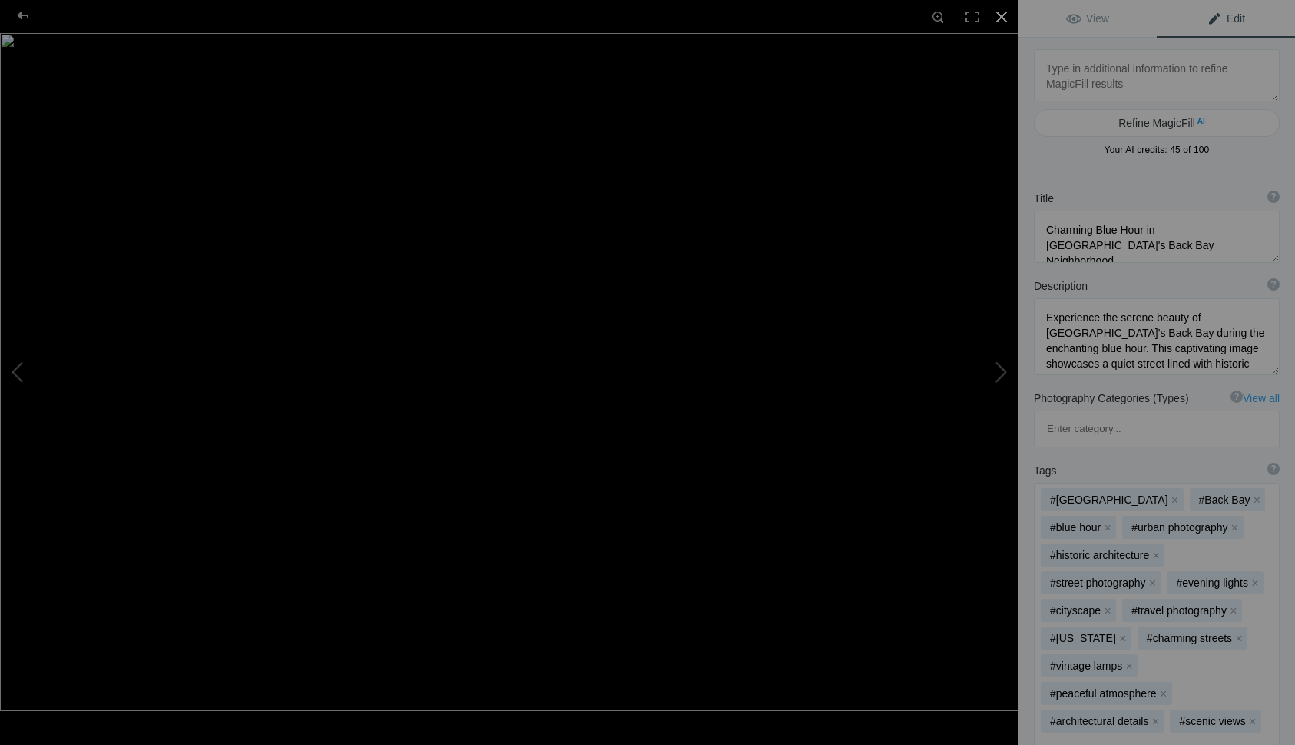
click at [1003, 18] on div at bounding box center [1002, 17] width 34 height 34
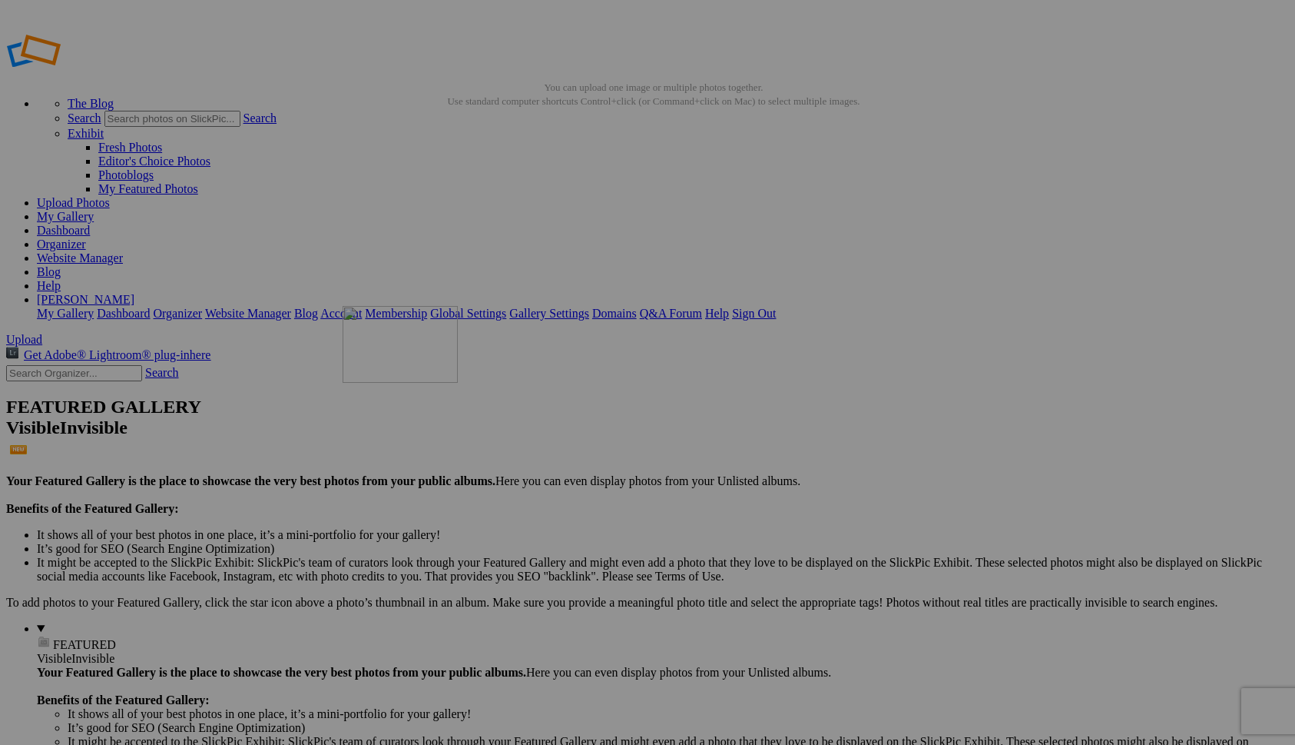
drag, startPoint x: 572, startPoint y: 227, endPoint x: 563, endPoint y: 414, distance: 187.7
drag, startPoint x: 410, startPoint y: 215, endPoint x: 268, endPoint y: 393, distance: 227.4
drag, startPoint x: 406, startPoint y: 241, endPoint x: 265, endPoint y: 400, distance: 212.8
drag, startPoint x: 396, startPoint y: 235, endPoint x: 1008, endPoint y: 224, distance: 612.5
drag, startPoint x: 1113, startPoint y: 220, endPoint x: 805, endPoint y: 198, distance: 308.1
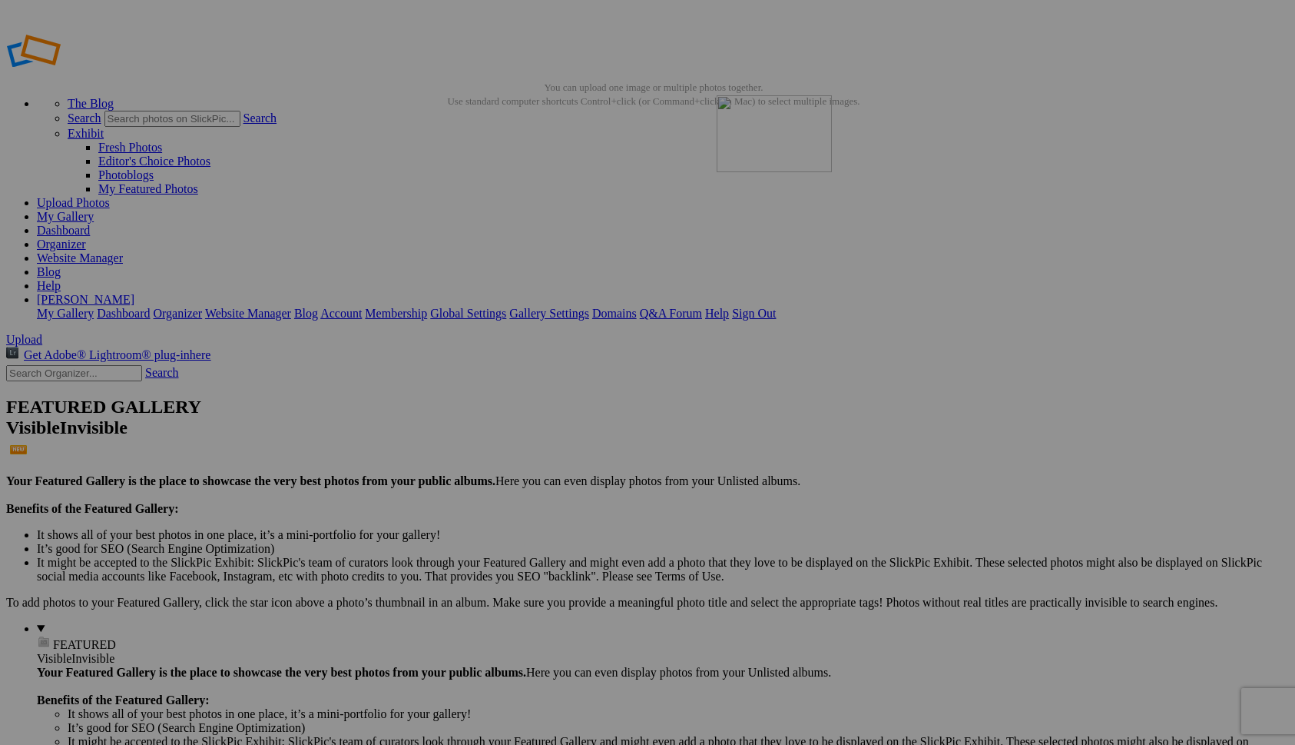
drag, startPoint x: 1123, startPoint y: 240, endPoint x: 940, endPoint y: 205, distance: 185.5
type input "Cityscapes"
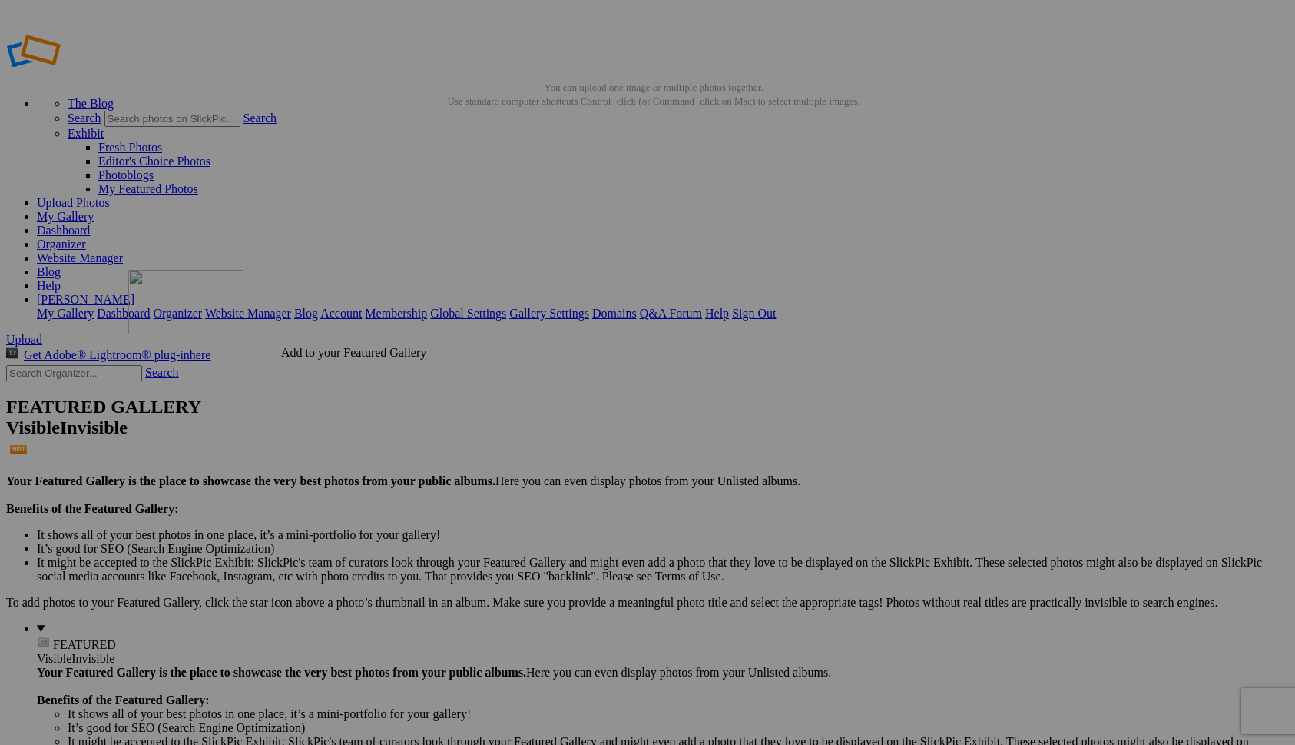
drag, startPoint x: 411, startPoint y: 228, endPoint x: 350, endPoint y: 379, distance: 162.7
click at [123, 251] on link "Website Manager" at bounding box center [80, 257] width 86 height 13
